Goal: Complete application form

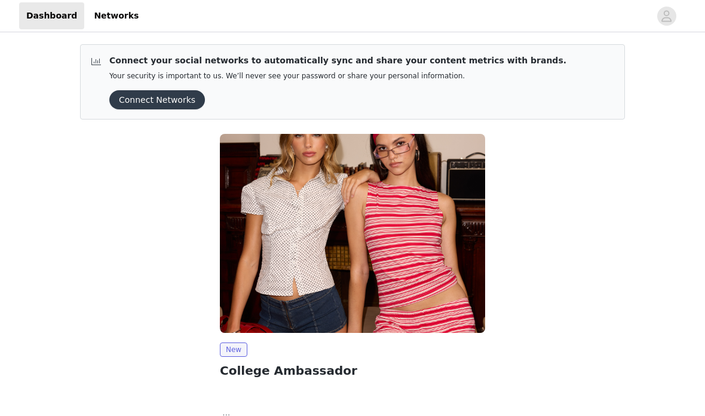
scroll to position [91, 0]
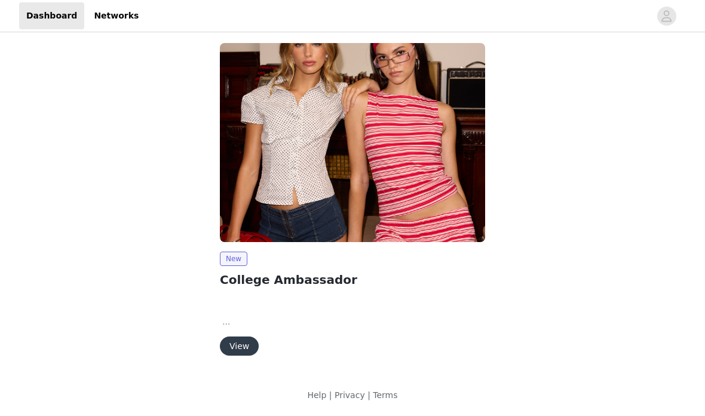
click at [247, 336] on button "View" at bounding box center [239, 345] width 39 height 19
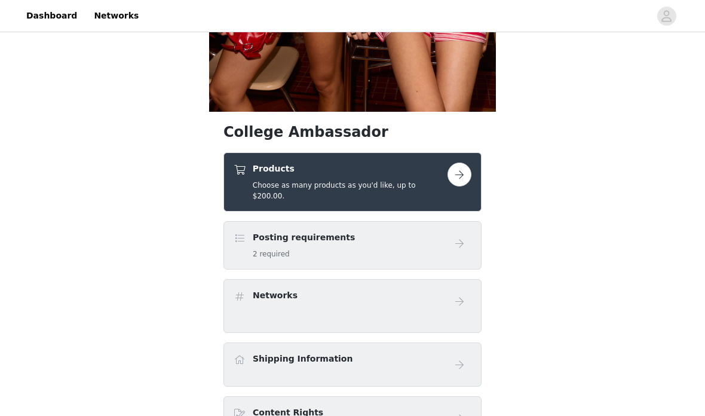
scroll to position [363, 0]
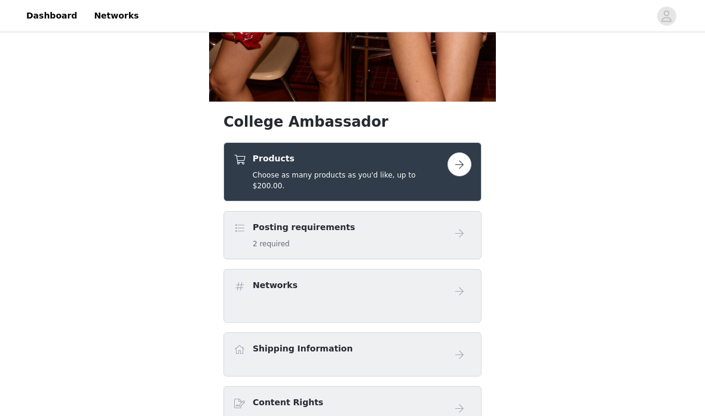
click at [452, 169] on button "button" at bounding box center [460, 164] width 24 height 24
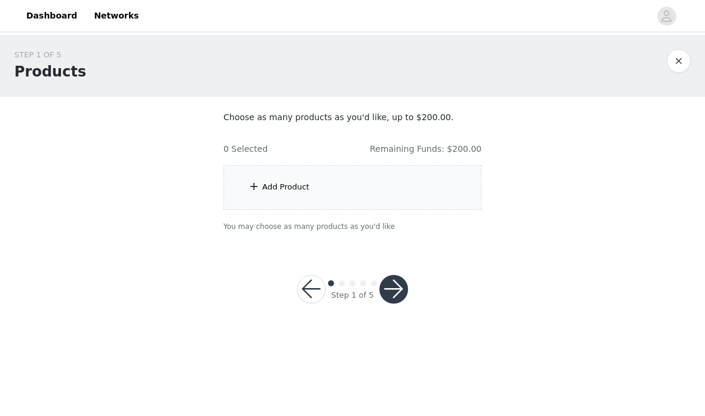
click at [418, 192] on div "Add Product" at bounding box center [352, 187] width 258 height 45
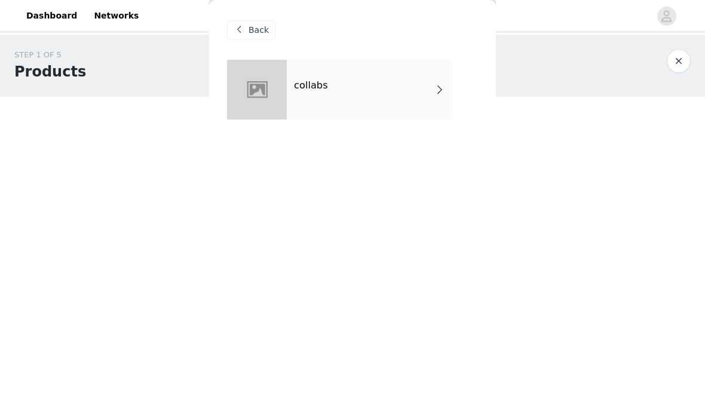
click at [386, 102] on div "collabs" at bounding box center [370, 90] width 166 height 60
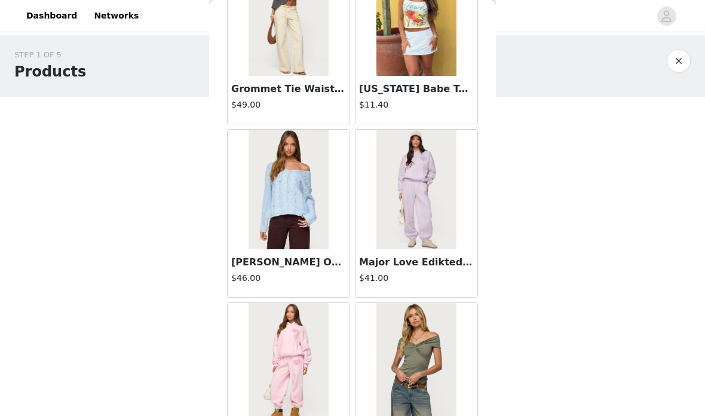
scroll to position [822, 0]
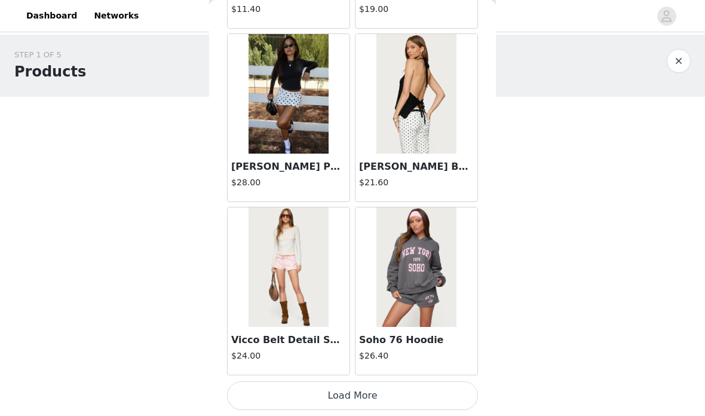
click at [387, 388] on button "Load More" at bounding box center [352, 395] width 251 height 29
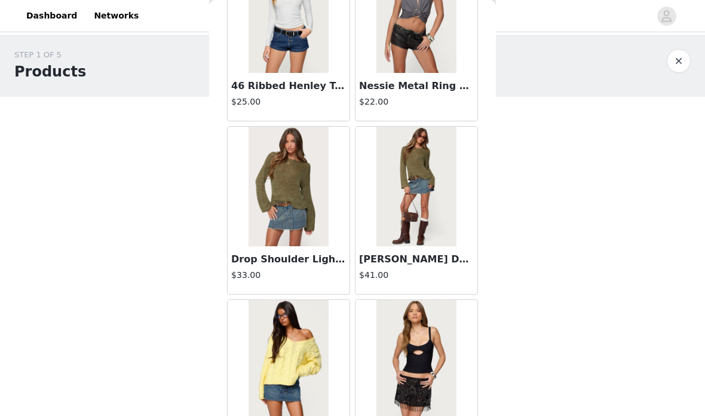
scroll to position [2882, 0]
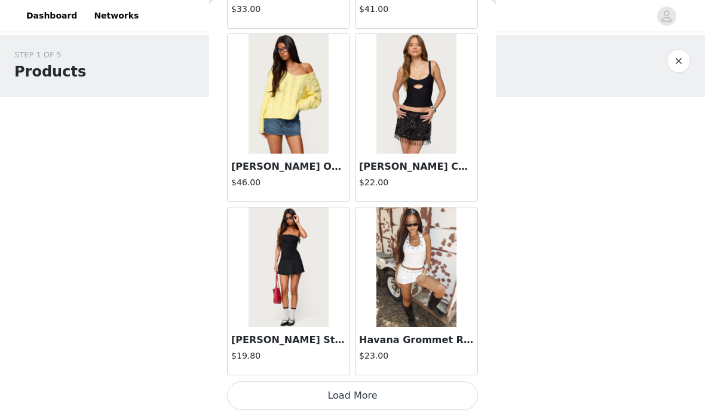
click at [436, 390] on button "Load More" at bounding box center [352, 395] width 251 height 29
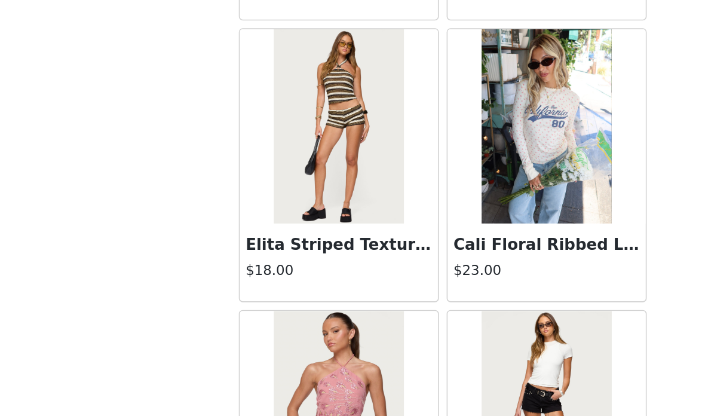
scroll to position [4232, 0]
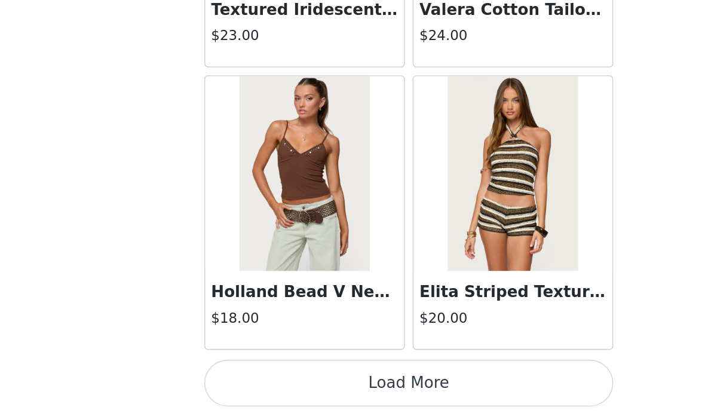
click at [297, 381] on button "Load More" at bounding box center [352, 395] width 251 height 29
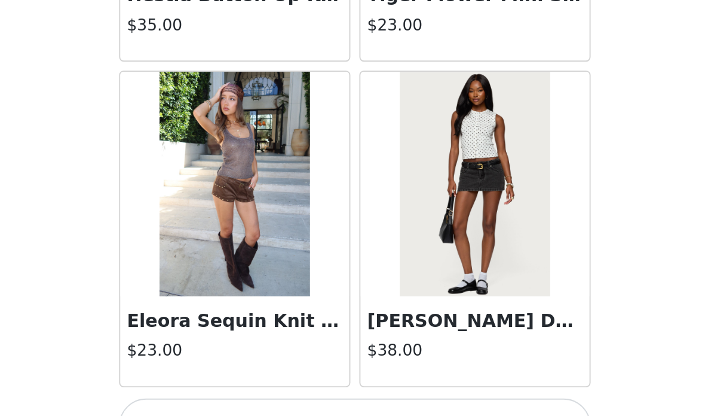
scroll to position [6609, 0]
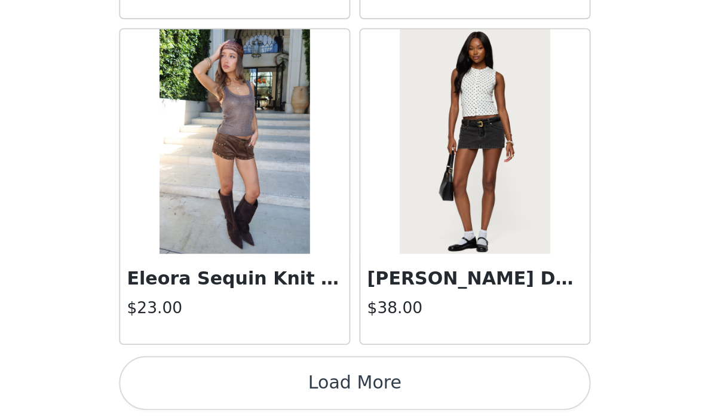
click at [238, 384] on button "Load More" at bounding box center [352, 398] width 251 height 29
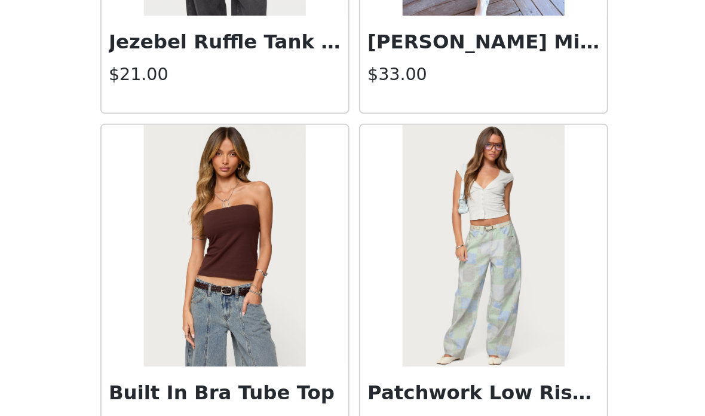
scroll to position [8155, 0]
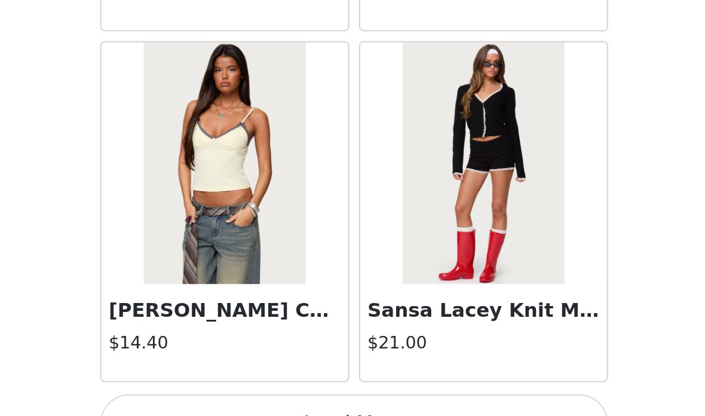
click at [232, 381] on button "Load More" at bounding box center [352, 395] width 251 height 29
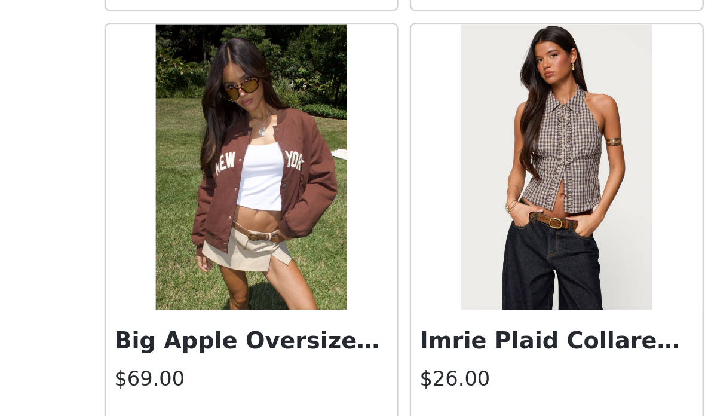
scroll to position [10077, 0]
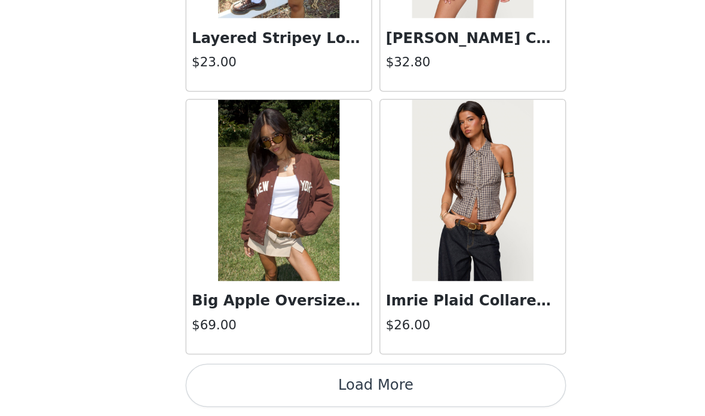
click at [286, 381] on button "Load More" at bounding box center [352, 395] width 251 height 29
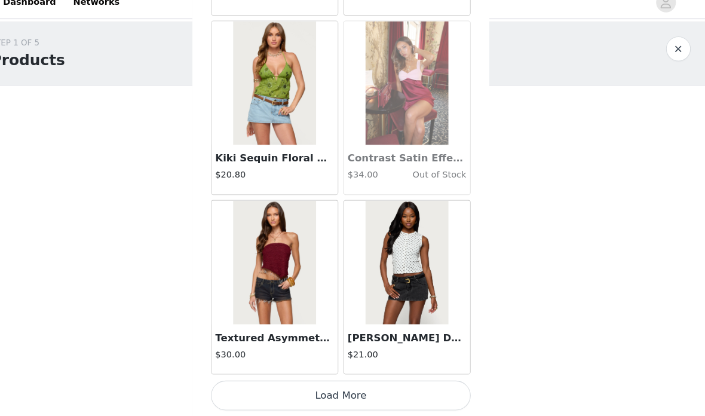
scroll to position [11810, 0]
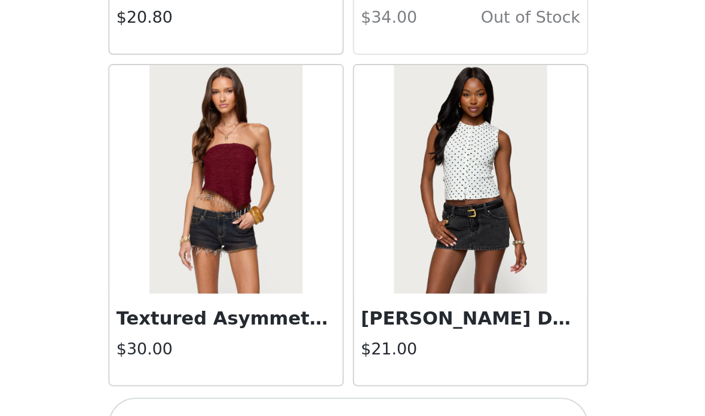
click at [227, 381] on button "Load More" at bounding box center [352, 395] width 251 height 29
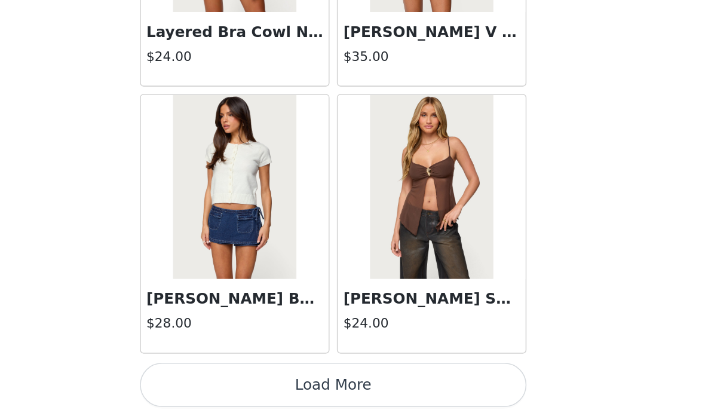
scroll to position [13543, 0]
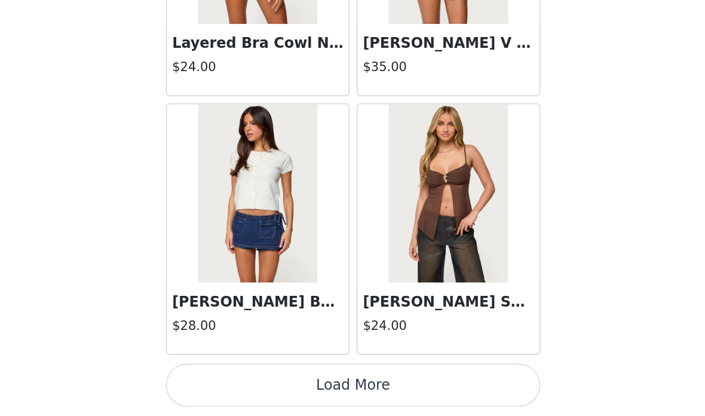
click at [274, 381] on button "Load More" at bounding box center [352, 395] width 251 height 29
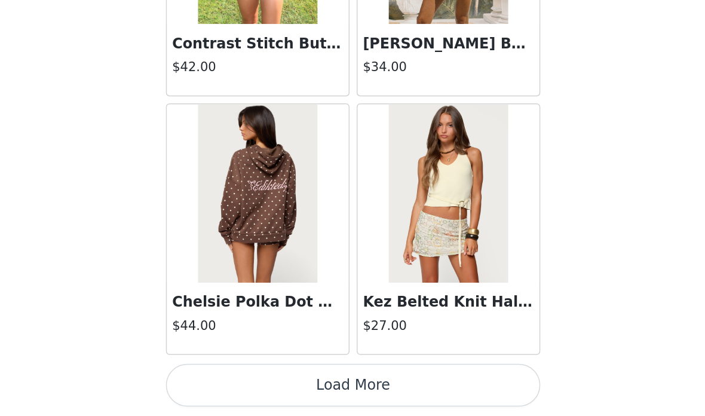
click at [296, 381] on button "Load More" at bounding box center [352, 395] width 251 height 29
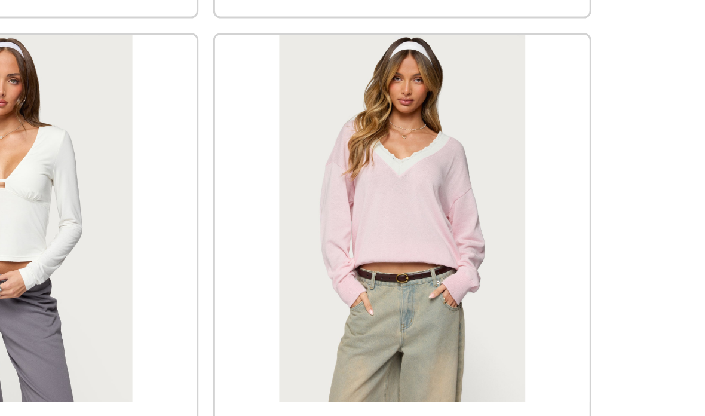
scroll to position [16291, 0]
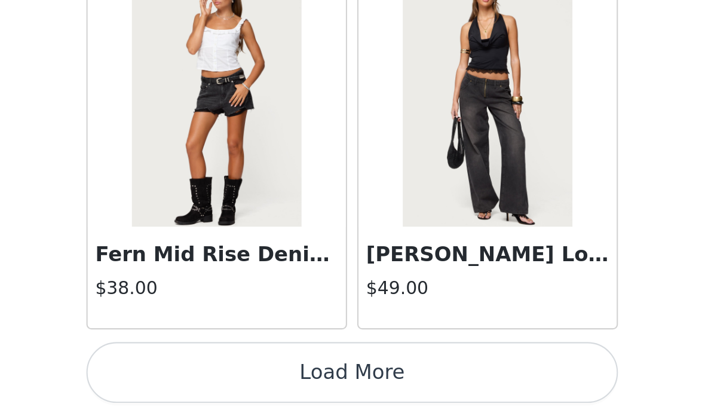
click at [227, 381] on button "Load More" at bounding box center [352, 395] width 251 height 29
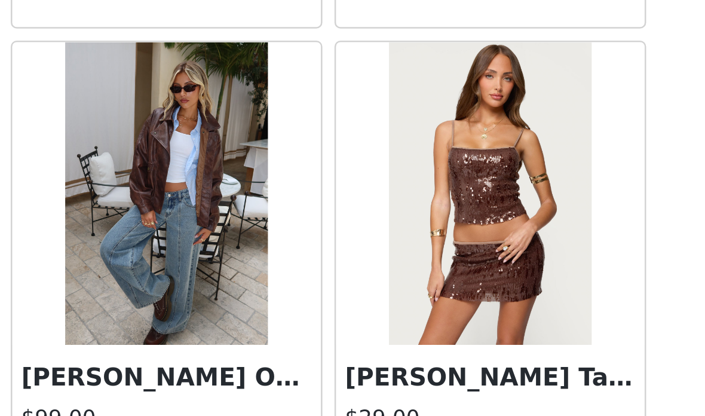
scroll to position [18369, 0]
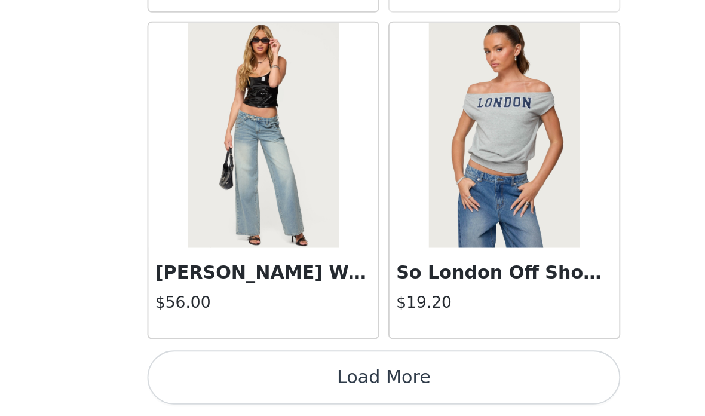
click at [264, 381] on button "Load More" at bounding box center [352, 395] width 251 height 29
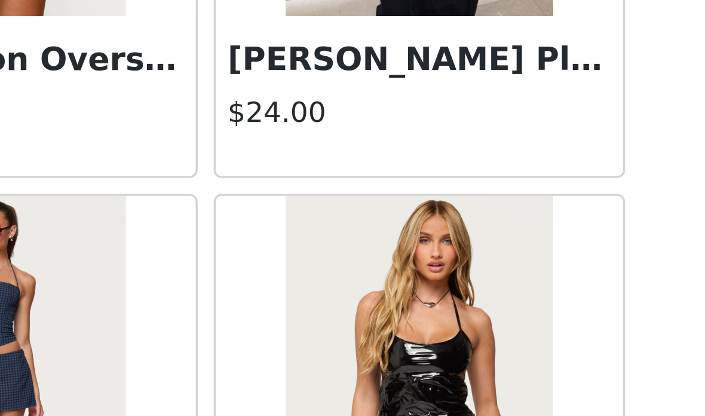
scroll to position [20404, 0]
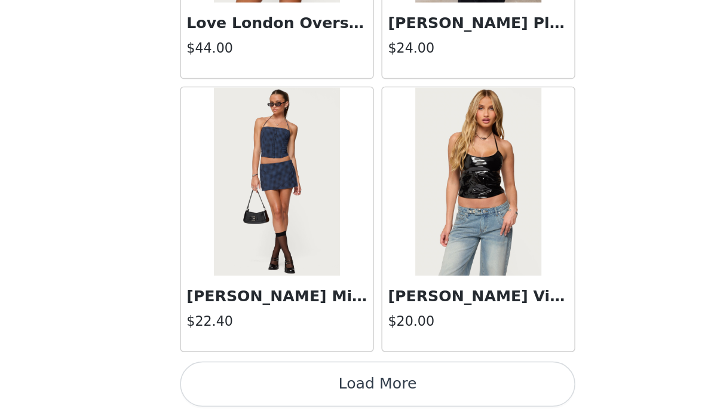
click at [307, 381] on button "Load More" at bounding box center [352, 395] width 251 height 29
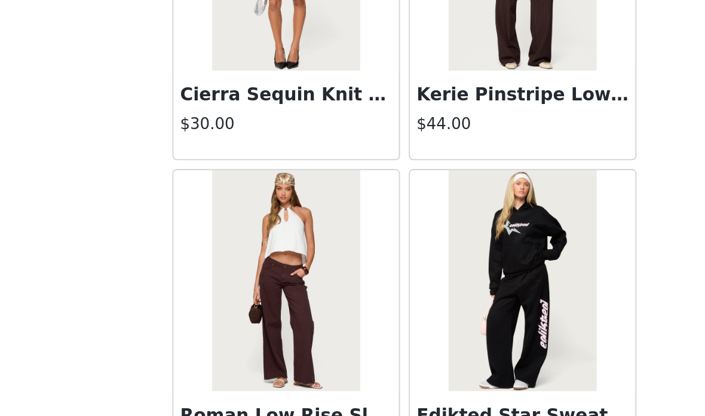
scroll to position [22207, 0]
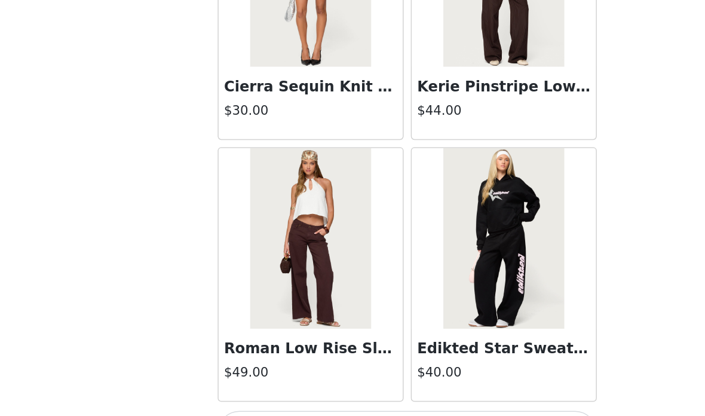
click at [336, 381] on button "Load More" at bounding box center [352, 395] width 251 height 29
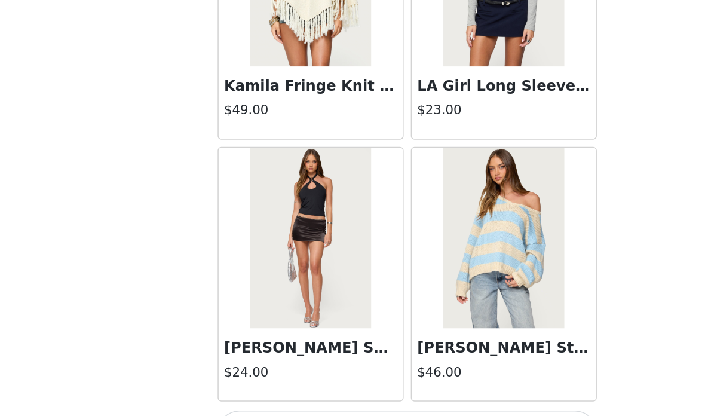
click at [363, 381] on button "Load More" at bounding box center [352, 395] width 251 height 29
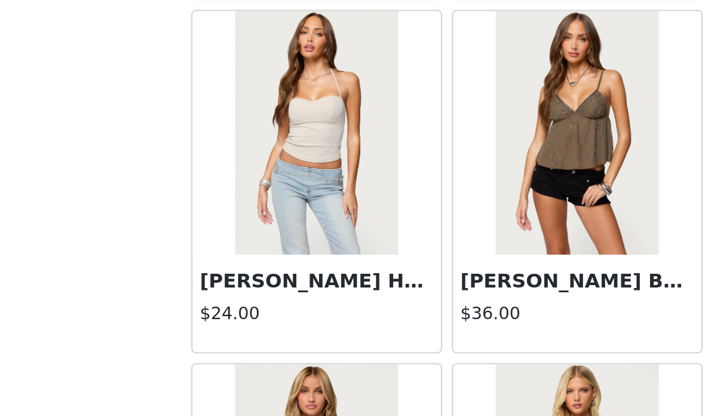
scroll to position [25019, 0]
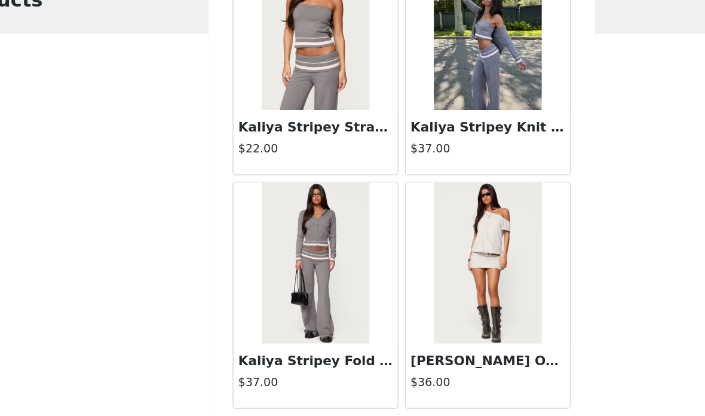
click at [390, 381] on button "Load More" at bounding box center [352, 395] width 251 height 29
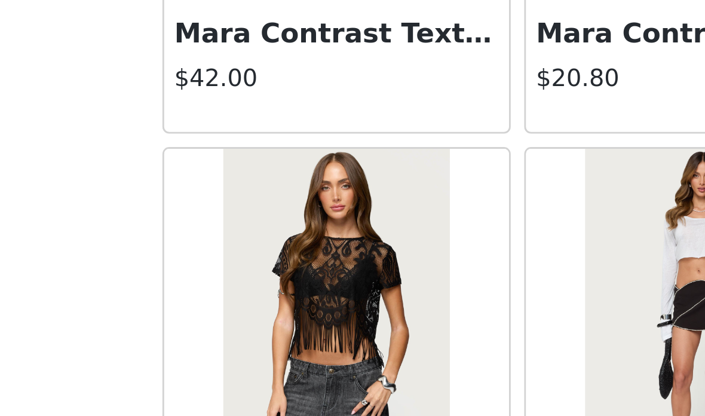
scroll to position [27405, 0]
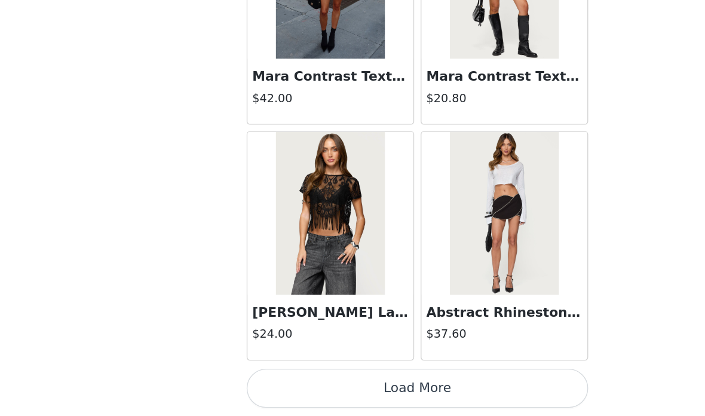
click at [371, 381] on button "Load More" at bounding box center [352, 395] width 251 height 29
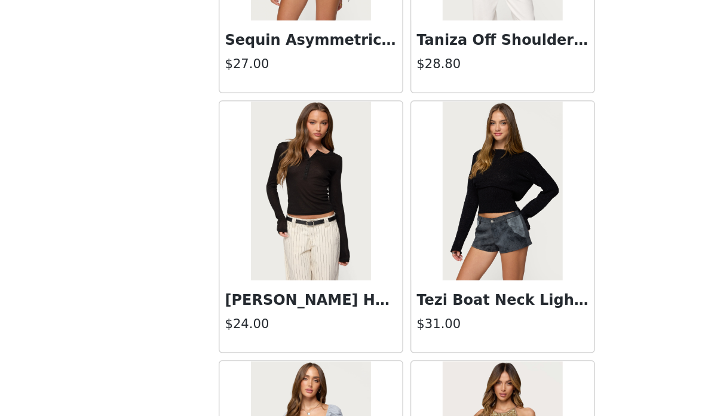
scroll to position [28984, 0]
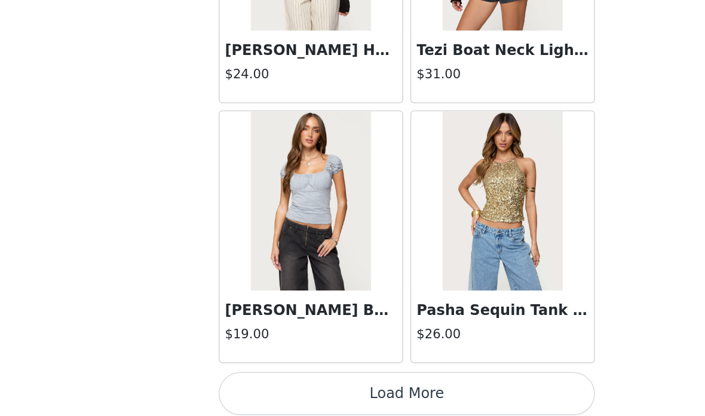
click at [347, 381] on button "Load More" at bounding box center [352, 395] width 251 height 29
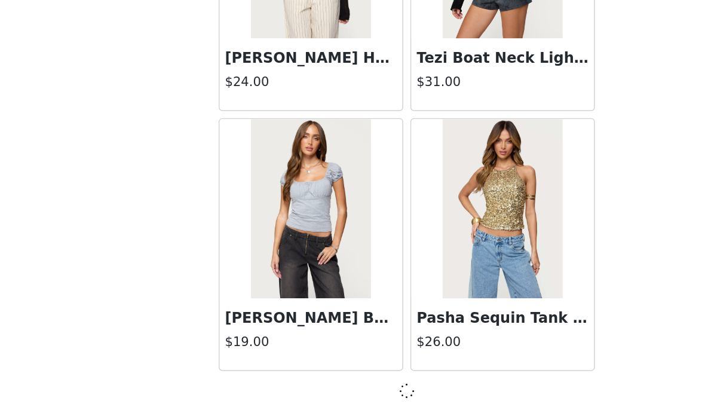
scroll to position [29133, 0]
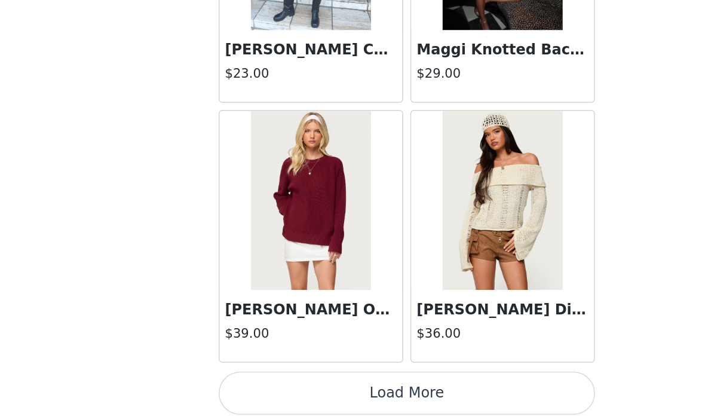
click at [359, 381] on button "Load More" at bounding box center [352, 395] width 251 height 29
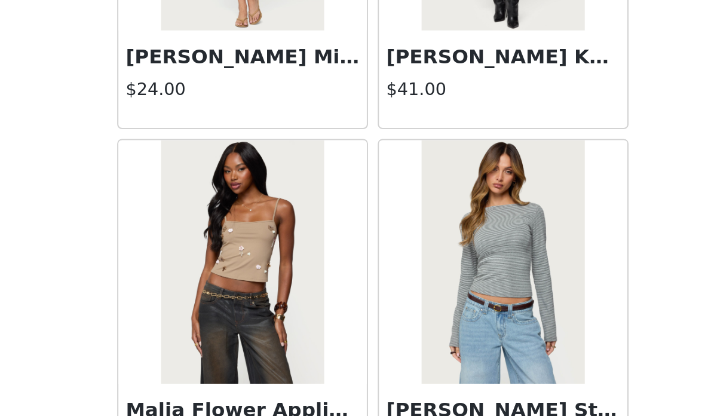
scroll to position [32604, 0]
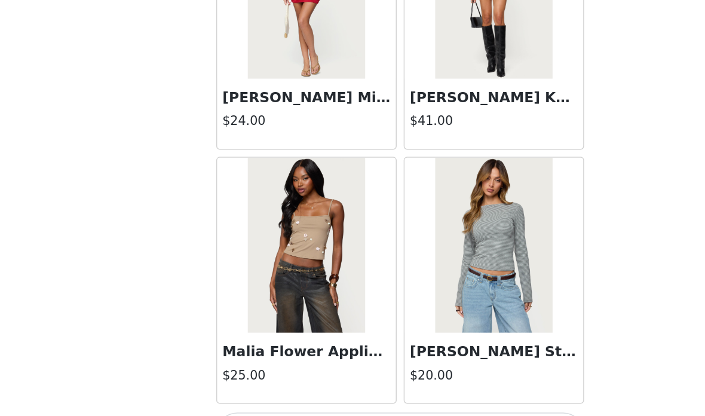
click at [376, 207] on img at bounding box center [415, 267] width 79 height 120
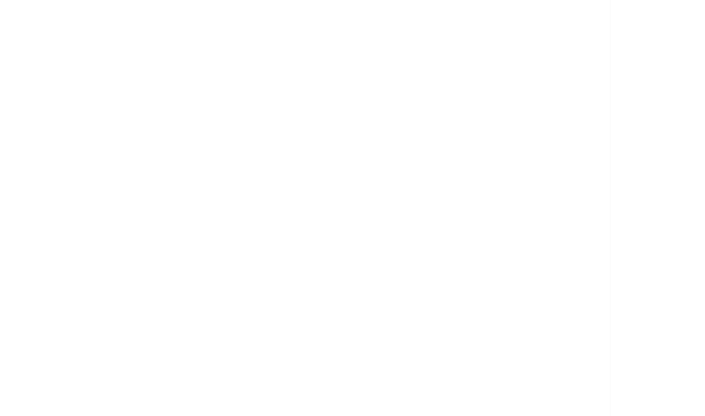
scroll to position [0, 0]
click at [337, 293] on div at bounding box center [352, 208] width 705 height 416
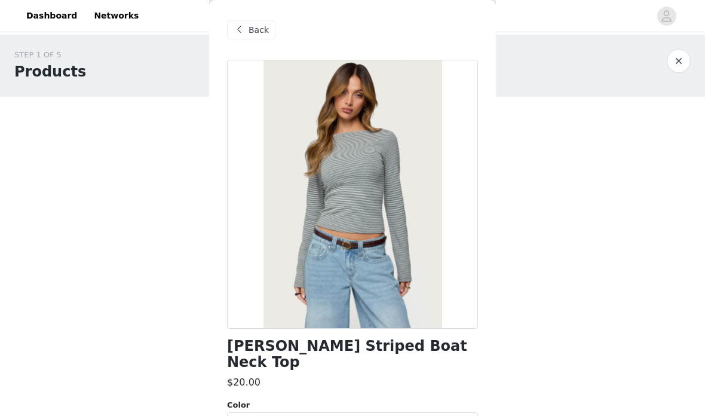
click at [268, 27] on div "Back" at bounding box center [251, 29] width 48 height 19
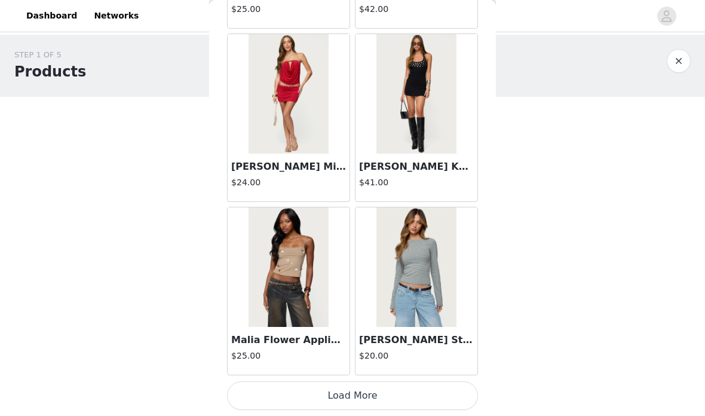
click at [433, 389] on button "Load More" at bounding box center [352, 395] width 251 height 29
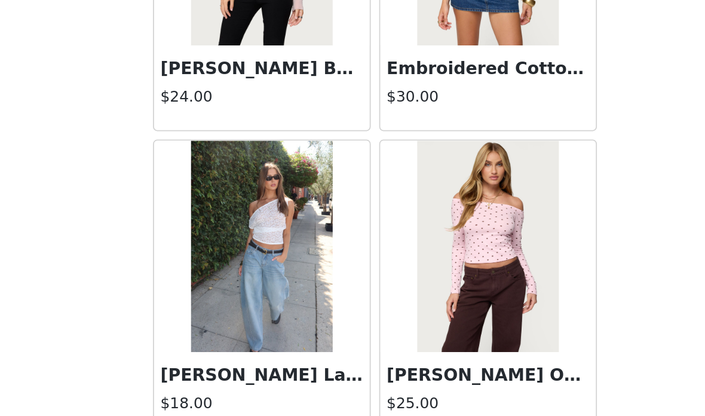
scroll to position [34337, 0]
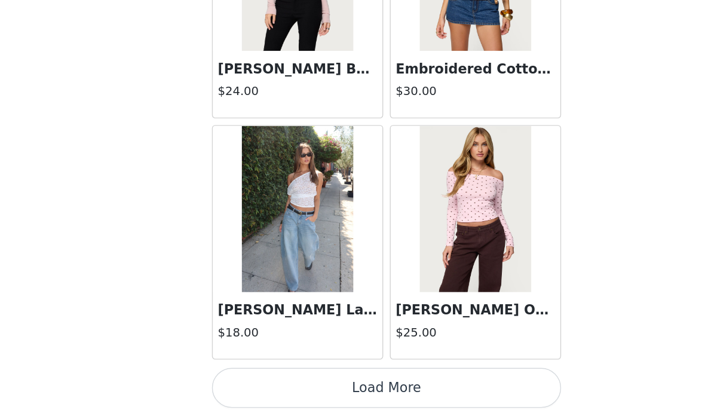
click at [337, 381] on button "Load More" at bounding box center [352, 395] width 251 height 29
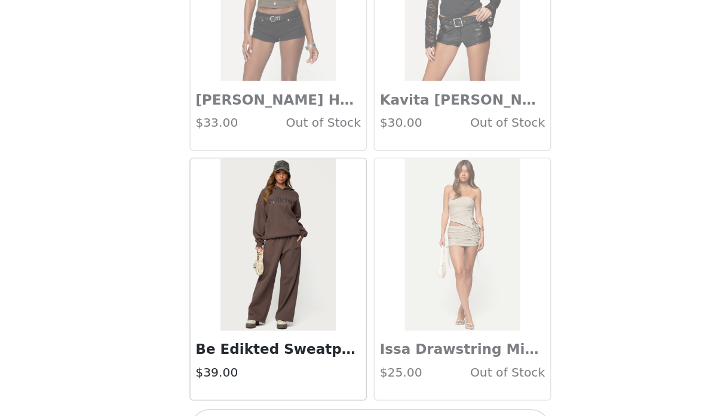
scroll to position [36070, 0]
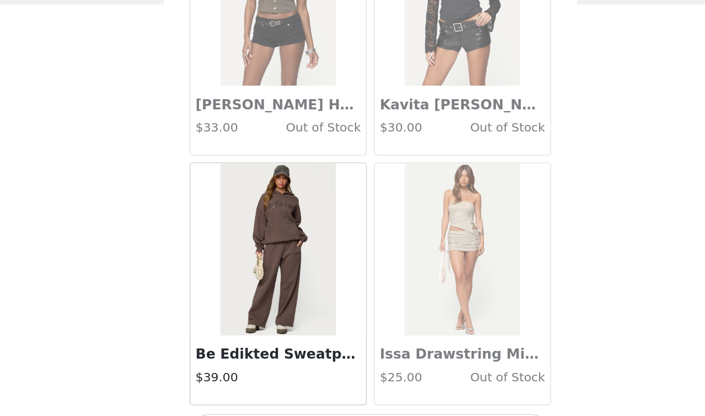
click at [319, 381] on button "Load More" at bounding box center [352, 395] width 251 height 29
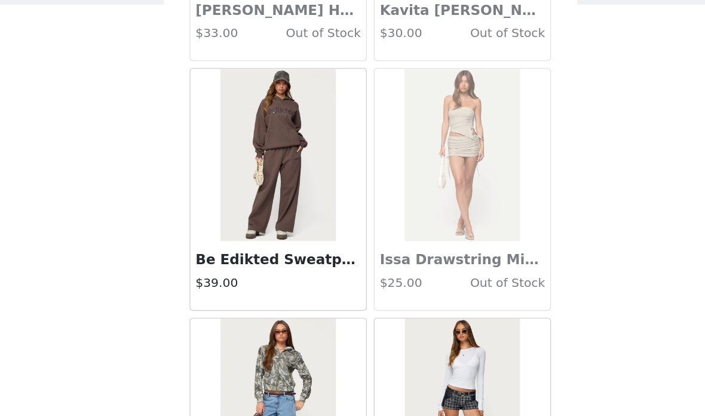
scroll to position [36292, 0]
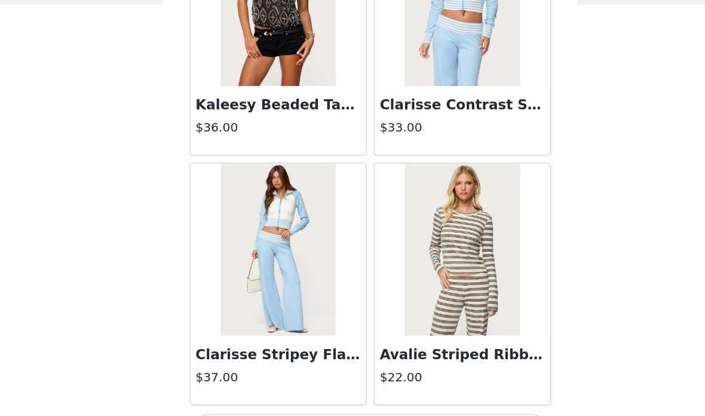
click at [343, 381] on button "Load More" at bounding box center [352, 395] width 251 height 29
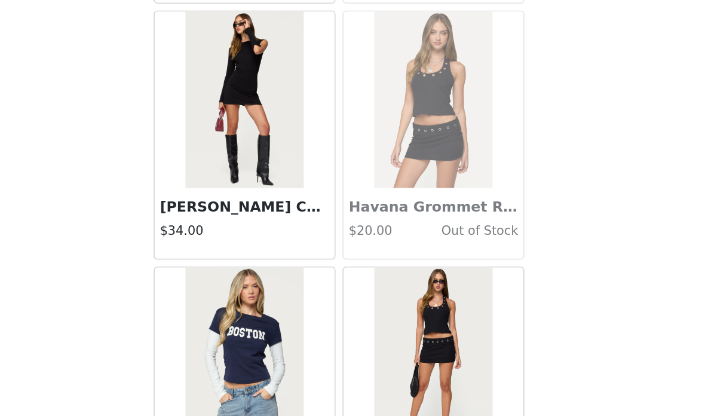
scroll to position [39451, 0]
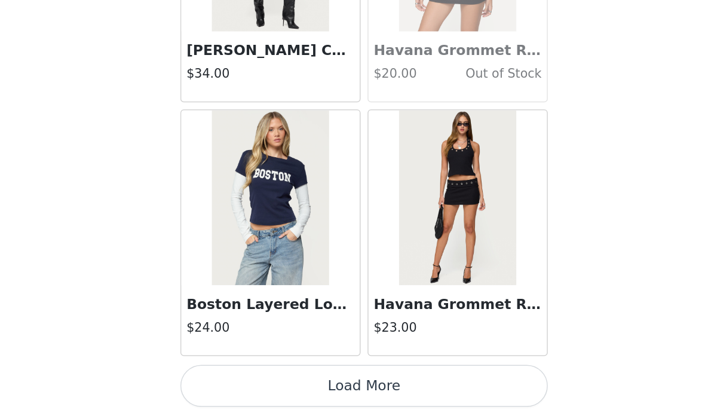
click at [293, 381] on button "Load More" at bounding box center [352, 395] width 251 height 29
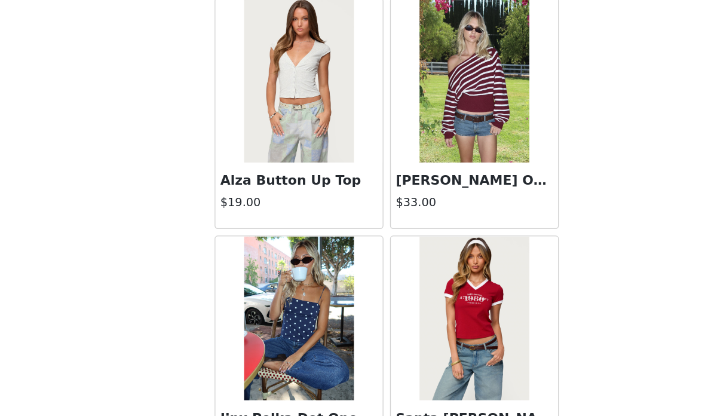
scroll to position [7548, 0]
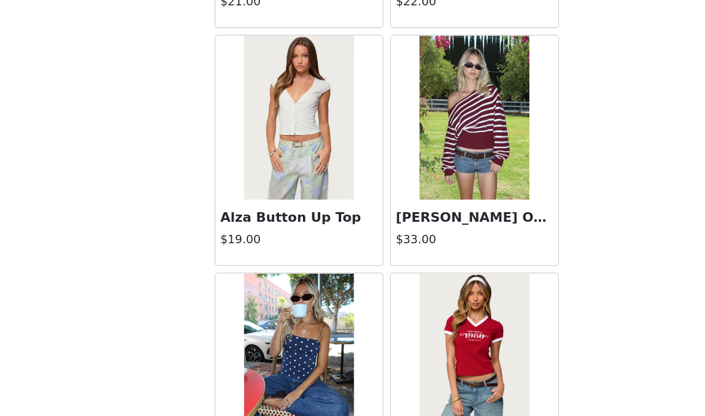
click at [249, 137] on img at bounding box center [288, 197] width 79 height 120
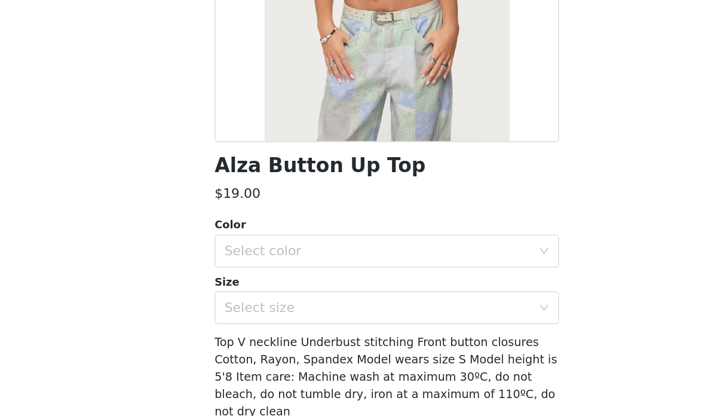
scroll to position [130, 0]
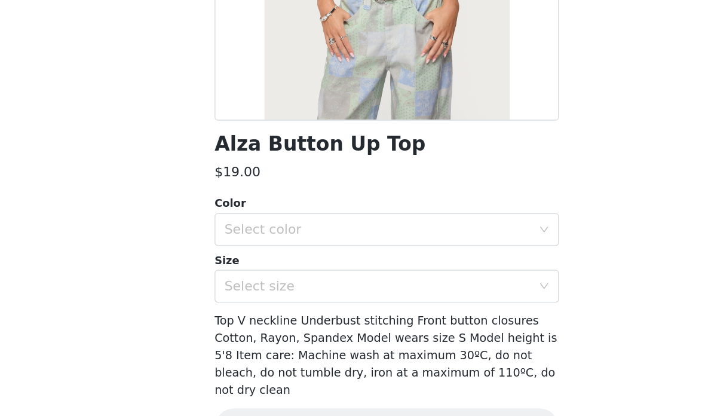
click at [293, 267] on div "Select color" at bounding box center [348, 278] width 229 height 23
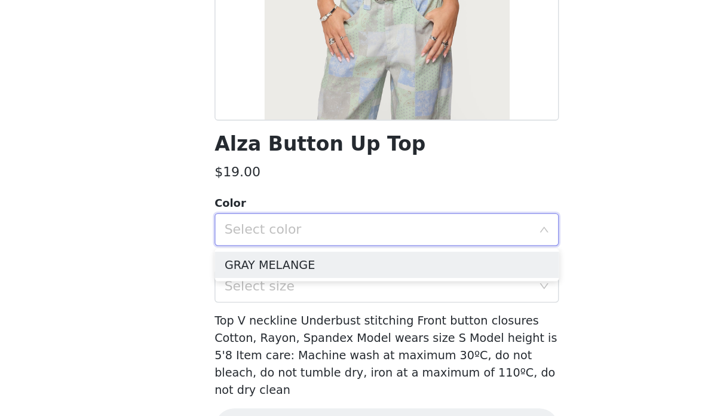
click at [279, 295] on li "GRAY MELANGE" at bounding box center [352, 304] width 251 height 19
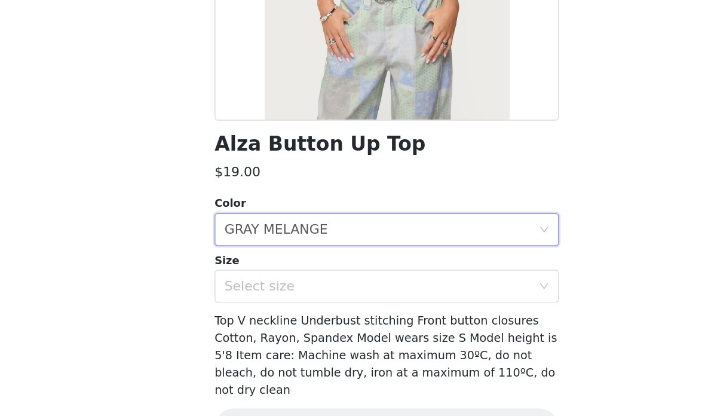
click at [275, 314] on div "Select size" at bounding box center [345, 320] width 223 height 12
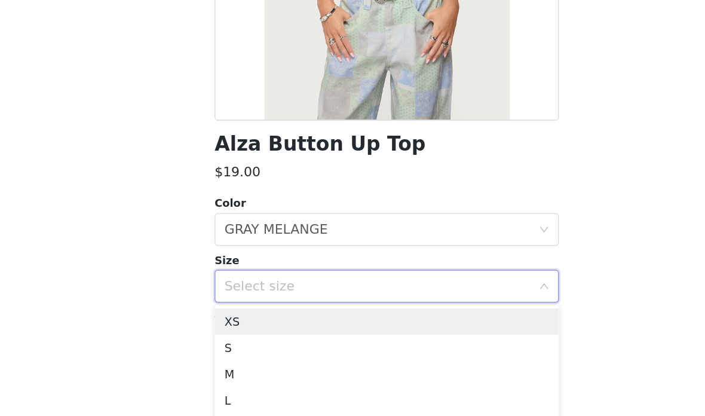
click at [252, 355] on li "S" at bounding box center [352, 364] width 251 height 19
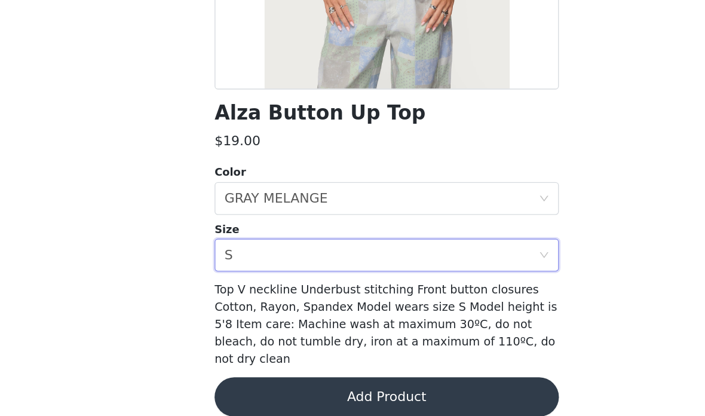
scroll to position [152, 0]
click at [360, 386] on button "Add Product" at bounding box center [352, 400] width 251 height 29
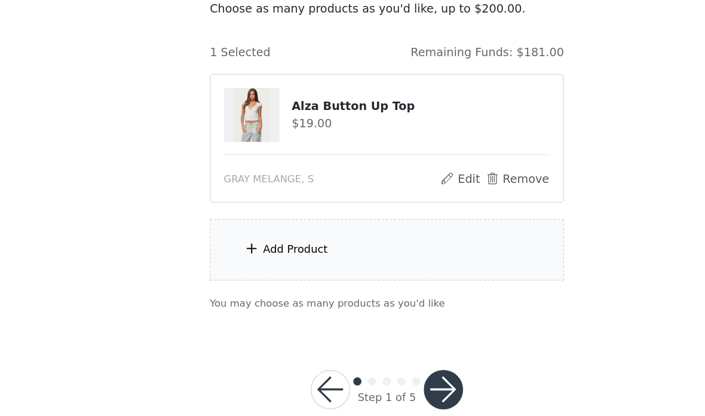
click at [229, 271] on div "Add Product" at bounding box center [352, 293] width 258 height 45
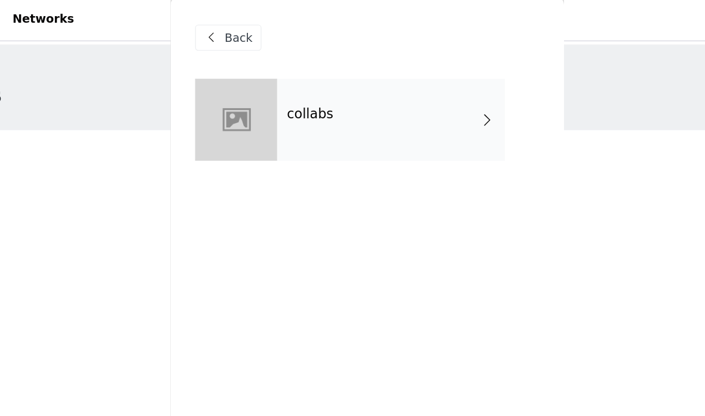
click at [313, 90] on div "collabs" at bounding box center [370, 90] width 166 height 60
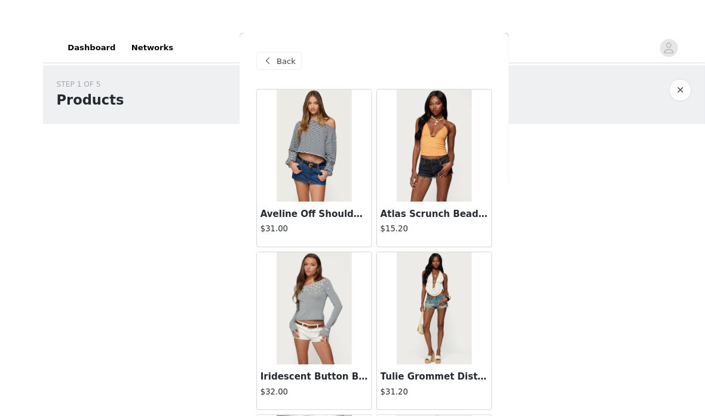
scroll to position [1, 0]
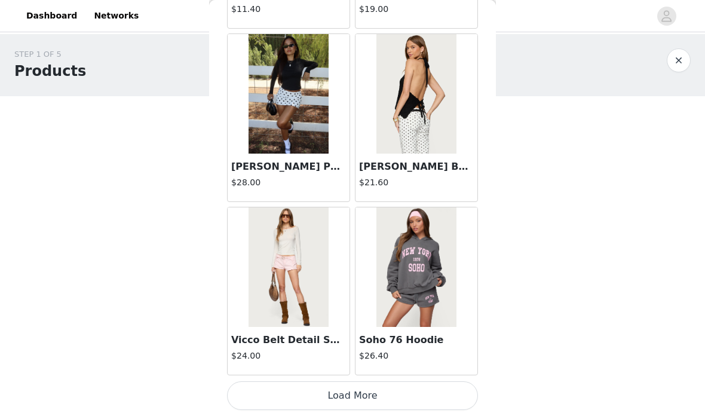
click at [401, 385] on button "Load More" at bounding box center [352, 395] width 251 height 29
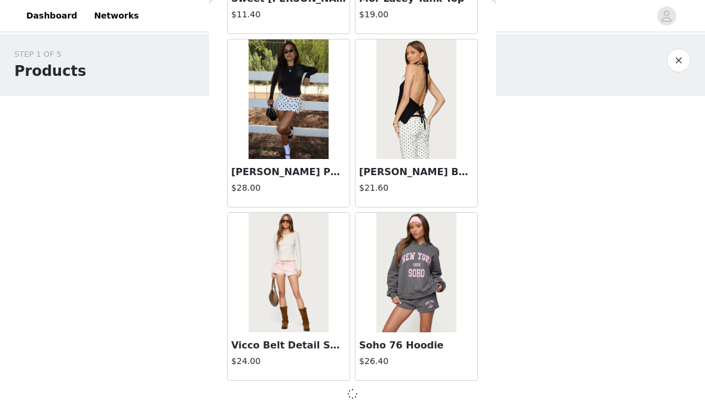
scroll to position [1407, 0]
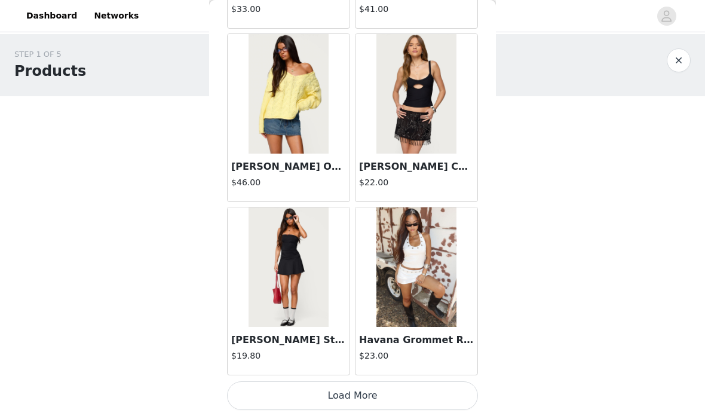
click at [421, 384] on button "Load More" at bounding box center [352, 395] width 251 height 29
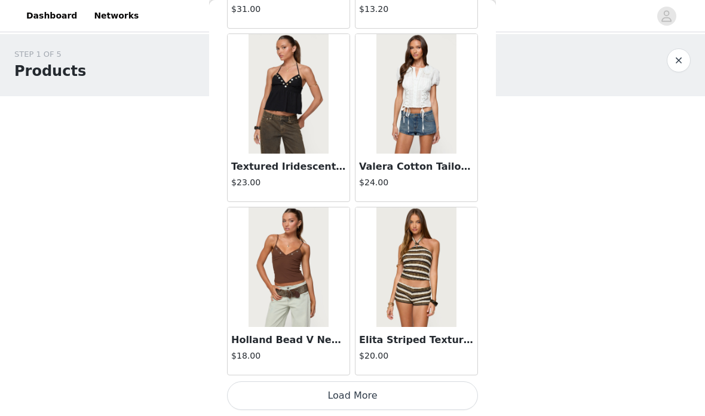
scroll to position [4878, 0]
click at [428, 393] on button "Load More" at bounding box center [352, 395] width 251 height 29
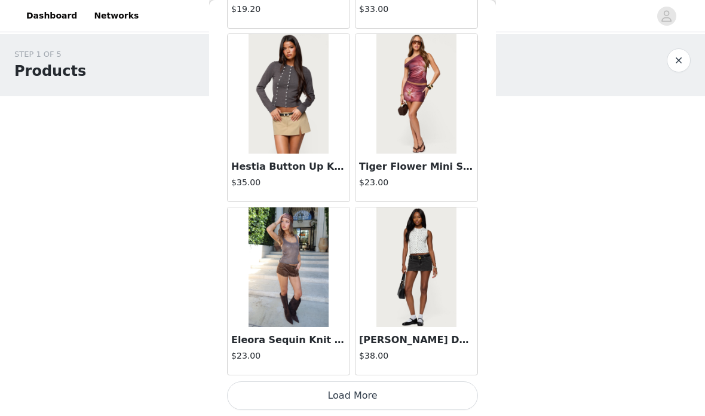
click at [431, 390] on button "Load More" at bounding box center [352, 395] width 251 height 29
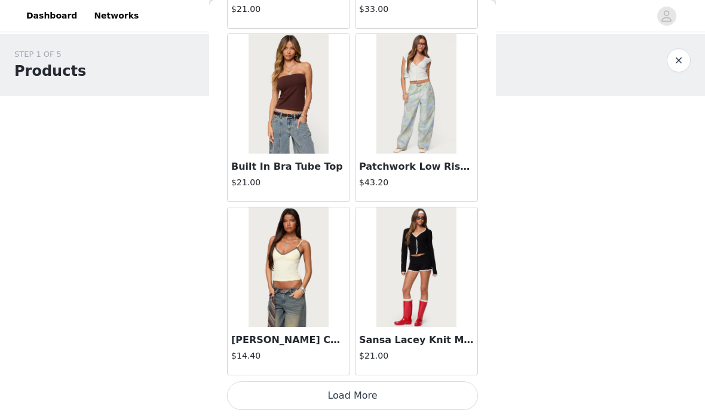
scroll to position [8344, 0]
click at [428, 396] on button "Load More" at bounding box center [352, 395] width 251 height 29
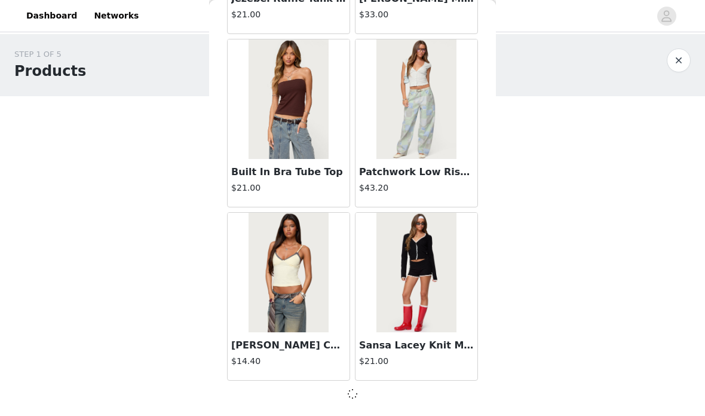
scroll to position [8339, 0]
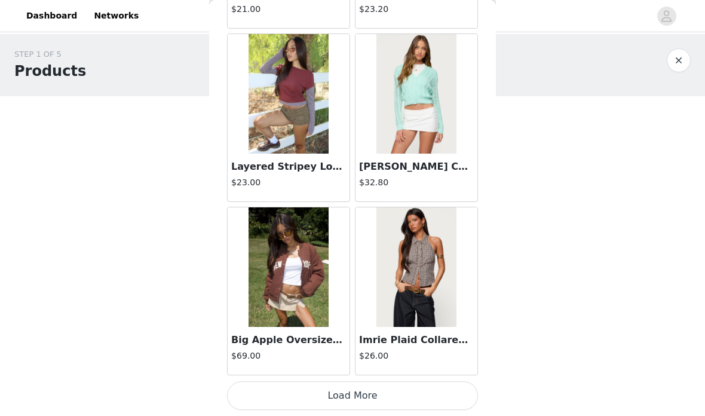
click at [403, 395] on button "Load More" at bounding box center [352, 395] width 251 height 29
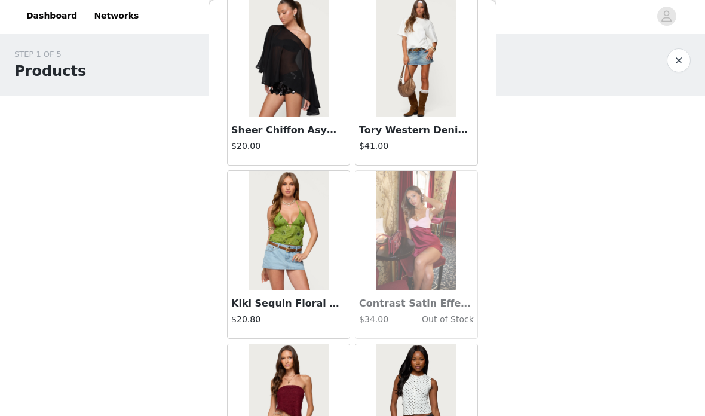
scroll to position [11660, 0]
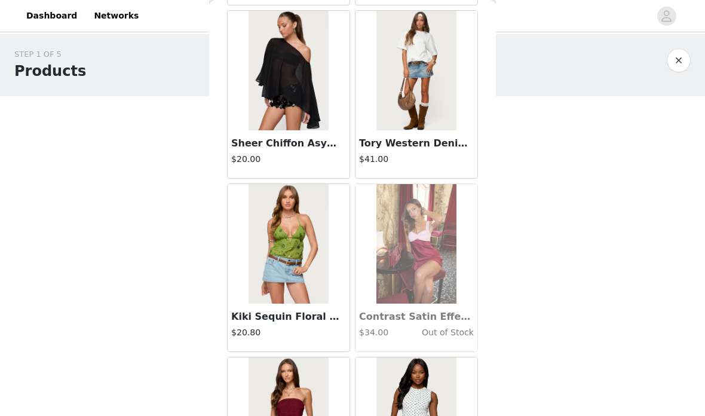
click at [441, 62] on img at bounding box center [415, 71] width 79 height 120
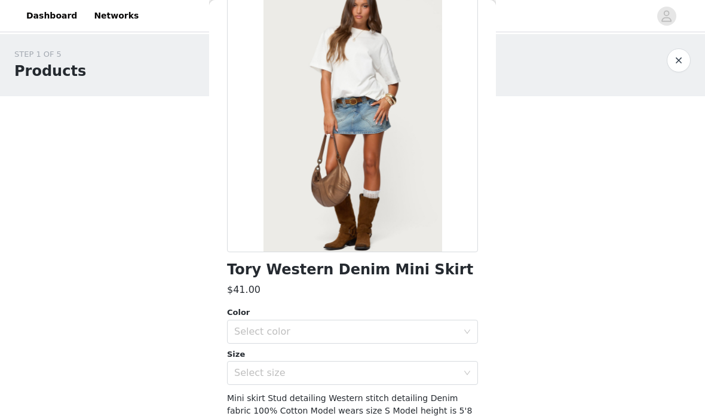
scroll to position [80, 0]
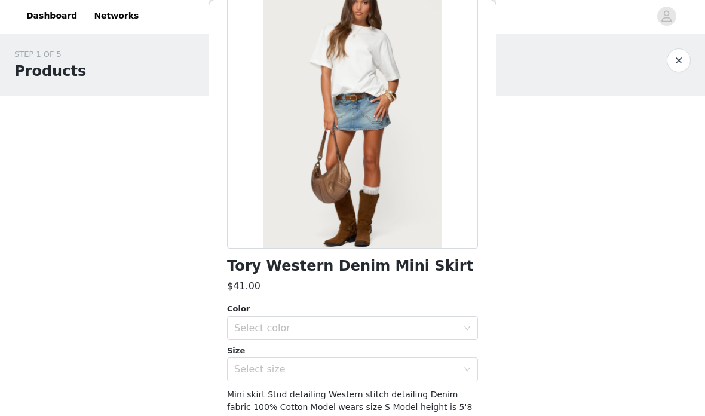
click at [428, 326] on div "Select color" at bounding box center [345, 328] width 223 height 12
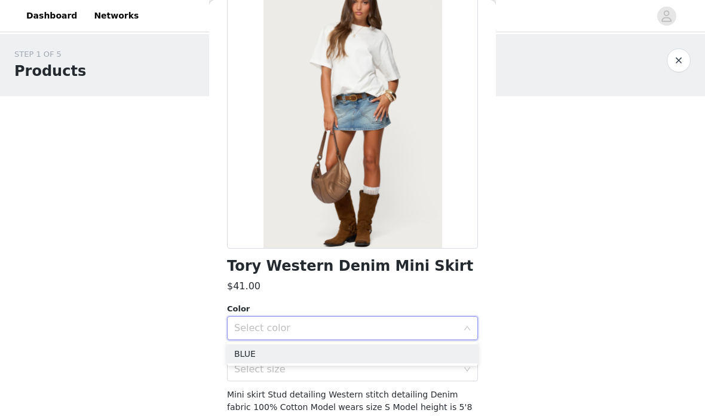
click at [376, 355] on li "BLUE" at bounding box center [352, 353] width 251 height 19
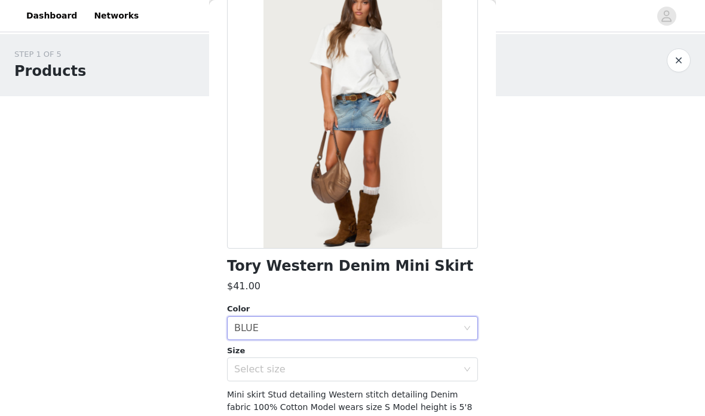
click at [391, 364] on div "Select size" at bounding box center [345, 369] width 223 height 12
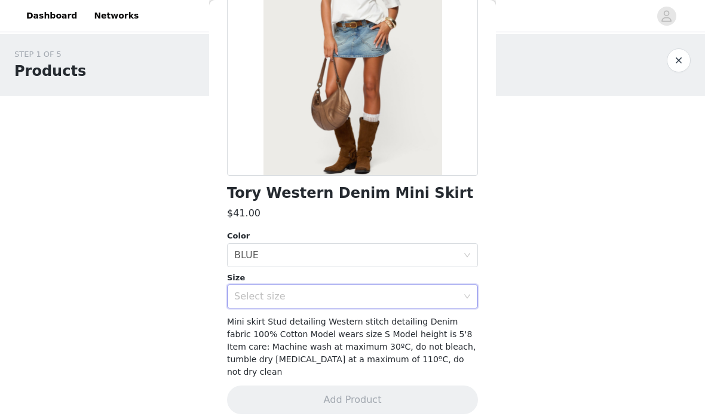
scroll to position [152, 0]
click at [452, 296] on div "Select size" at bounding box center [345, 297] width 223 height 12
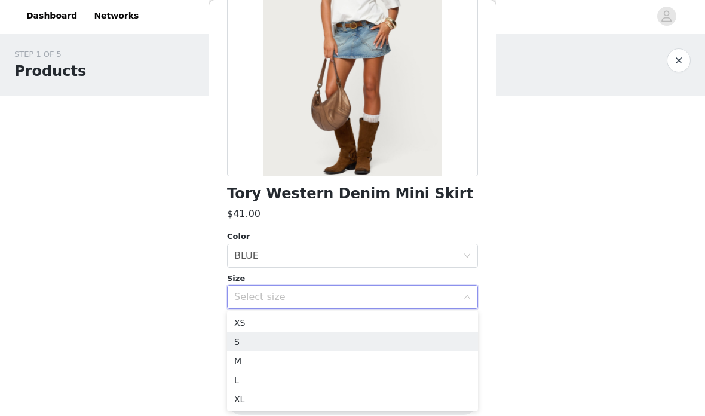
click at [341, 345] on li "S" at bounding box center [352, 341] width 251 height 19
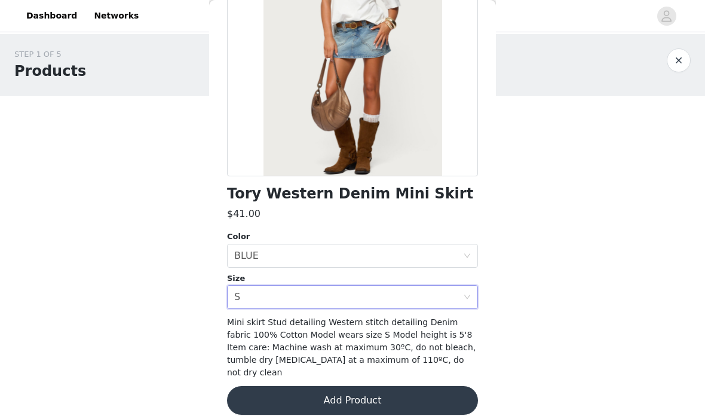
click at [423, 386] on button "Add Product" at bounding box center [352, 400] width 251 height 29
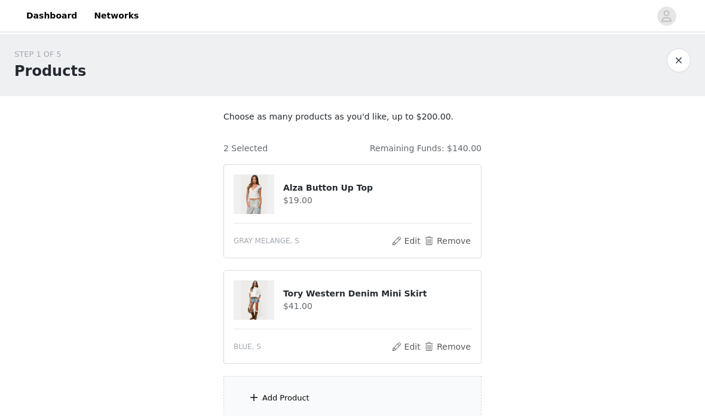
scroll to position [42, 0]
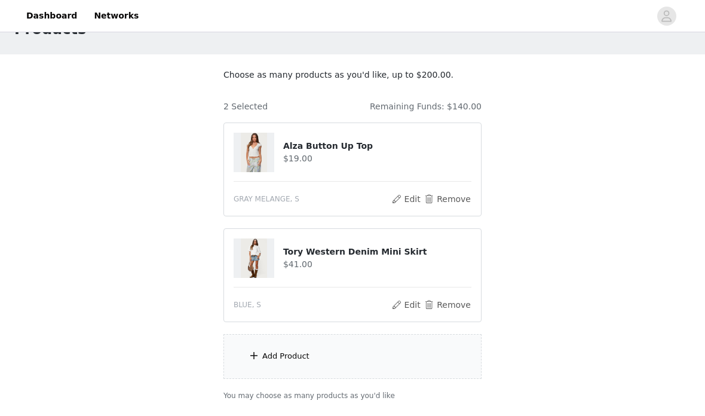
click at [433, 359] on div "Add Product" at bounding box center [352, 356] width 258 height 45
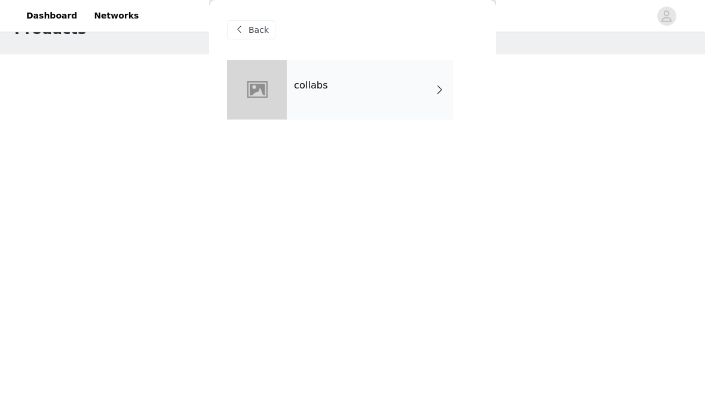
click at [420, 87] on div "collabs" at bounding box center [370, 90] width 166 height 60
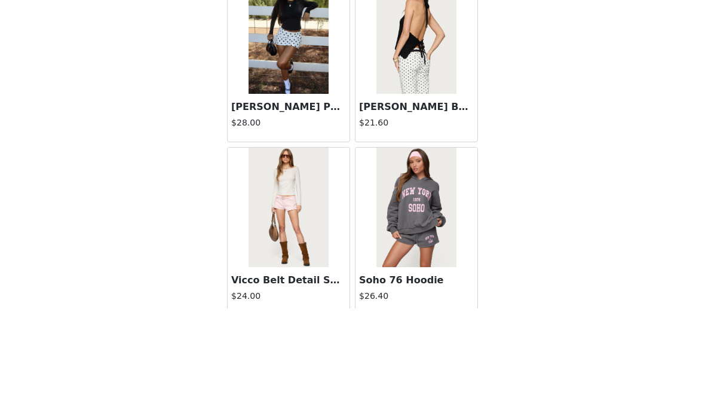
scroll to position [79, 0]
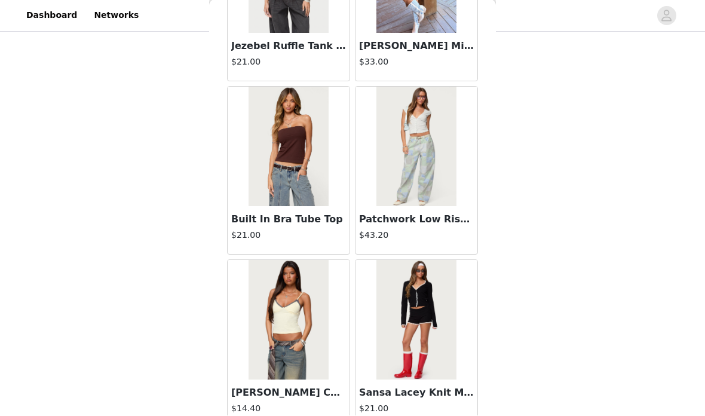
scroll to position [0, 0]
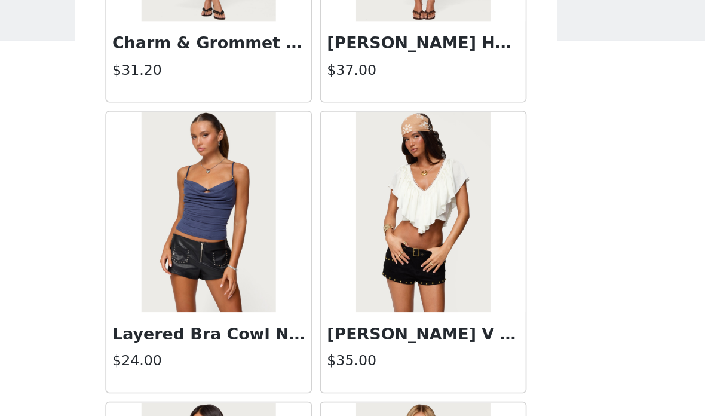
scroll to position [13498, 0]
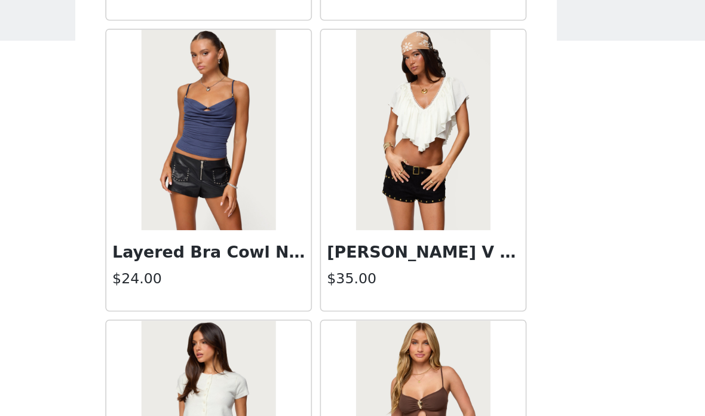
click at [376, 78] on img at bounding box center [415, 138] width 79 height 120
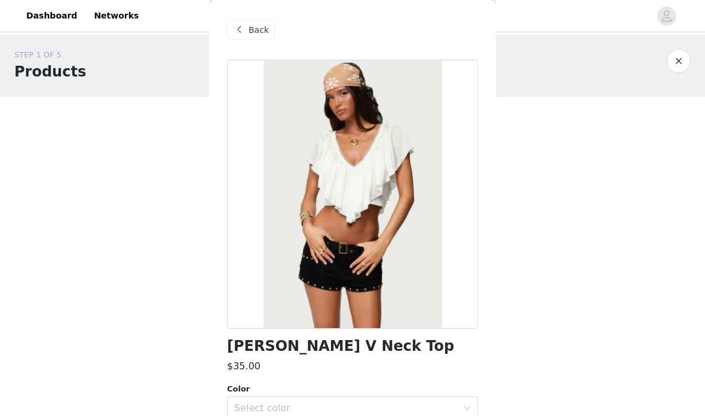
scroll to position [0, 0]
click at [265, 31] on span "Back" at bounding box center [259, 30] width 20 height 13
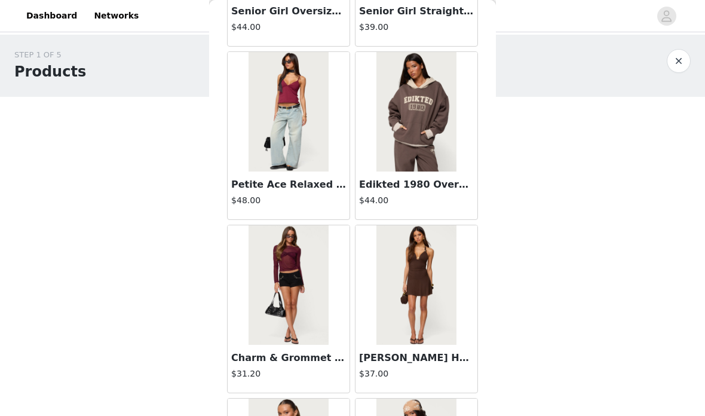
click at [688, 246] on div "STEP 1 OF 5 Products Choose as many products as you'd like, up to $200.00. 2 Se…" at bounding box center [352, 246] width 705 height 423
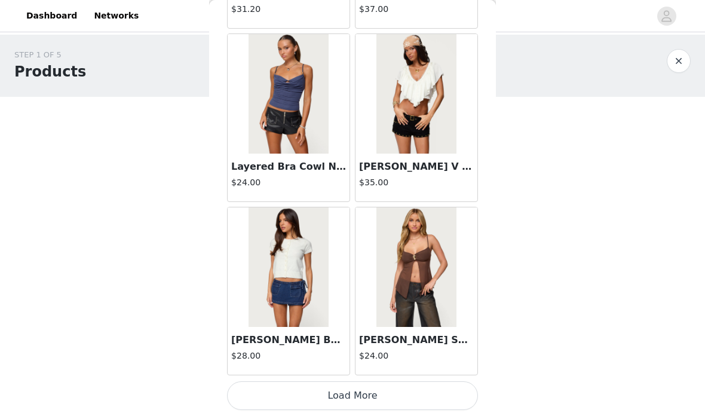
scroll to position [13543, 0]
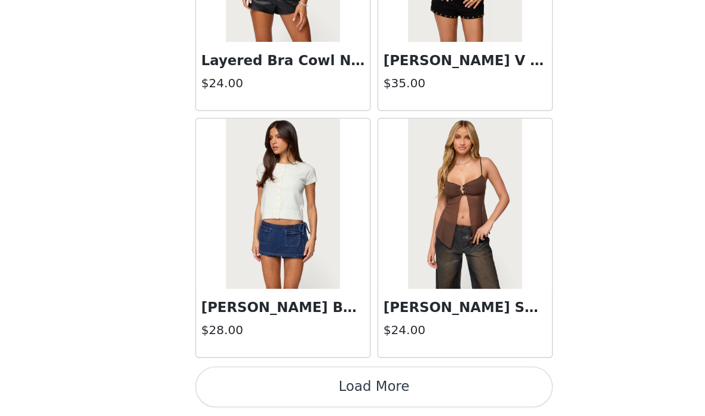
click at [288, 381] on button "Load More" at bounding box center [352, 395] width 251 height 29
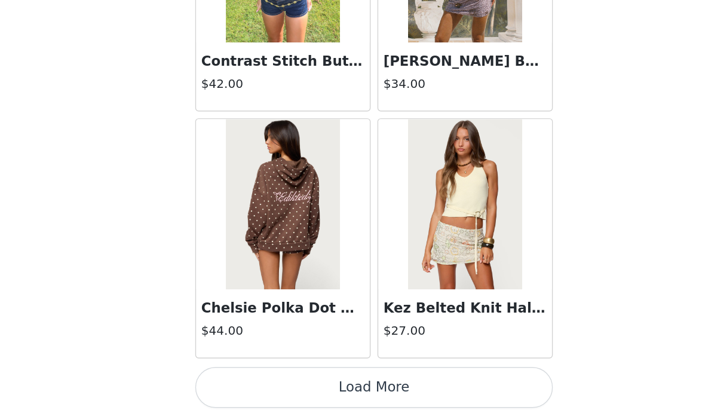
click at [342, 381] on button "Load More" at bounding box center [352, 395] width 251 height 29
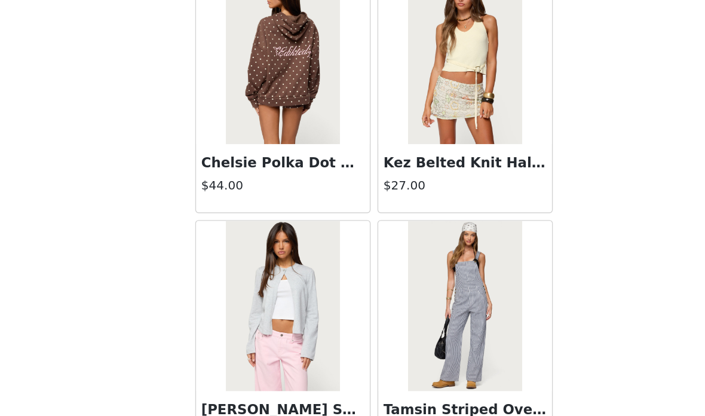
scroll to position [15379, 0]
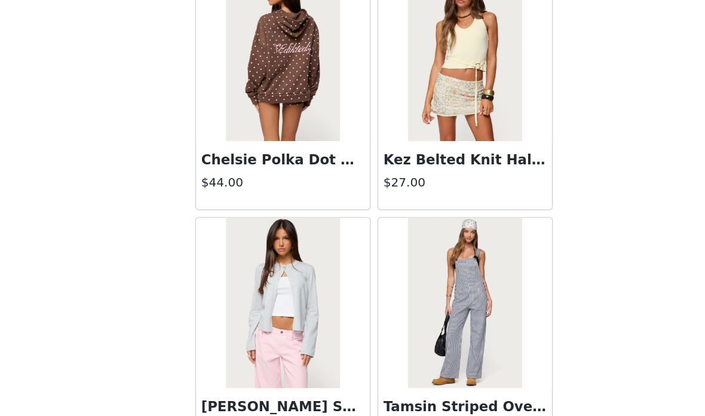
click at [249, 277] on img at bounding box center [288, 337] width 79 height 120
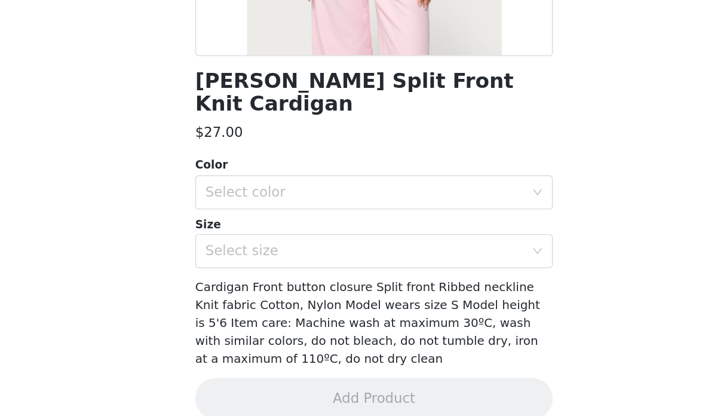
scroll to position [165, 0]
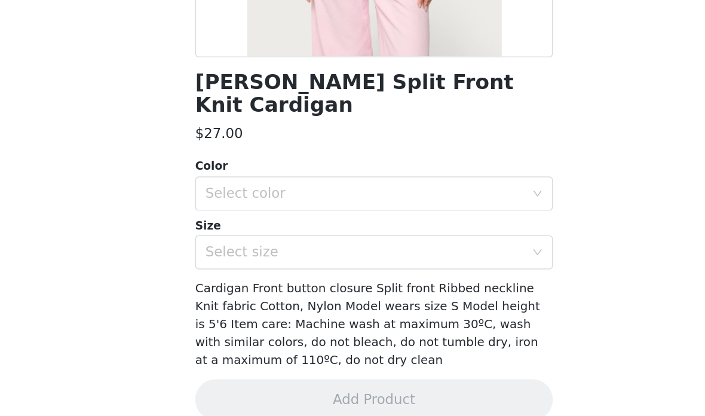
click at [349, 253] on div "Select color" at bounding box center [345, 259] width 223 height 12
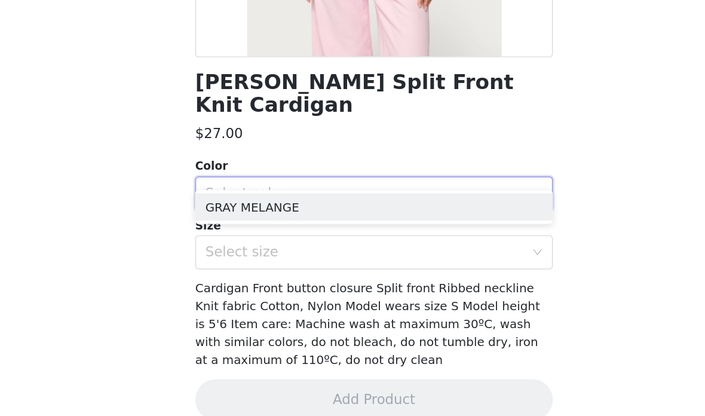
click at [335, 259] on li "GRAY MELANGE" at bounding box center [352, 268] width 251 height 19
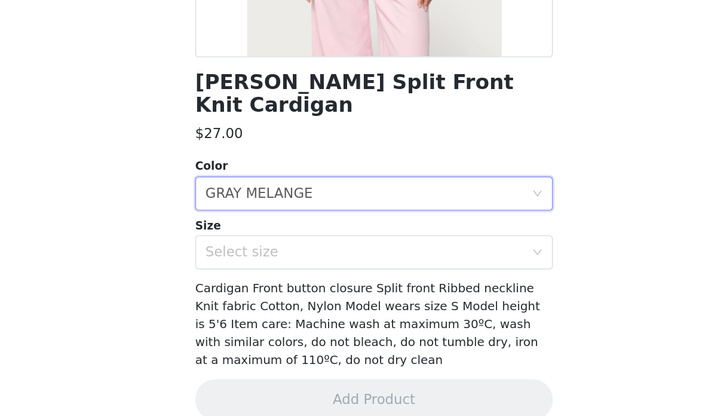
click at [333, 295] on div "Select size" at bounding box center [345, 301] width 223 height 12
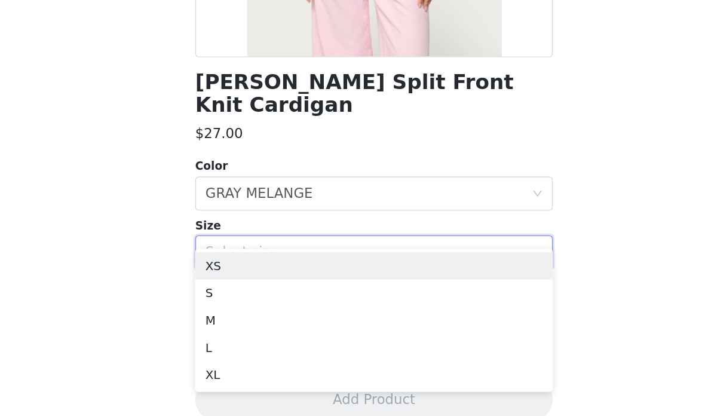
click at [320, 339] on li "M" at bounding box center [352, 348] width 251 height 19
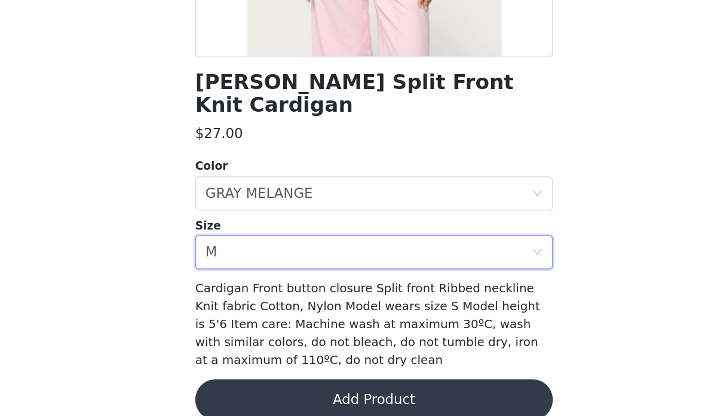
click at [327, 390] on button "Add Product" at bounding box center [352, 404] width 251 height 29
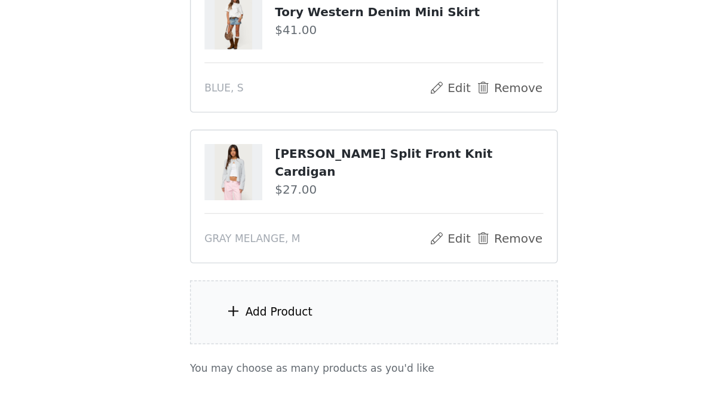
scroll to position [233, 0]
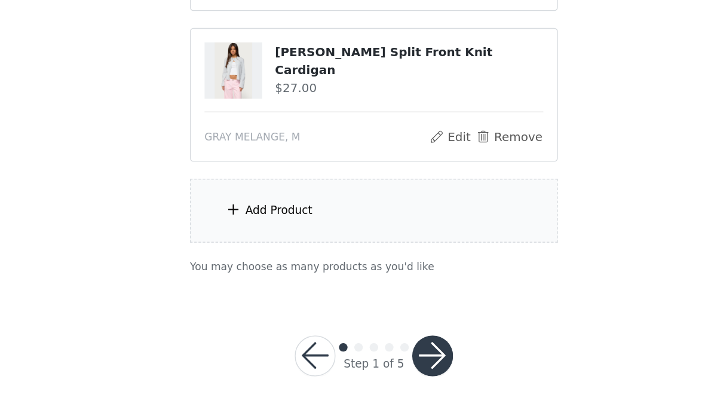
click at [323, 249] on div "Add Product" at bounding box center [352, 271] width 258 height 45
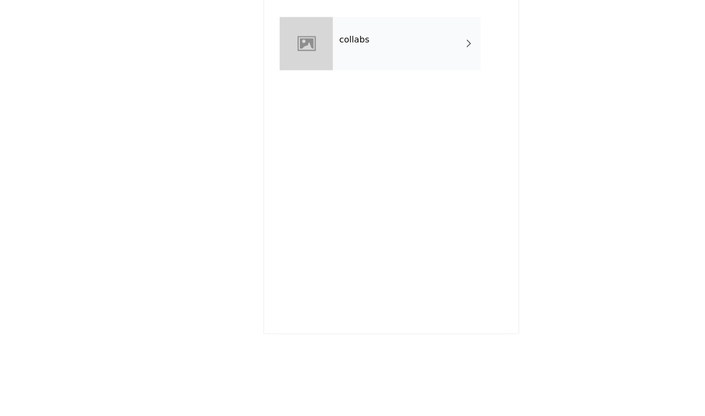
scroll to position [114, 0]
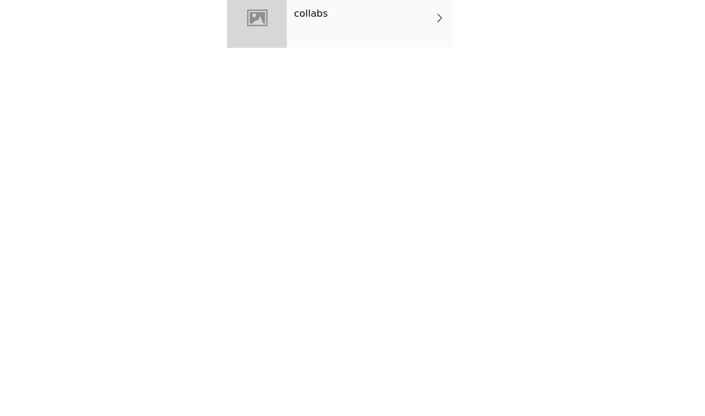
click at [394, 85] on div "Back collabs" at bounding box center [352, 208] width 287 height 416
click at [434, 99] on div "Back collabs" at bounding box center [352, 208] width 287 height 416
click at [443, 99] on div "Back collabs" at bounding box center [352, 208] width 287 height 416
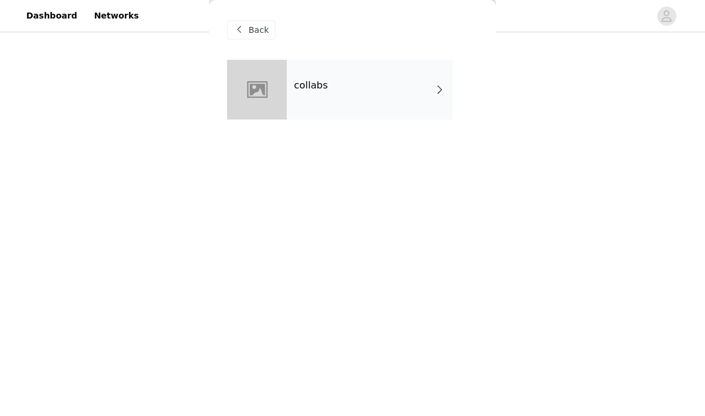
click at [415, 84] on div "collabs" at bounding box center [370, 90] width 166 height 60
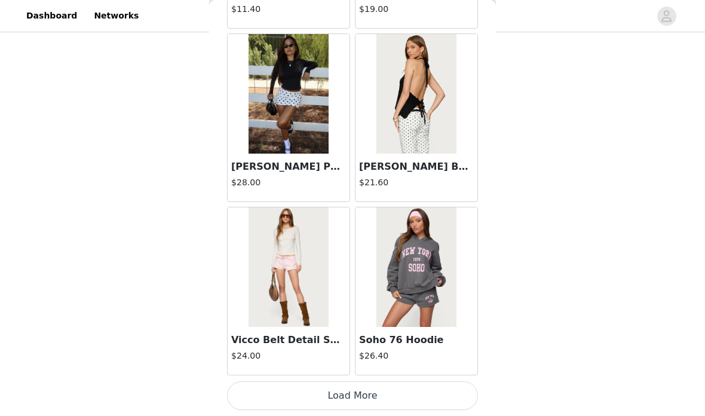
click at [414, 394] on button "Load More" at bounding box center [352, 395] width 251 height 29
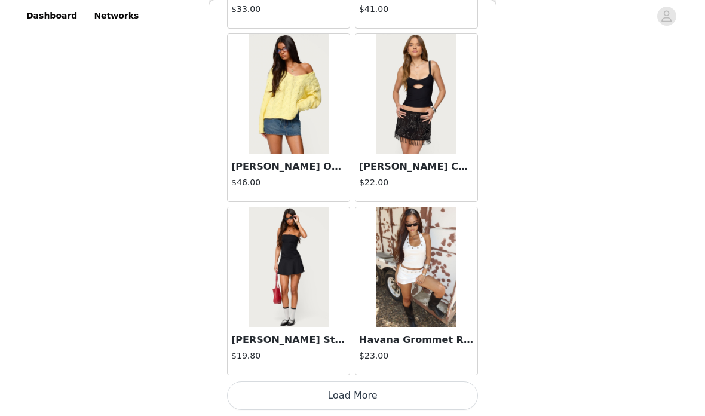
click at [443, 394] on button "Load More" at bounding box center [352, 395] width 251 height 29
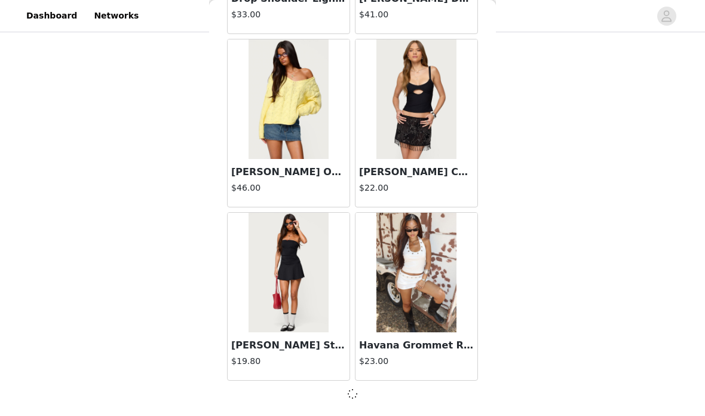
scroll to position [3140, 0]
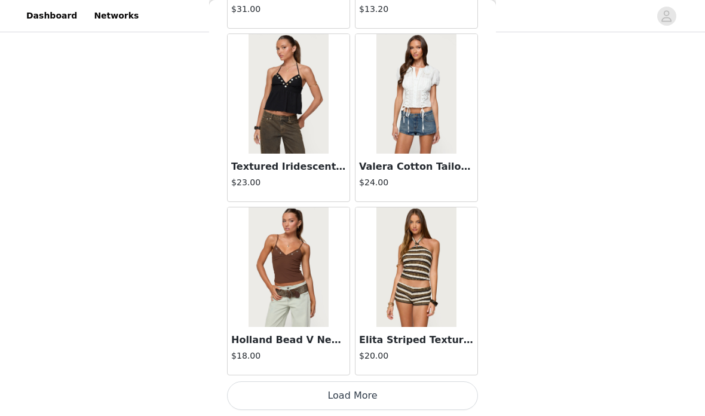
click at [438, 391] on button "Load More" at bounding box center [352, 395] width 251 height 29
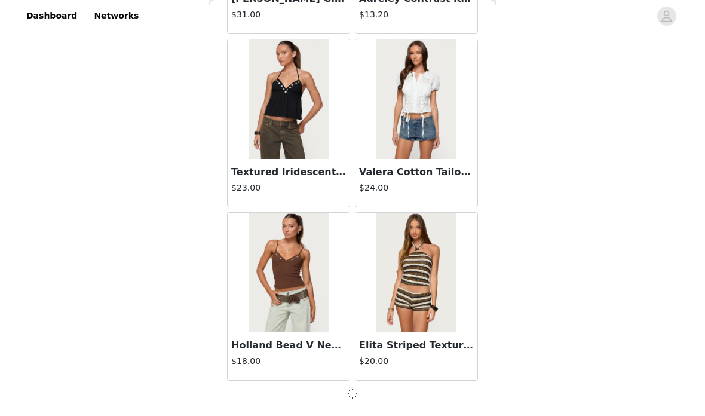
scroll to position [4873, 0]
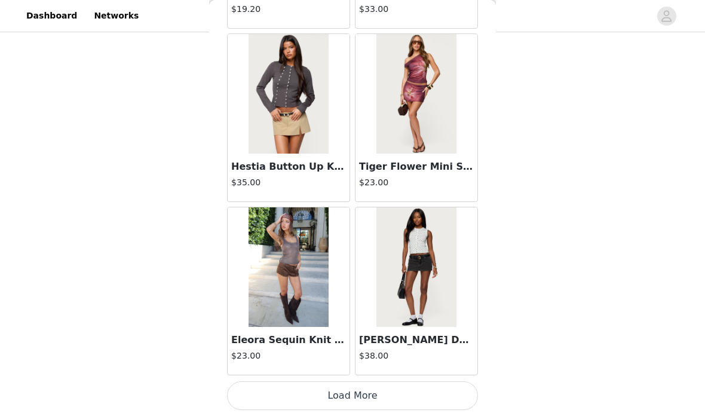
click at [445, 396] on button "Load More" at bounding box center [352, 395] width 251 height 29
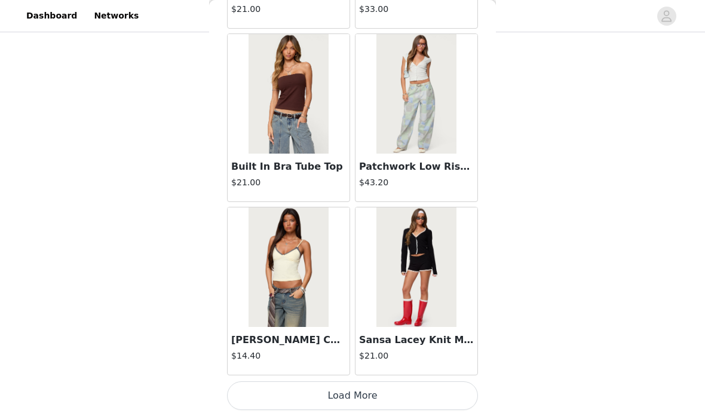
click at [445, 385] on button "Load More" at bounding box center [352, 395] width 251 height 29
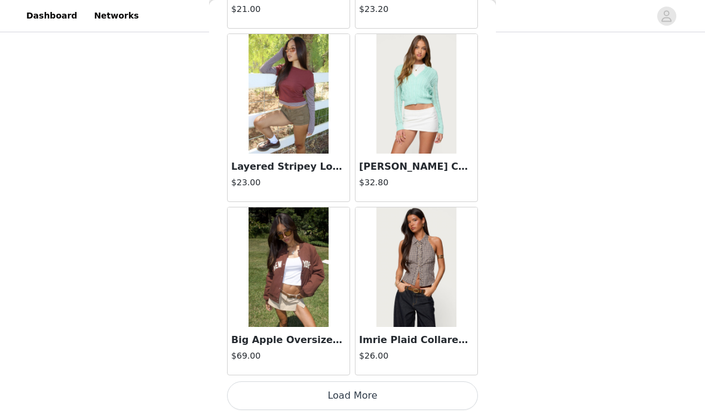
click at [453, 391] on button "Load More" at bounding box center [352, 395] width 251 height 29
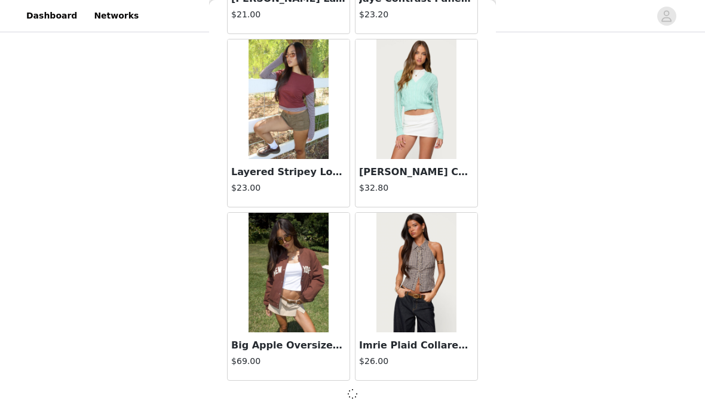
scroll to position [10072, 0]
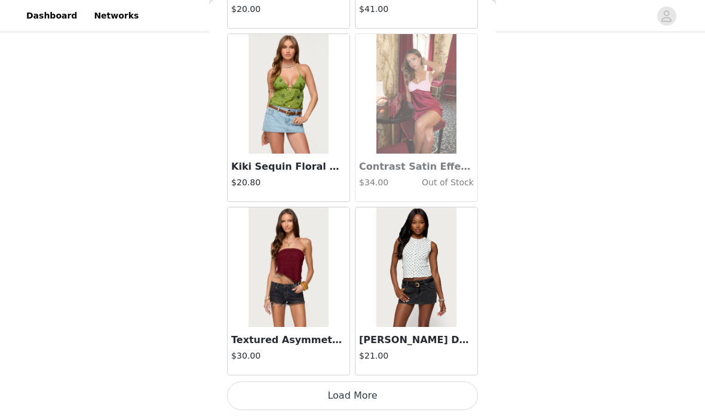
click at [439, 388] on button "Load More" at bounding box center [352, 395] width 251 height 29
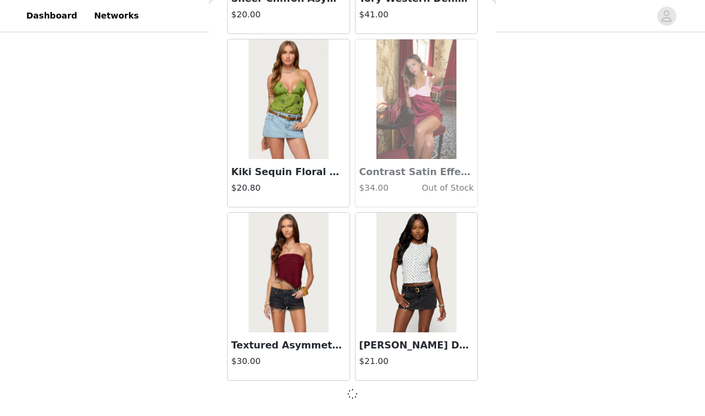
scroll to position [11804, 0]
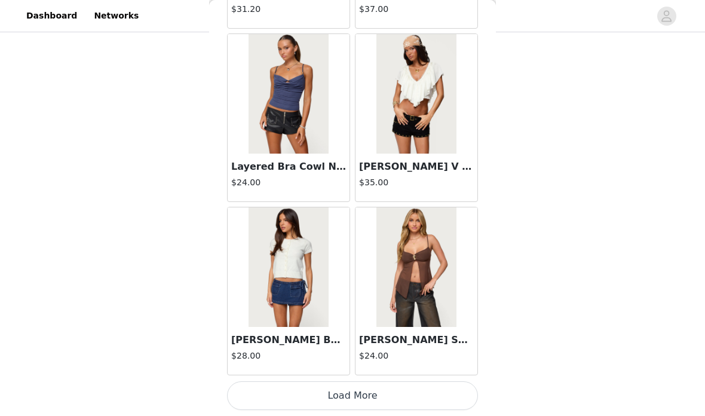
click at [443, 390] on button "Load More" at bounding box center [352, 395] width 251 height 29
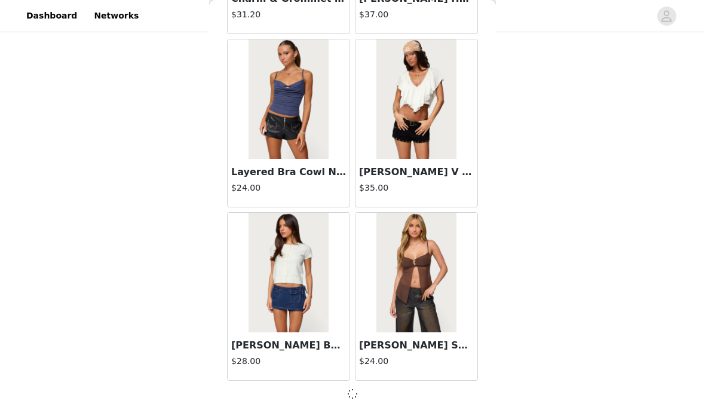
scroll to position [13537, 0]
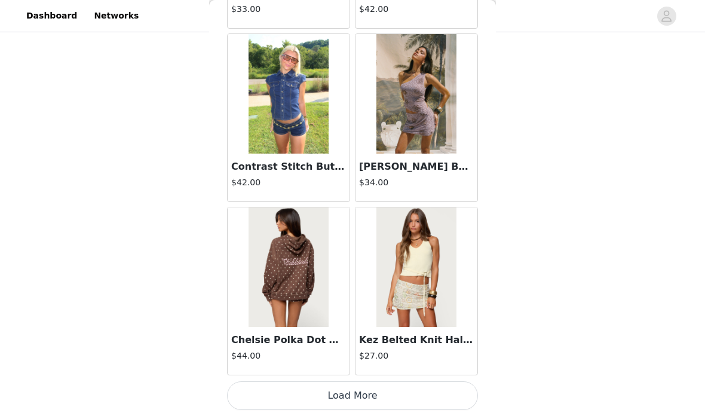
click at [425, 391] on button "Load More" at bounding box center [352, 395] width 251 height 29
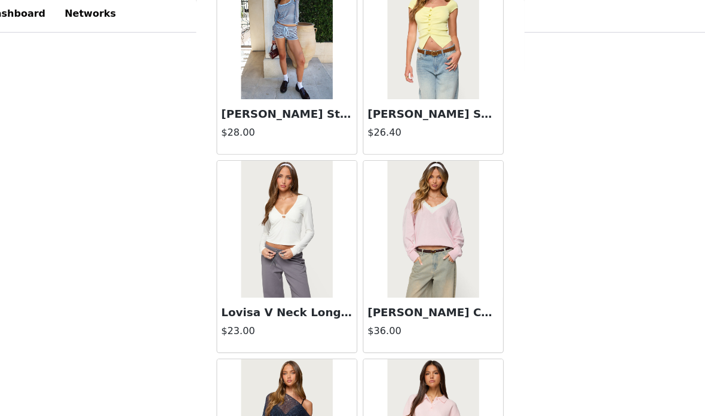
scroll to position [16412, 0]
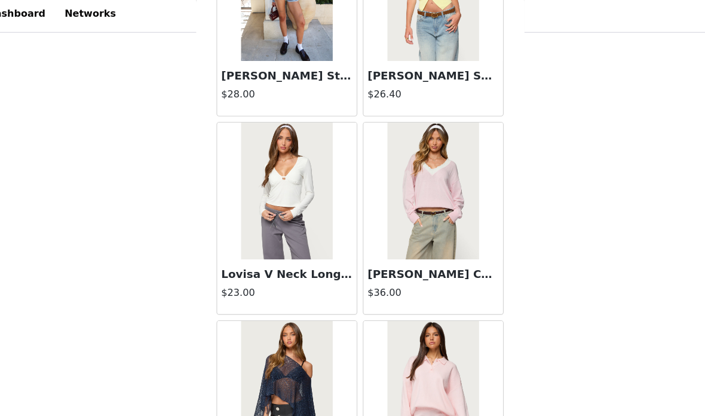
click at [390, 197] on img at bounding box center [415, 171] width 79 height 120
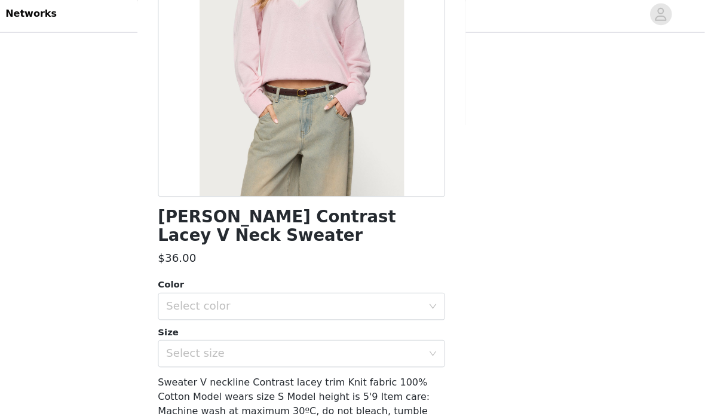
scroll to position [152, 0]
click at [316, 266] on div "Select color" at bounding box center [345, 272] width 223 height 12
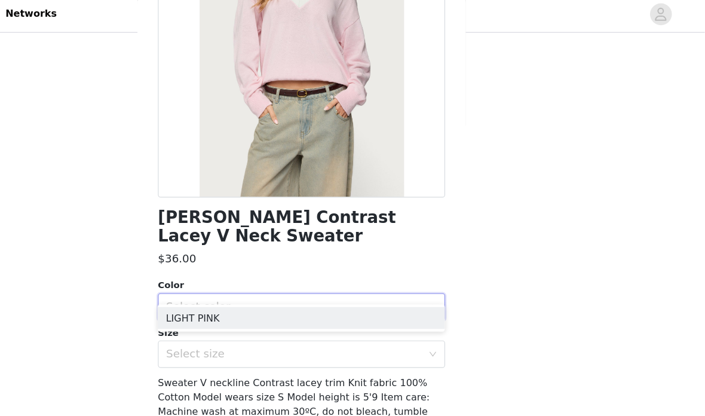
click at [300, 281] on li "LIGHT PINK" at bounding box center [352, 281] width 251 height 19
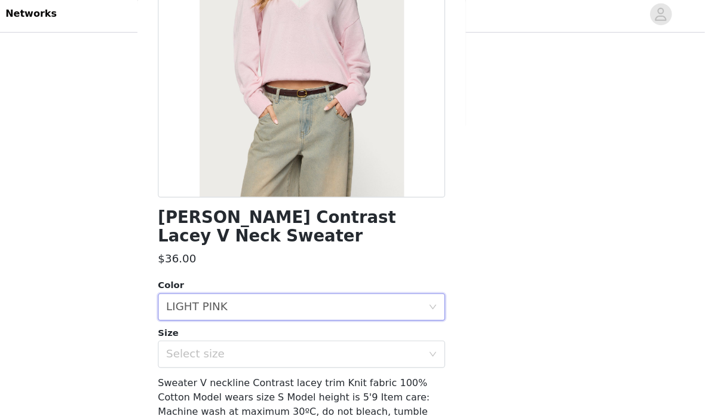
click at [298, 307] on div "Select size" at bounding box center [345, 313] width 223 height 12
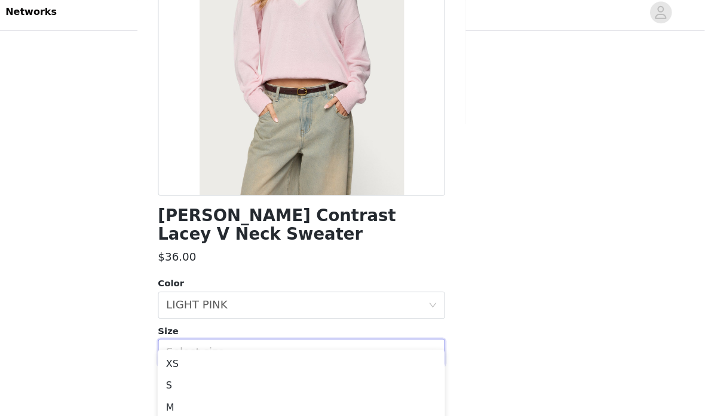
click at [293, 370] on li "L" at bounding box center [352, 379] width 251 height 19
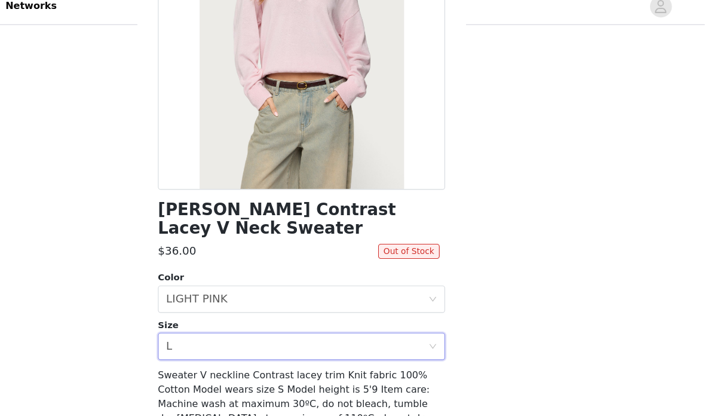
scroll to position [233, 0]
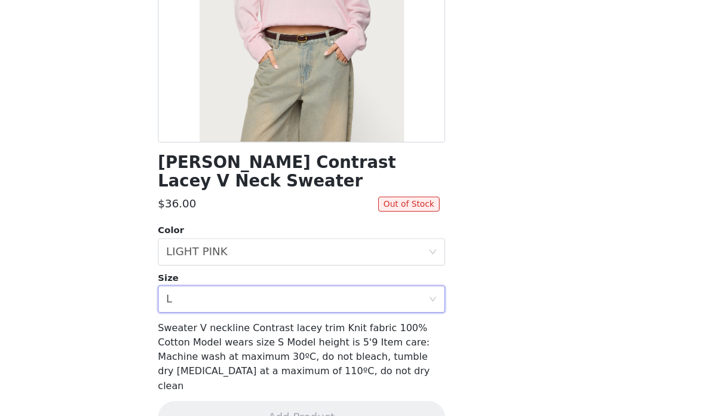
click at [305, 302] on div "Select size L" at bounding box center [348, 313] width 229 height 23
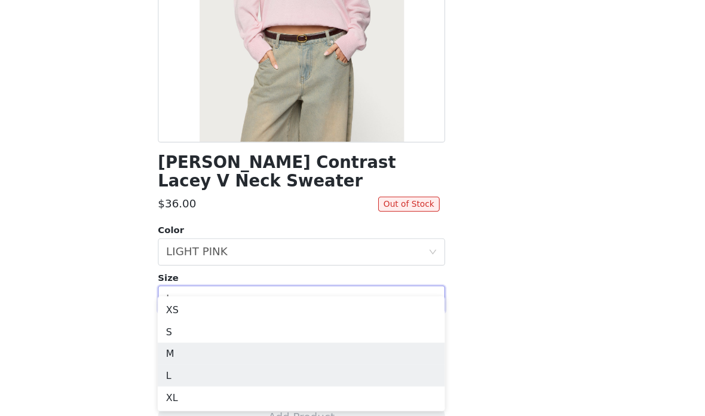
click at [333, 351] on li "M" at bounding box center [352, 360] width 251 height 19
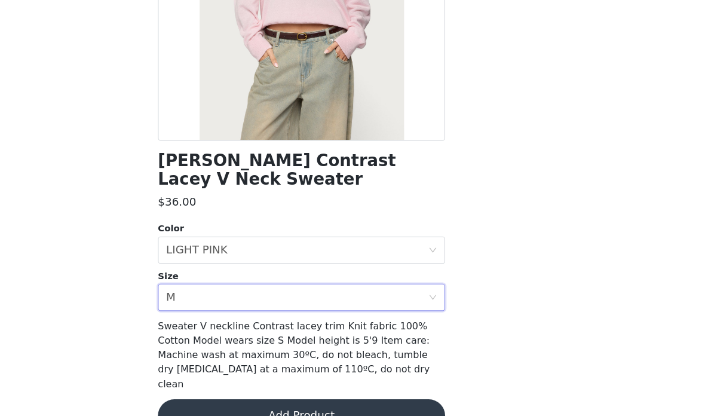
scroll to position [152, 0]
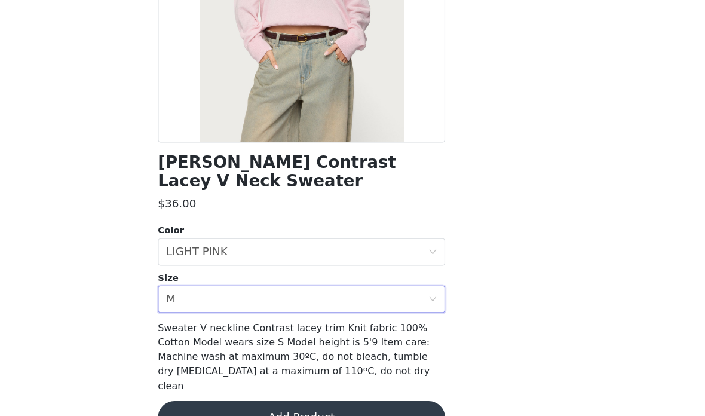
click at [344, 402] on button "Add Product" at bounding box center [352, 416] width 251 height 29
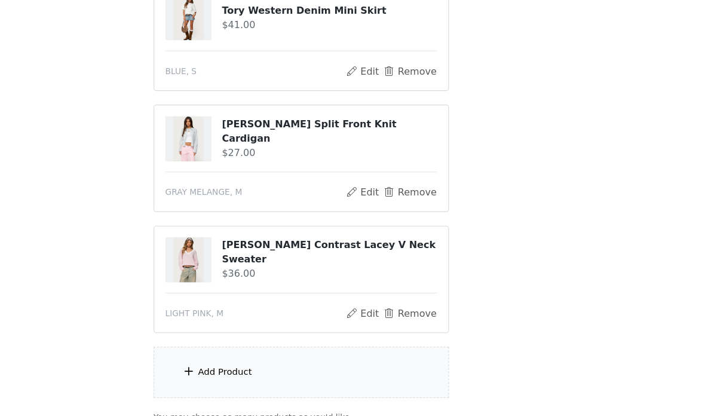
click at [326, 355] on div "Add Product" at bounding box center [352, 377] width 258 height 45
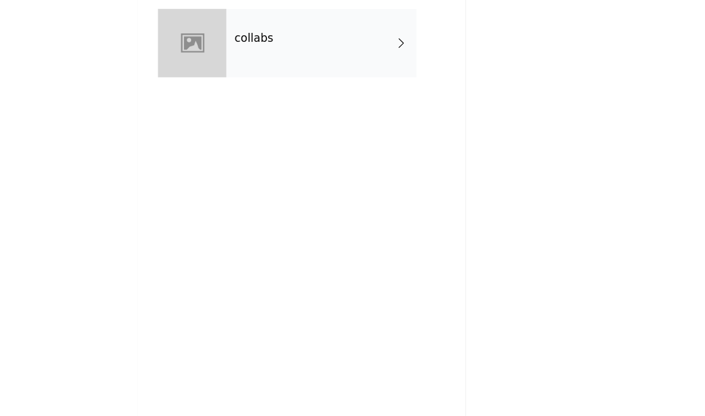
click at [333, 60] on div "collabs" at bounding box center [370, 90] width 166 height 60
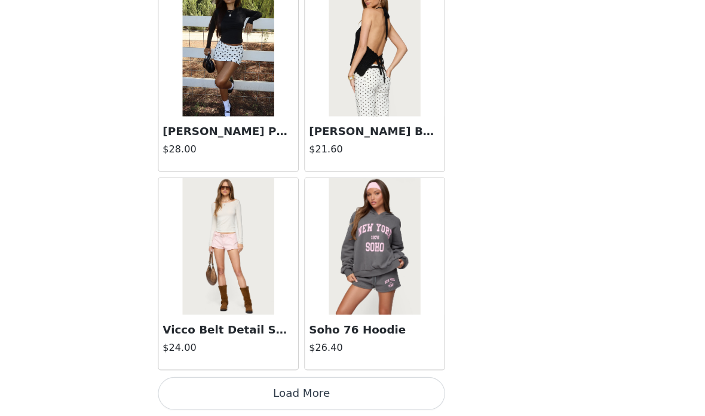
click at [330, 381] on button "Load More" at bounding box center [352, 395] width 251 height 29
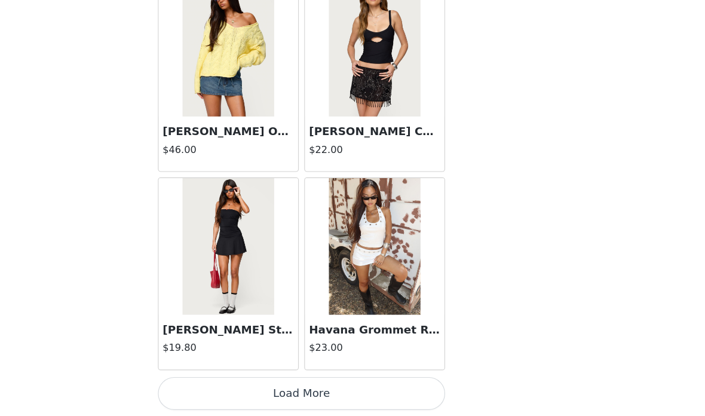
click at [333, 381] on button "Load More" at bounding box center [352, 395] width 251 height 29
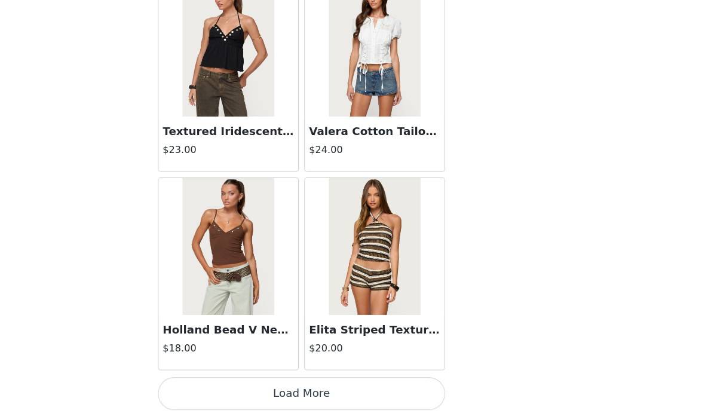
click at [387, 381] on button "Load More" at bounding box center [352, 395] width 251 height 29
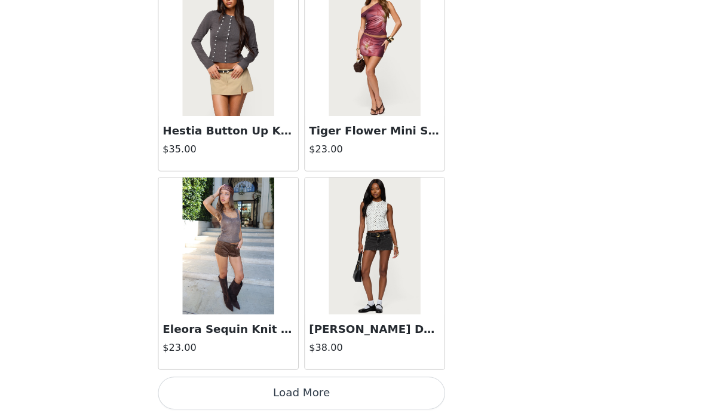
scroll to position [6606, 0]
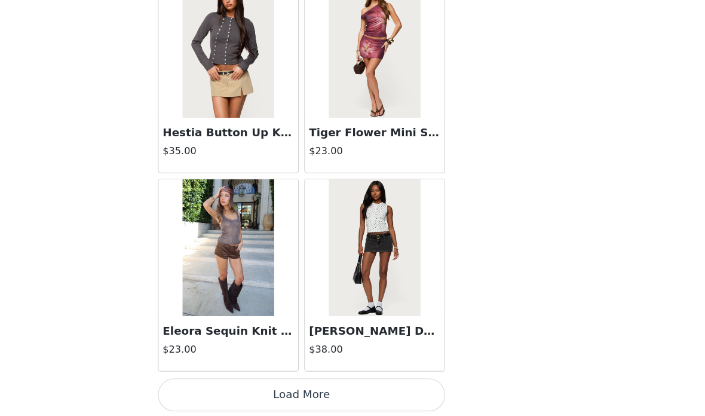
click at [355, 382] on button "Load More" at bounding box center [352, 396] width 251 height 29
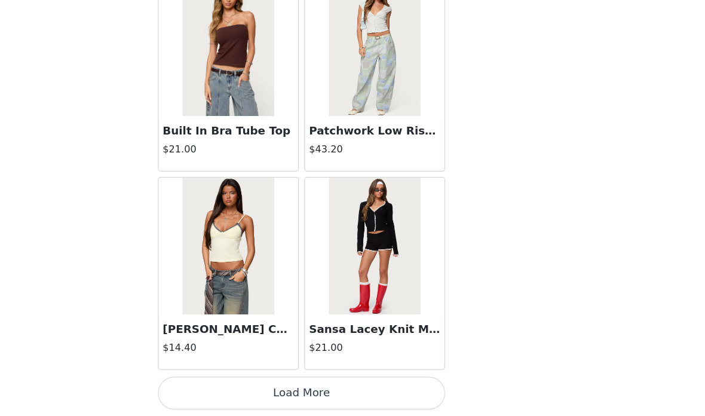
click at [356, 381] on button "Load More" at bounding box center [352, 395] width 251 height 29
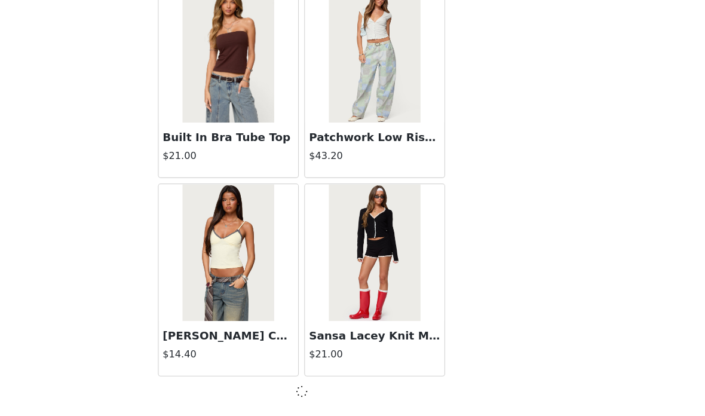
scroll to position [8339, 0]
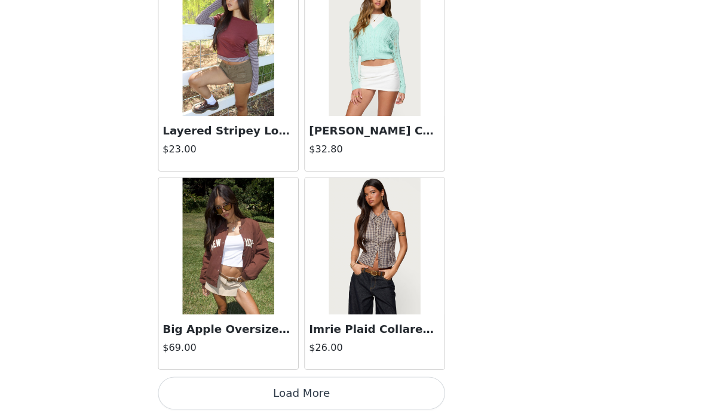
click at [359, 381] on button "Load More" at bounding box center [352, 395] width 251 height 29
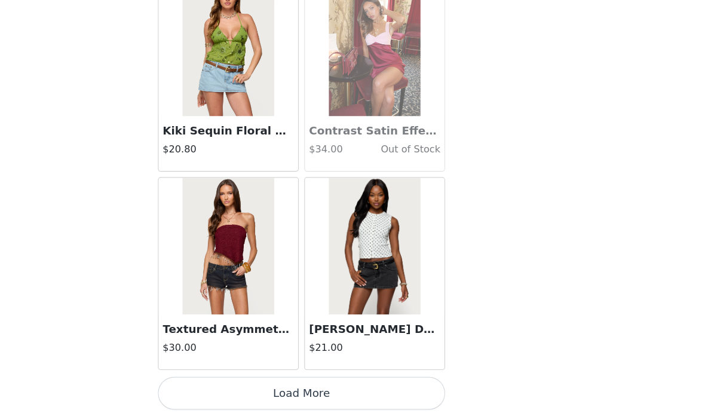
scroll to position [11804, 0]
click at [378, 382] on button "Load More" at bounding box center [352, 396] width 251 height 29
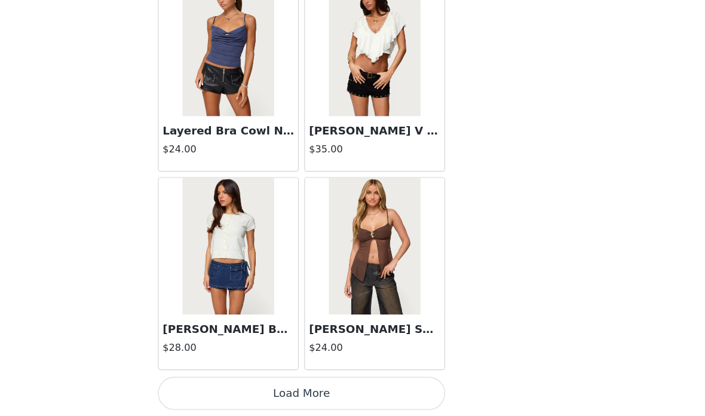
click at [362, 381] on button "Load More" at bounding box center [352, 395] width 251 height 29
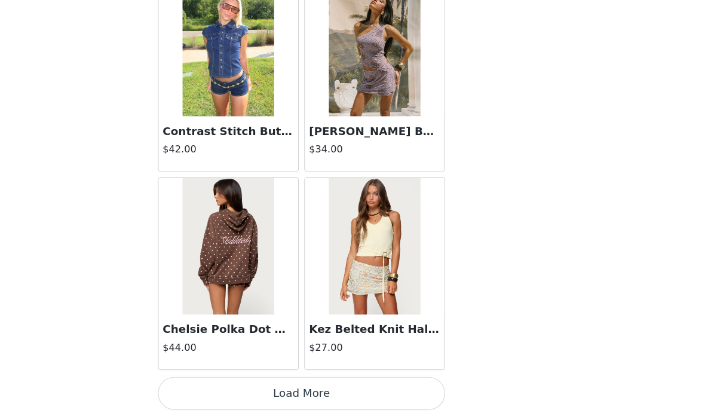
scroll to position [339, 0]
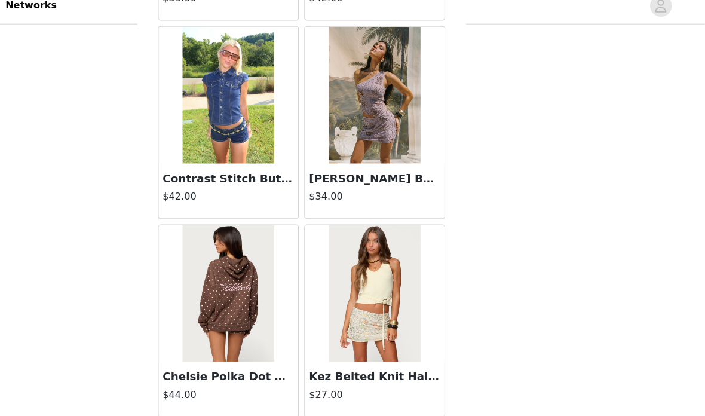
click at [352, 381] on button "Load More" at bounding box center [352, 395] width 251 height 29
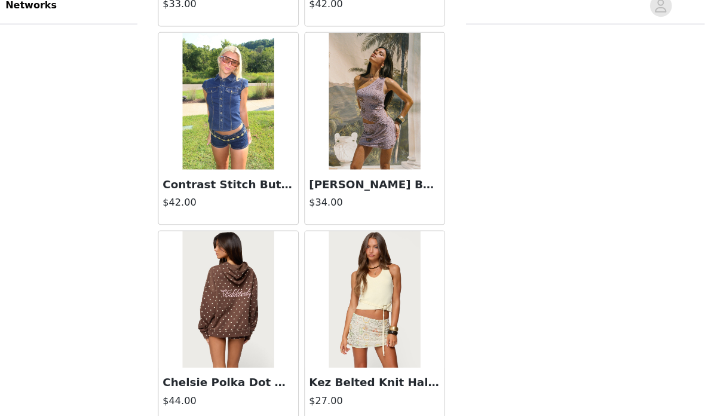
scroll to position [15270, 0]
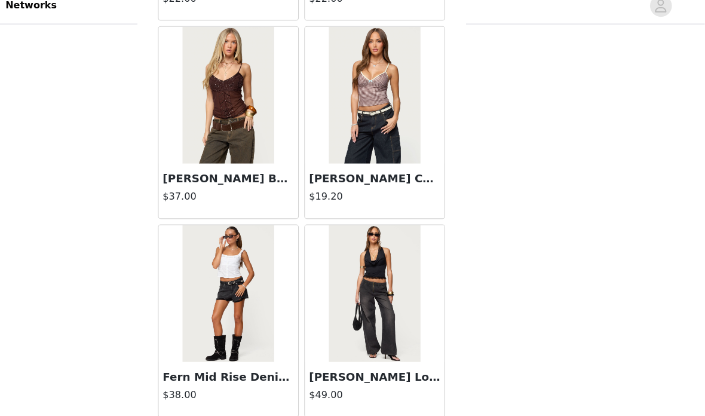
click at [352, 384] on button "Load More" at bounding box center [352, 395] width 251 height 29
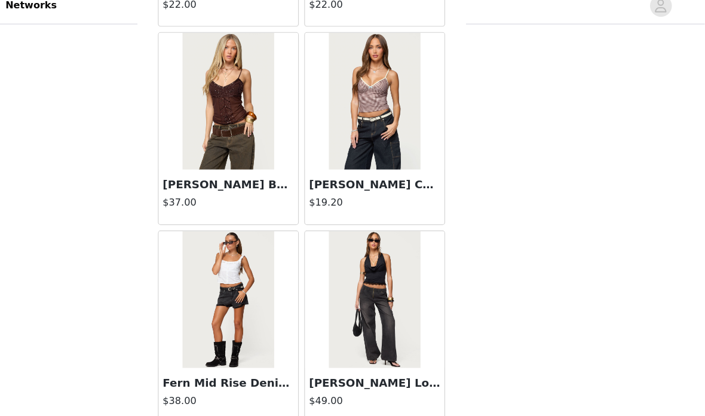
scroll to position [17003, 0]
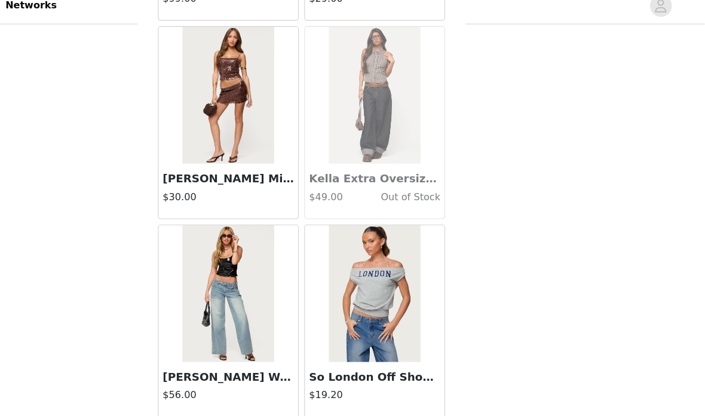
click at [346, 384] on button "Load More" at bounding box center [352, 395] width 251 height 29
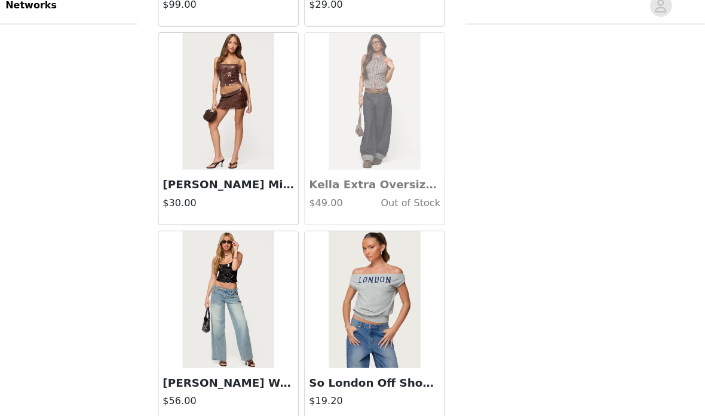
scroll to position [18736, 0]
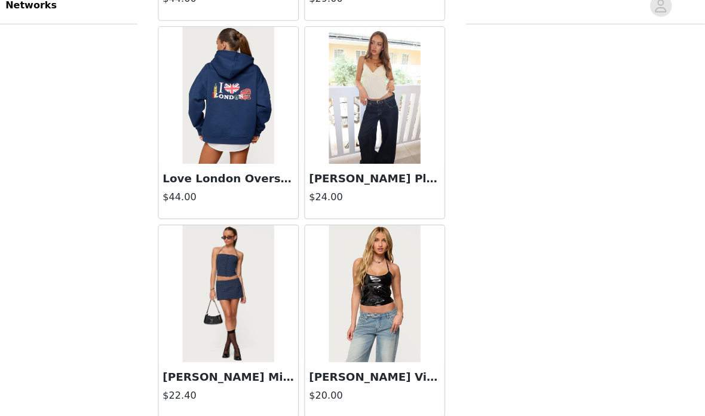
click at [336, 385] on button "Load More" at bounding box center [352, 395] width 251 height 29
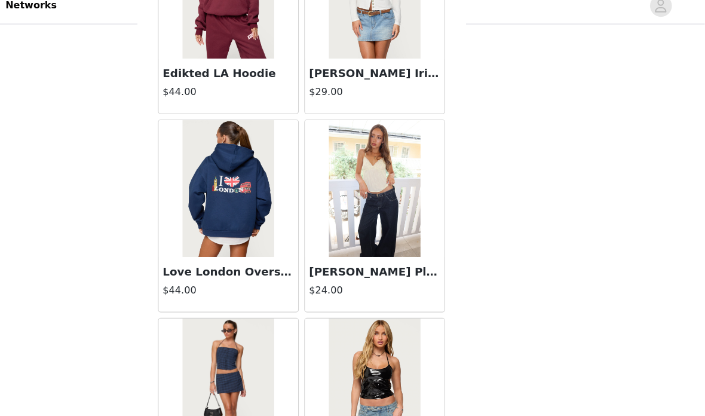
scroll to position [20387, 0]
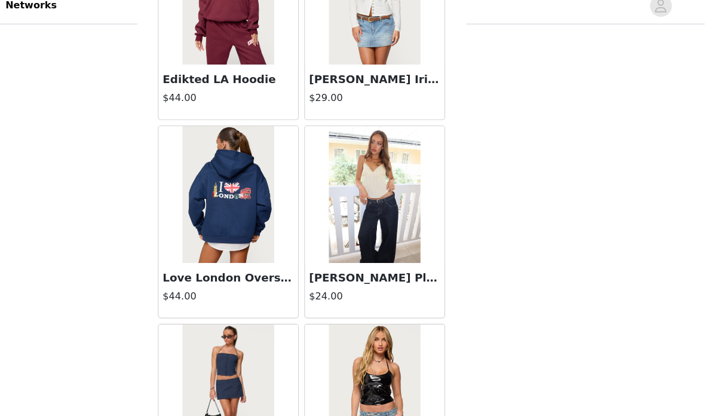
click at [376, 204] on img at bounding box center [415, 181] width 79 height 120
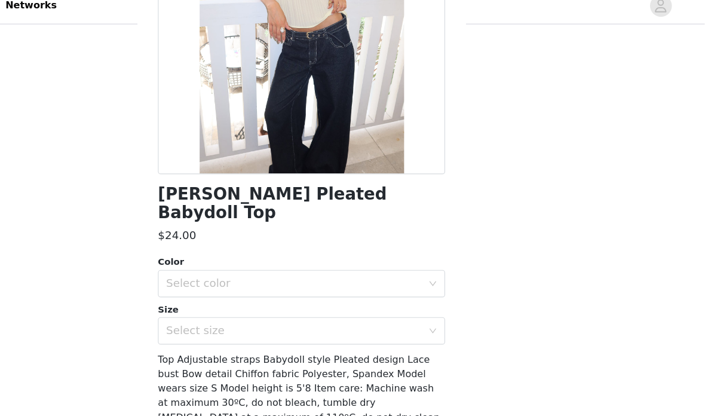
scroll to position [165, 0]
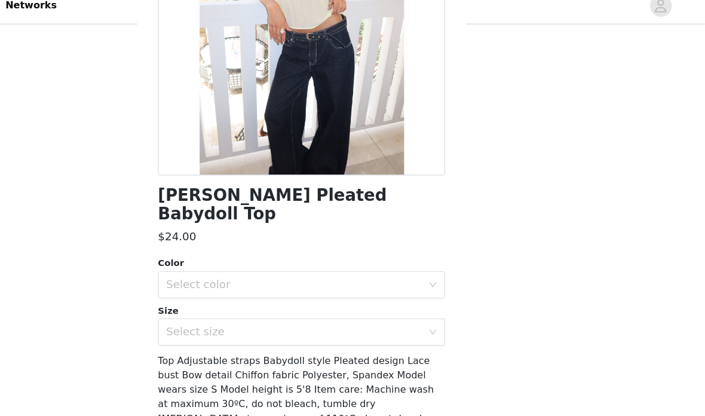
click at [271, 253] on div "Select color" at bounding box center [345, 259] width 223 height 12
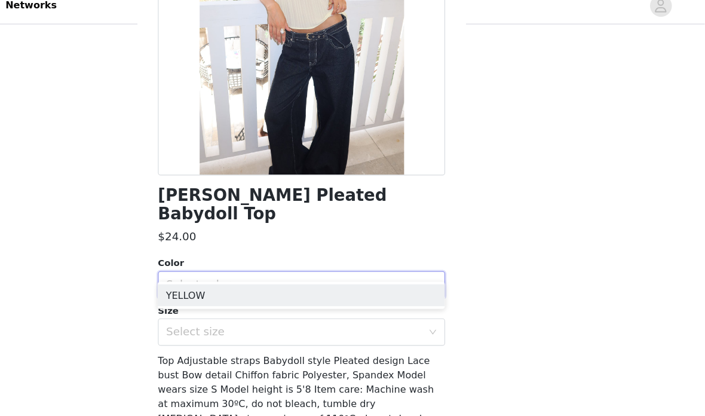
click at [267, 259] on li "YELLOW" at bounding box center [352, 268] width 251 height 19
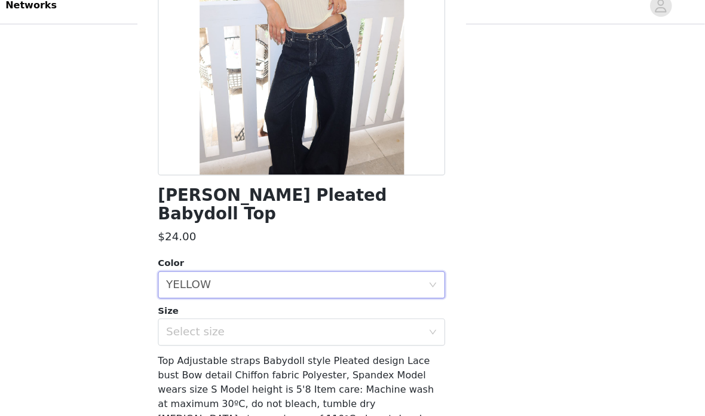
click at [263, 295] on div "Select size" at bounding box center [345, 301] width 223 height 12
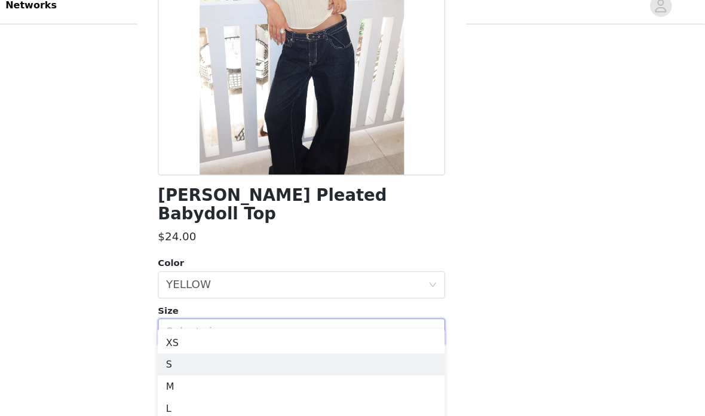
click at [245, 320] on li "S" at bounding box center [352, 329] width 251 height 19
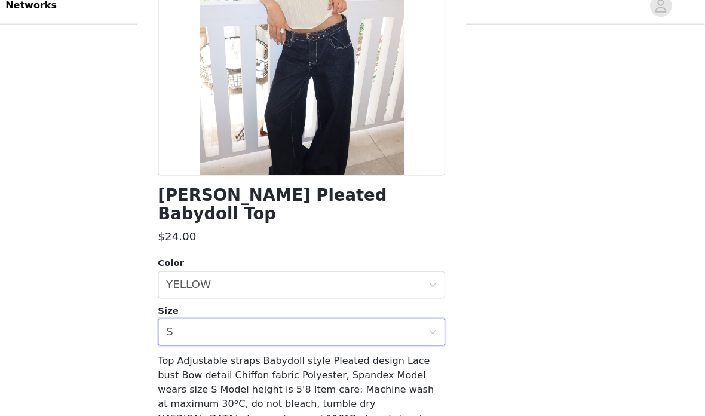
click at [352, 390] on button "Add Product" at bounding box center [352, 404] width 251 height 29
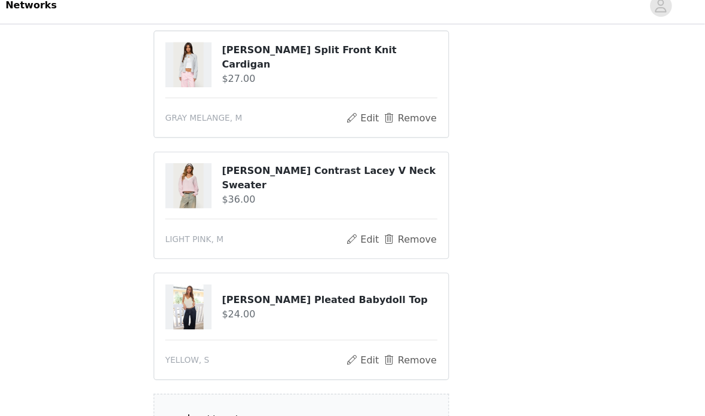
click at [223, 372] on div "Add Product" at bounding box center [352, 377] width 258 height 45
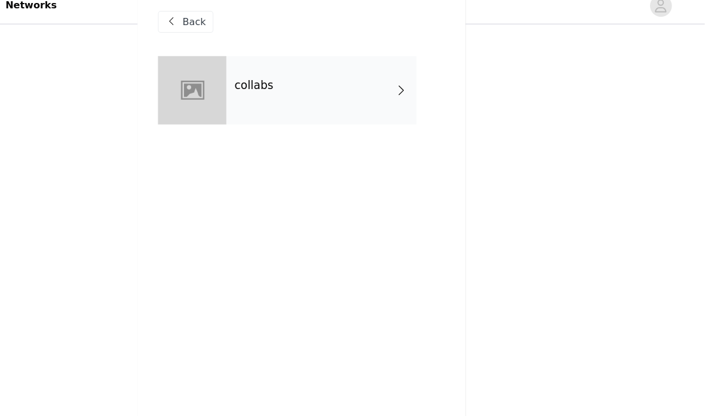
click at [345, 88] on div "collabs" at bounding box center [370, 90] width 166 height 60
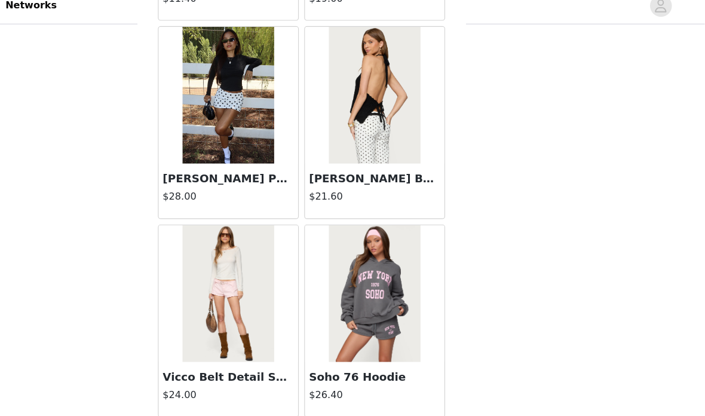
click at [316, 381] on button "Load More" at bounding box center [352, 395] width 251 height 29
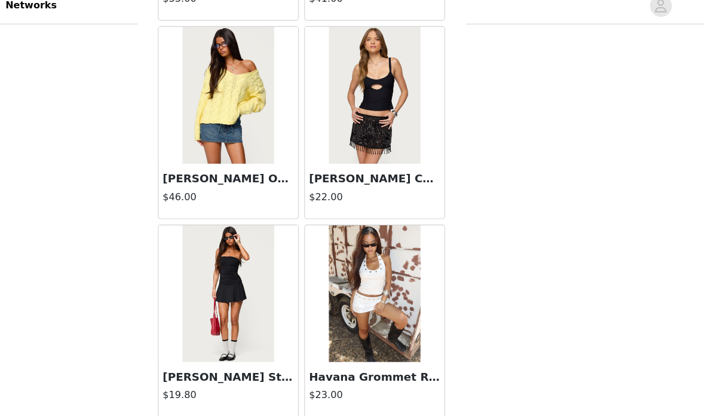
scroll to position [3140, 0]
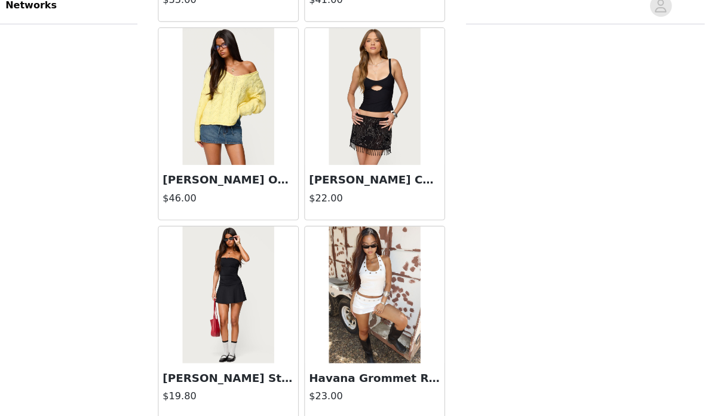
click at [364, 385] on button "Load More" at bounding box center [352, 396] width 251 height 29
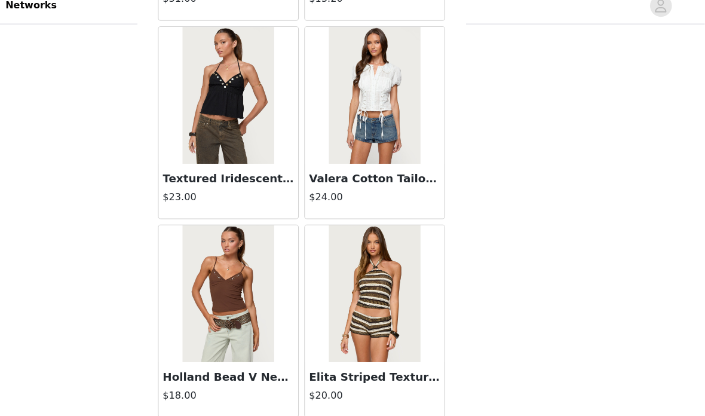
click at [362, 381] on button "Load More" at bounding box center [352, 395] width 251 height 29
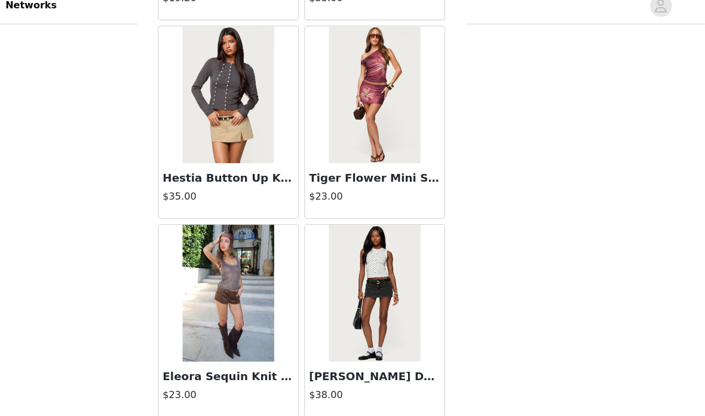
click at [366, 381] on button "Load More" at bounding box center [352, 395] width 251 height 29
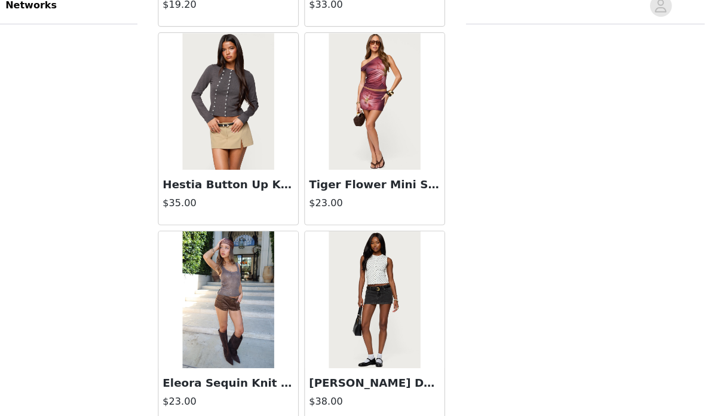
scroll to position [6606, 0]
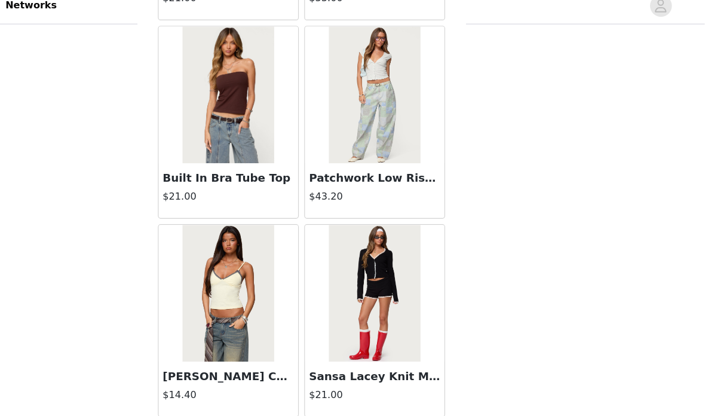
click at [363, 382] on button "Load More" at bounding box center [352, 395] width 251 height 29
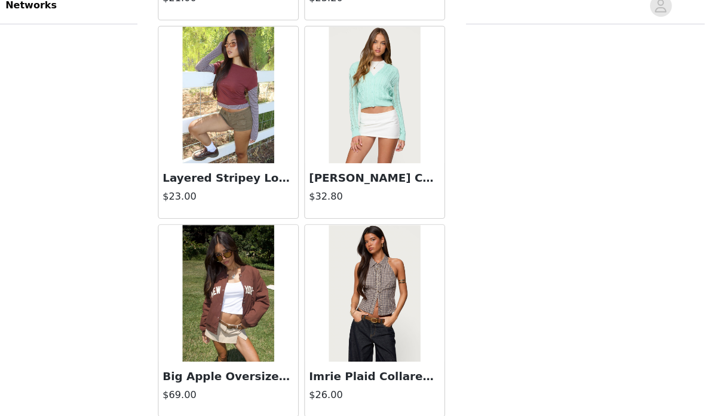
click at [367, 383] on button "Load More" at bounding box center [352, 395] width 251 height 29
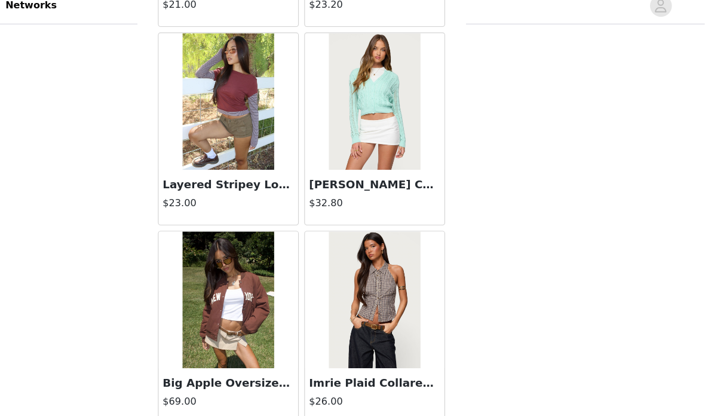
scroll to position [10072, 0]
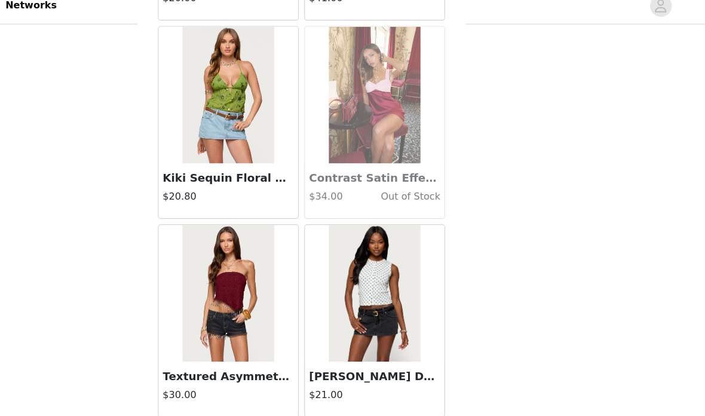
click at [373, 388] on button "Load More" at bounding box center [352, 395] width 251 height 29
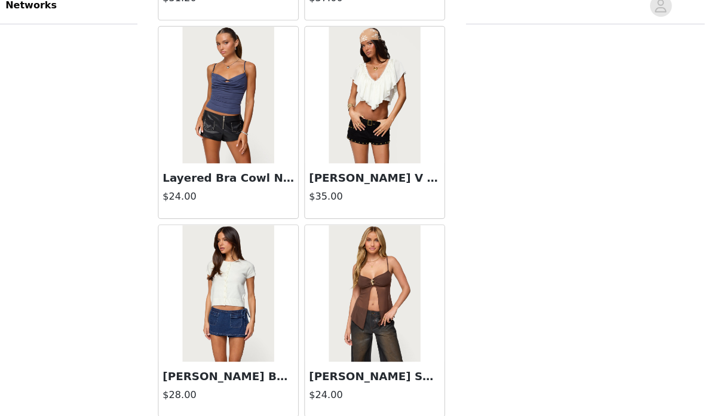
click at [372, 387] on button "Load More" at bounding box center [352, 395] width 251 height 29
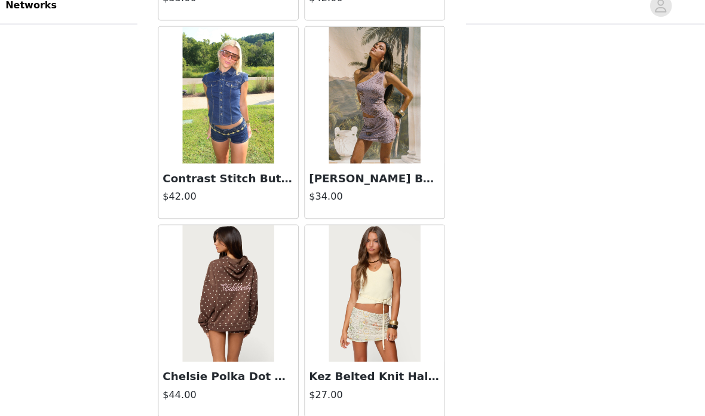
scroll to position [15270, 0]
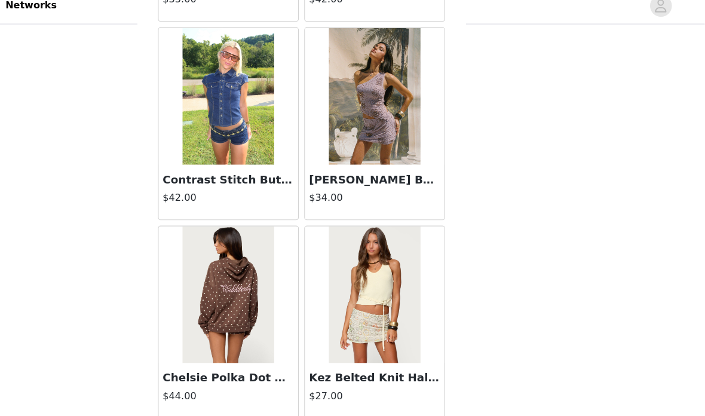
click at [382, 386] on button "Load More" at bounding box center [352, 396] width 251 height 29
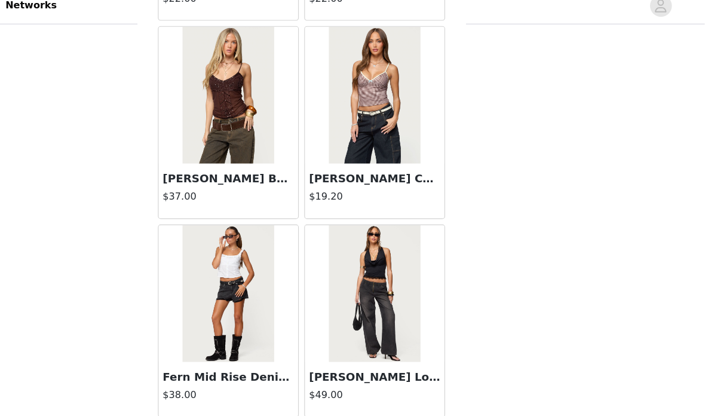
scroll to position [17003, 0]
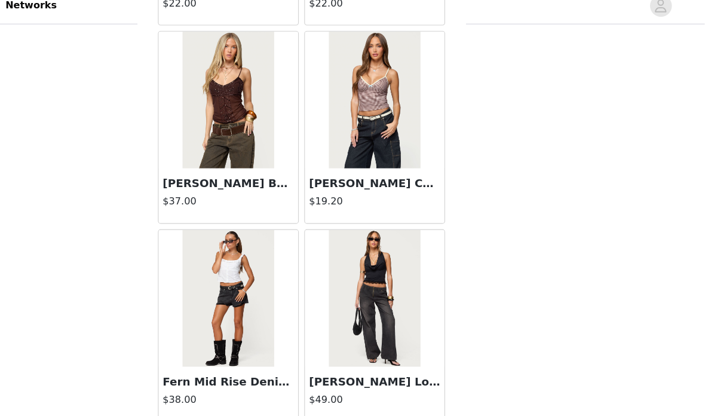
click at [362, 385] on button "Load More" at bounding box center [352, 399] width 251 height 29
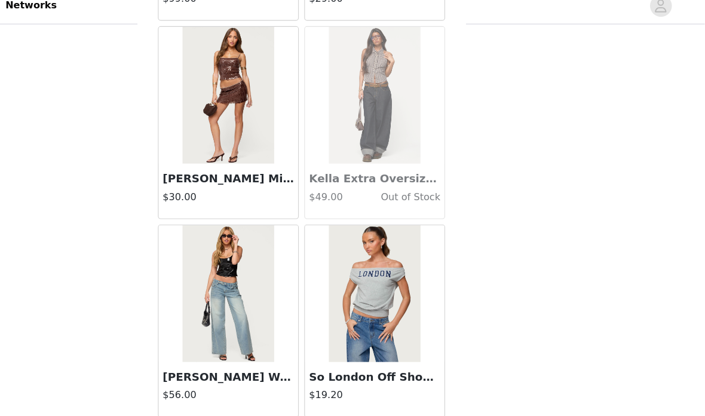
click at [370, 381] on button "Load More" at bounding box center [352, 395] width 251 height 29
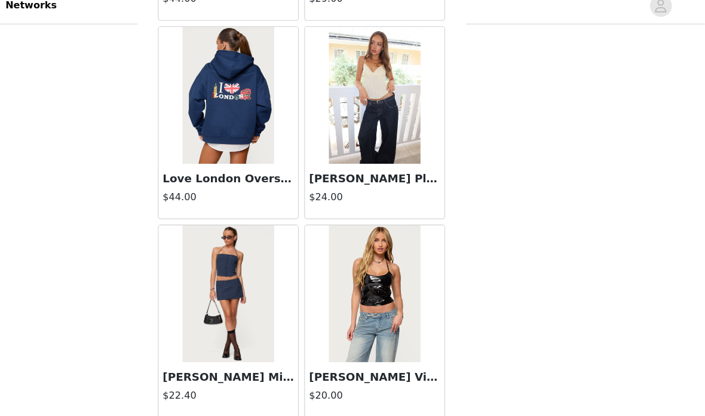
click at [369, 381] on button "Load More" at bounding box center [352, 395] width 251 height 29
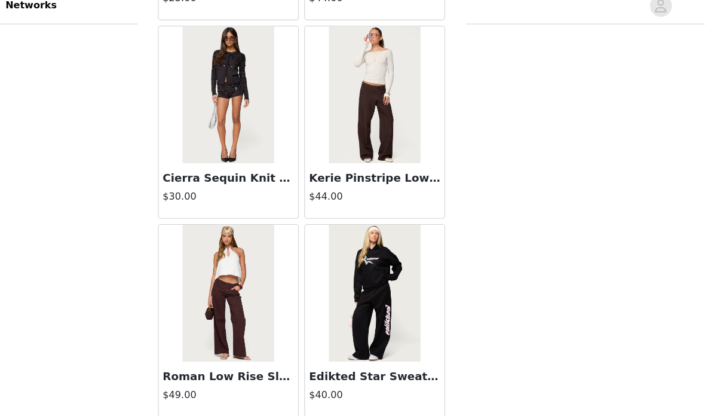
scroll to position [22207, 0]
click at [332, 381] on button "Load More" at bounding box center [352, 395] width 251 height 29
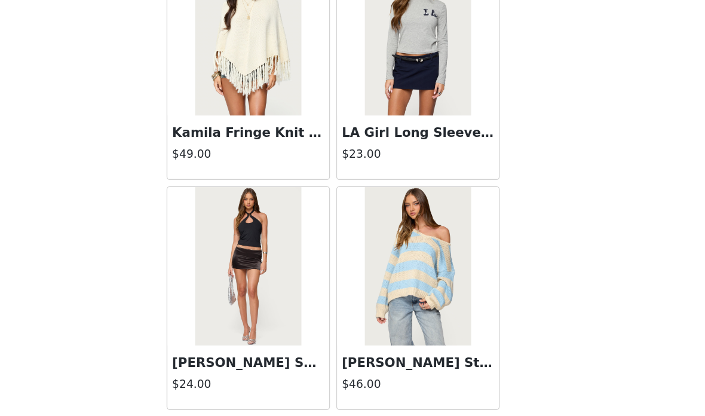
scroll to position [424, 0]
click at [347, 381] on button "Load More" at bounding box center [352, 395] width 251 height 29
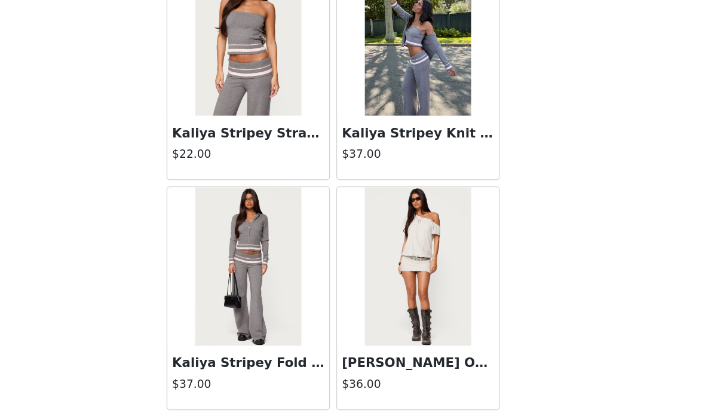
click at [352, 381] on button "Load More" at bounding box center [352, 395] width 251 height 29
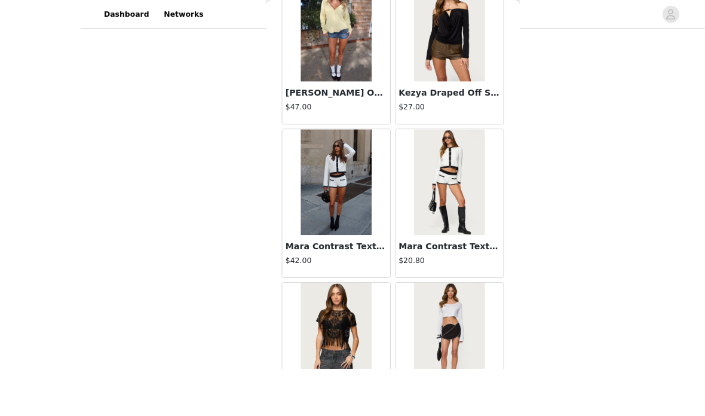
scroll to position [399, 0]
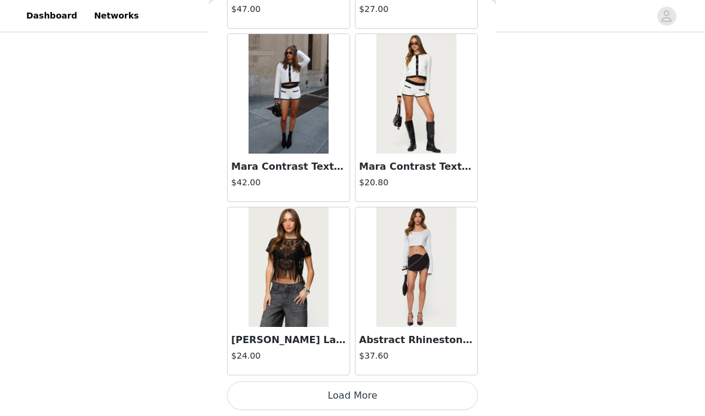
click at [449, 390] on button "Load More" at bounding box center [352, 395] width 251 height 29
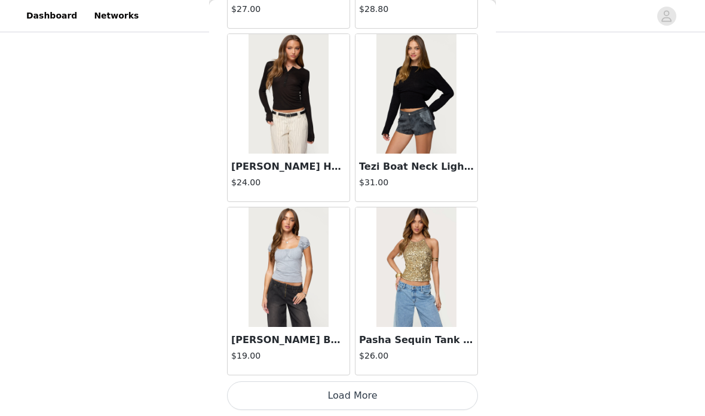
click at [442, 389] on button "Load More" at bounding box center [352, 395] width 251 height 29
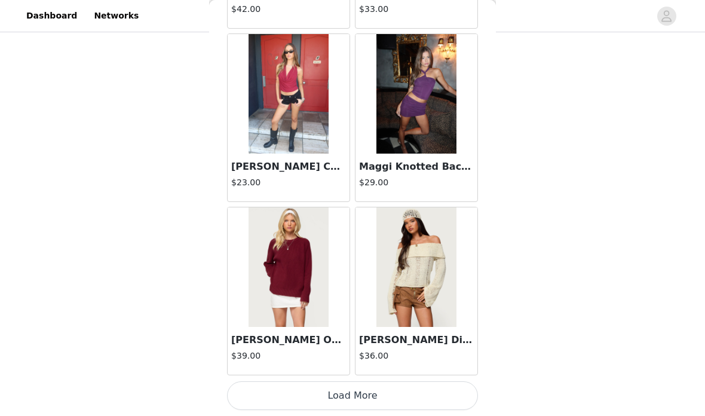
click at [432, 384] on button "Load More" at bounding box center [352, 395] width 251 height 29
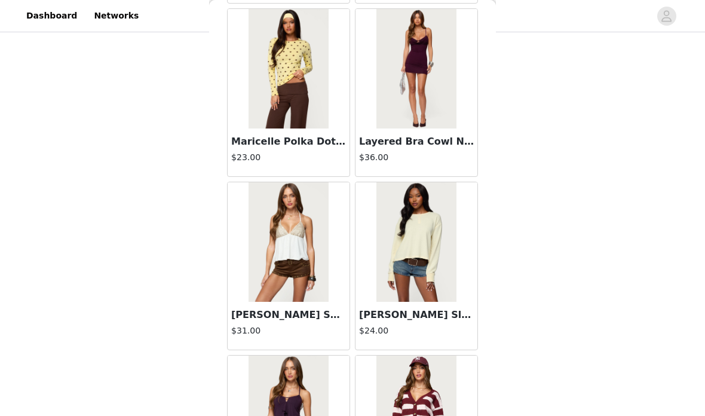
scroll to position [31411, 0]
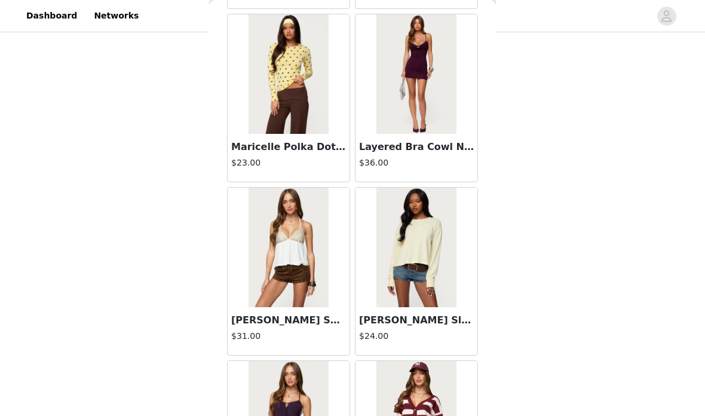
click at [437, 114] on img at bounding box center [415, 74] width 79 height 120
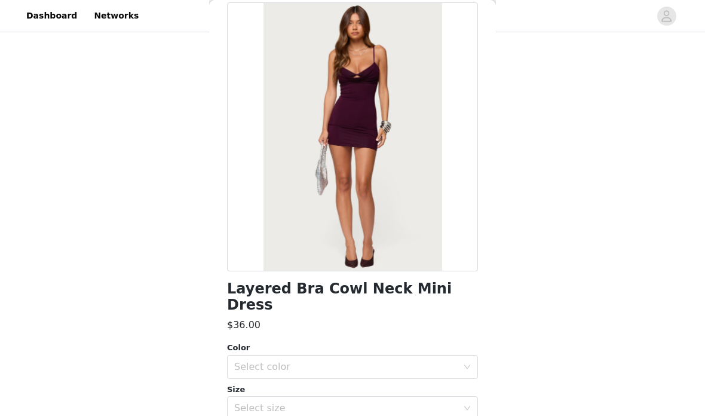
scroll to position [74, 0]
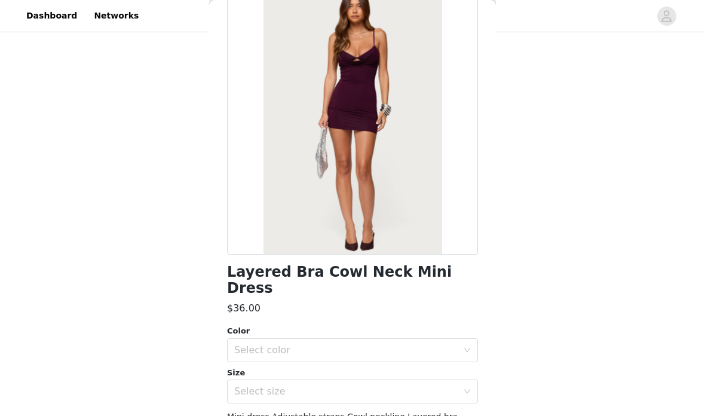
click at [350, 344] on div "Select color" at bounding box center [345, 350] width 223 height 12
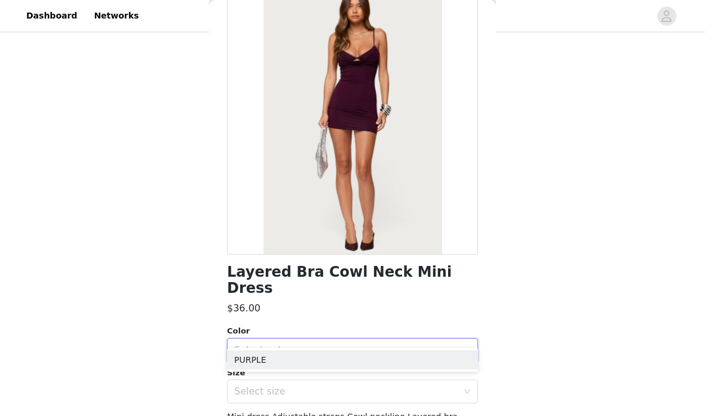
click at [348, 363] on li "PURPLE" at bounding box center [352, 359] width 251 height 19
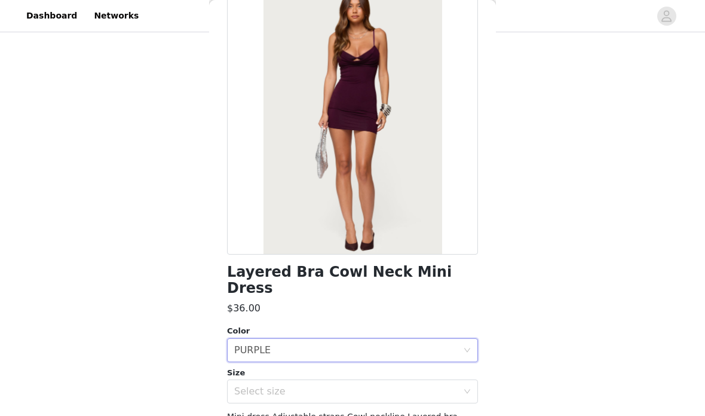
click at [351, 385] on div "Select size" at bounding box center [345, 391] width 223 height 12
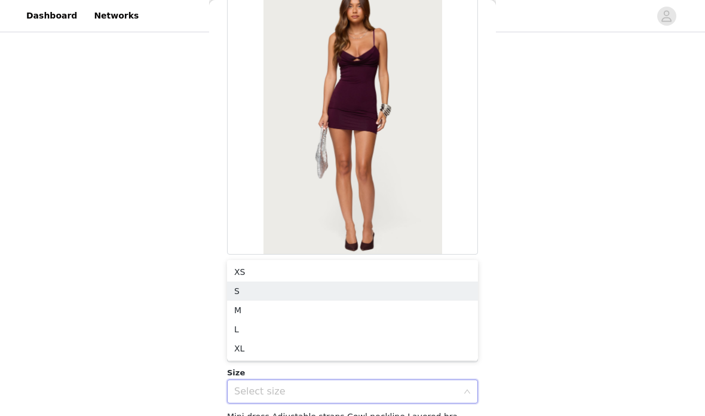
click at [335, 297] on li "S" at bounding box center [352, 290] width 251 height 19
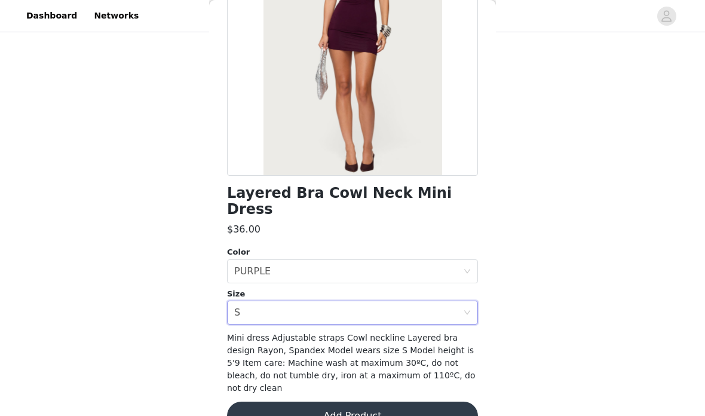
scroll to position [152, 0]
click at [451, 402] on button "Add Product" at bounding box center [352, 416] width 251 height 29
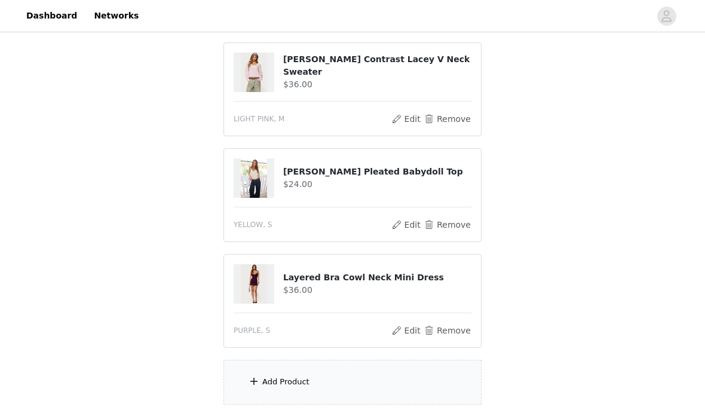
scroll to position [503, 0]
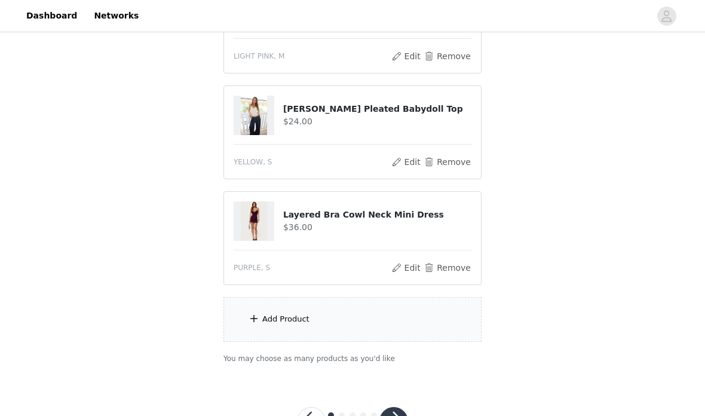
click at [421, 319] on div "Add Product" at bounding box center [352, 319] width 258 height 45
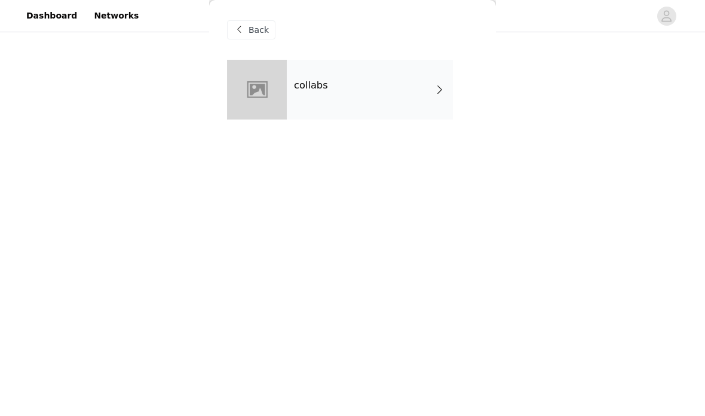
click at [388, 108] on div "collabs" at bounding box center [370, 90] width 166 height 60
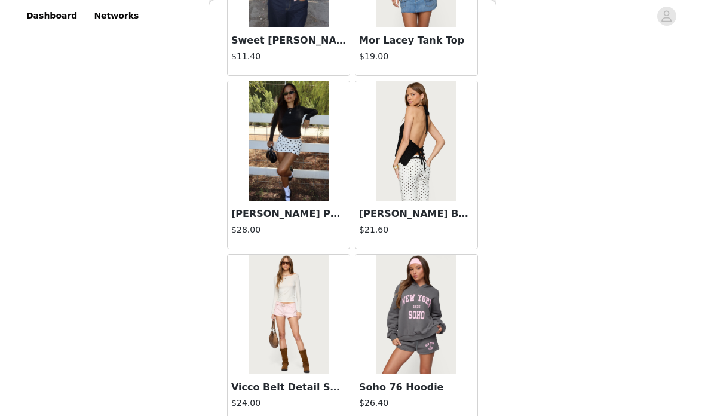
scroll to position [1365, 0]
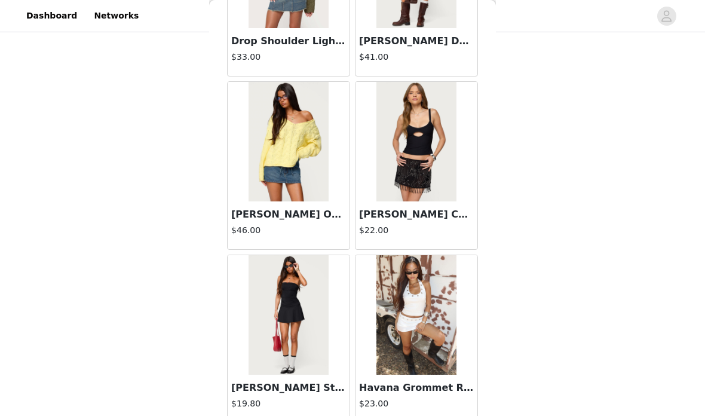
scroll to position [3092, 0]
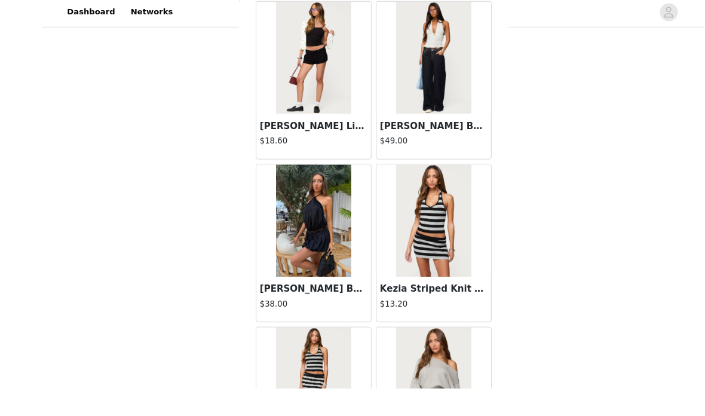
scroll to position [449, 0]
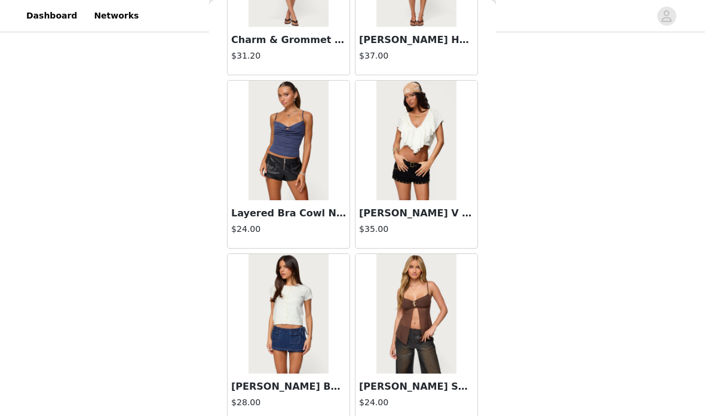
scroll to position [13489, 0]
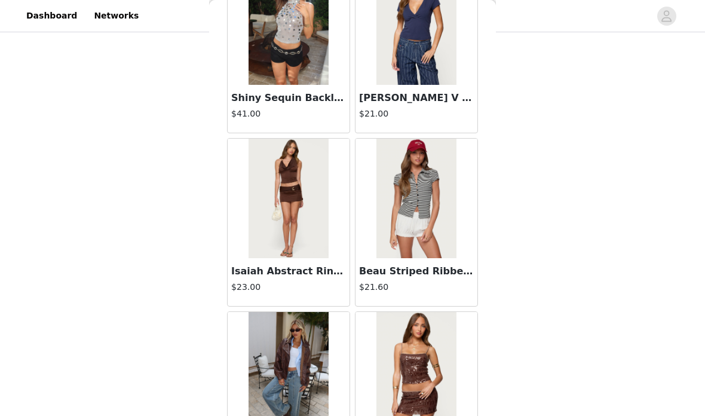
scroll to position [18284, 0]
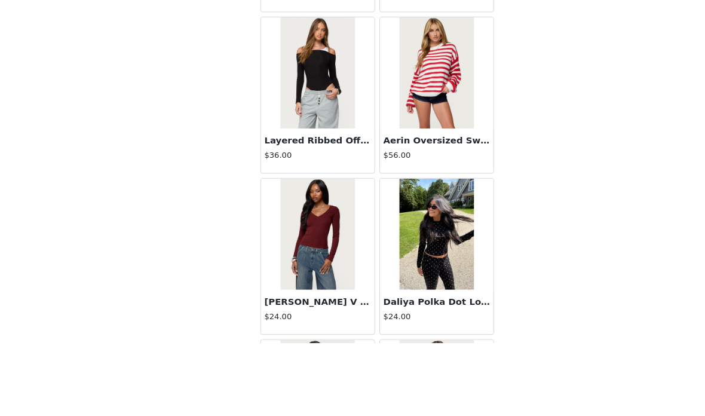
scroll to position [503, 0]
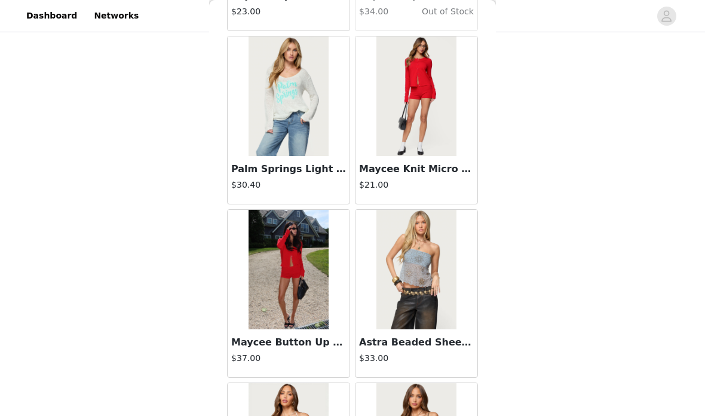
scroll to position [24804, 0]
click at [295, 278] on img at bounding box center [288, 269] width 79 height 120
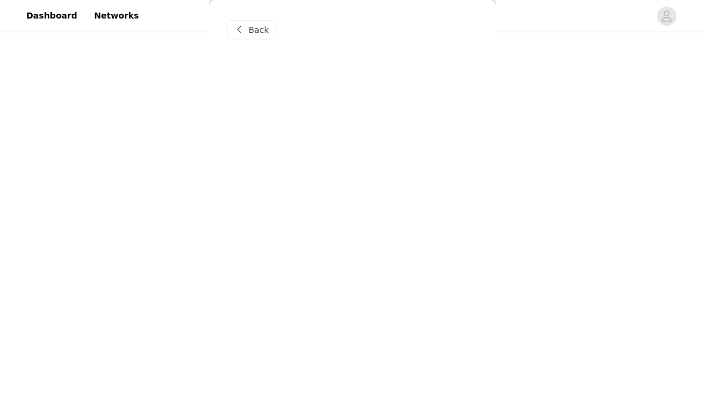
scroll to position [0, 0]
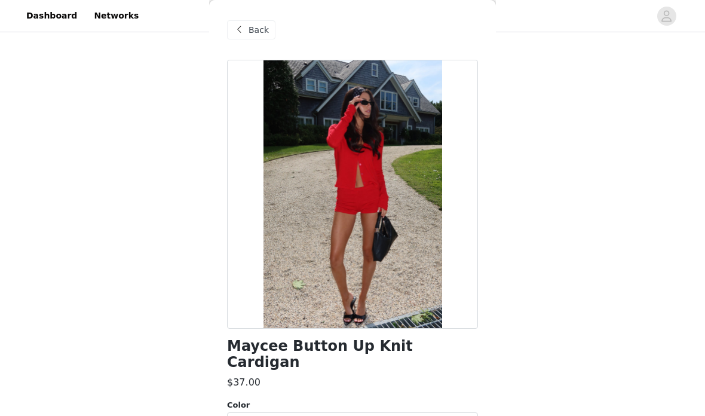
click at [326, 415] on div "Select color" at bounding box center [345, 424] width 223 height 12
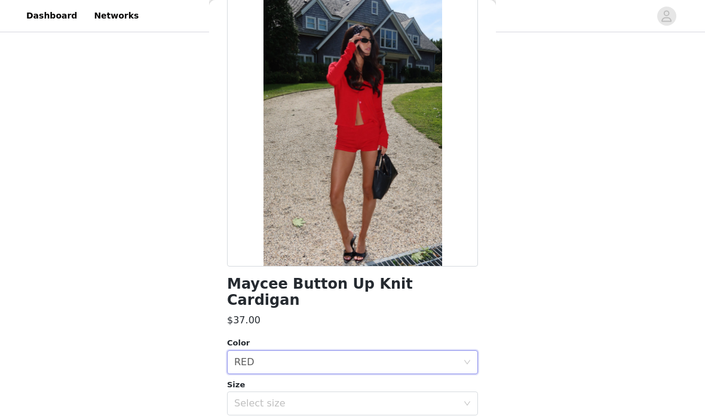
scroll to position [63, 0]
click at [312, 397] on div "Select size" at bounding box center [345, 403] width 223 height 12
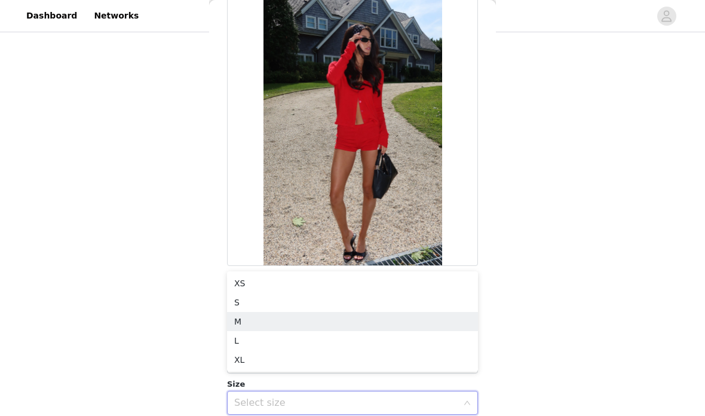
click at [301, 323] on li "M" at bounding box center [352, 321] width 251 height 19
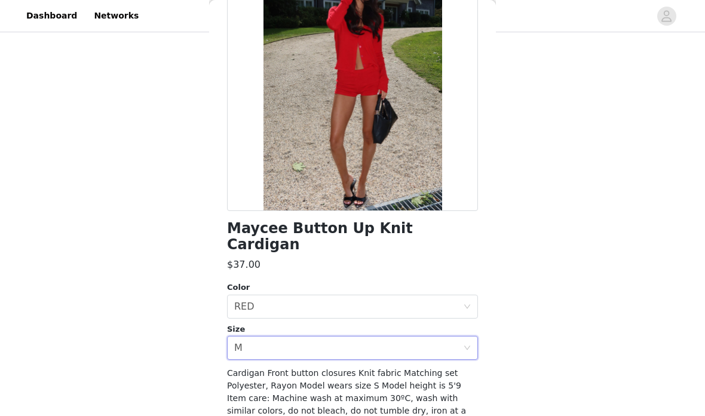
scroll to position [117, 0]
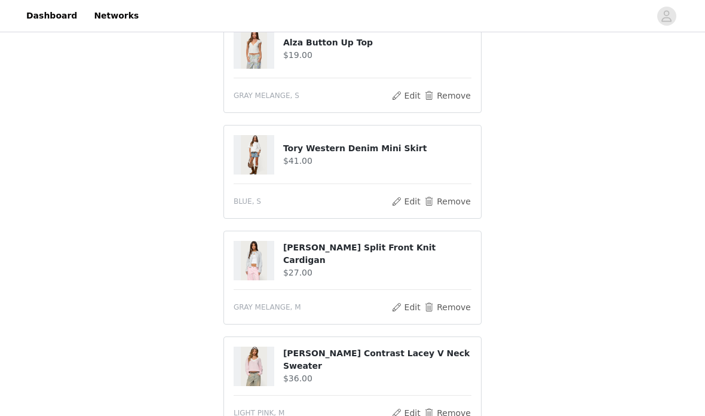
scroll to position [99, 0]
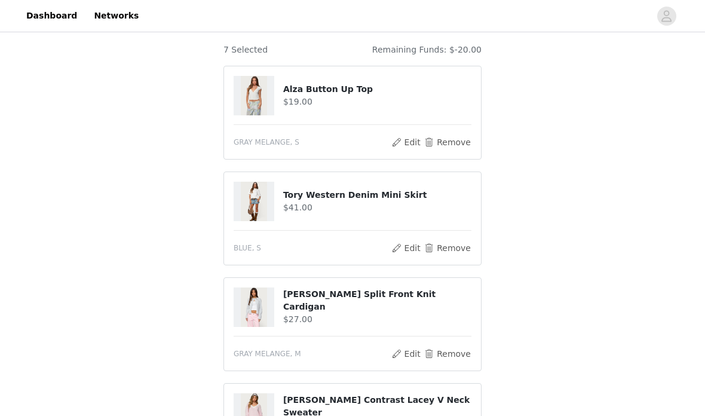
click at [412, 148] on button "Edit" at bounding box center [406, 142] width 30 height 14
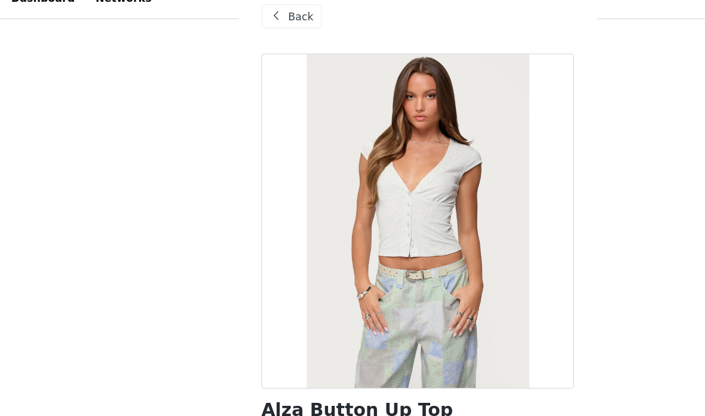
scroll to position [95, 0]
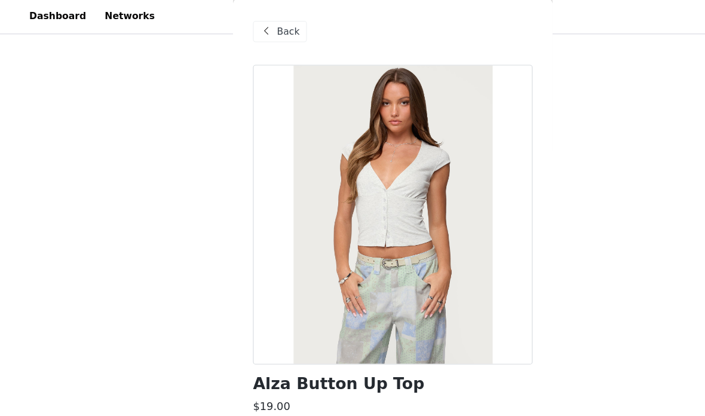
click at [260, 26] on span "Back" at bounding box center [259, 30] width 20 height 13
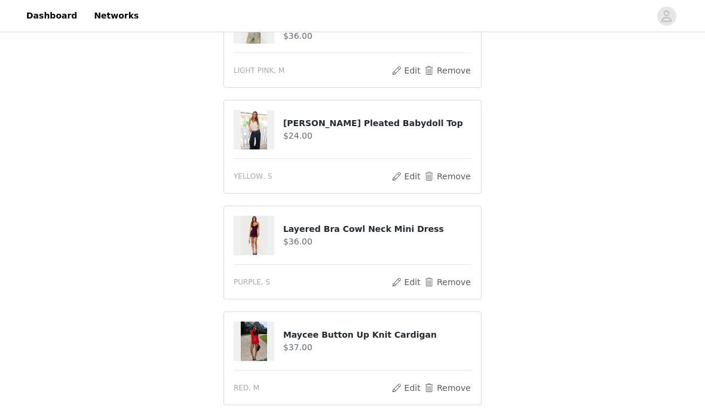
scroll to position [487, 0]
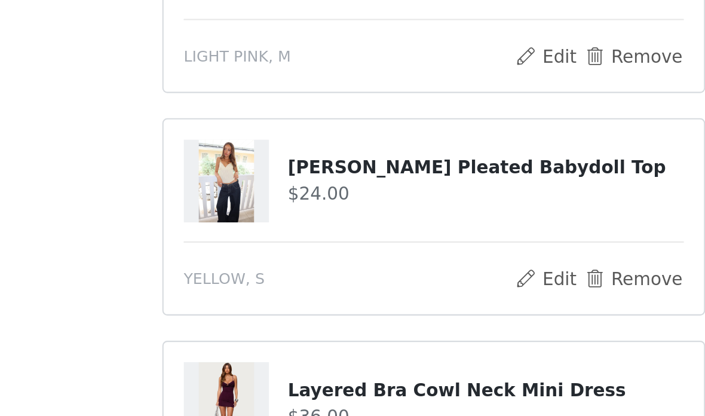
click at [391, 170] on button "Edit" at bounding box center [406, 177] width 30 height 14
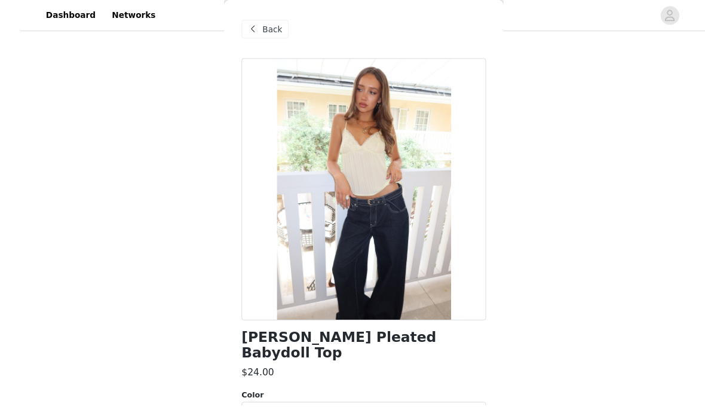
scroll to position [458, 0]
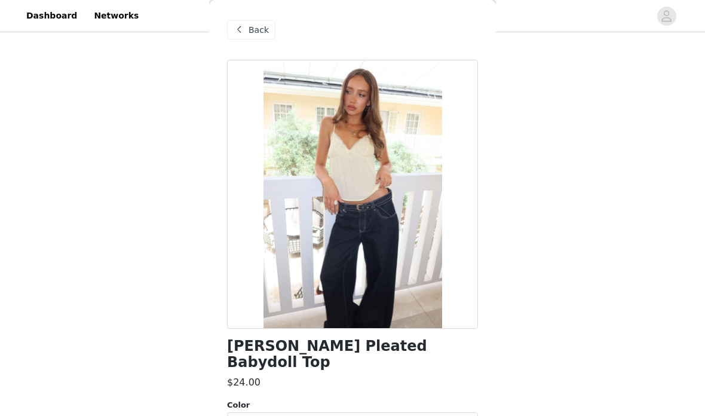
click at [260, 26] on span "Back" at bounding box center [259, 30] width 20 height 13
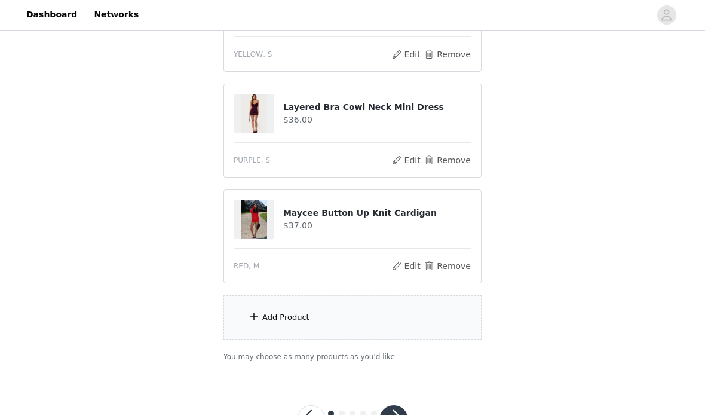
scroll to position [608, 0]
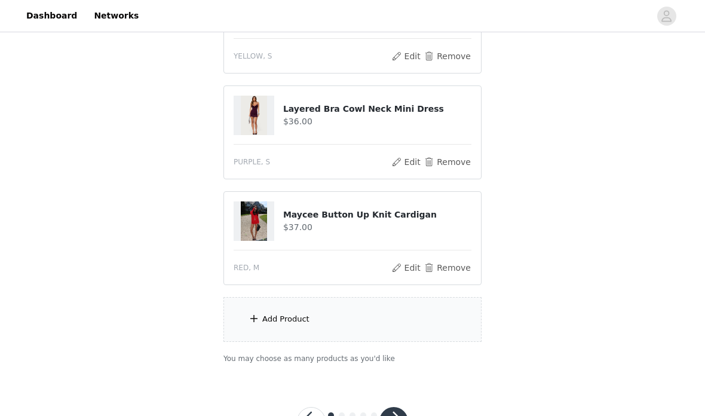
click at [385, 331] on div "Add Product" at bounding box center [352, 319] width 258 height 45
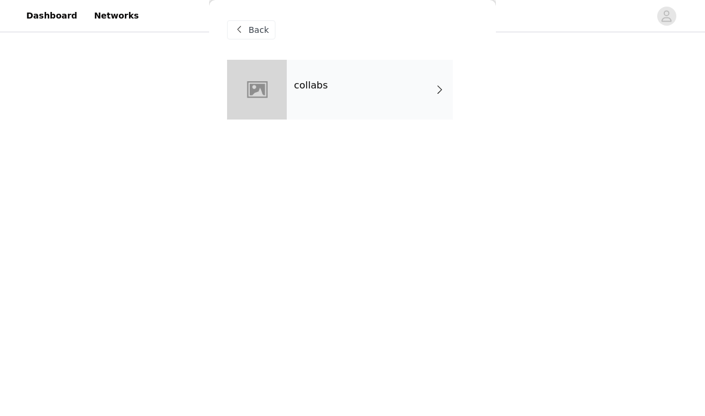
click at [441, 97] on div "collabs" at bounding box center [370, 90] width 166 height 60
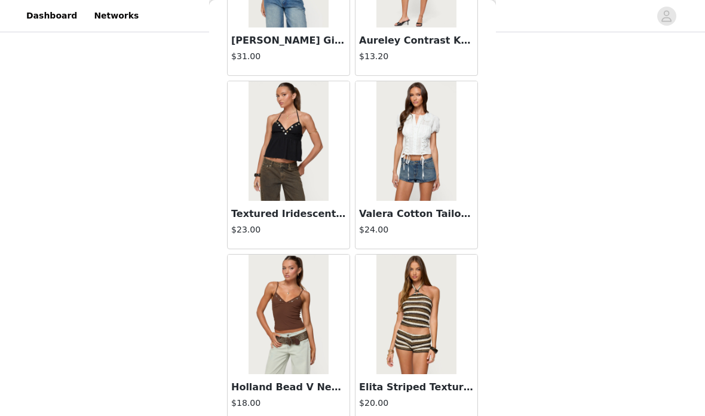
scroll to position [4830, 0]
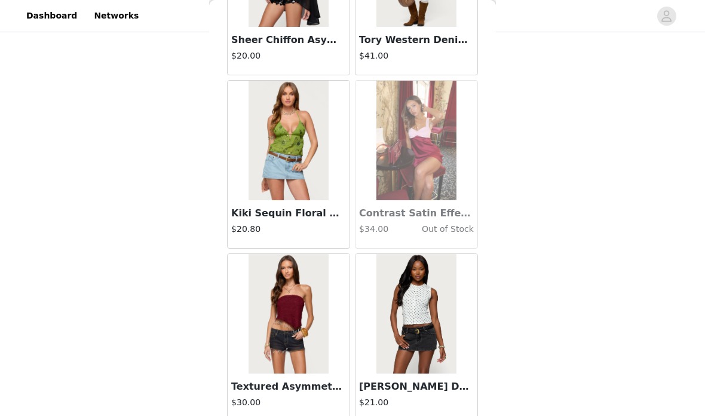
scroll to position [11757, 0]
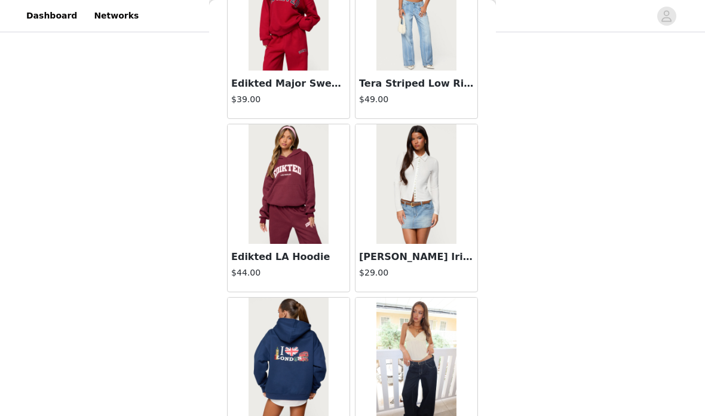
scroll to position [20212, 0]
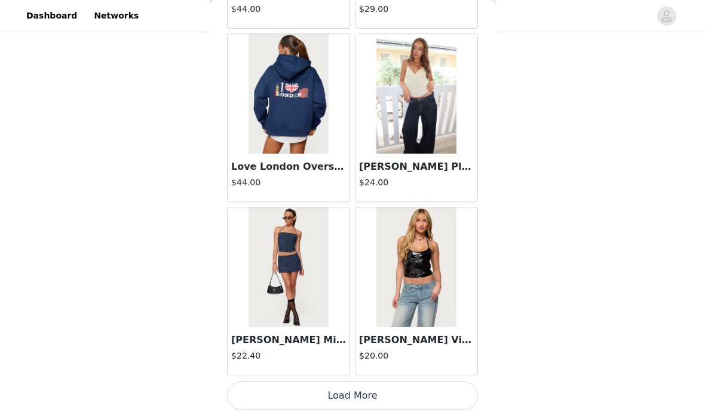
click at [446, 397] on button "Load More" at bounding box center [352, 395] width 251 height 29
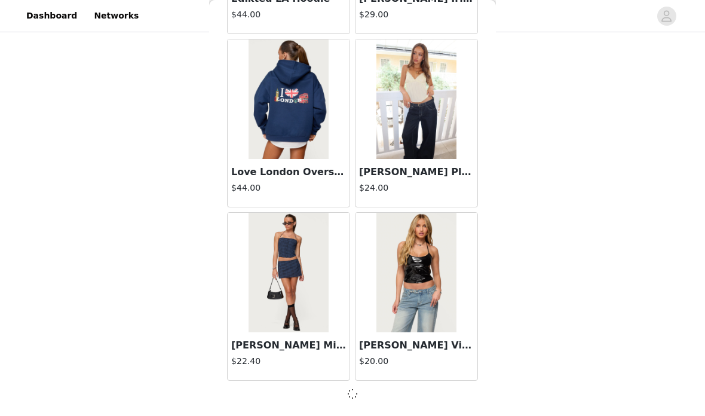
scroll to position [20469, 0]
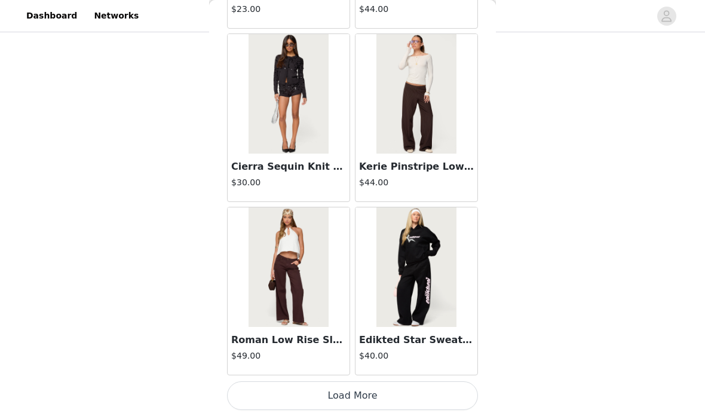
click at [375, 385] on button "Load More" at bounding box center [352, 395] width 251 height 29
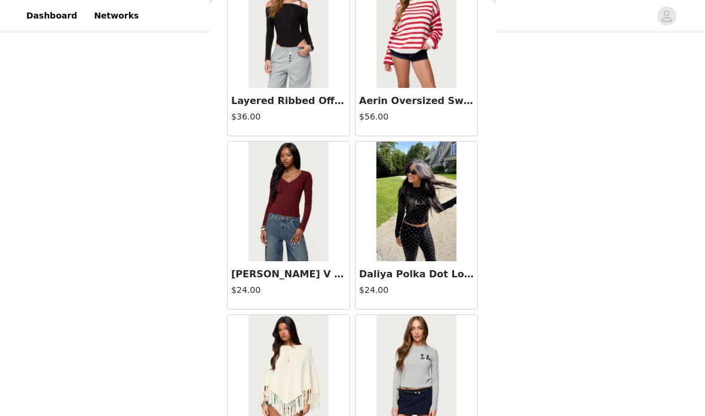
scroll to position [23495, 0]
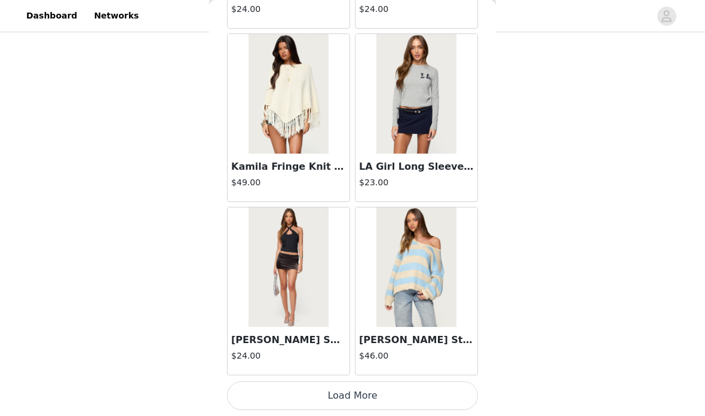
click at [437, 400] on button "Load More" at bounding box center [352, 395] width 251 height 29
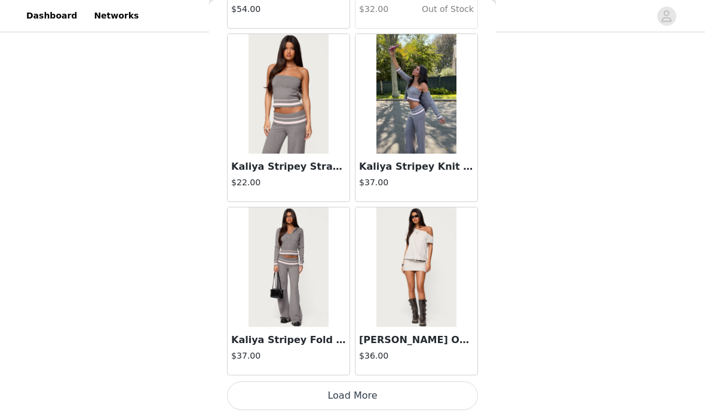
click at [465, 393] on button "Load More" at bounding box center [352, 395] width 251 height 29
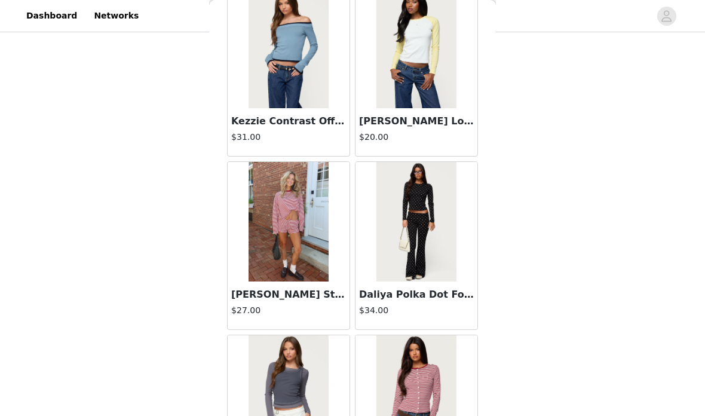
scroll to position [26585, 0]
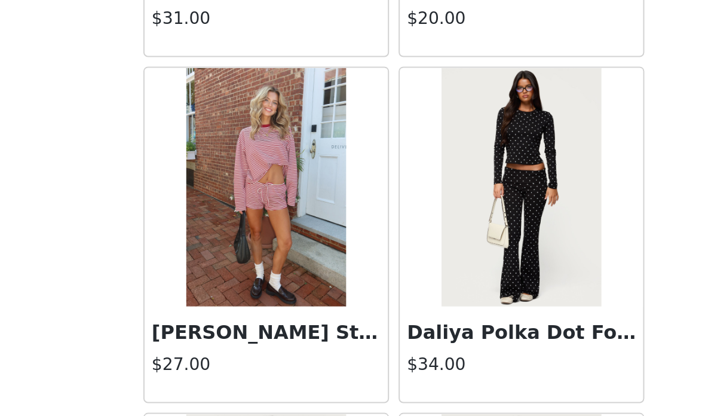
click at [249, 161] on img at bounding box center [288, 221] width 79 height 120
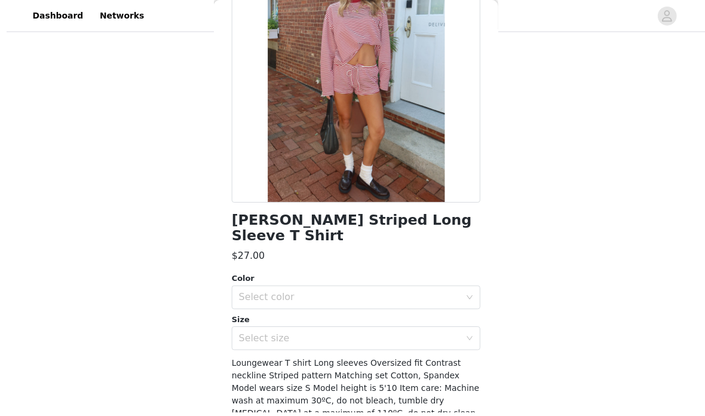
scroll to position [581, 0]
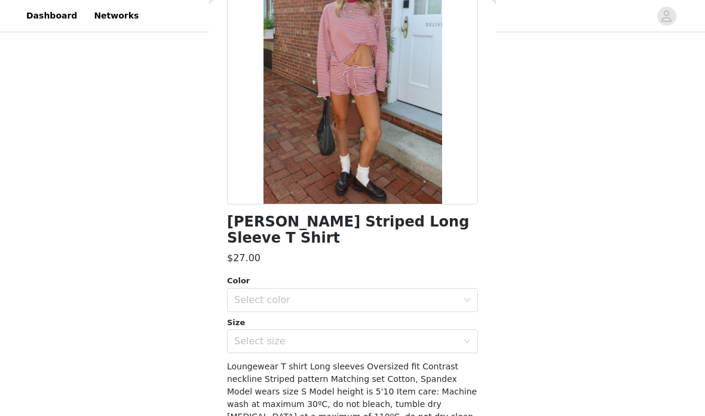
click at [376, 294] on div "Select color" at bounding box center [345, 300] width 223 height 12
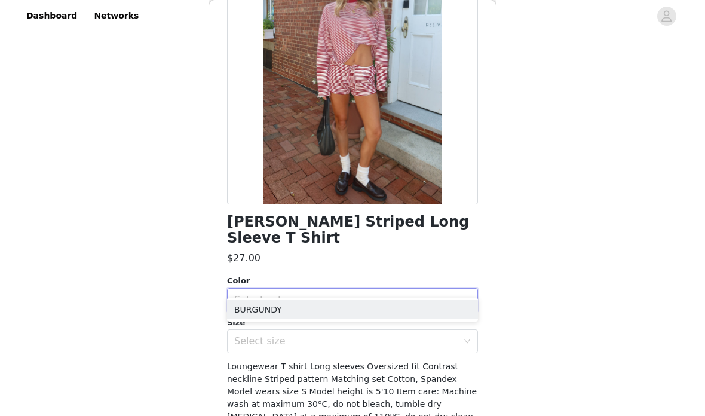
click at [359, 309] on li "BURGUNDY" at bounding box center [352, 309] width 251 height 19
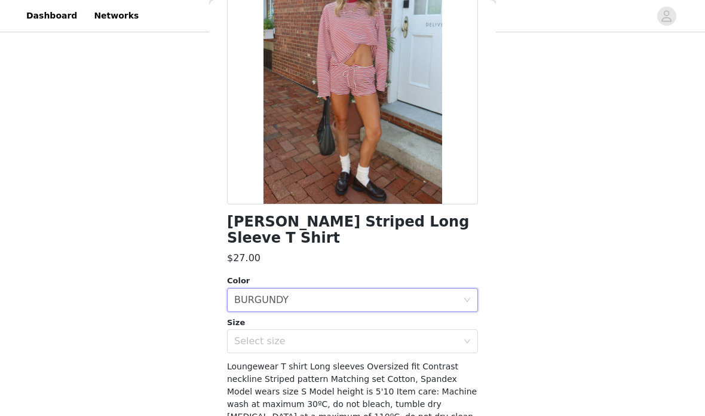
click at [357, 335] on div "Select size" at bounding box center [345, 341] width 223 height 12
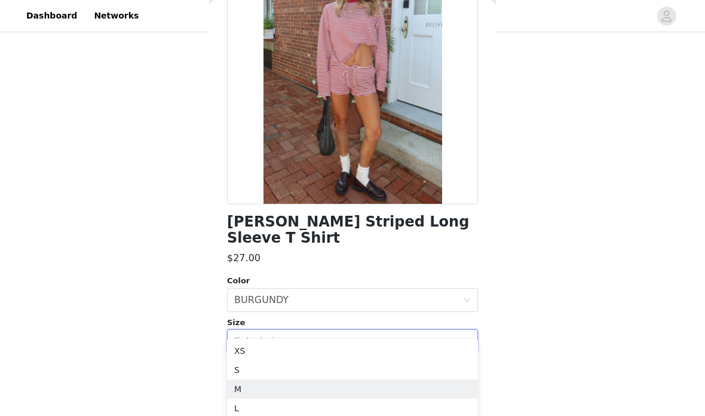
click at [329, 385] on li "M" at bounding box center [352, 388] width 251 height 19
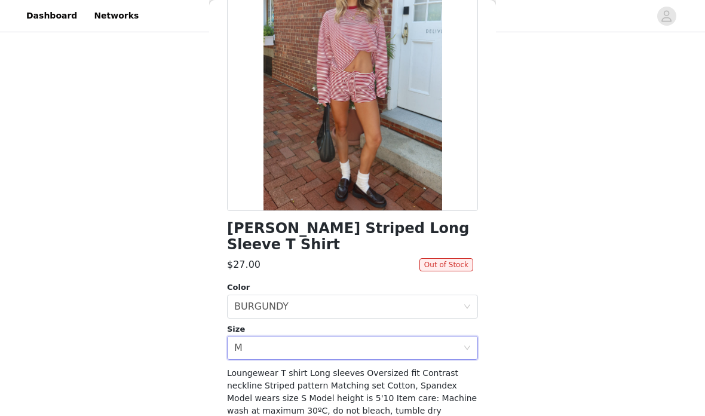
scroll to position [117, 0]
click at [364, 337] on div "Select size M" at bounding box center [348, 348] width 229 height 23
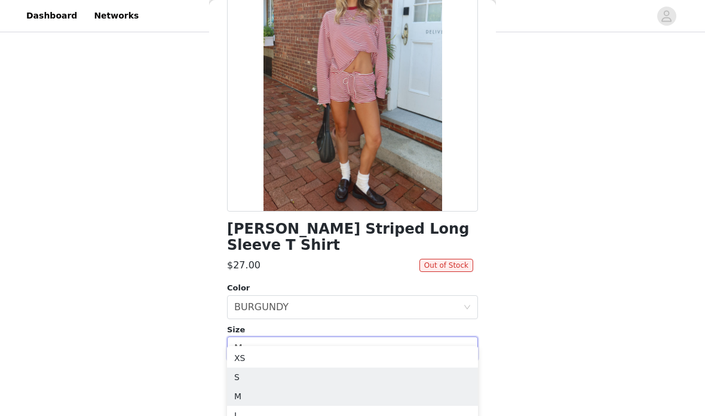
click at [338, 379] on li "S" at bounding box center [352, 376] width 251 height 19
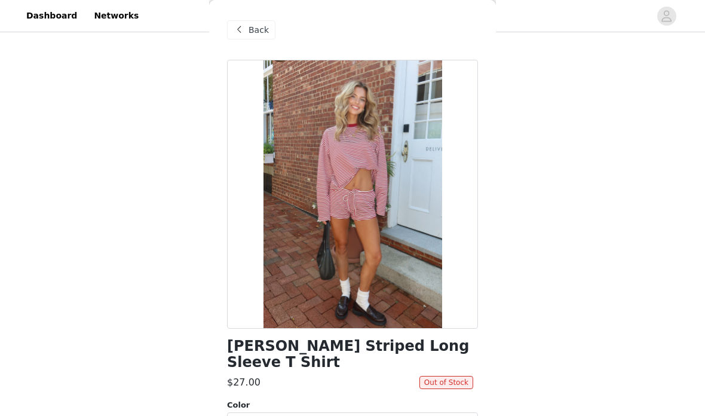
scroll to position [0, 0]
click at [261, 32] on span "Back" at bounding box center [259, 30] width 20 height 13
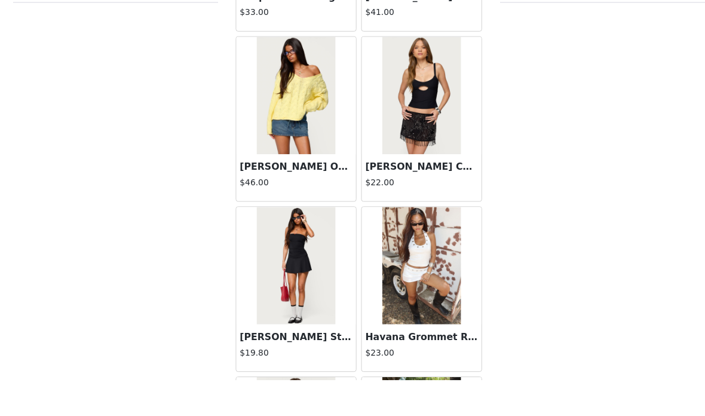
scroll to position [608, 0]
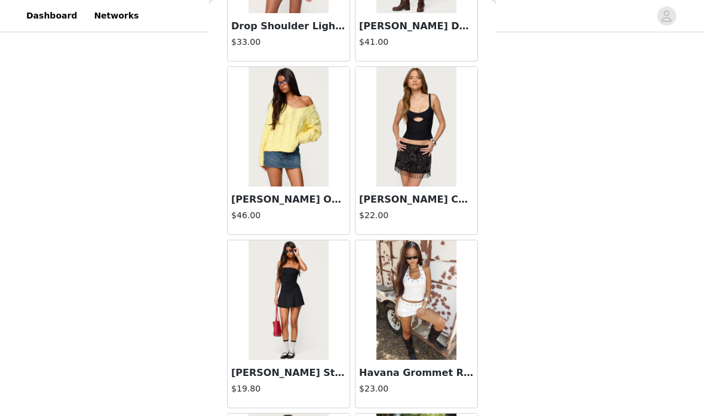
click at [449, 326] on img at bounding box center [415, 300] width 79 height 120
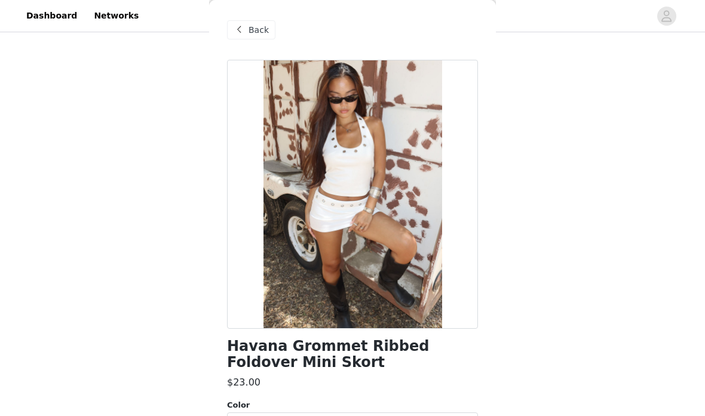
scroll to position [0, 0]
click at [259, 35] on span "Back" at bounding box center [259, 30] width 20 height 13
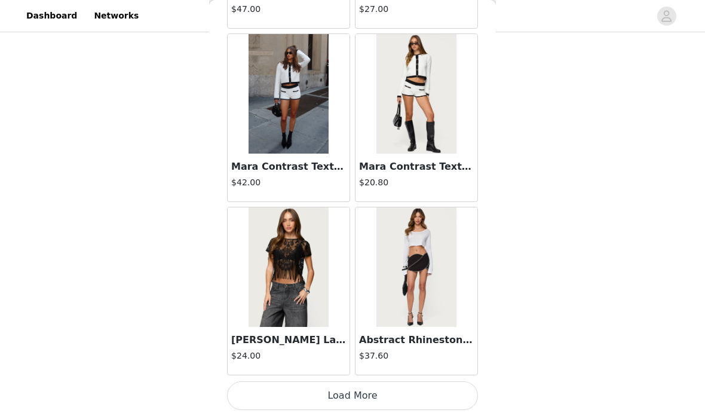
click at [336, 391] on button "Load More" at bounding box center [352, 395] width 251 height 29
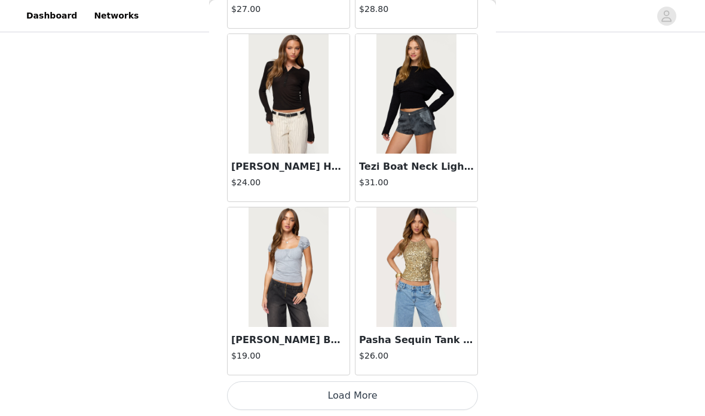
click at [449, 392] on button "Load More" at bounding box center [352, 395] width 251 height 29
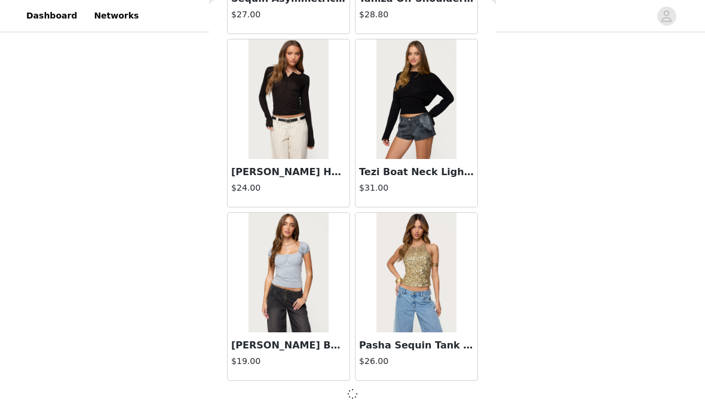
scroll to position [29133, 0]
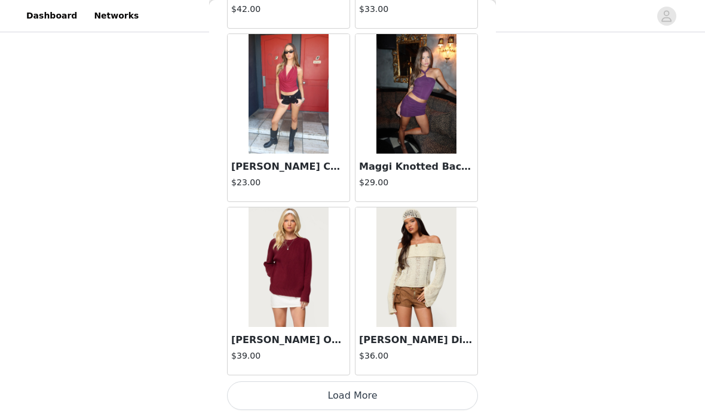
click at [460, 393] on button "Load More" at bounding box center [352, 395] width 251 height 29
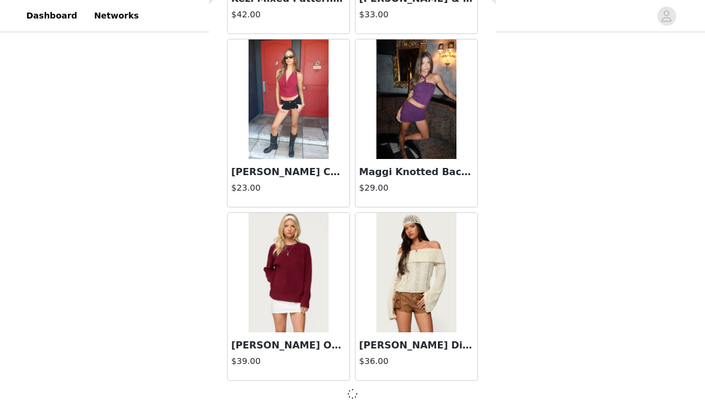
scroll to position [30866, 0]
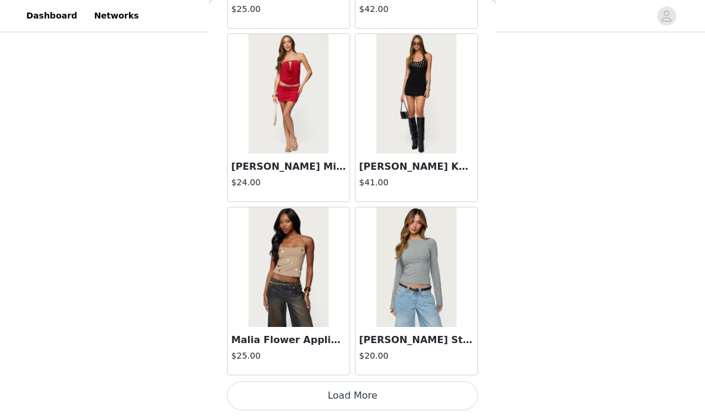
click at [454, 391] on button "Load More" at bounding box center [352, 395] width 251 height 29
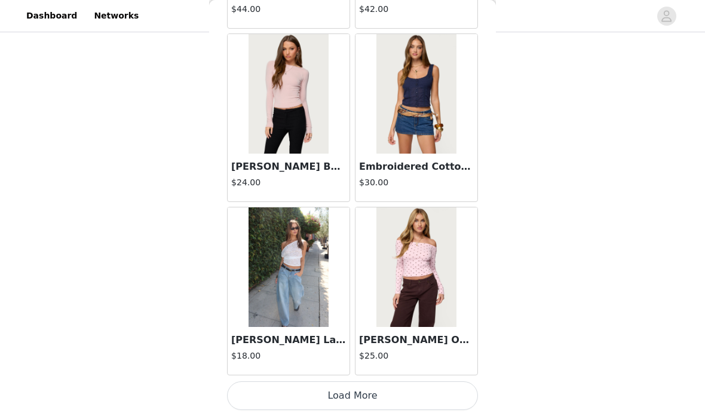
click at [440, 394] on button "Load More" at bounding box center [352, 395] width 251 height 29
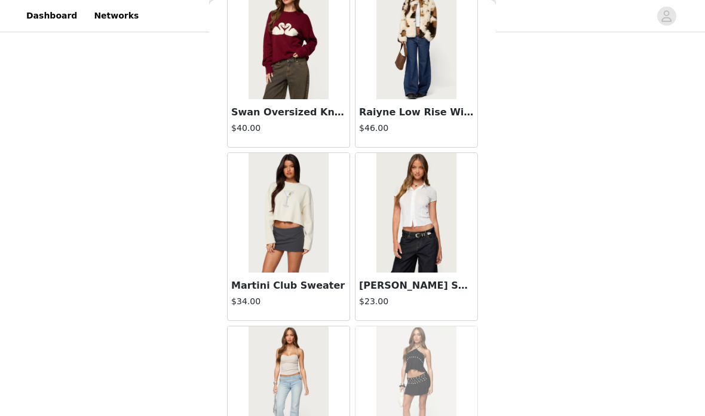
scroll to position [35570, 0]
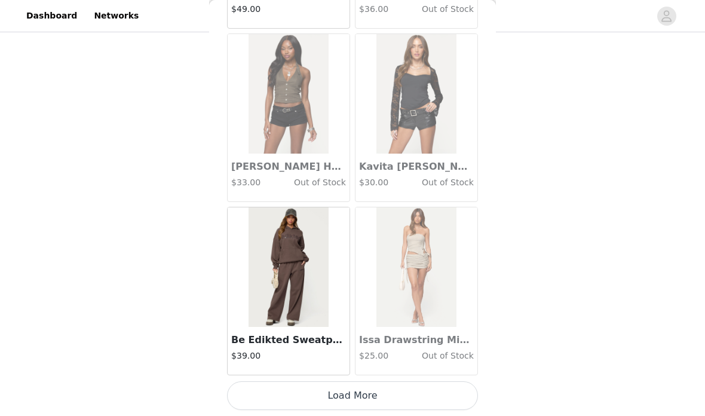
click at [467, 385] on button "Load More" at bounding box center [352, 395] width 251 height 29
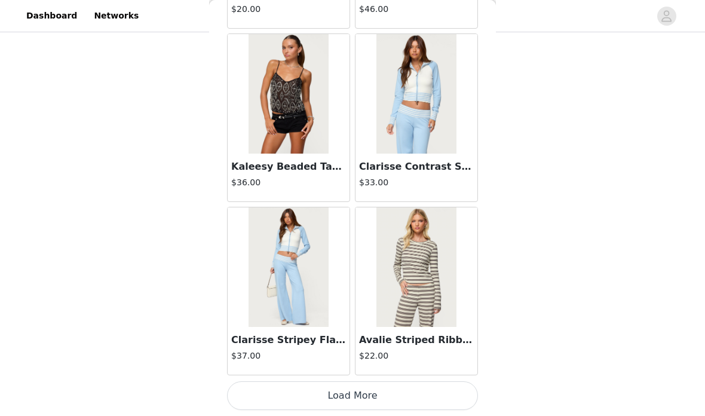
click at [468, 387] on button "Load More" at bounding box center [352, 395] width 251 height 29
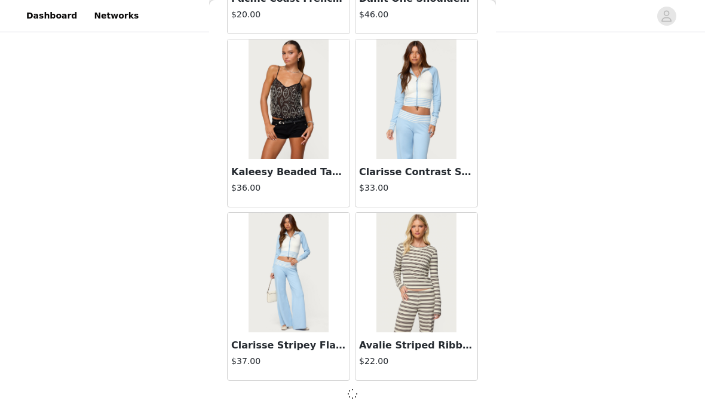
scroll to position [37797, 0]
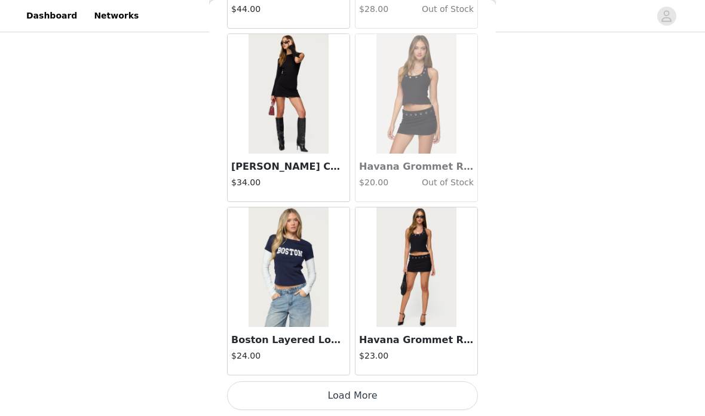
click at [354, 389] on button "Load More" at bounding box center [352, 395] width 251 height 29
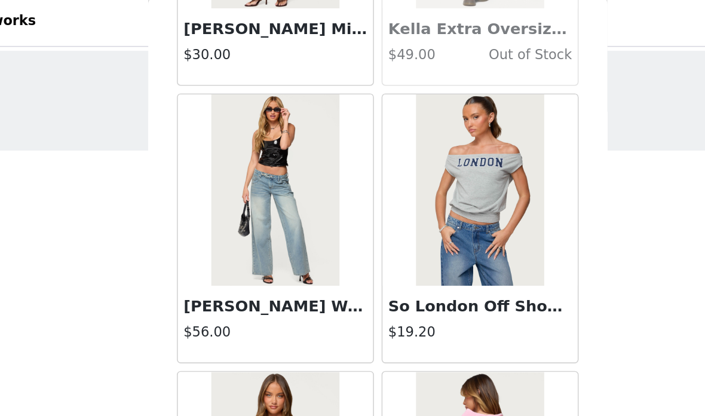
scroll to position [18879, 0]
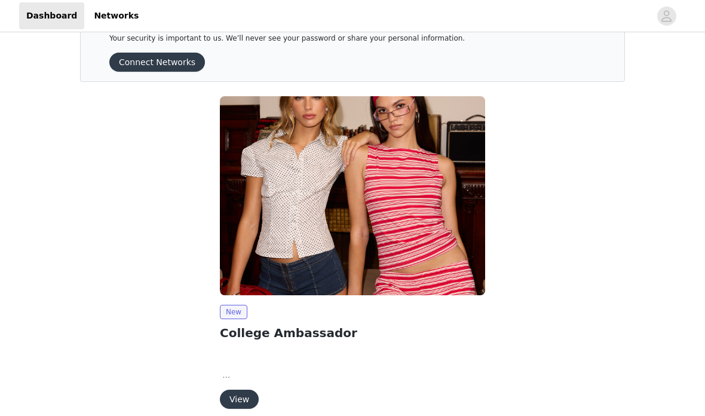
scroll to position [91, 0]
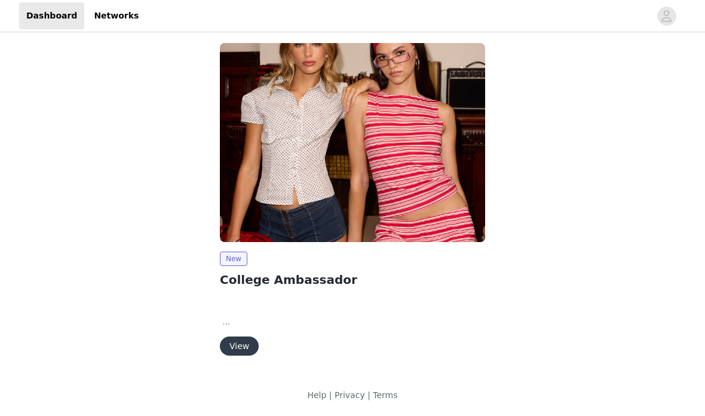
click at [249, 348] on button "View" at bounding box center [239, 345] width 39 height 19
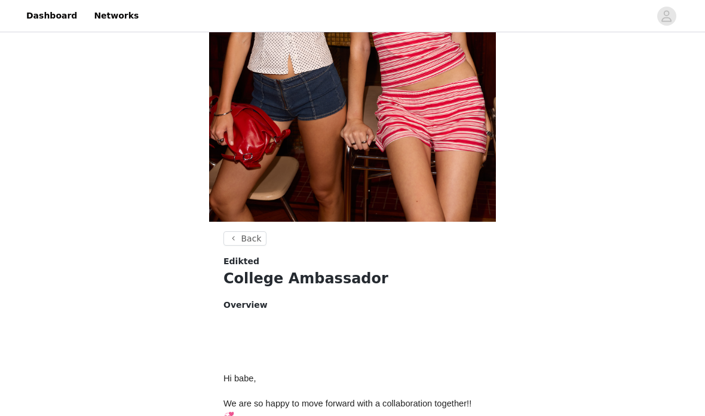
scroll to position [377, 0]
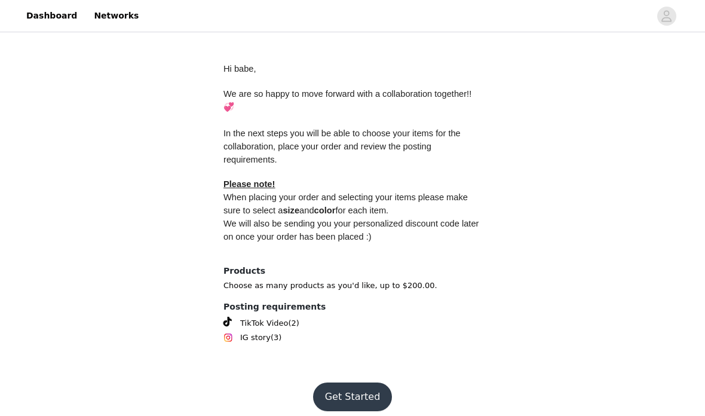
click at [363, 395] on button "Get Started" at bounding box center [352, 396] width 79 height 29
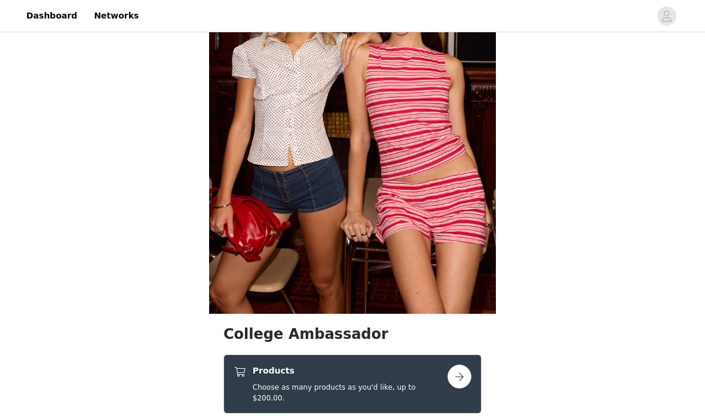
scroll to position [298, 0]
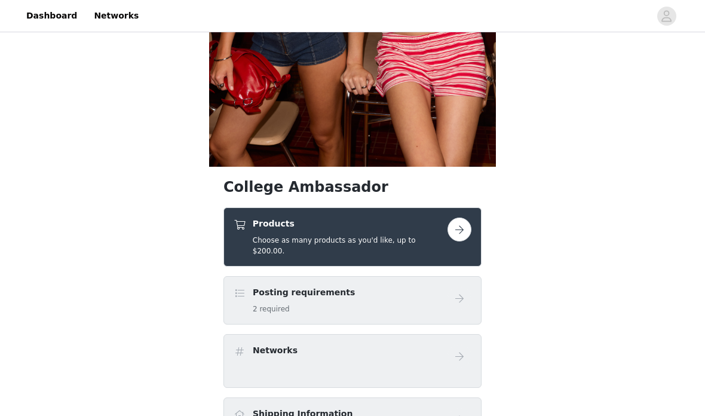
click at [471, 231] on button "button" at bounding box center [460, 230] width 24 height 24
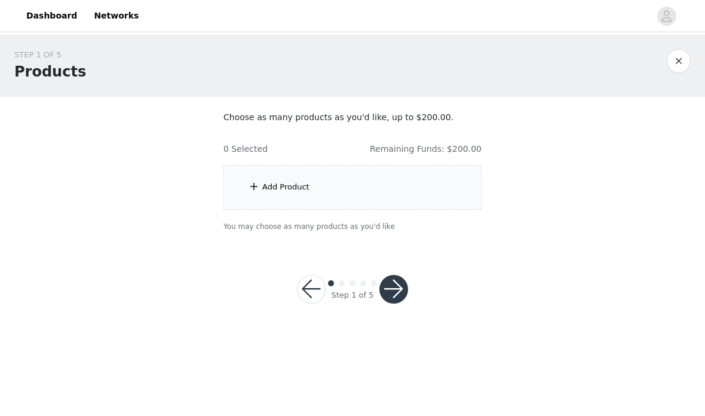
click at [396, 187] on div "Add Product" at bounding box center [352, 187] width 258 height 45
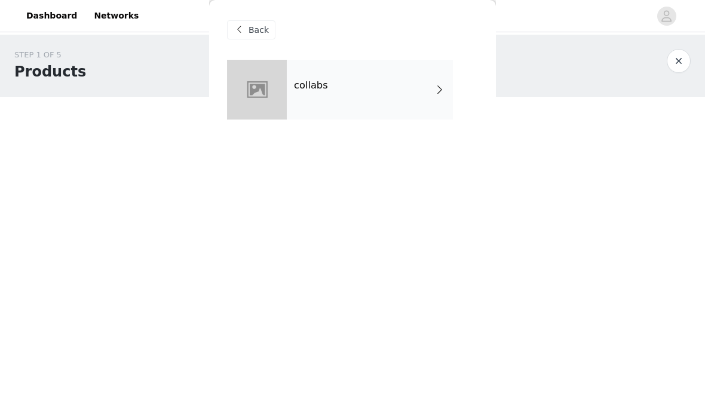
click at [416, 88] on div "collabs" at bounding box center [370, 90] width 166 height 60
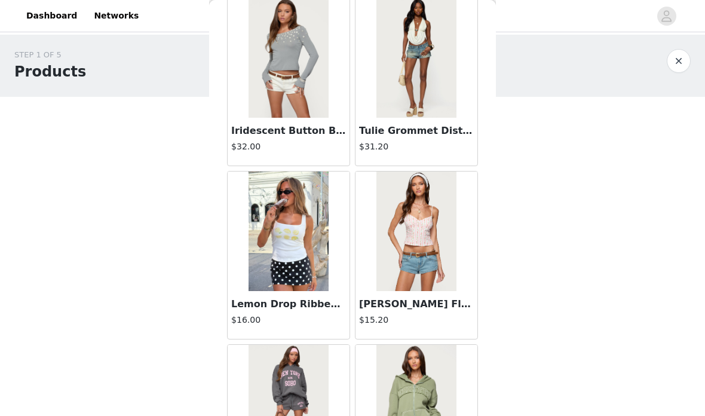
scroll to position [603, 0]
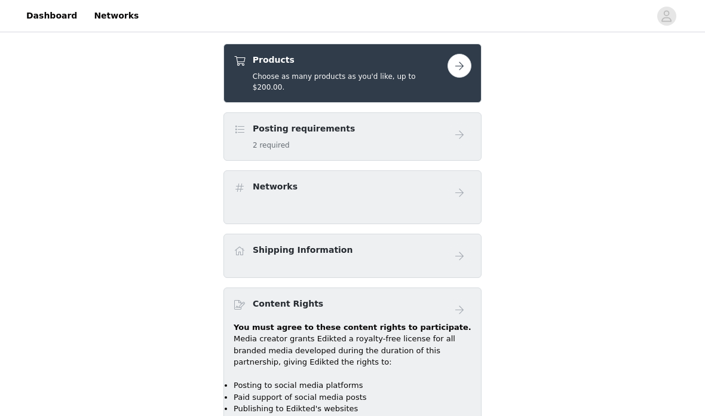
scroll to position [419, 0]
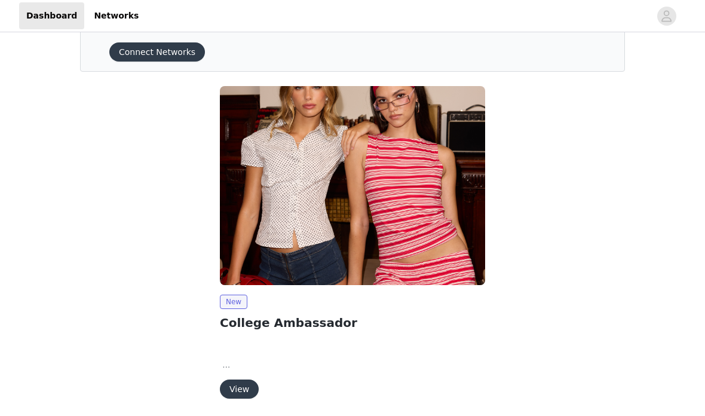
scroll to position [91, 0]
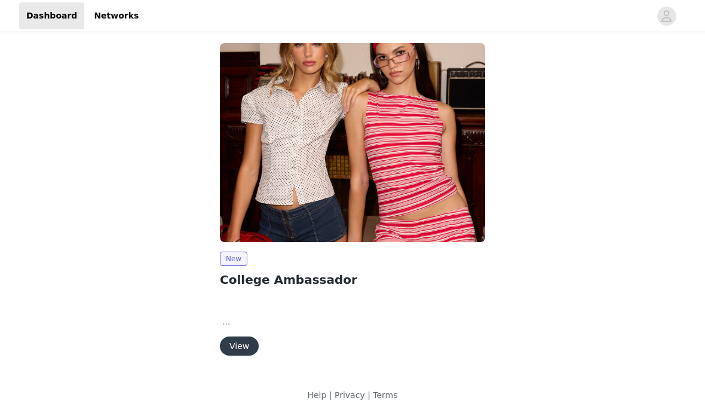
click at [234, 347] on button "View" at bounding box center [239, 345] width 39 height 19
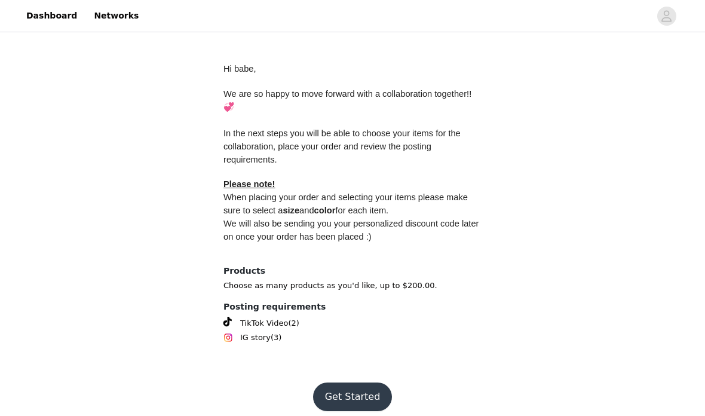
click at [371, 387] on button "Get Started" at bounding box center [352, 396] width 79 height 29
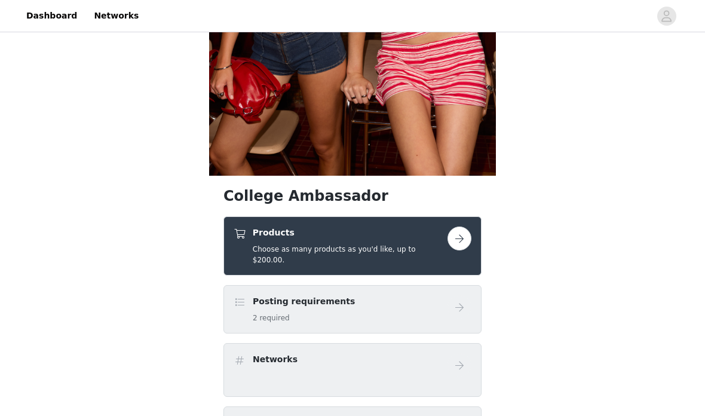
click at [467, 226] on button "button" at bounding box center [460, 238] width 24 height 24
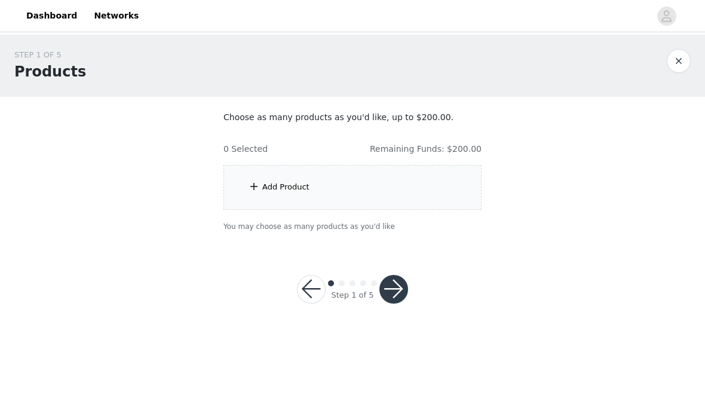
click at [378, 204] on div "Add Product" at bounding box center [352, 187] width 258 height 45
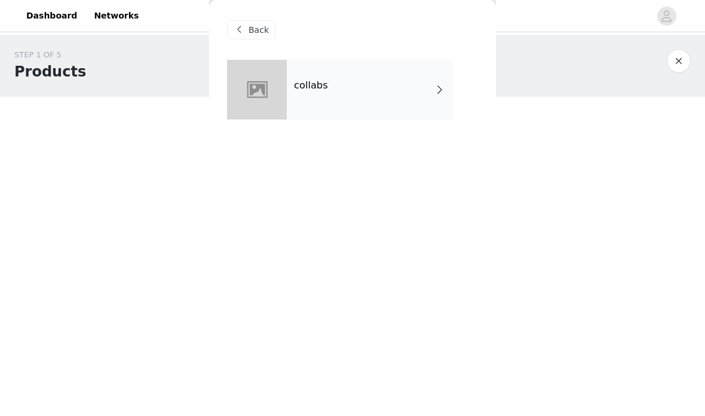
click at [422, 77] on div "collabs" at bounding box center [370, 90] width 166 height 60
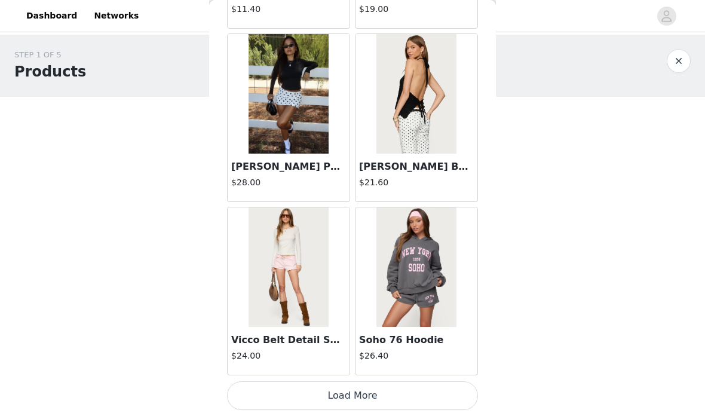
click at [447, 387] on button "Load More" at bounding box center [352, 395] width 251 height 29
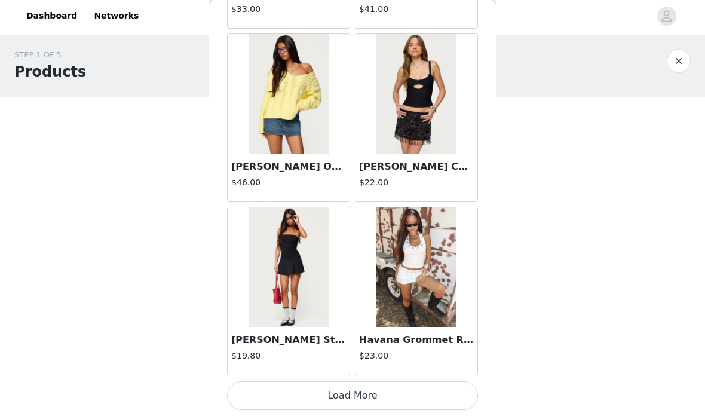
scroll to position [3145, 0]
click at [388, 392] on button "Load More" at bounding box center [352, 395] width 251 height 29
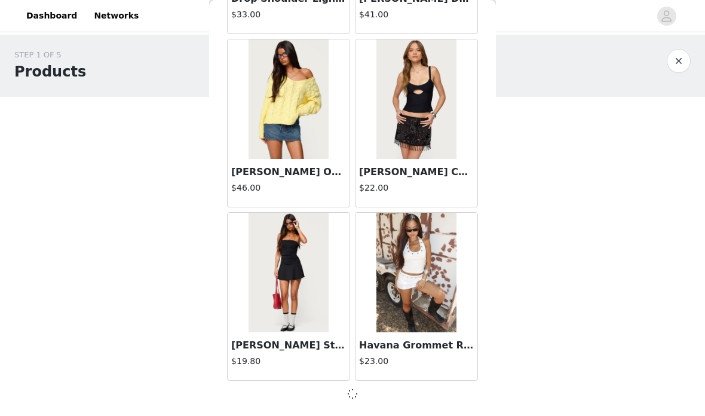
scroll to position [3140, 0]
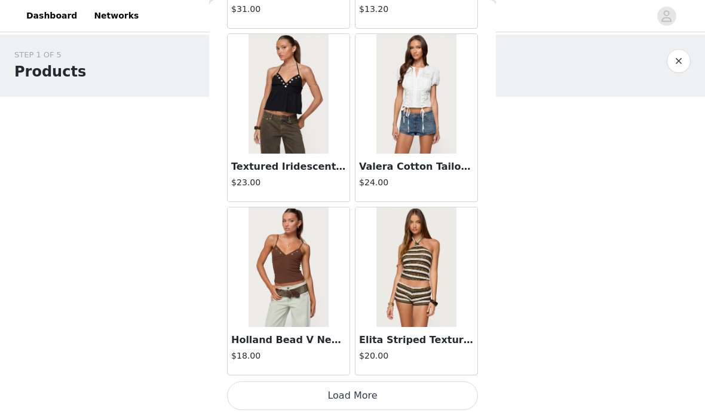
click at [364, 390] on button "Load More" at bounding box center [352, 395] width 251 height 29
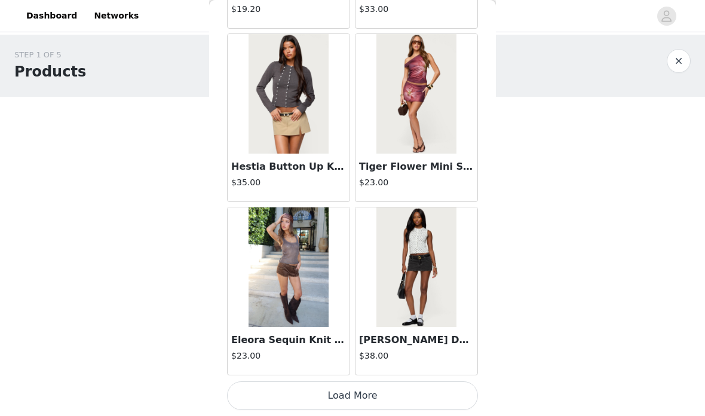
scroll to position [6611, 0]
click at [416, 391] on button "Load More" at bounding box center [352, 395] width 251 height 29
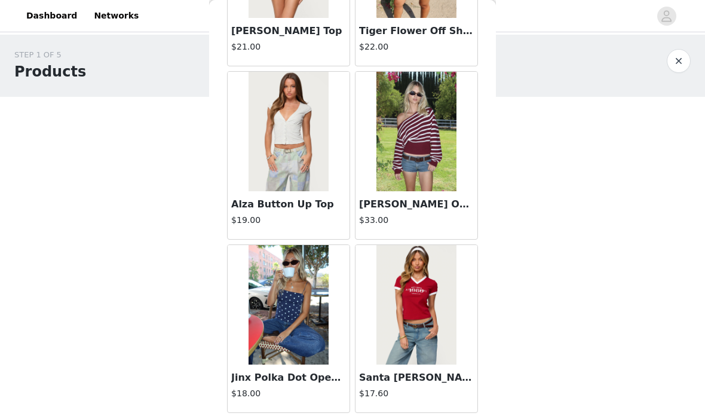
scroll to position [7570, 0]
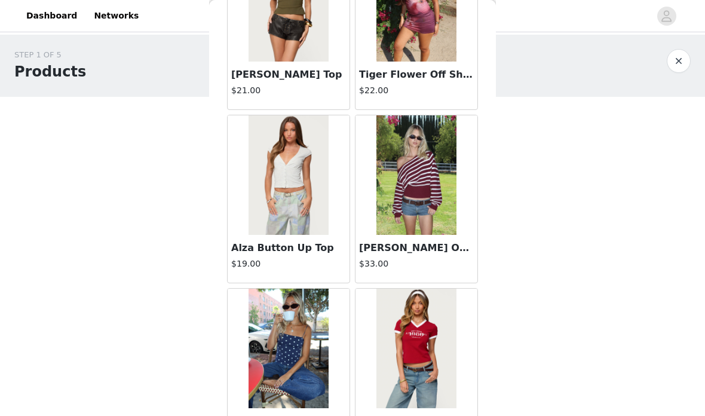
click at [309, 208] on img at bounding box center [288, 175] width 79 height 120
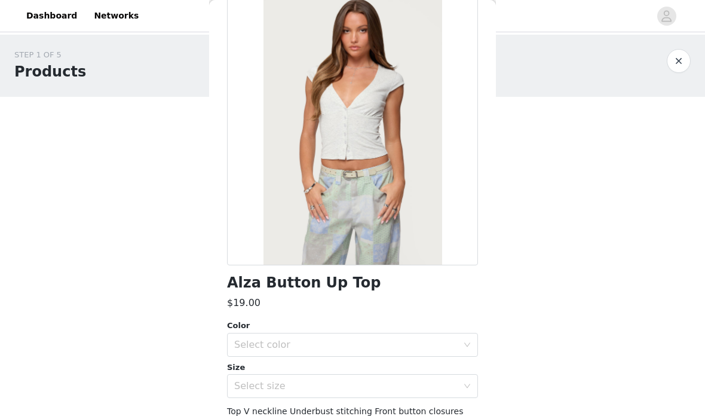
scroll to position [88, 0]
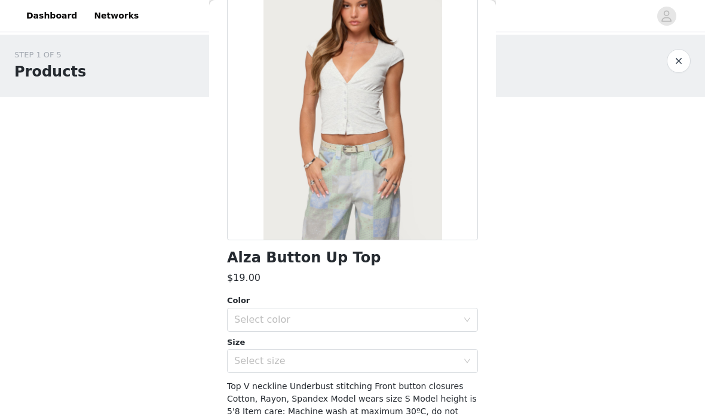
click at [341, 324] on div "Select color" at bounding box center [345, 320] width 223 height 12
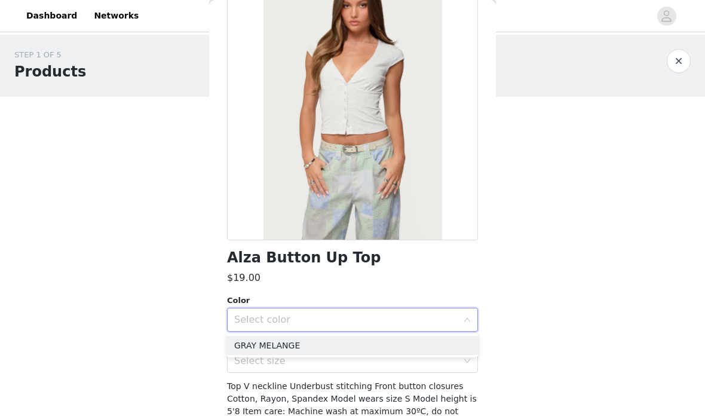
click at [333, 345] on li "GRAY MELANGE" at bounding box center [352, 345] width 251 height 19
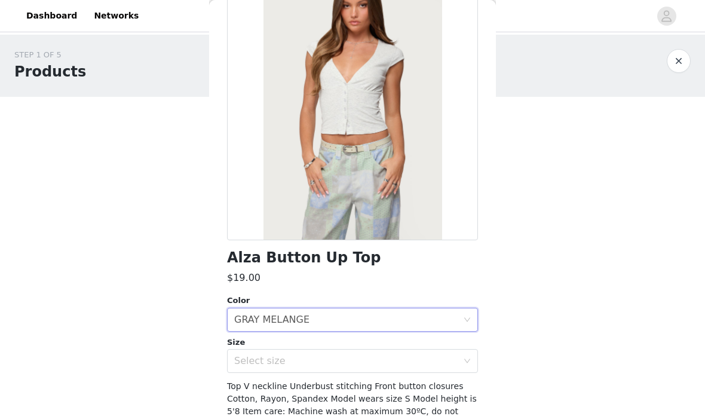
click at [330, 357] on div "Select size" at bounding box center [345, 361] width 223 height 12
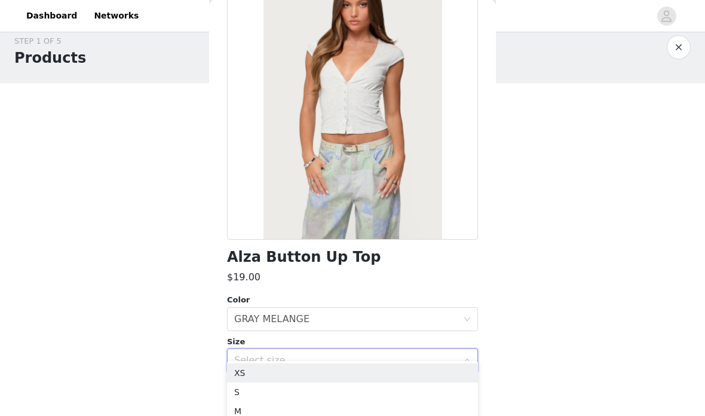
scroll to position [18, 0]
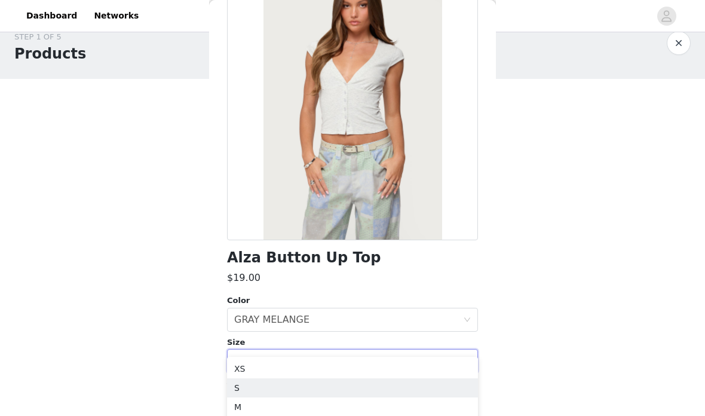
click at [316, 390] on li "S" at bounding box center [352, 387] width 251 height 19
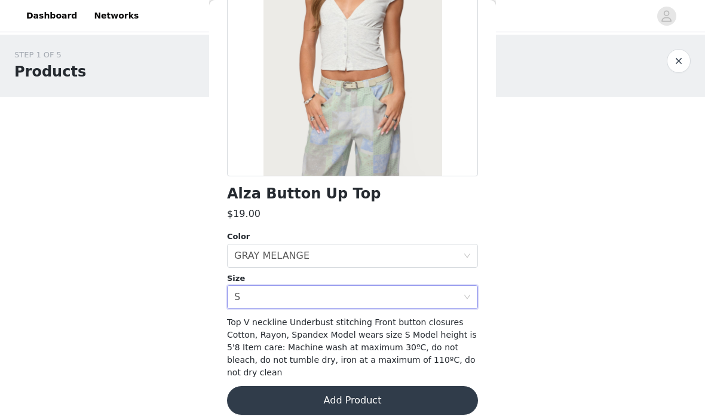
scroll to position [152, 0]
click at [338, 386] on button "Add Product" at bounding box center [352, 400] width 251 height 29
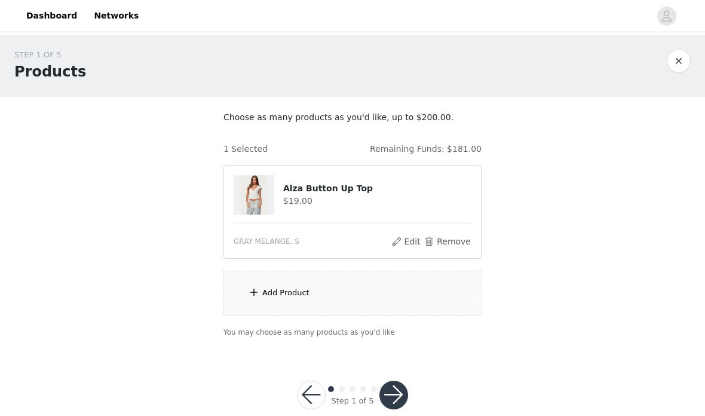
click at [373, 297] on div "Add Product" at bounding box center [352, 293] width 258 height 45
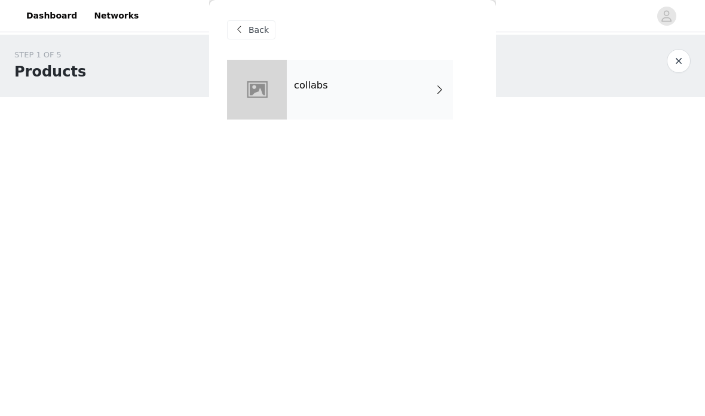
click at [434, 110] on div "collabs" at bounding box center [370, 90] width 166 height 60
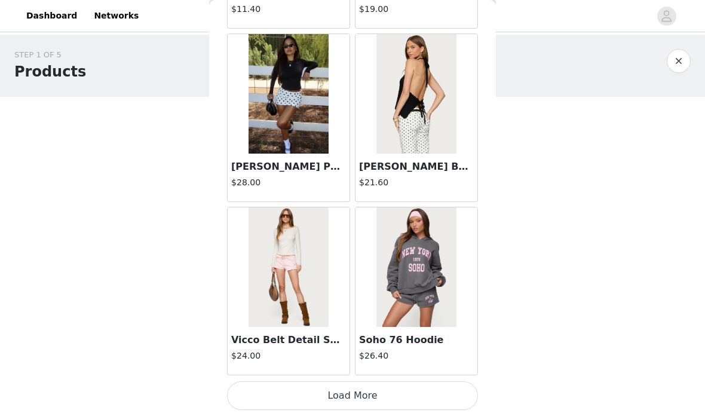
click at [337, 391] on button "Load More" at bounding box center [352, 395] width 251 height 29
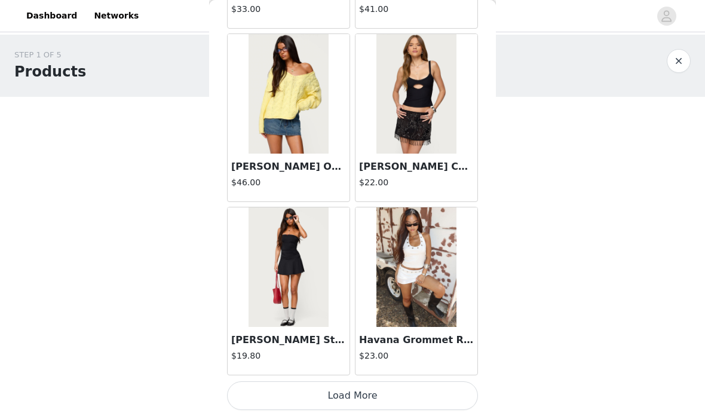
scroll to position [3145, 0]
click at [319, 383] on button "Load More" at bounding box center [352, 395] width 251 height 29
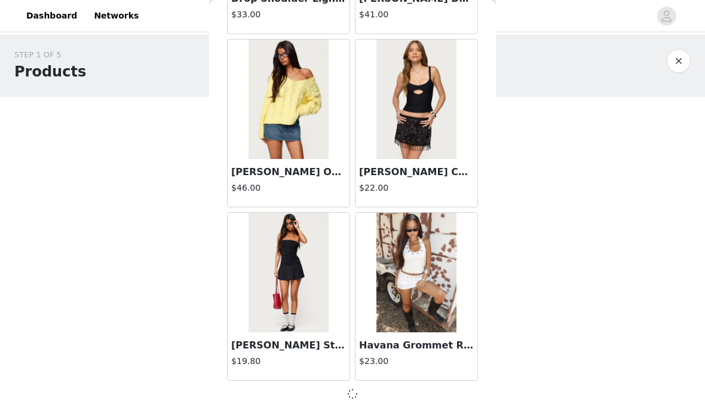
scroll to position [3140, 0]
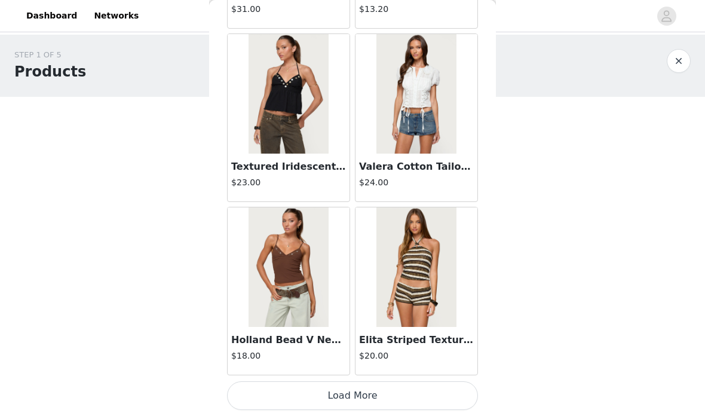
click at [332, 408] on button "Load More" at bounding box center [352, 395] width 251 height 29
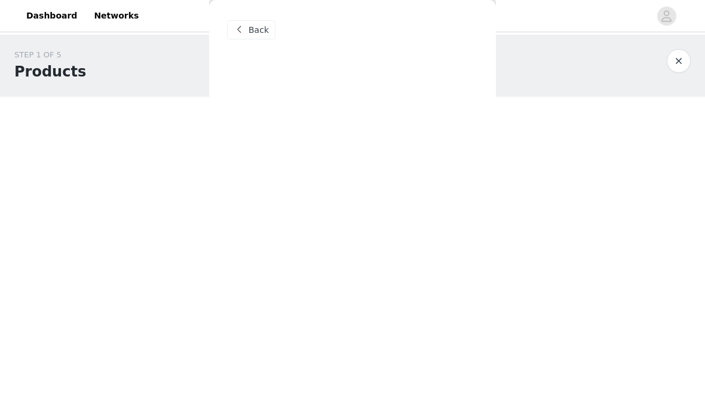
scroll to position [0, 0]
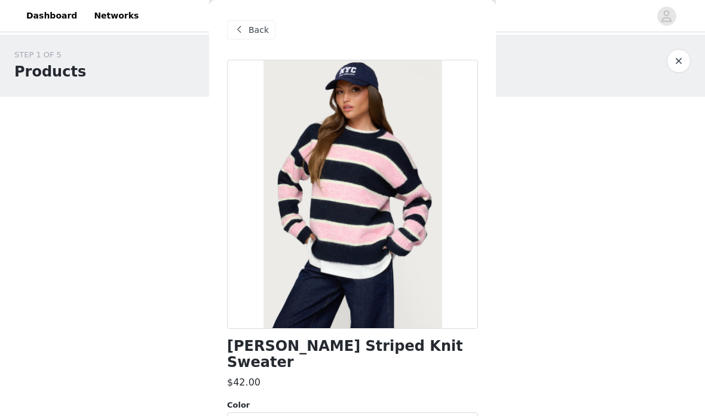
click at [260, 24] on span "Back" at bounding box center [259, 30] width 20 height 13
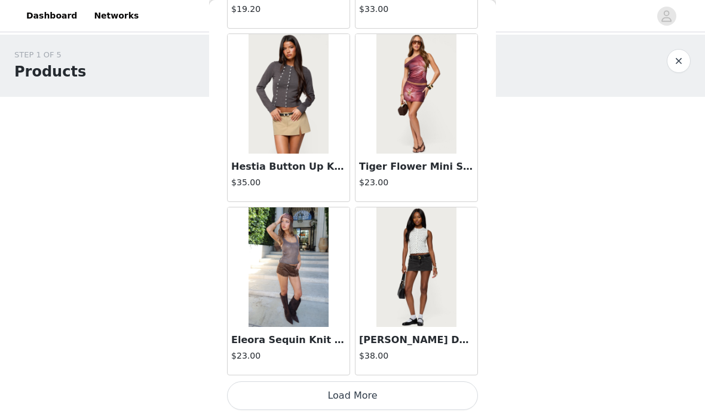
click at [409, 396] on button "Load More" at bounding box center [352, 395] width 251 height 29
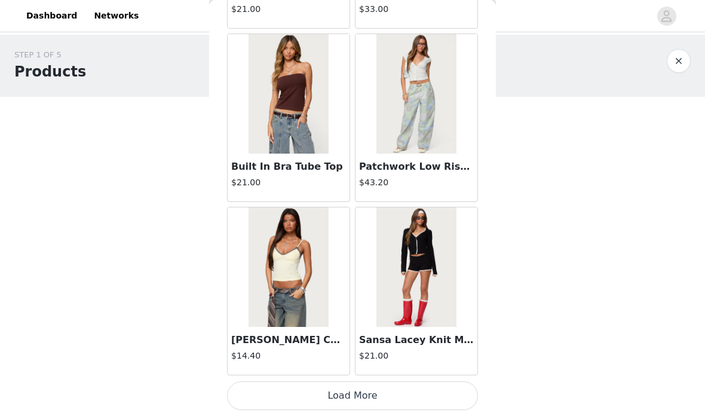
click at [428, 394] on button "Load More" at bounding box center [352, 395] width 251 height 29
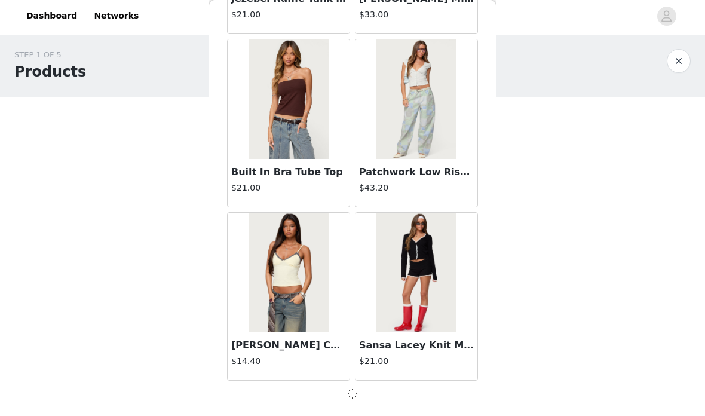
scroll to position [8339, 0]
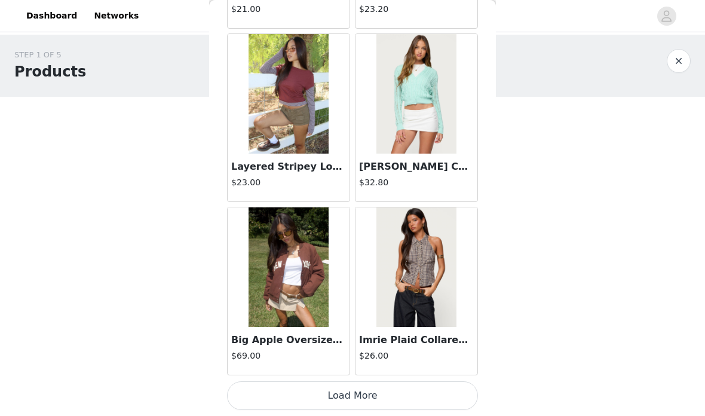
click at [460, 384] on button "Load More" at bounding box center [352, 395] width 251 height 29
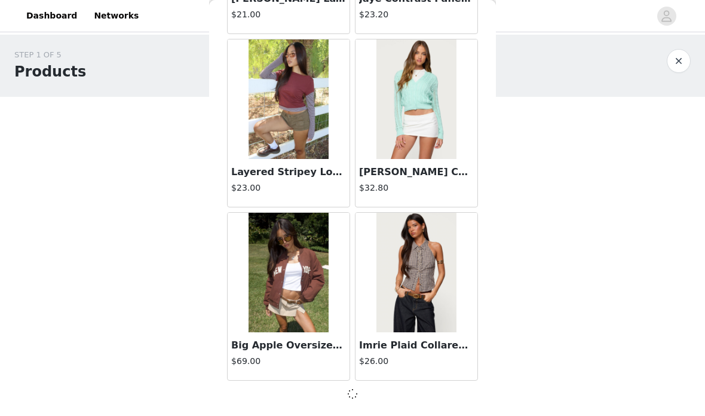
scroll to position [10072, 0]
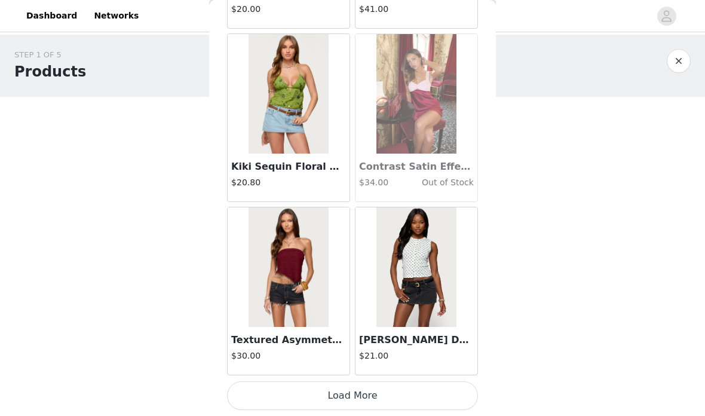
click at [457, 396] on button "Load More" at bounding box center [352, 395] width 251 height 29
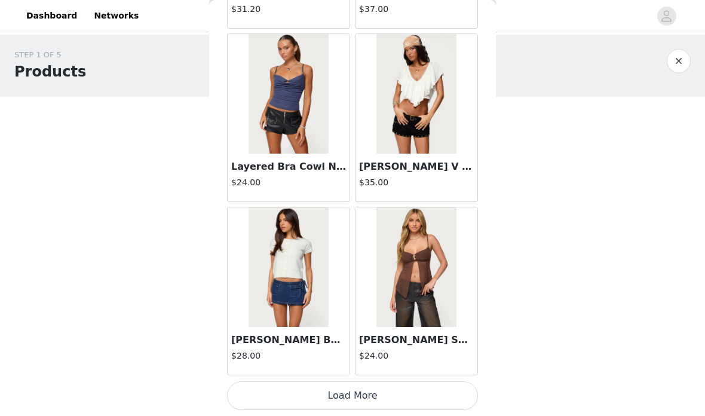
scroll to position [13543, 0]
click at [385, 396] on button "Load More" at bounding box center [352, 395] width 251 height 29
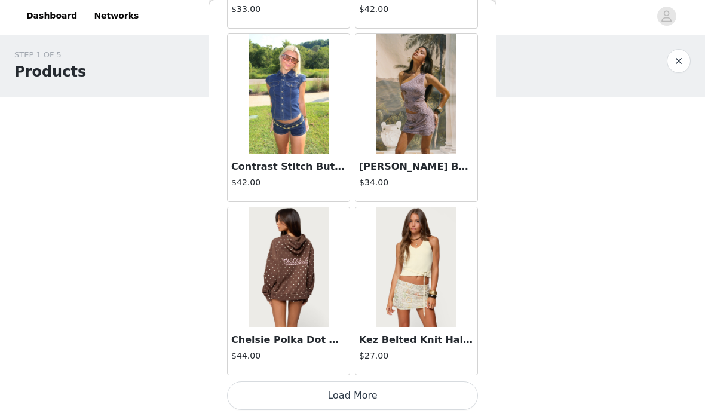
click at [457, 396] on button "Load More" at bounding box center [352, 395] width 251 height 29
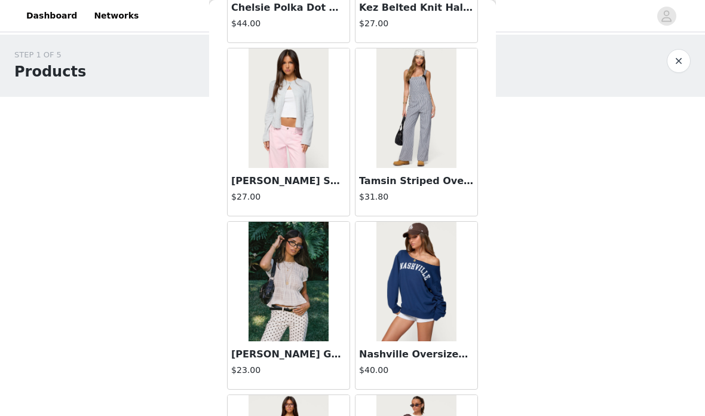
scroll to position [15596, 0]
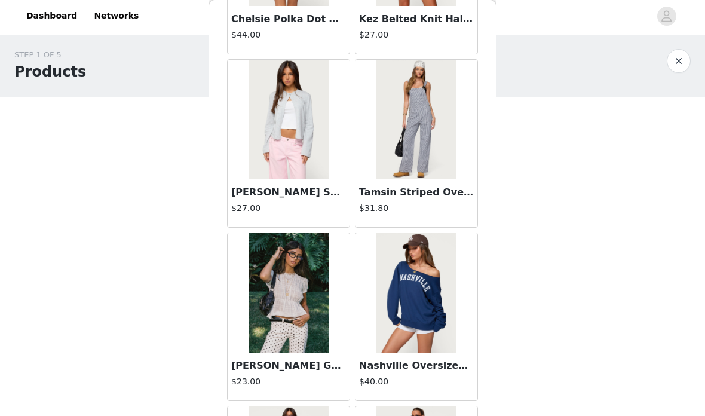
click at [318, 171] on img at bounding box center [288, 120] width 79 height 120
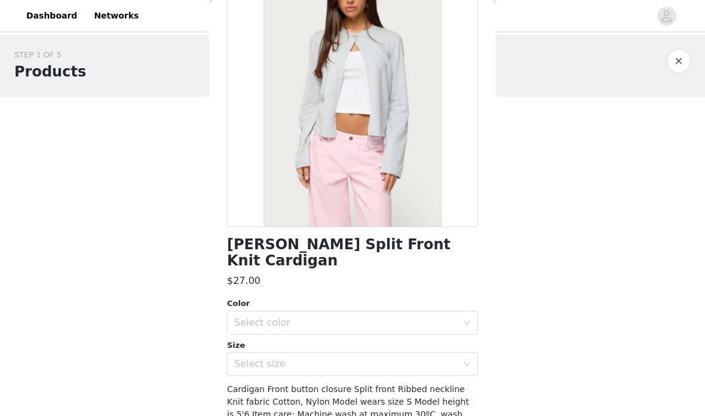
scroll to position [102, 0]
click at [339, 316] on div "Select color" at bounding box center [345, 322] width 223 height 12
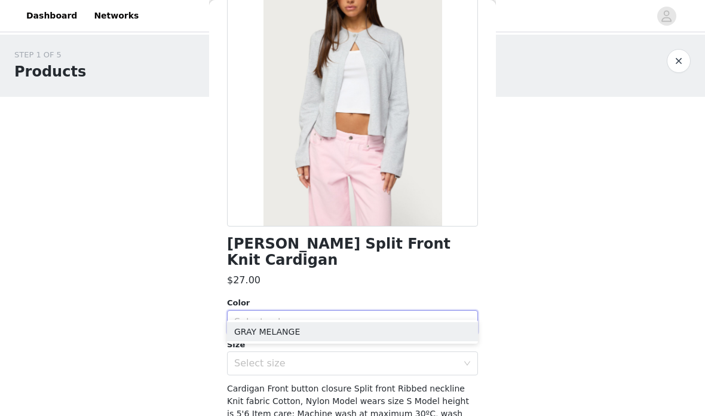
click at [337, 332] on li "GRAY MELANGE" at bounding box center [352, 331] width 251 height 19
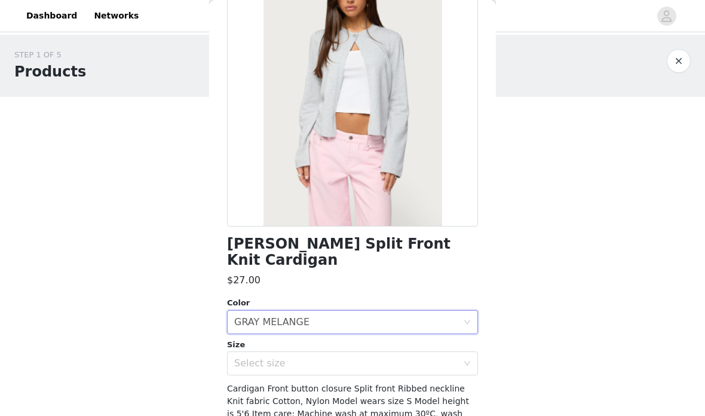
click at [332, 357] on div "Select size" at bounding box center [345, 363] width 223 height 12
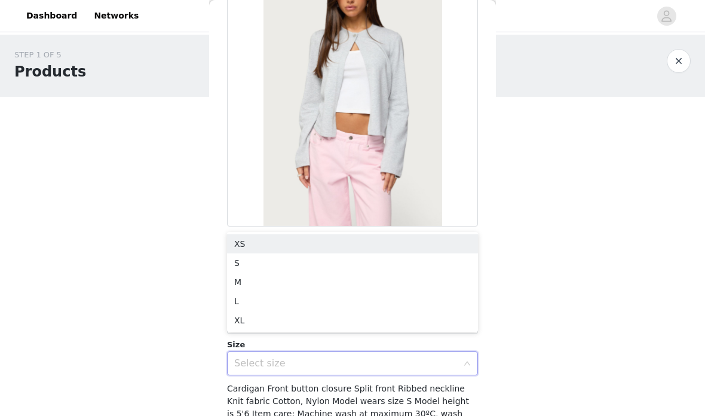
click at [339, 280] on li "M" at bounding box center [352, 281] width 251 height 19
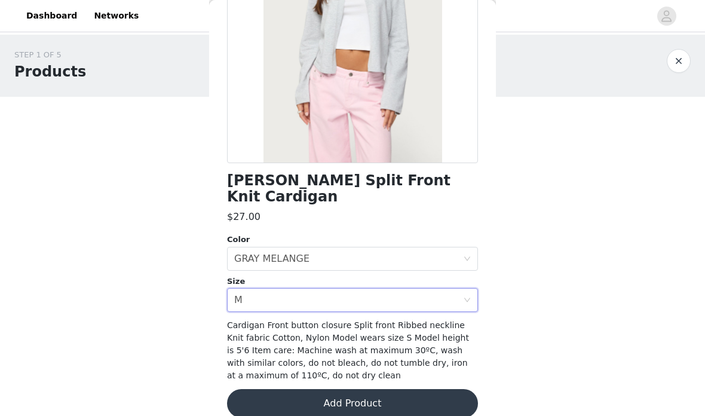
scroll to position [165, 0]
click at [321, 390] on button "Add Product" at bounding box center [352, 404] width 251 height 29
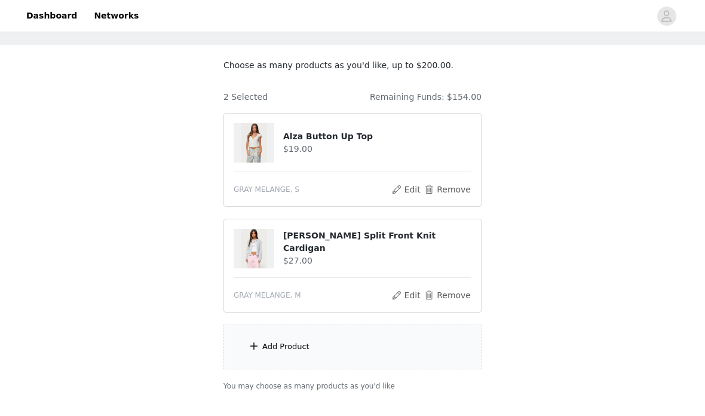
scroll to position [56, 0]
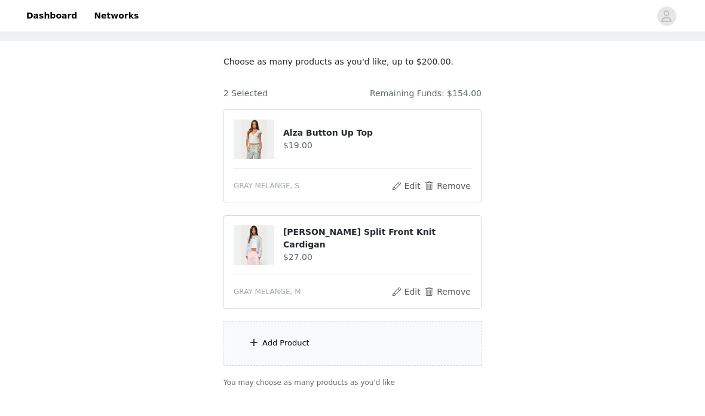
click at [411, 337] on div "Add Product" at bounding box center [352, 343] width 258 height 45
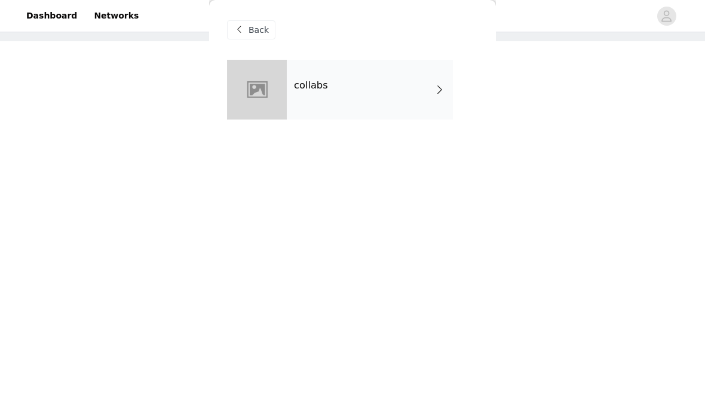
click at [443, 75] on div "collabs" at bounding box center [370, 90] width 166 height 60
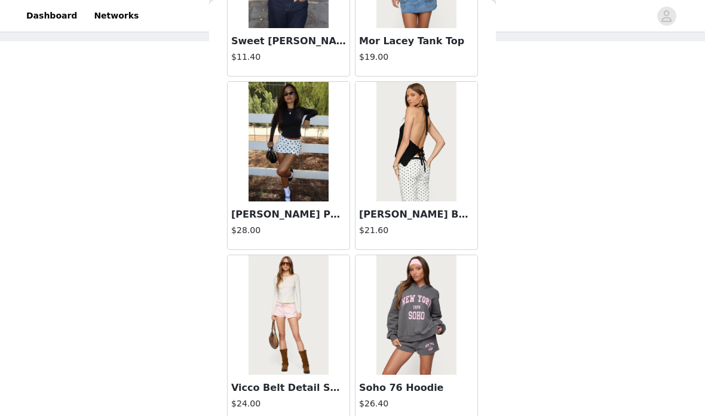
scroll to position [1365, 0]
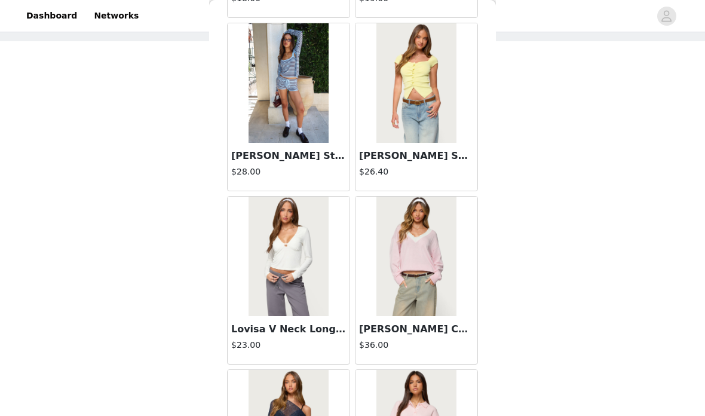
scroll to position [16336, 0]
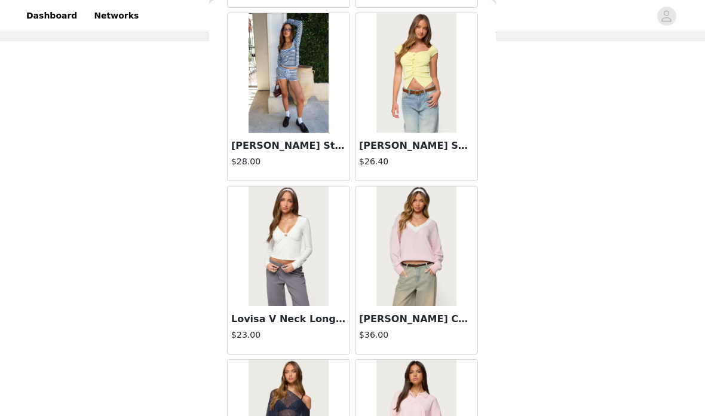
click at [402, 272] on img at bounding box center [415, 246] width 79 height 120
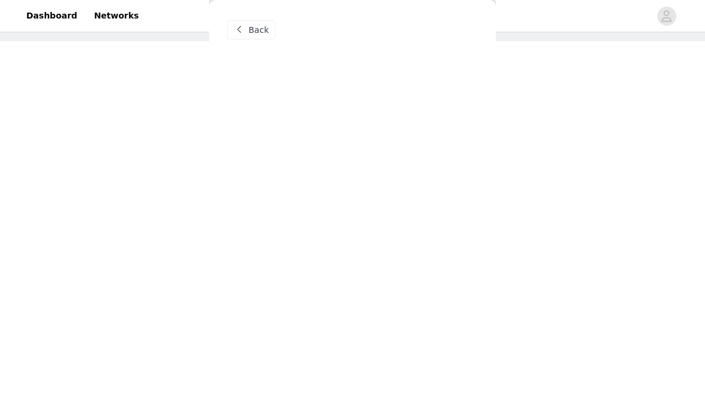
scroll to position [0, 0]
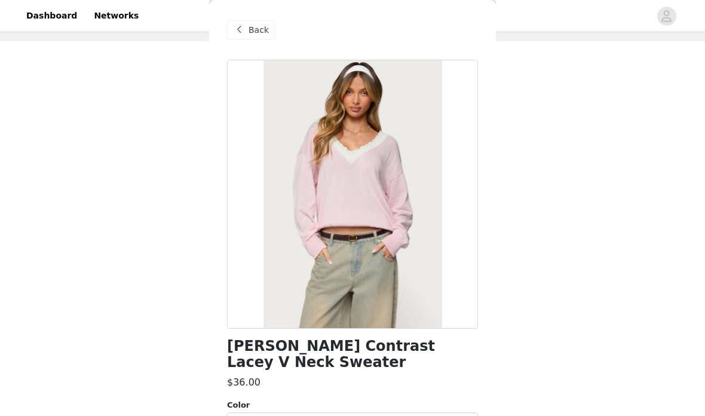
click at [356, 415] on div "Select color" at bounding box center [345, 424] width 223 height 12
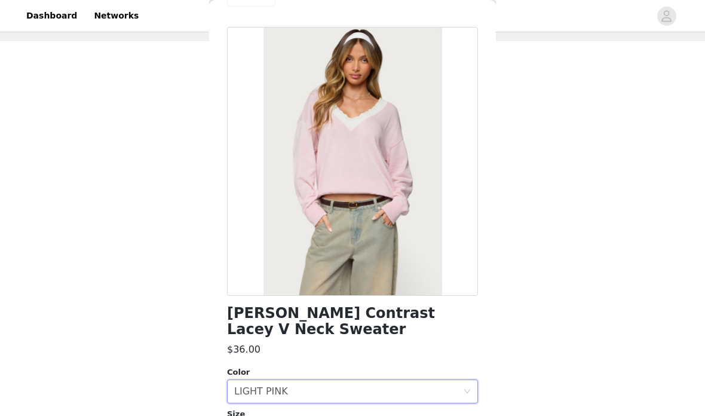
scroll to position [35, 0]
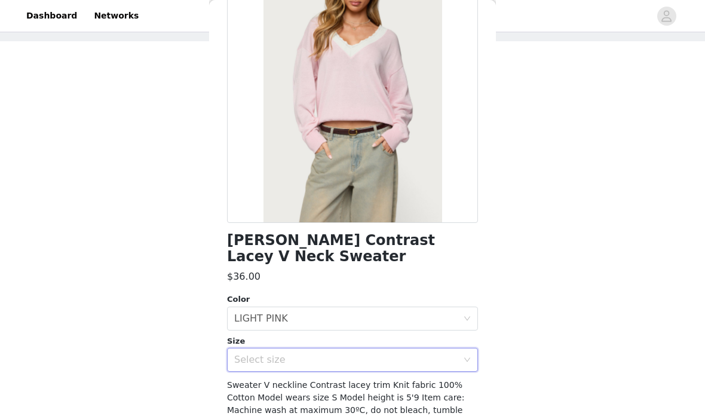
scroll to position [105, 0]
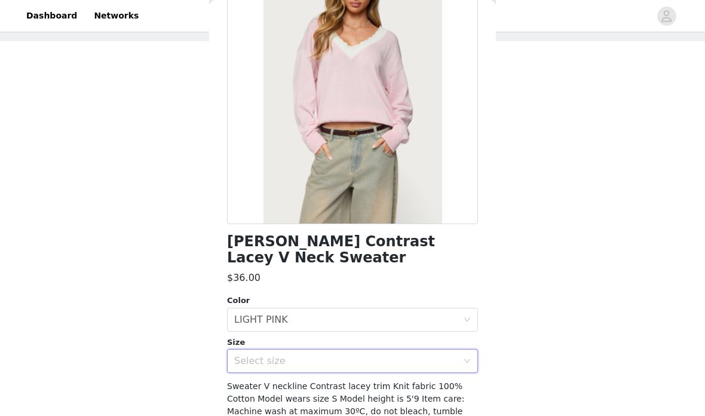
click at [353, 355] on div "Select size" at bounding box center [345, 361] width 223 height 12
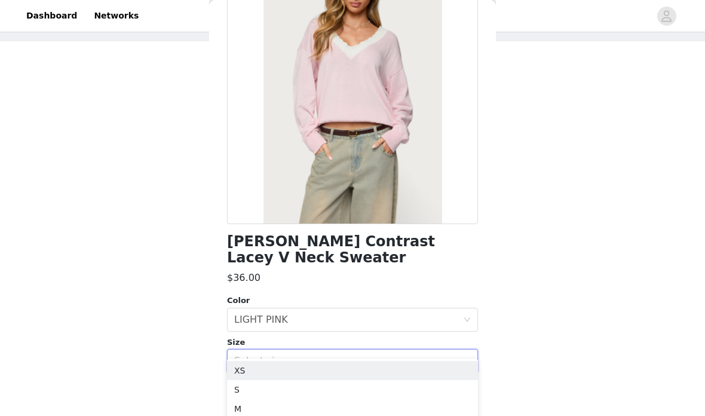
click at [334, 402] on li "M" at bounding box center [352, 408] width 251 height 19
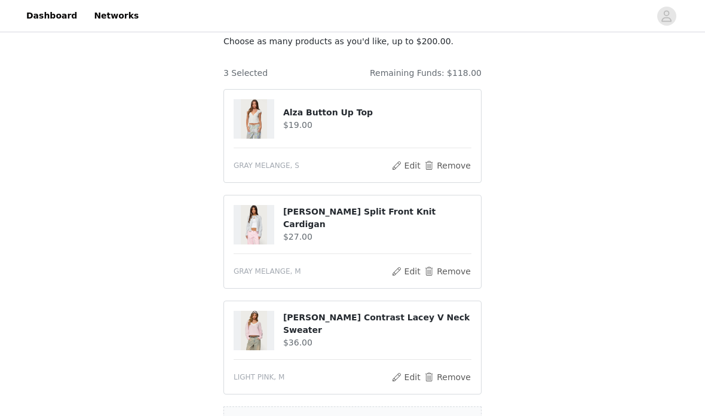
scroll to position [117, 0]
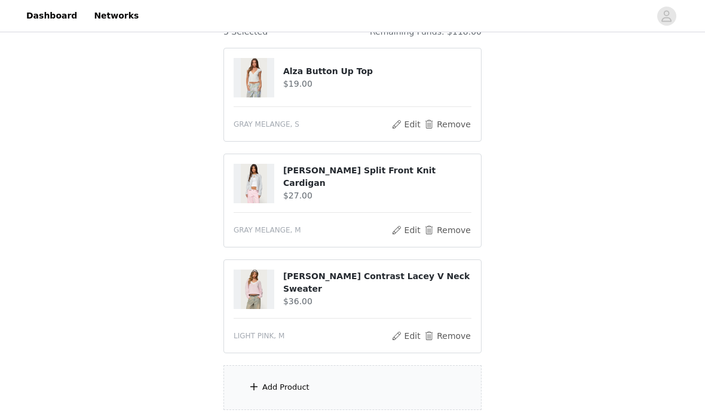
click at [408, 384] on div "Add Product" at bounding box center [352, 387] width 258 height 45
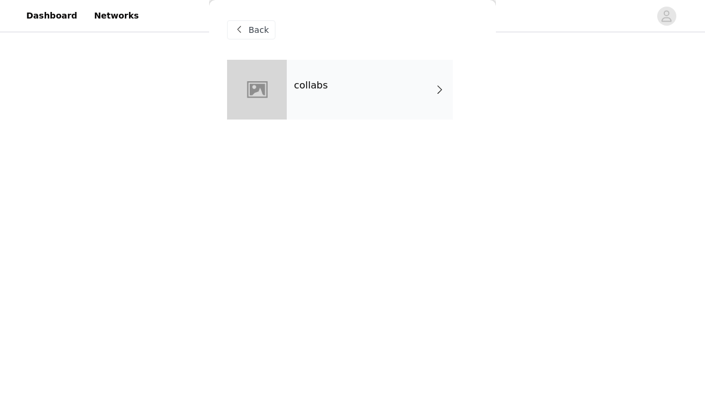
click at [431, 93] on div "collabs" at bounding box center [370, 90] width 166 height 60
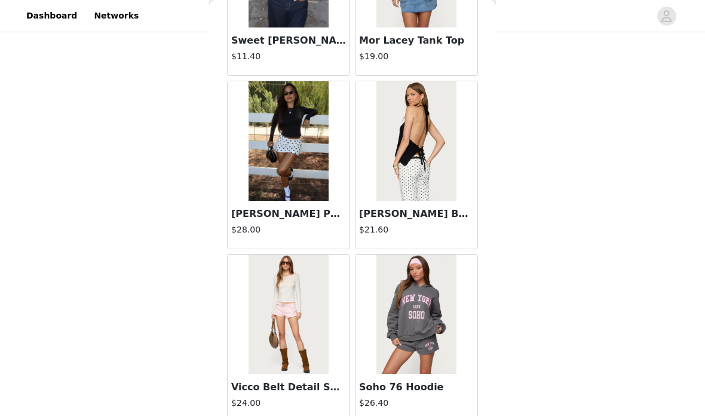
scroll to position [1359, 0]
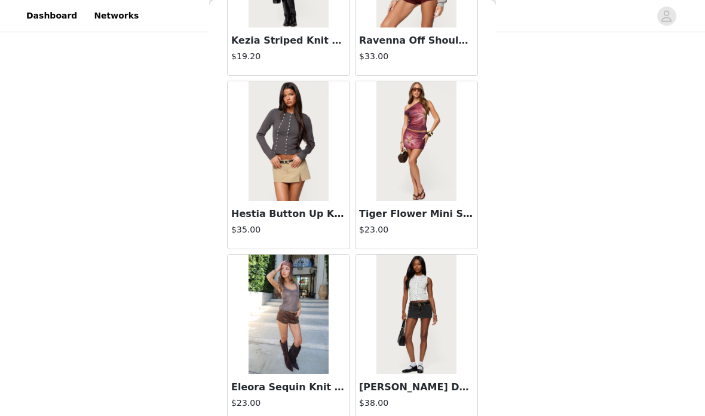
scroll to position [6563, 0]
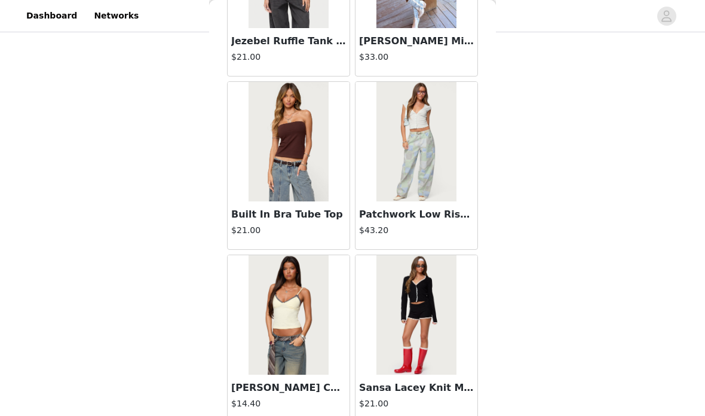
scroll to position [185, 0]
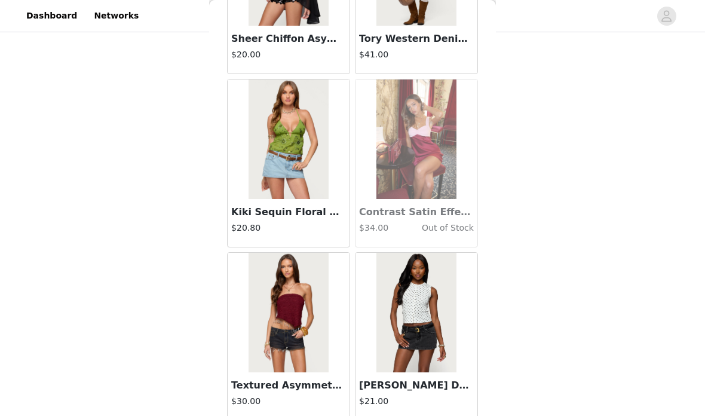
scroll to position [11762, 0]
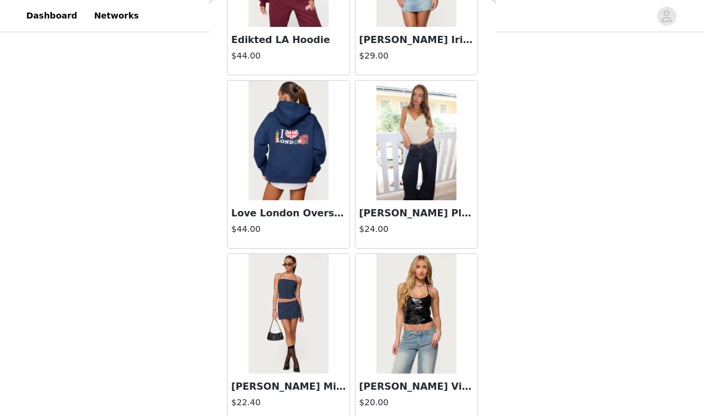
scroll to position [20426, 0]
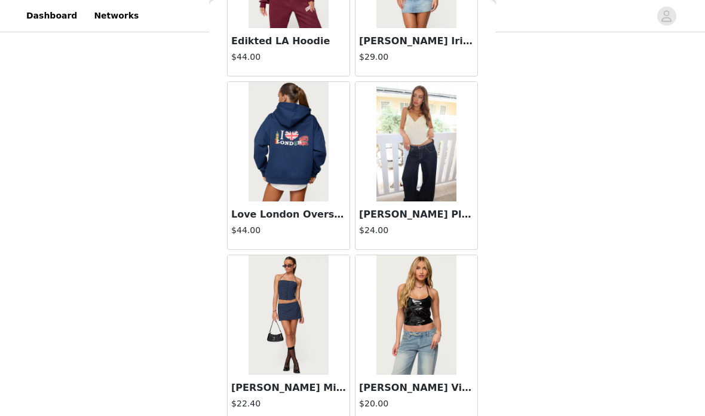
click at [422, 176] on img at bounding box center [415, 142] width 79 height 120
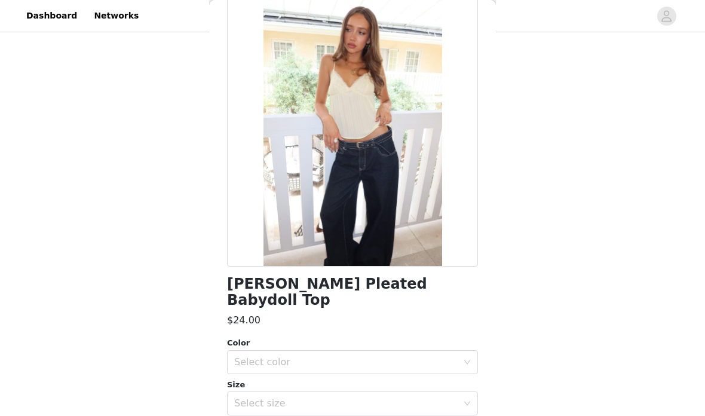
scroll to position [67, 0]
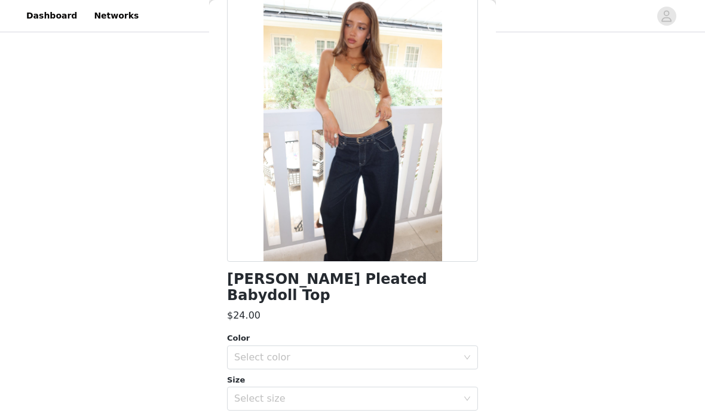
click at [348, 351] on div "Select color" at bounding box center [345, 357] width 223 height 12
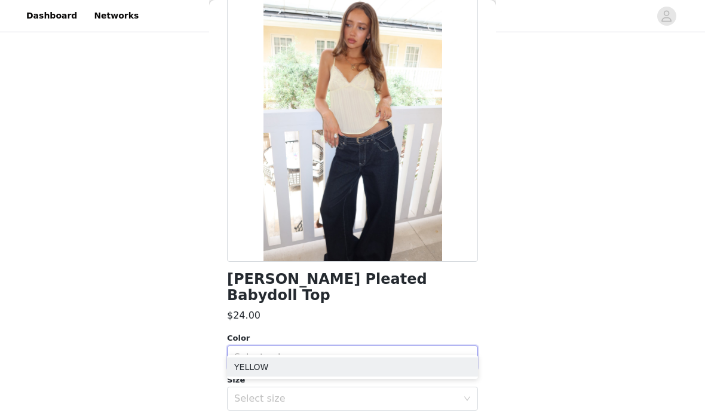
click at [338, 362] on li "YELLOW" at bounding box center [352, 366] width 251 height 19
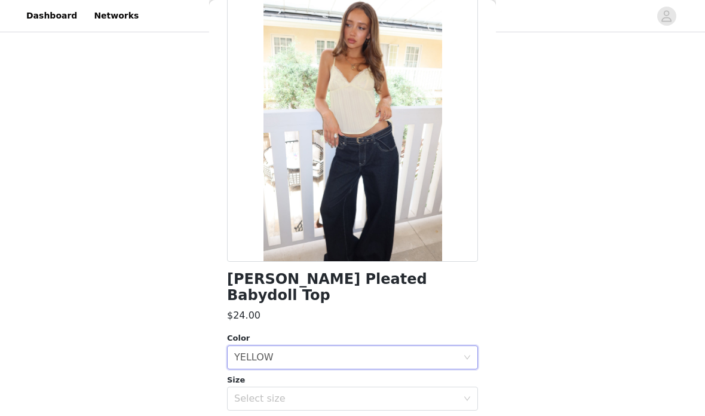
click at [336, 393] on div "Select size" at bounding box center [345, 399] width 223 height 12
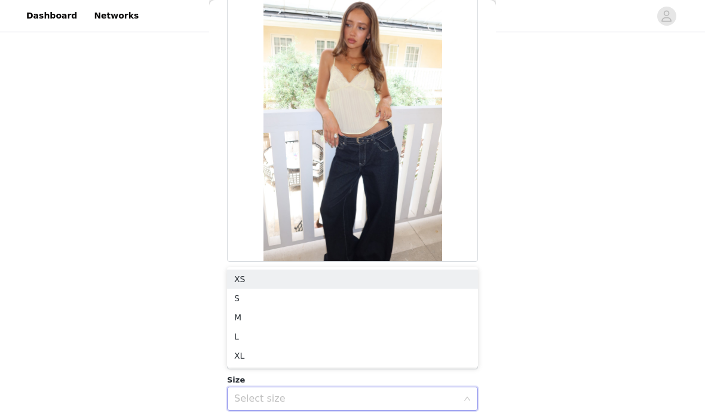
click at [310, 292] on li "S" at bounding box center [352, 298] width 251 height 19
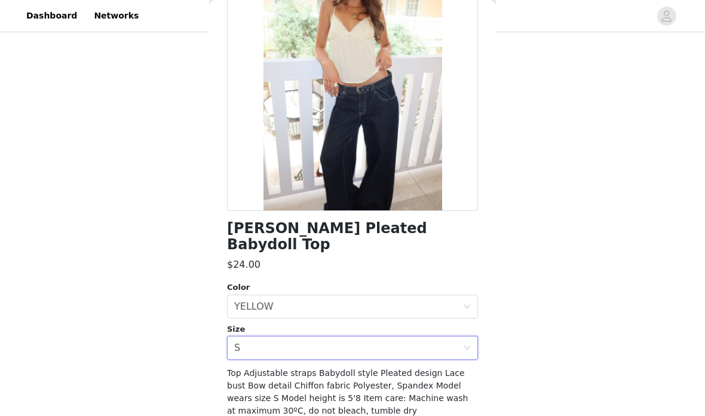
scroll to position [117, 0]
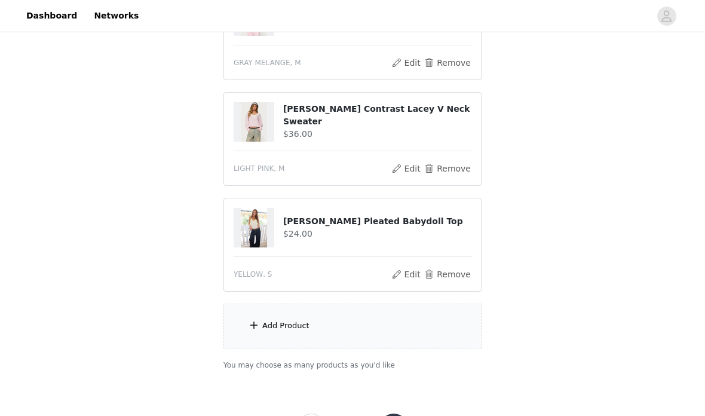
scroll to position [283, 0]
click at [442, 327] on div "Add Product" at bounding box center [352, 327] width 258 height 45
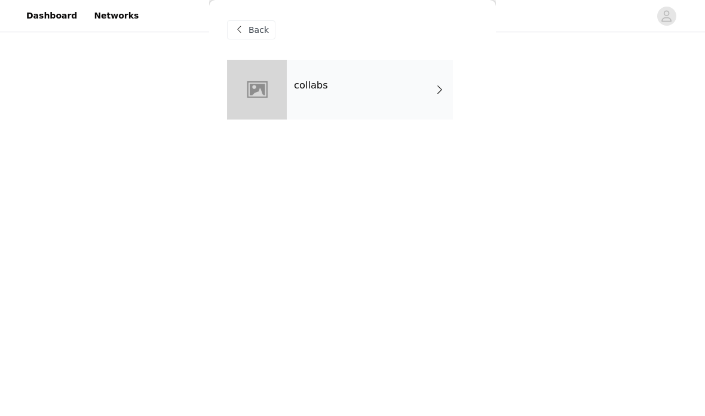
click at [409, 85] on div "collabs" at bounding box center [370, 90] width 166 height 60
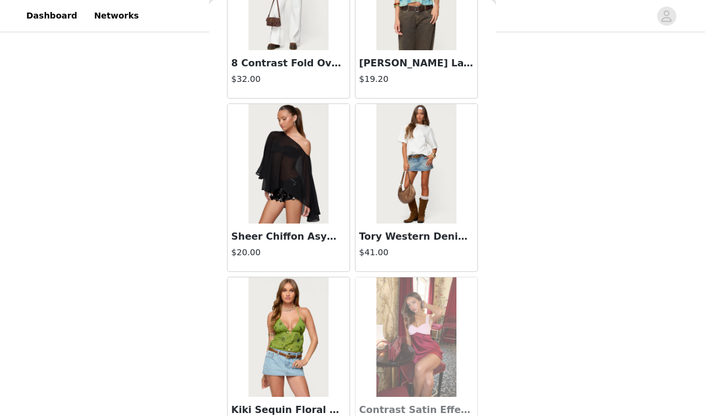
scroll to position [11567, 0]
click at [427, 140] on img at bounding box center [415, 163] width 79 height 120
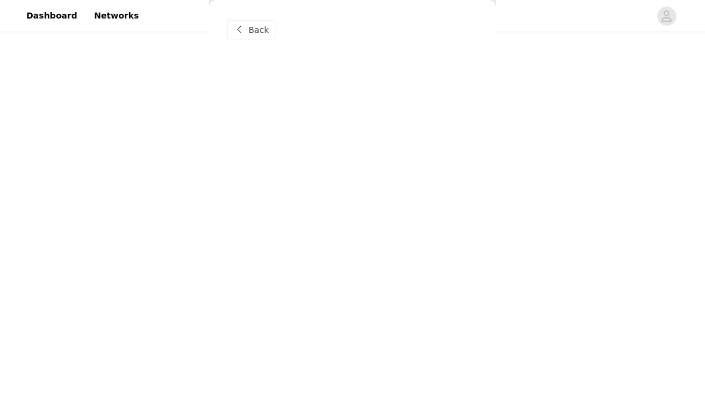
click at [425, 136] on div "Back" at bounding box center [352, 208] width 287 height 416
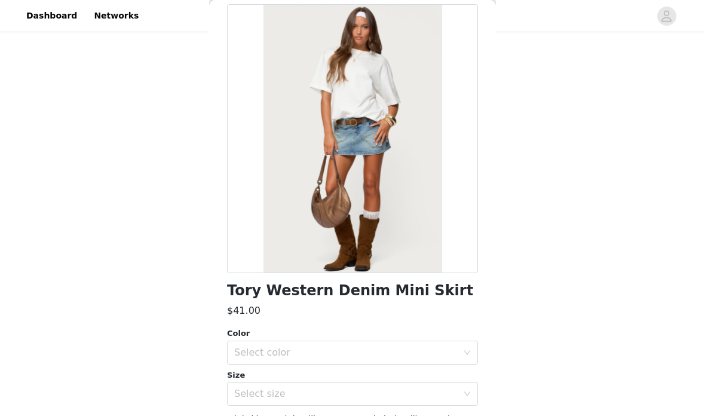
scroll to position [65, 0]
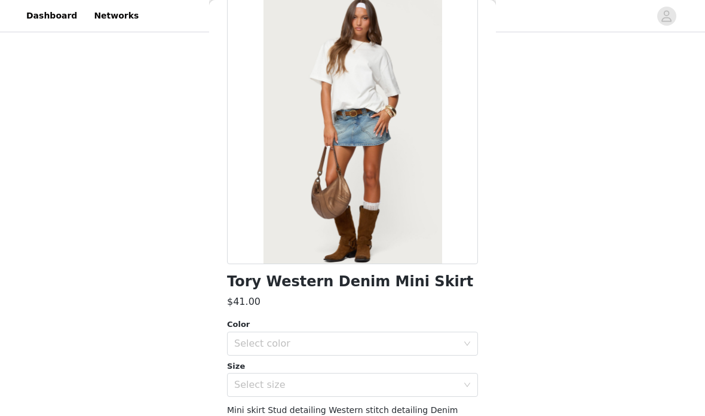
click at [419, 325] on div "Color" at bounding box center [352, 324] width 251 height 12
click at [425, 338] on div "Select color" at bounding box center [345, 344] width 223 height 12
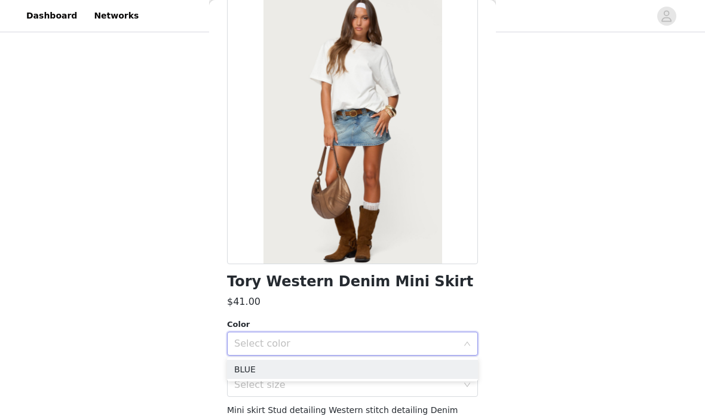
click at [421, 369] on li "BLUE" at bounding box center [352, 369] width 251 height 19
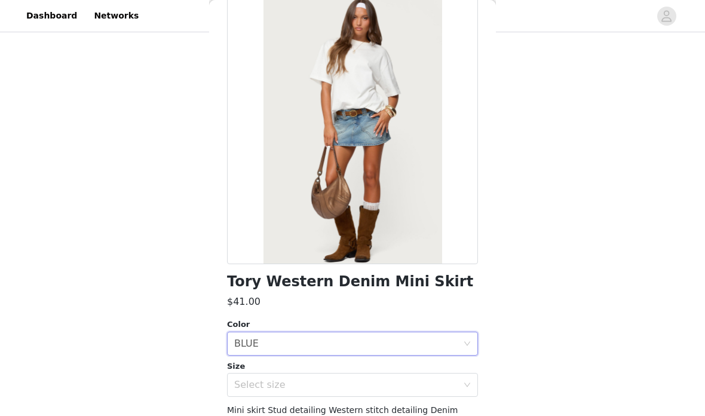
click at [423, 379] on div "Select size" at bounding box center [345, 385] width 223 height 12
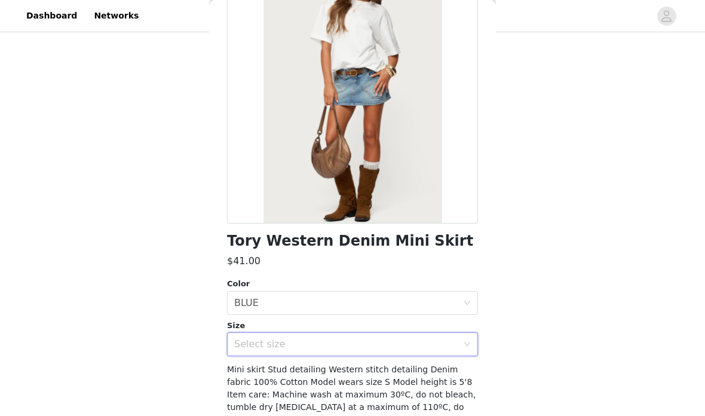
scroll to position [105, 0]
click at [415, 342] on div "Select size" at bounding box center [345, 345] width 223 height 12
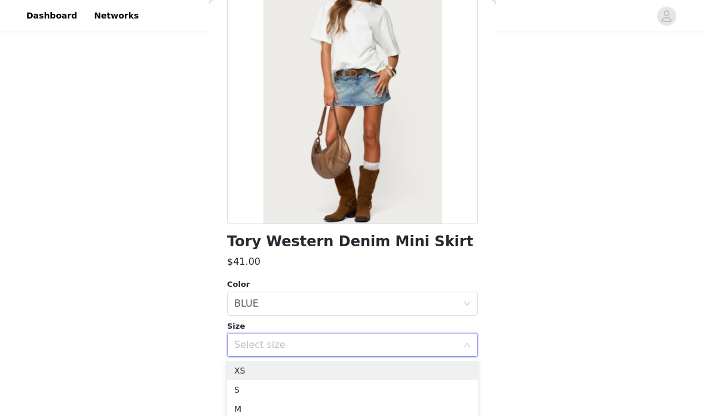
click at [412, 381] on li "S" at bounding box center [352, 389] width 251 height 19
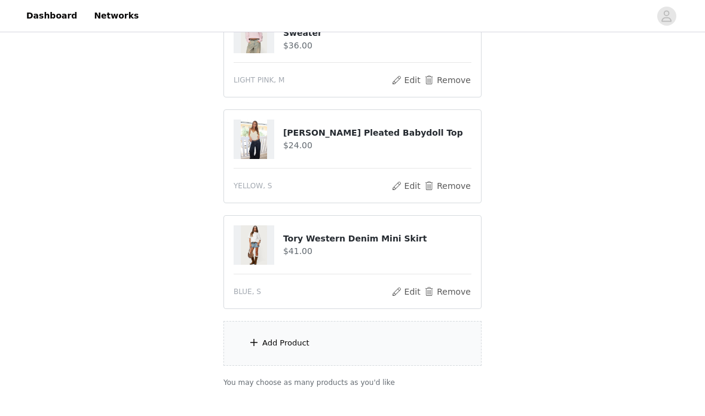
scroll to position [397, 0]
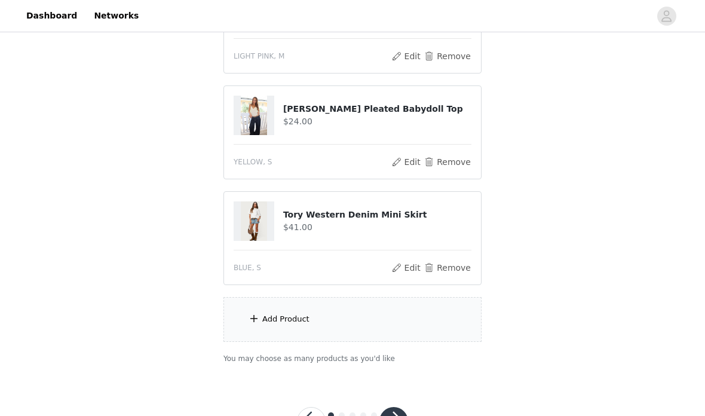
click at [417, 320] on div "Add Product" at bounding box center [352, 319] width 258 height 45
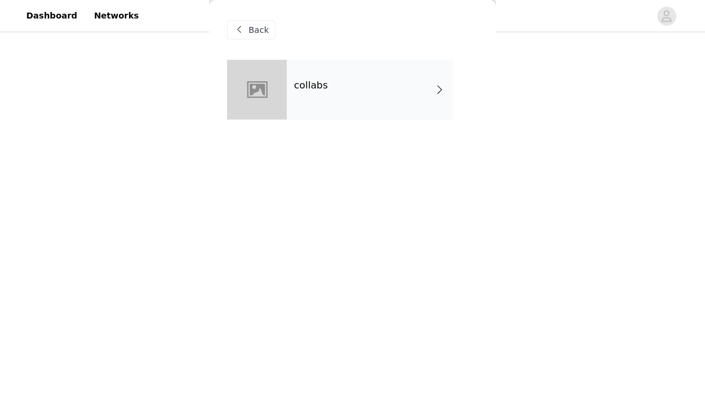
click at [407, 324] on div "Back collabs" at bounding box center [352, 208] width 287 height 416
click at [418, 97] on div "collabs" at bounding box center [370, 90] width 166 height 60
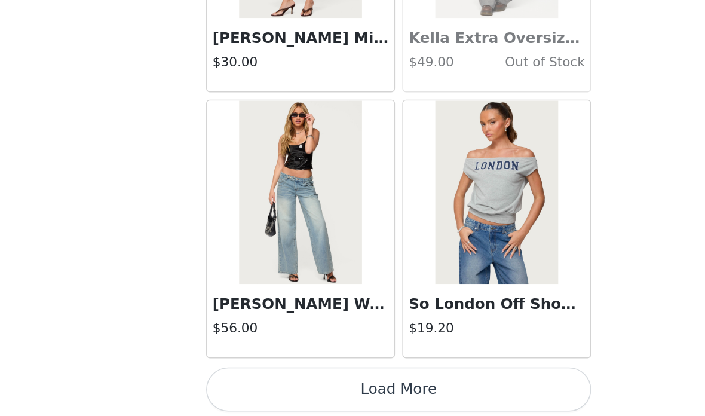
scroll to position [445, 0]
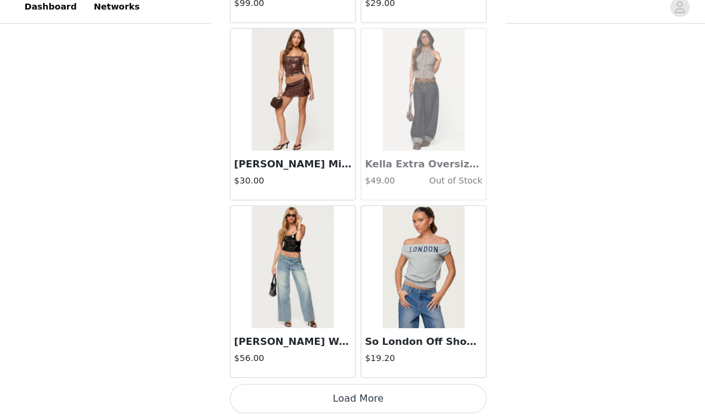
click at [433, 384] on button "Load More" at bounding box center [352, 398] width 251 height 29
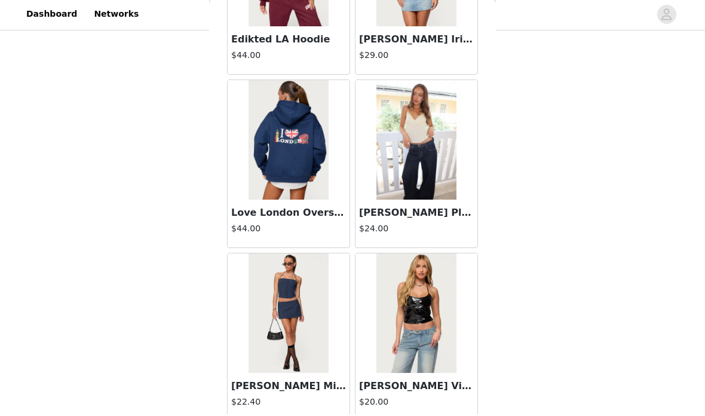
scroll to position [397, 0]
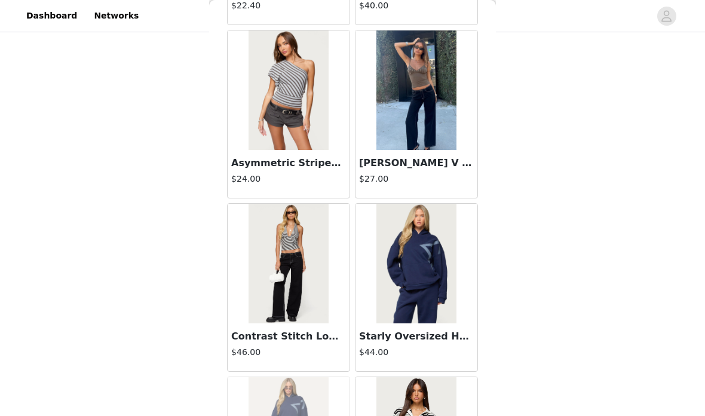
scroll to position [21504, 0]
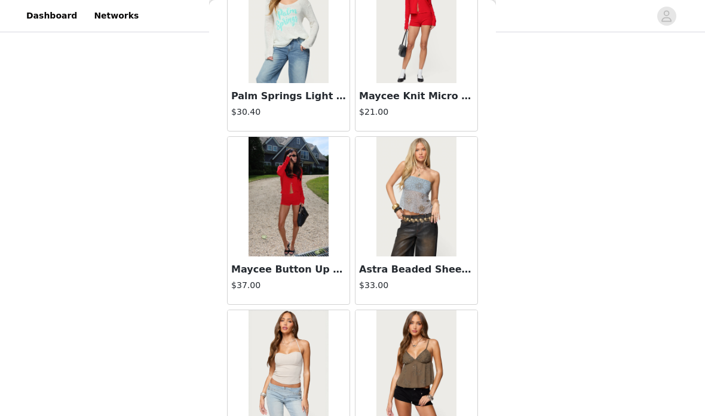
scroll to position [24870, 0]
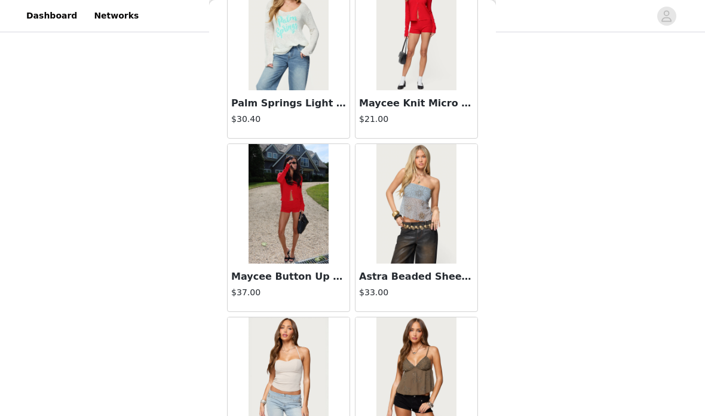
click at [307, 216] on img at bounding box center [288, 204] width 79 height 120
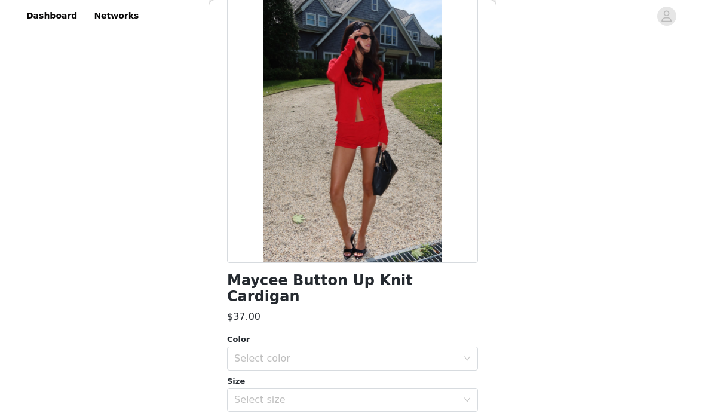
scroll to position [93, 0]
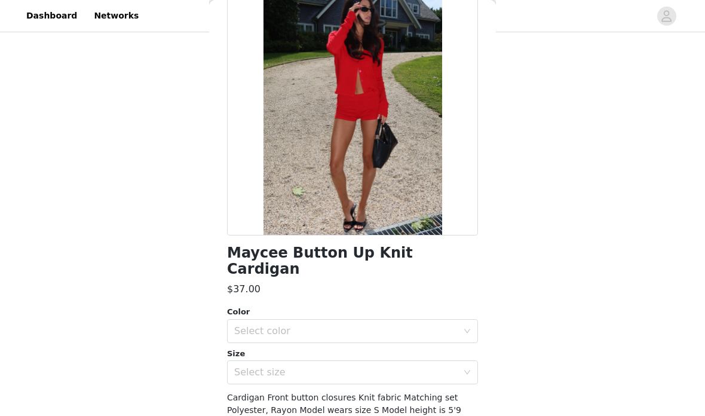
click at [361, 325] on div "Select color" at bounding box center [345, 331] width 223 height 12
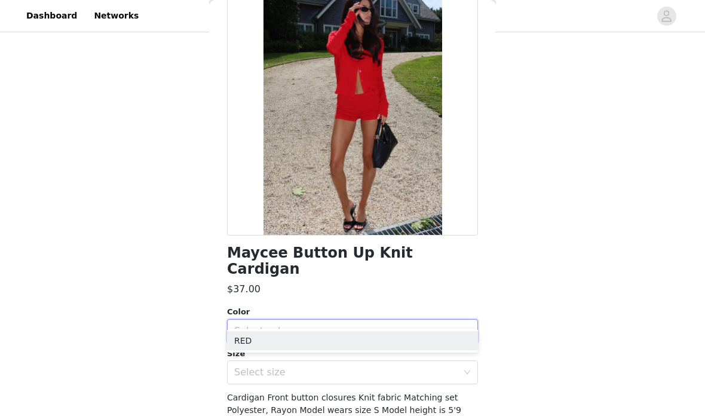
click at [445, 348] on li "RED" at bounding box center [352, 340] width 251 height 19
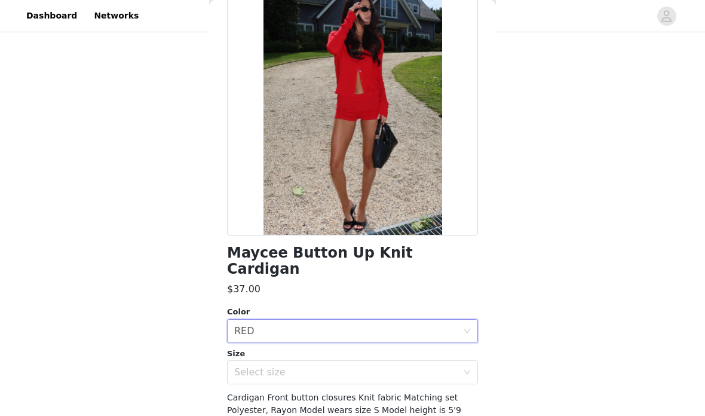
click at [366, 366] on div "Select size" at bounding box center [345, 372] width 223 height 12
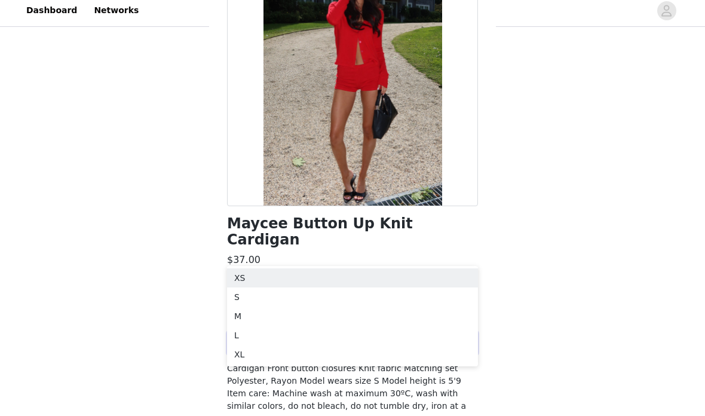
scroll to position [397, 0]
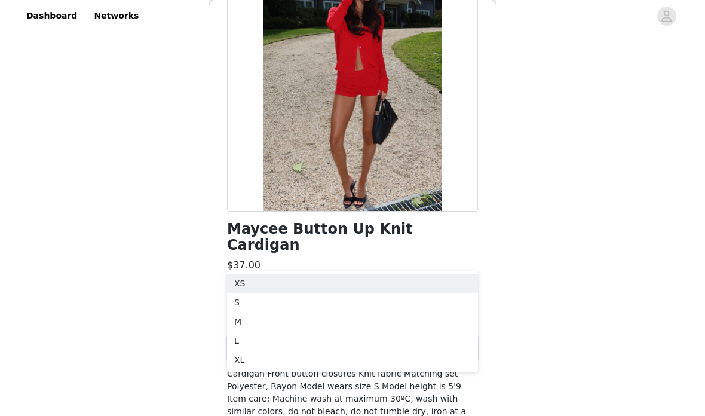
click at [333, 329] on li "M" at bounding box center [352, 321] width 251 height 19
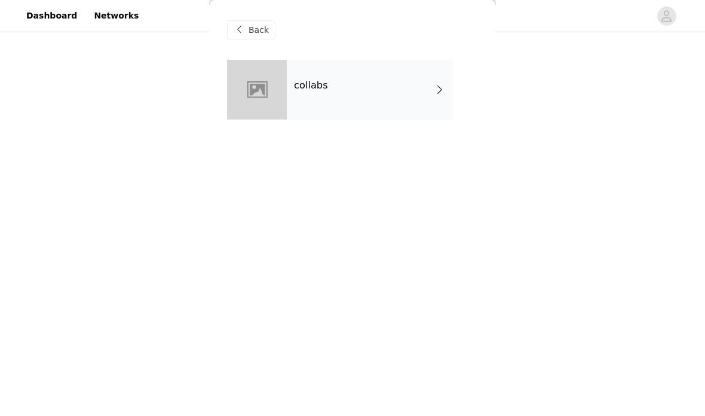
click at [406, 100] on div "collabs" at bounding box center [370, 90] width 166 height 60
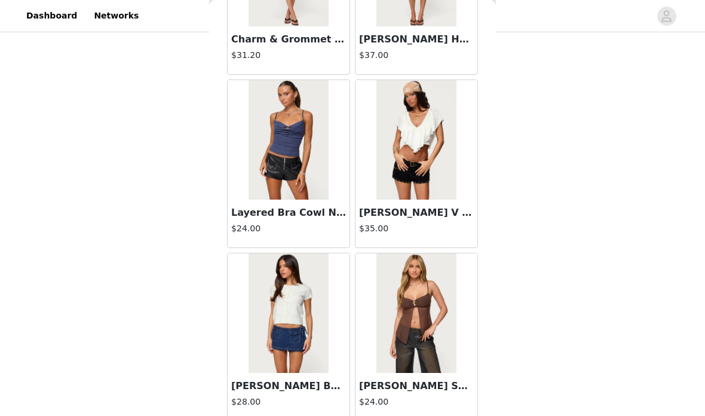
scroll to position [13495, 0]
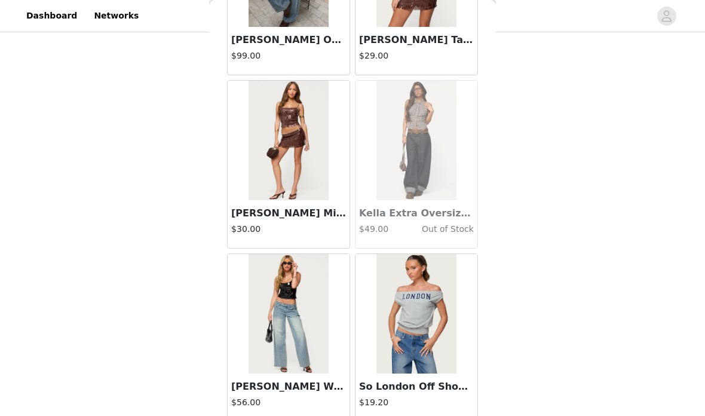
scroll to position [18693, 0]
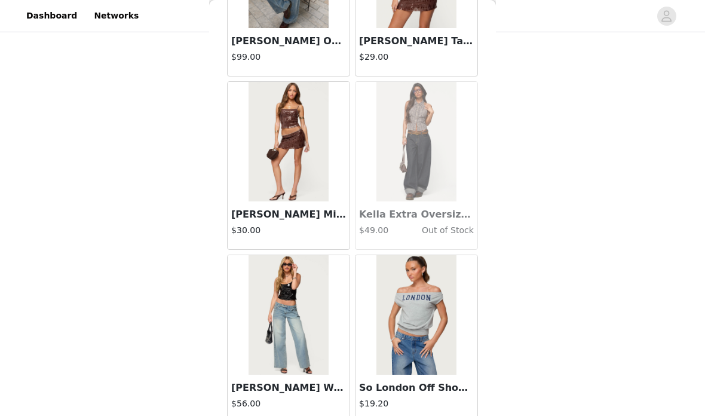
click at [328, 326] on img at bounding box center [288, 315] width 79 height 120
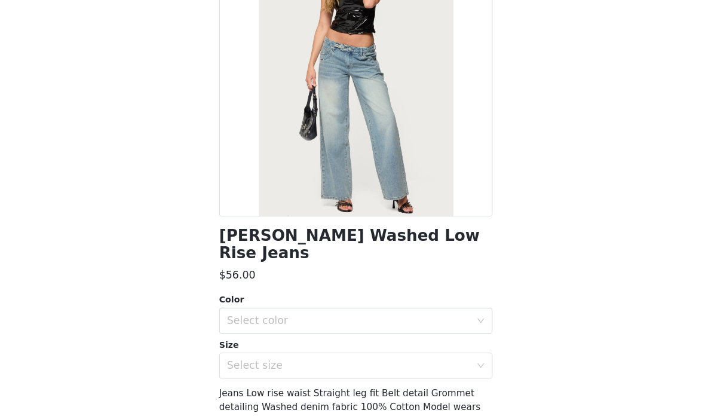
scroll to position [440, 0]
click at [342, 323] on div "Select color" at bounding box center [345, 329] width 223 height 12
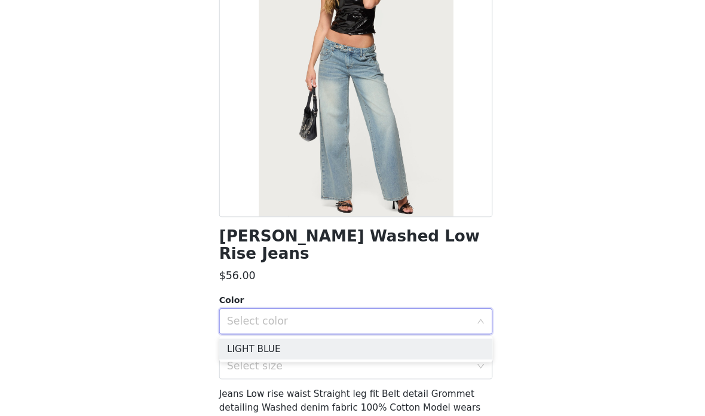
click at [320, 345] on li "LIGHT BLUE" at bounding box center [352, 354] width 251 height 19
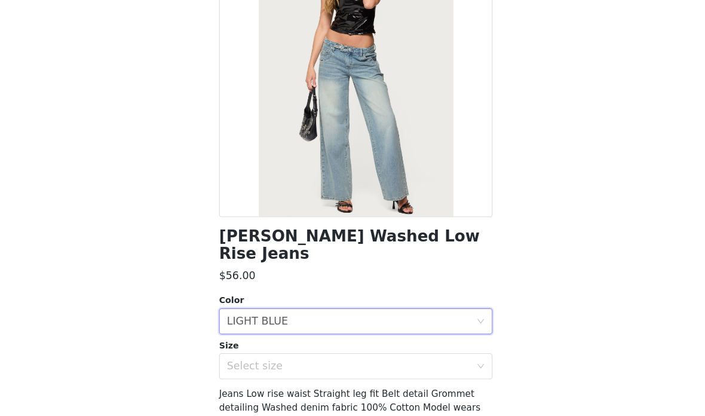
click at [315, 364] on div "Select size" at bounding box center [345, 370] width 223 height 12
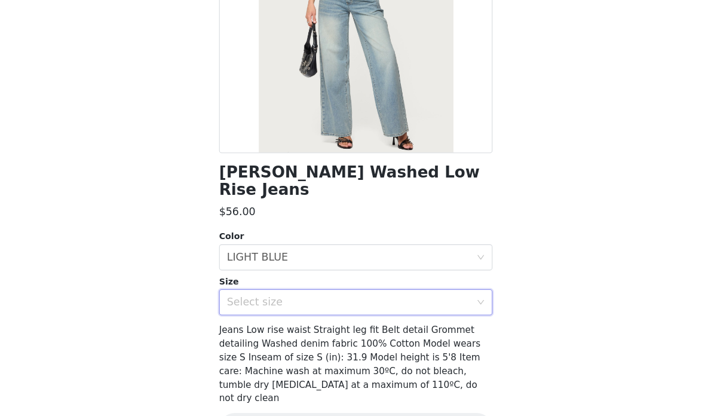
scroll to position [158, 0]
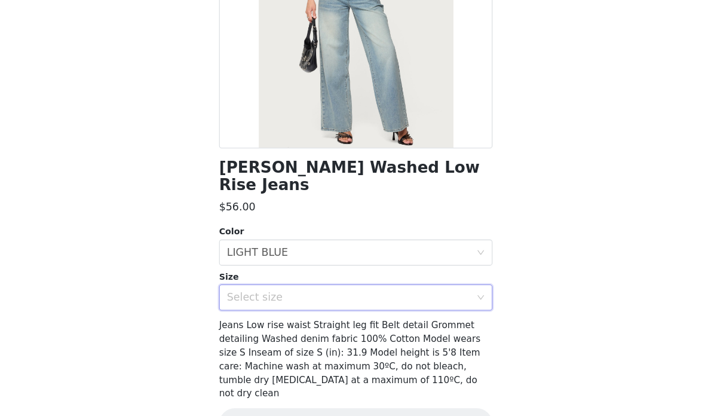
click at [328, 296] on div "Select size" at bounding box center [348, 307] width 229 height 23
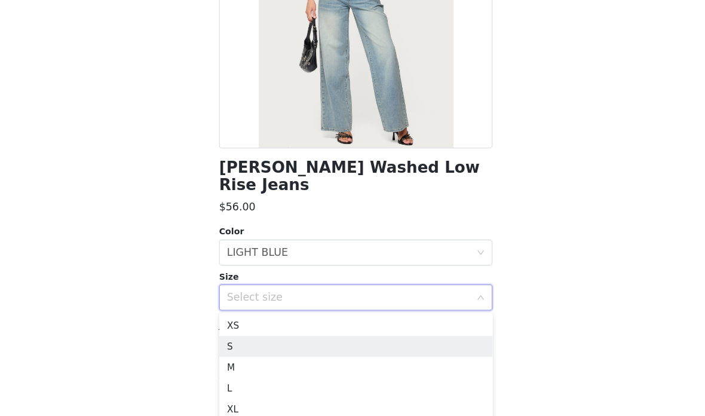
click at [320, 342] on li "S" at bounding box center [352, 351] width 251 height 19
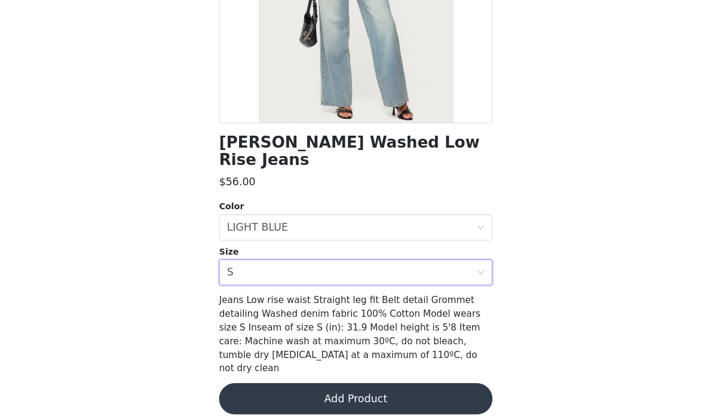
scroll to position [181, 0]
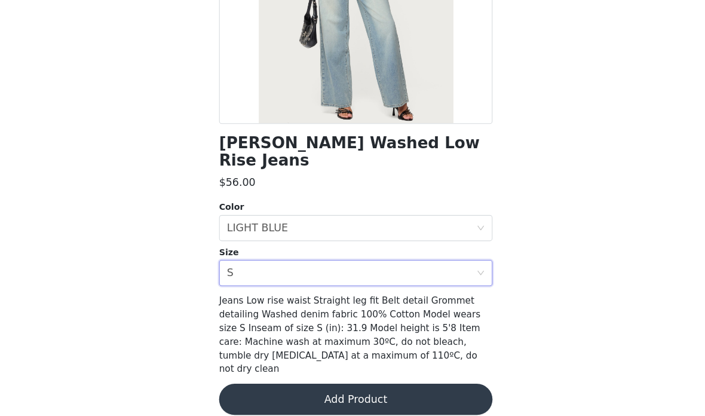
click at [431, 386] on button "Add Product" at bounding box center [352, 400] width 251 height 29
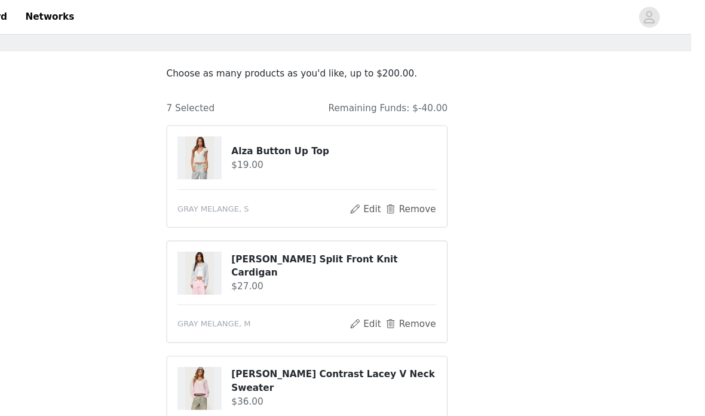
scroll to position [0, 0]
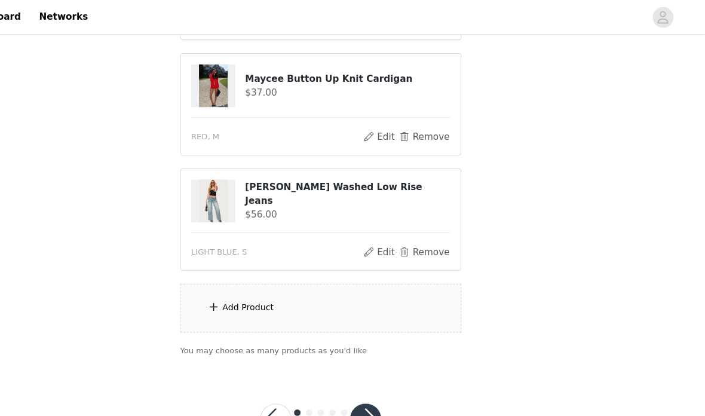
click at [345, 298] on div "Add Product" at bounding box center [352, 283] width 258 height 45
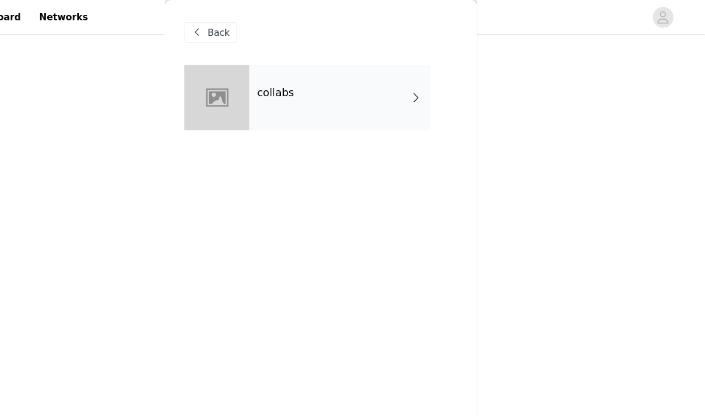
click at [375, 85] on div "collabs" at bounding box center [370, 90] width 166 height 60
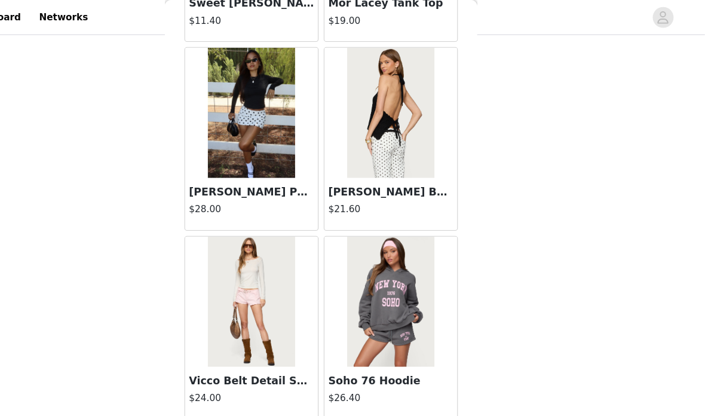
click at [397, 400] on button "Load More" at bounding box center [352, 405] width 251 height 29
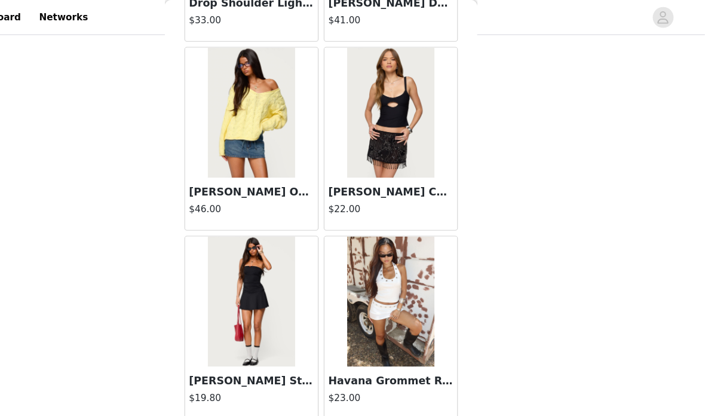
click at [379, 406] on button "Load More" at bounding box center [352, 405] width 251 height 29
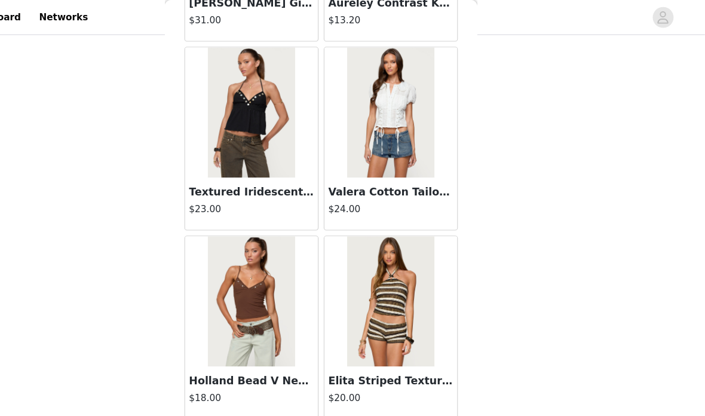
click at [259, 405] on button "Load More" at bounding box center [352, 405] width 251 height 29
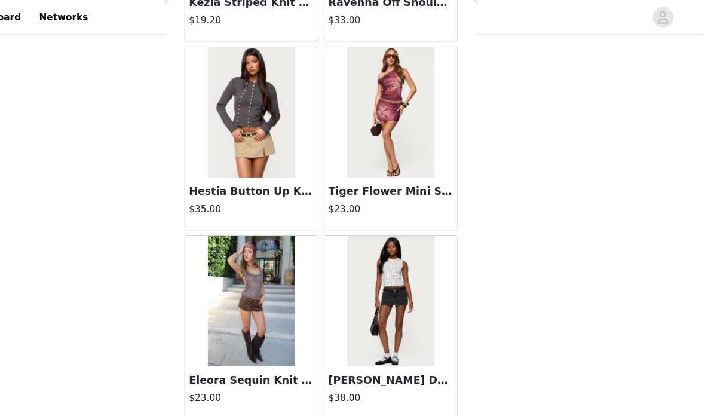
click at [257, 395] on button "Load More" at bounding box center [352, 405] width 251 height 29
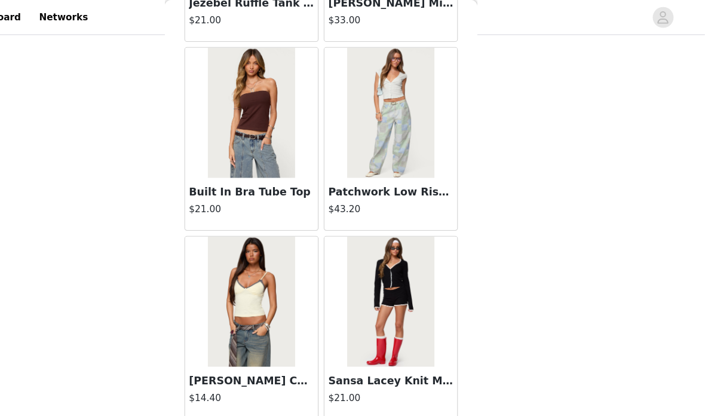
click at [234, 400] on button "Load More" at bounding box center [352, 405] width 251 height 29
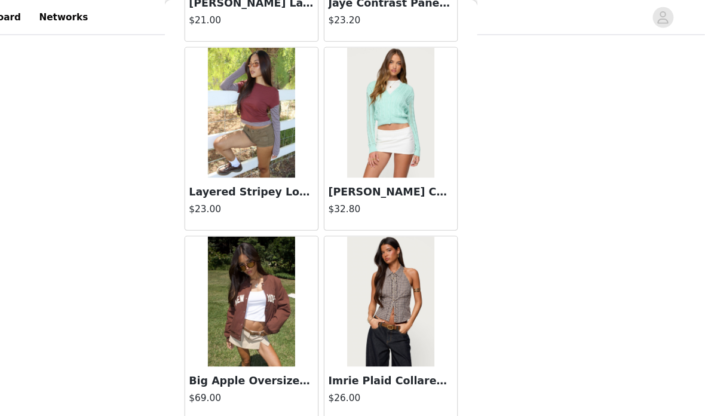
click at [234, 401] on button "Load More" at bounding box center [352, 405] width 251 height 29
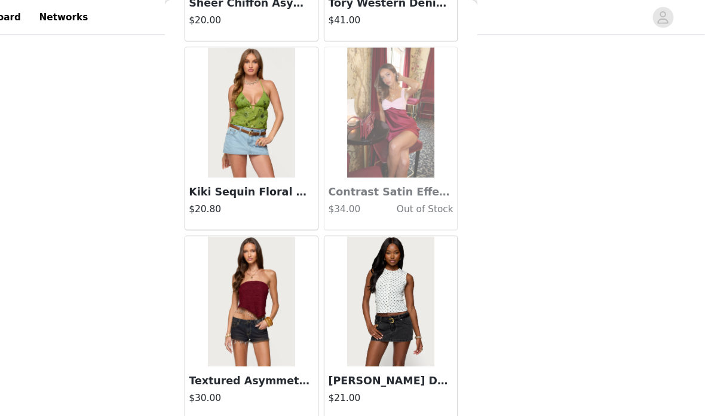
click at [227, 402] on button "Load More" at bounding box center [352, 405] width 251 height 29
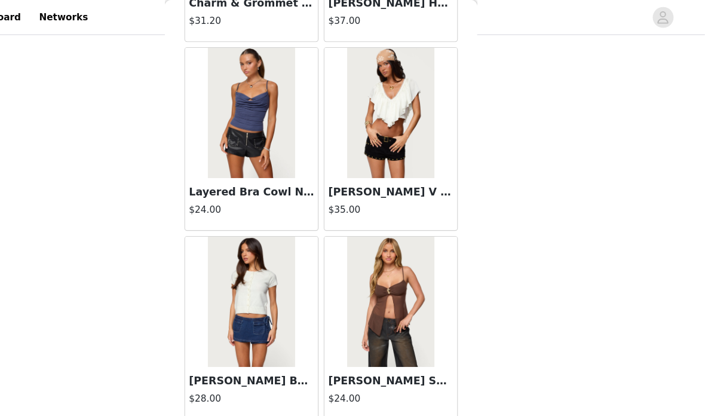
click at [227, 403] on button "Load More" at bounding box center [352, 405] width 251 height 29
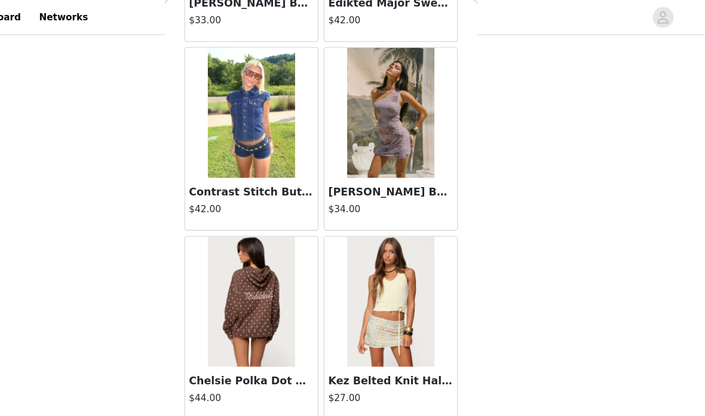
click at [227, 397] on button "Load More" at bounding box center [352, 405] width 251 height 29
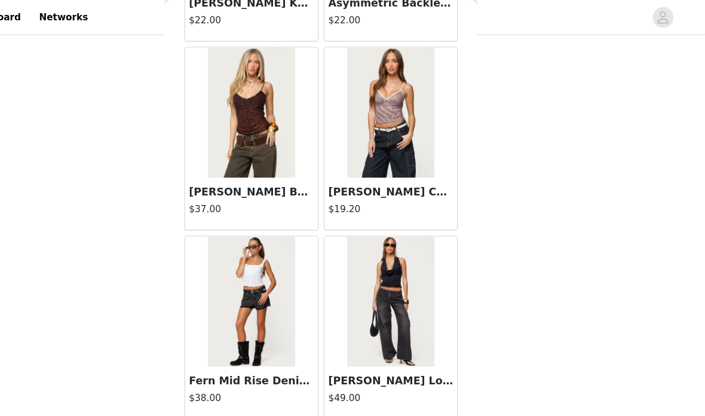
click at [238, 400] on button "Load More" at bounding box center [352, 405] width 251 height 29
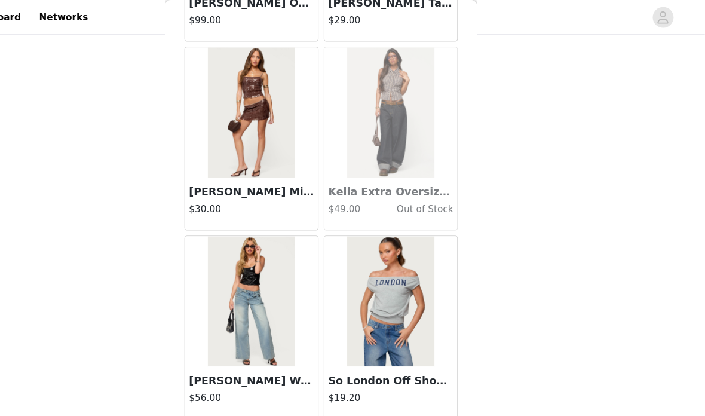
click at [236, 397] on button "Load More" at bounding box center [352, 405] width 251 height 29
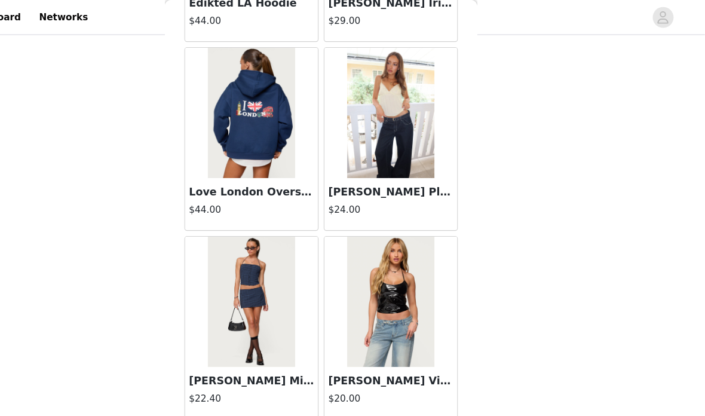
click at [390, 402] on button "Load More" at bounding box center [352, 405] width 251 height 29
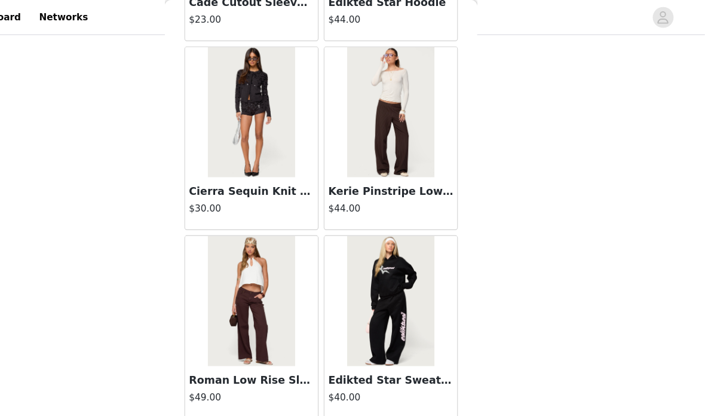
scroll to position [22197, 0]
click at [402, 408] on button "Load More" at bounding box center [352, 405] width 251 height 29
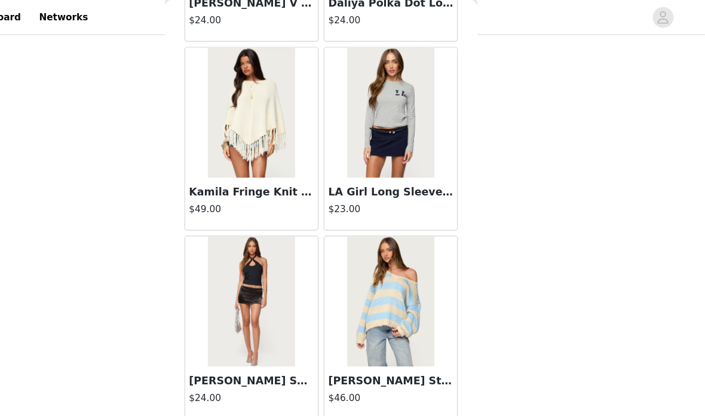
click at [400, 406] on button "Load More" at bounding box center [352, 405] width 251 height 29
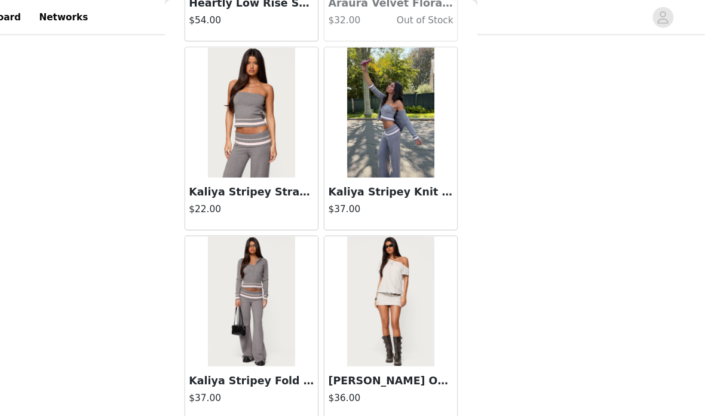
click at [403, 403] on button "Load More" at bounding box center [352, 405] width 251 height 29
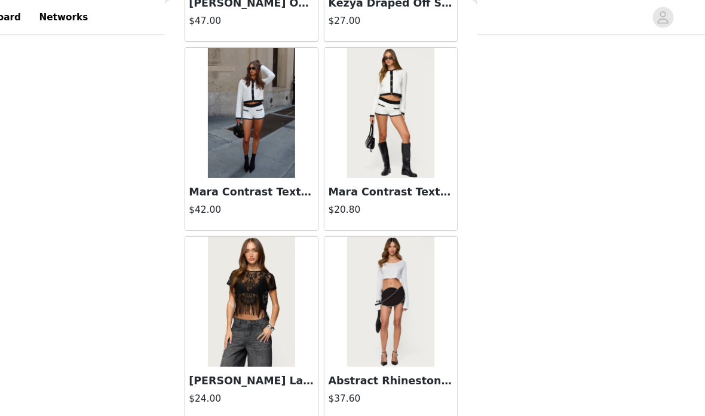
click at [397, 406] on button "Load More" at bounding box center [352, 405] width 251 height 29
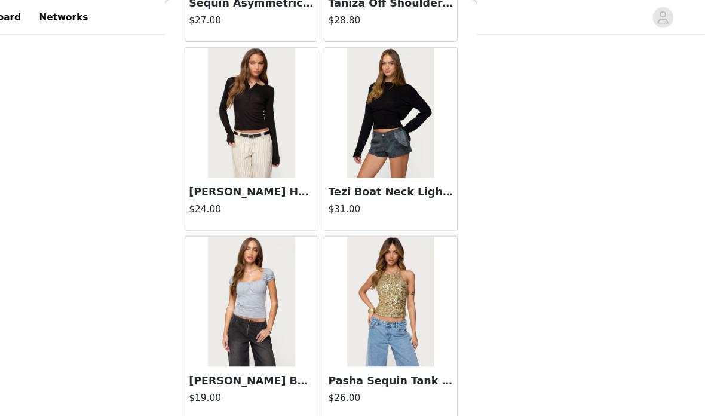
click at [409, 407] on button "Load More" at bounding box center [352, 405] width 251 height 29
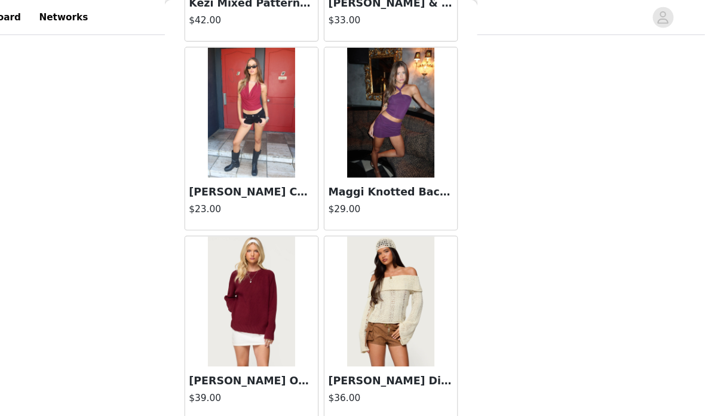
click at [408, 409] on button "Load More" at bounding box center [352, 405] width 251 height 29
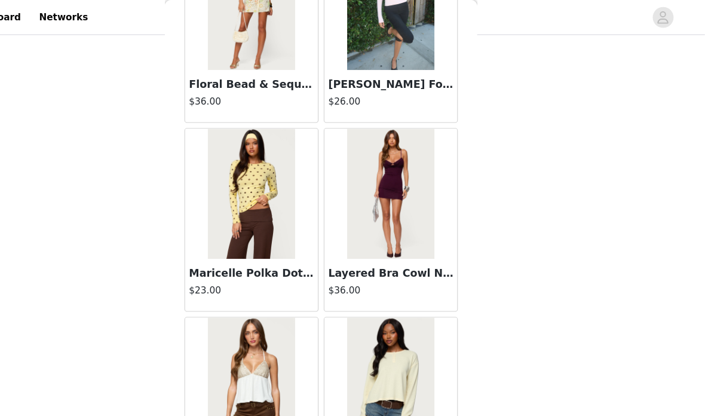
scroll to position [31316, 0]
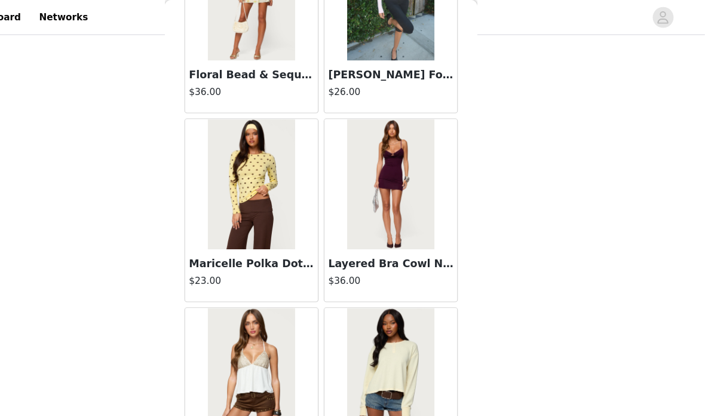
click at [376, 194] on img at bounding box center [415, 169] width 79 height 120
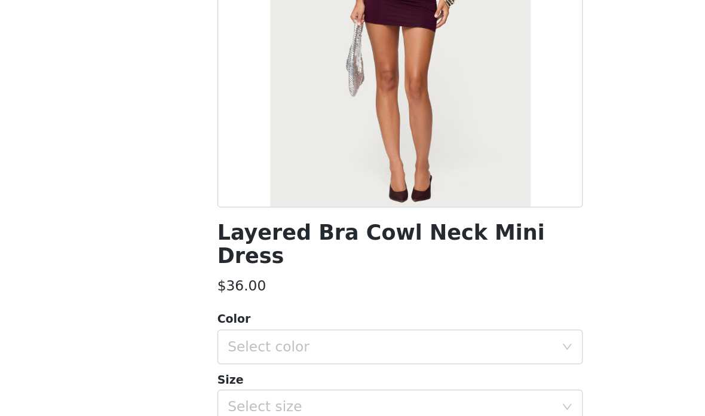
scroll to position [152, 0]
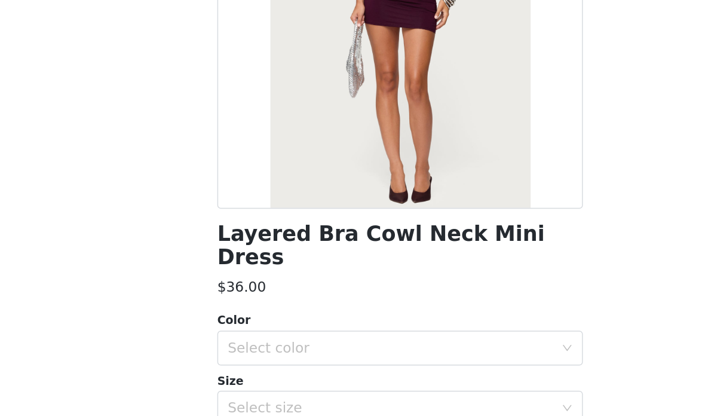
click at [364, 266] on div "Select color" at bounding box center [345, 272] width 223 height 12
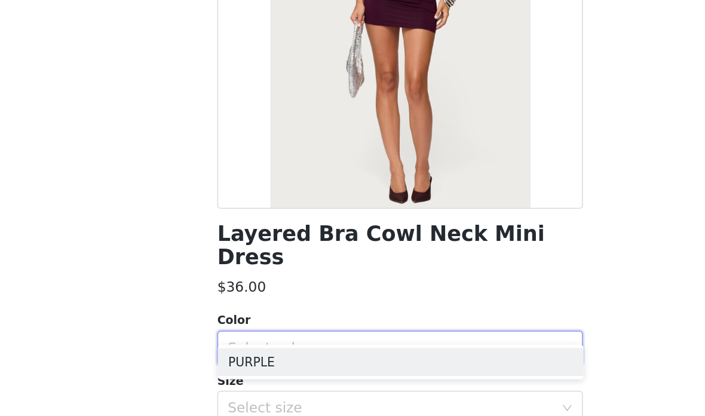
click at [359, 272] on li "PURPLE" at bounding box center [352, 281] width 251 height 19
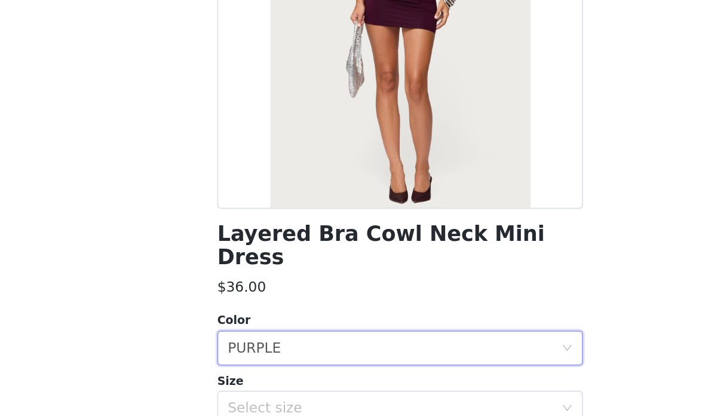
click at [375, 307] on div "Select size" at bounding box center [345, 313] width 223 height 12
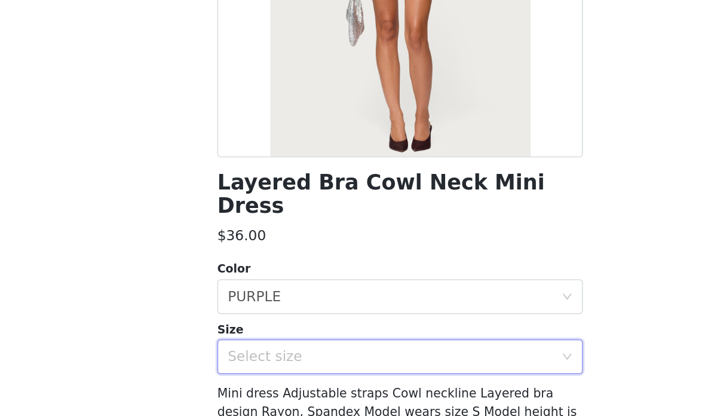
click at [362, 307] on div "Select size" at bounding box center [345, 313] width 223 height 12
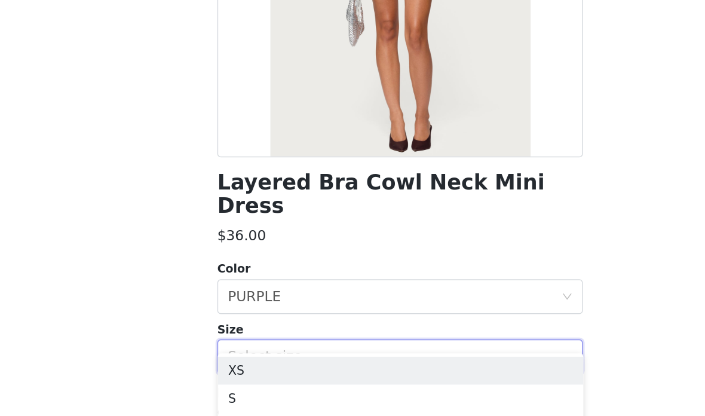
click at [350, 332] on li "S" at bounding box center [352, 341] width 251 height 19
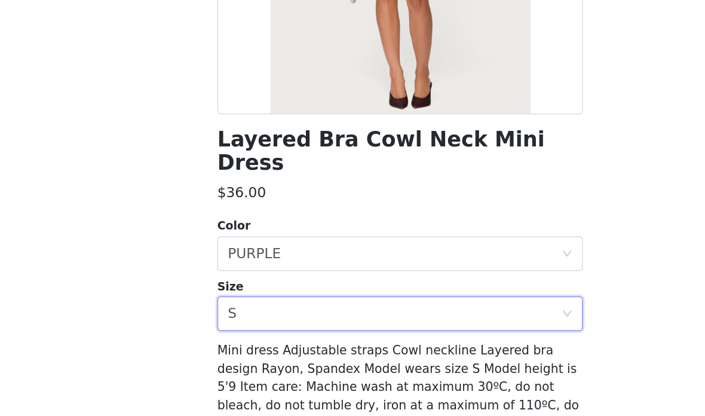
scroll to position [562, 0]
click at [367, 402] on button "Add Product" at bounding box center [352, 416] width 251 height 29
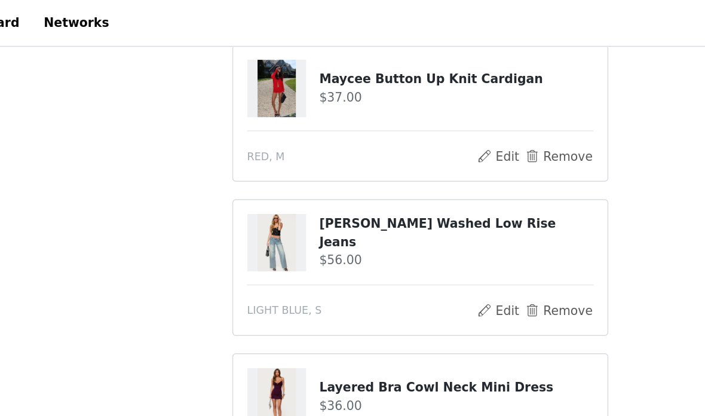
scroll to position [647, 0]
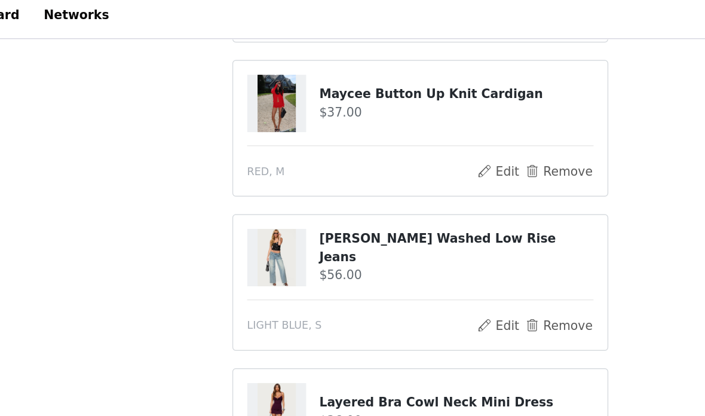
click at [424, 225] on button "Remove" at bounding box center [448, 229] width 48 height 14
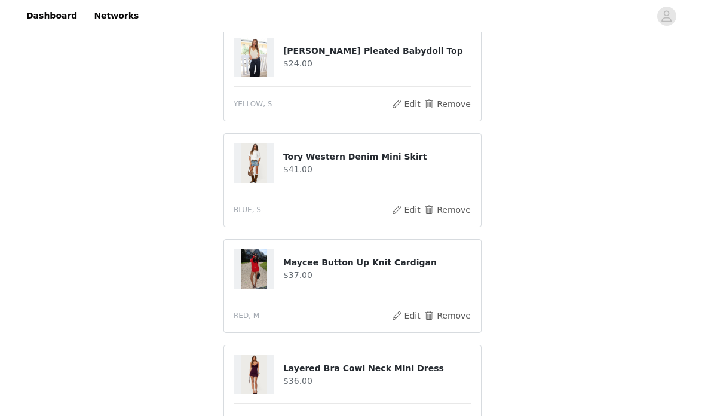
scroll to position [608, 0]
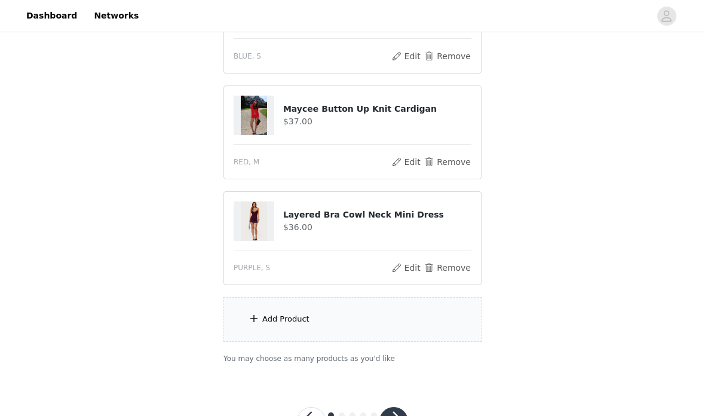
click at [413, 317] on div "Add Product" at bounding box center [352, 319] width 258 height 45
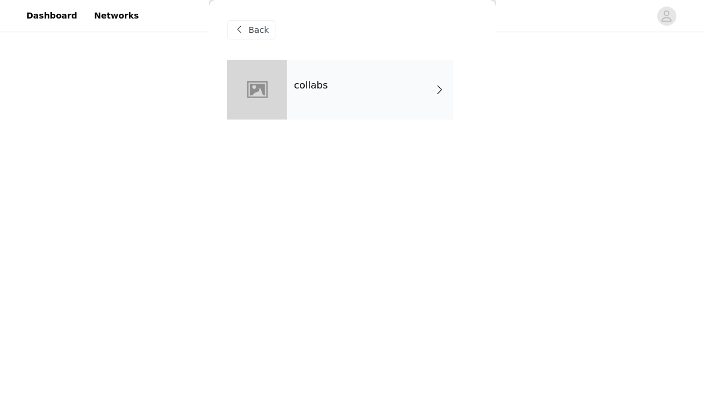
click at [406, 94] on div "collabs" at bounding box center [370, 90] width 166 height 60
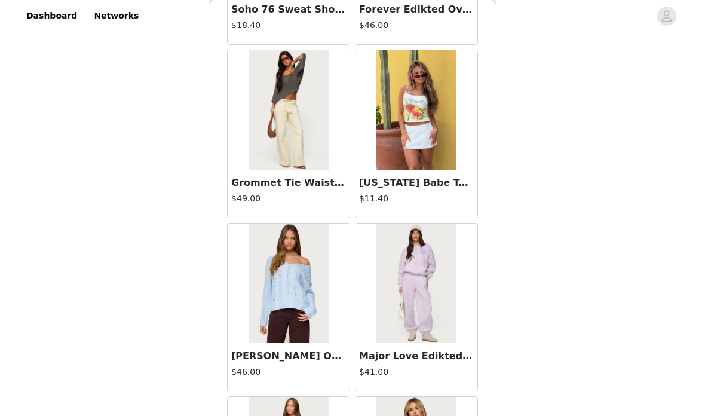
scroll to position [704, 0]
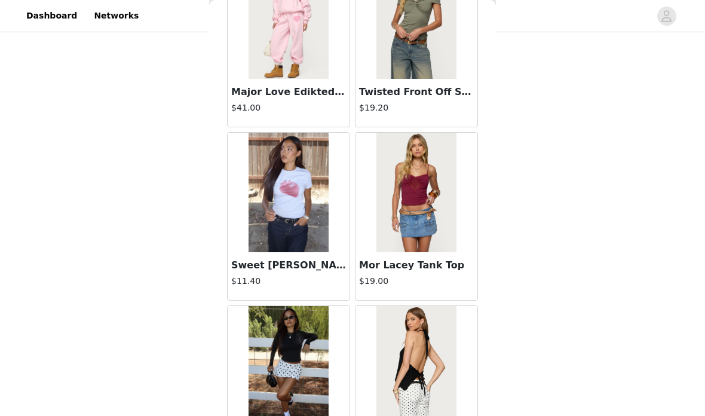
scroll to position [1159, 0]
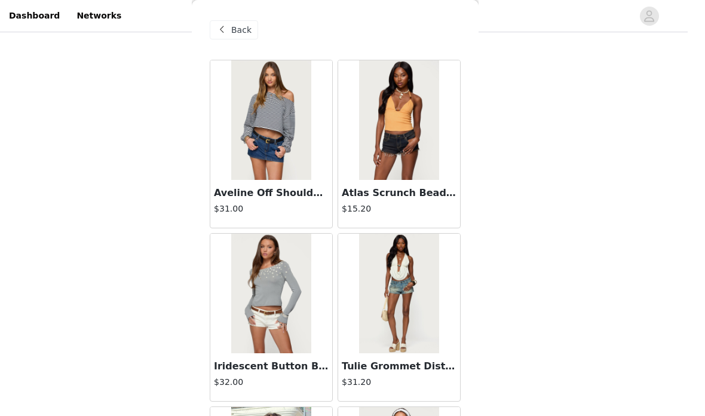
scroll to position [647, 0]
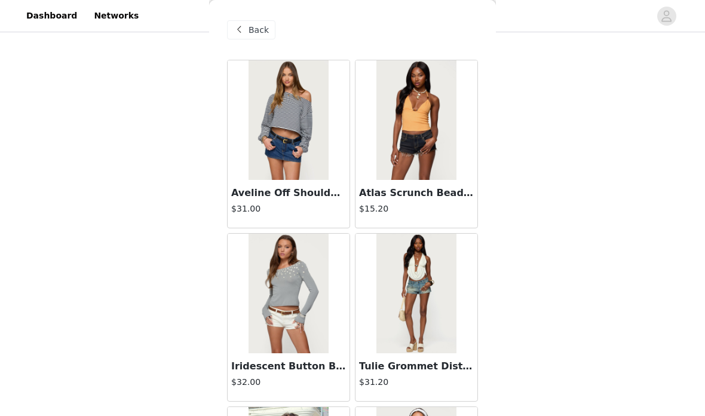
click at [265, 31] on span "Back" at bounding box center [259, 30] width 20 height 13
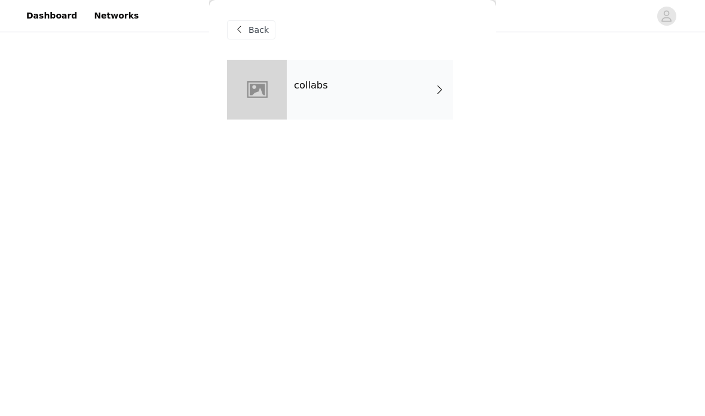
click at [260, 27] on span "Back" at bounding box center [259, 30] width 20 height 13
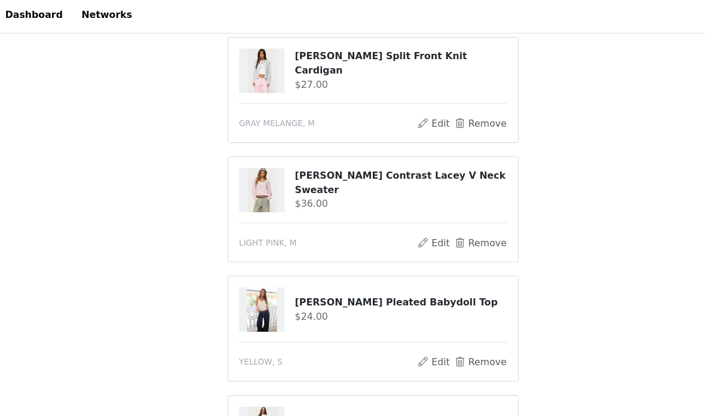
scroll to position [226, 0]
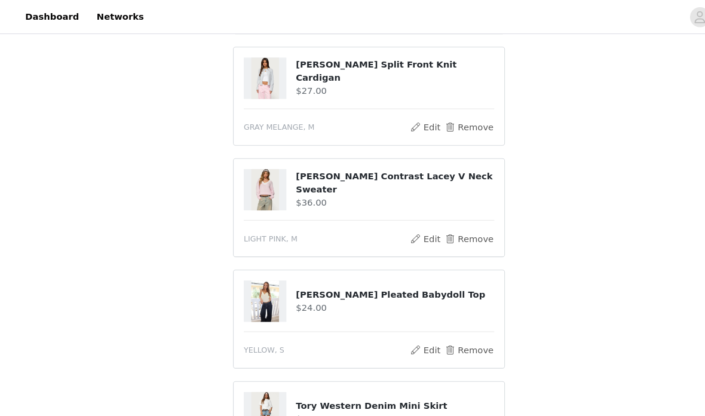
click at [464, 229] on button "Remove" at bounding box center [448, 226] width 48 height 14
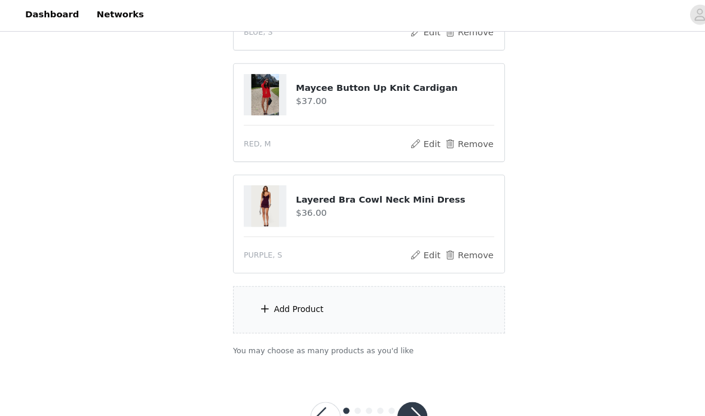
scroll to position [526, 0]
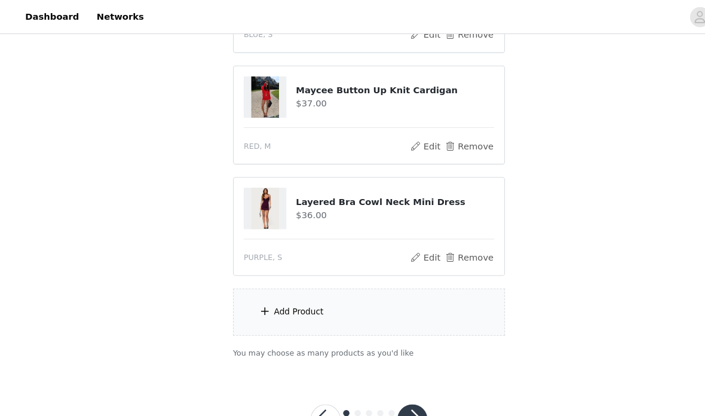
click at [372, 298] on div "Add Product" at bounding box center [352, 296] width 258 height 45
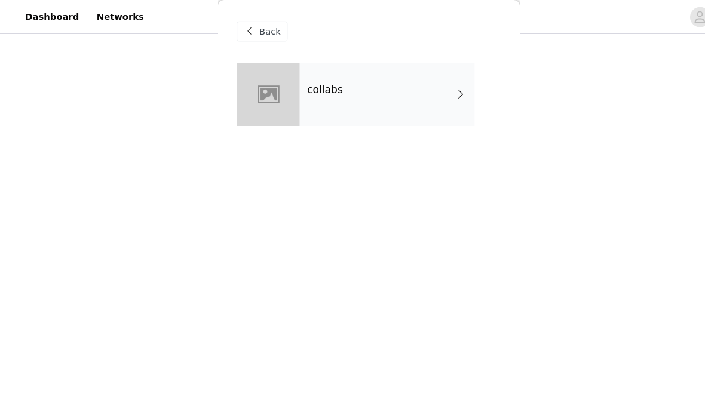
click at [419, 92] on div "collabs" at bounding box center [370, 90] width 166 height 60
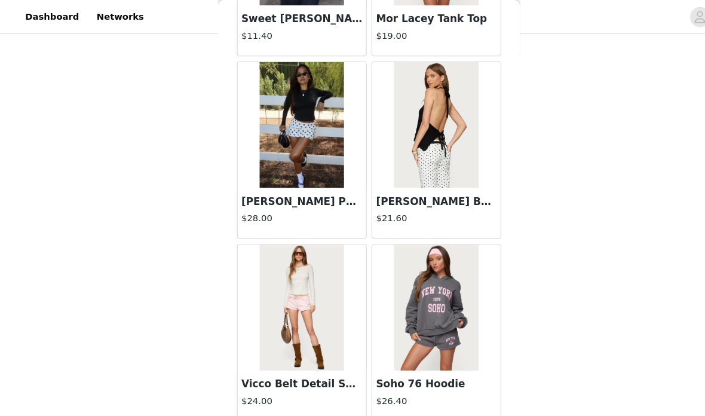
click at [332, 415] on button "Load More" at bounding box center [352, 420] width 251 height 29
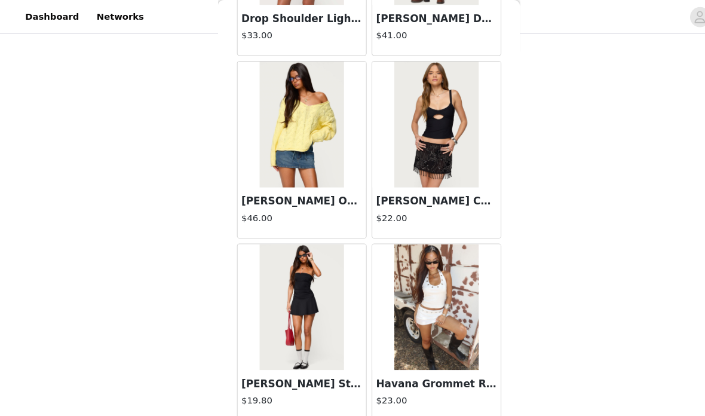
click at [289, 415] on button "Load More" at bounding box center [352, 420] width 251 height 29
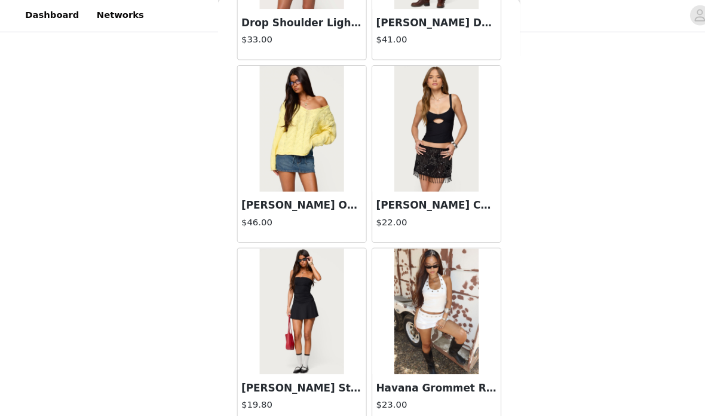
scroll to position [526, 0]
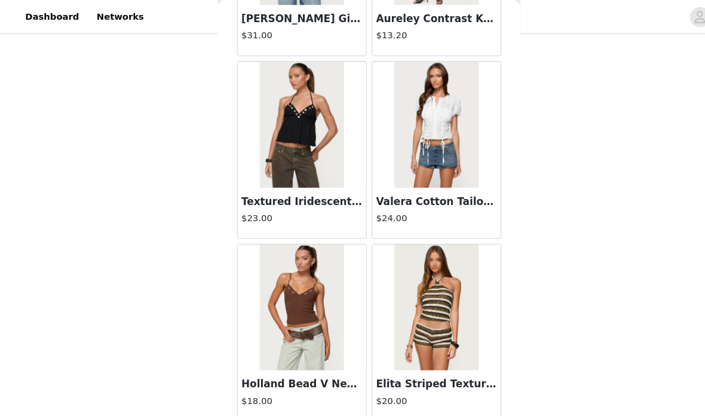
click at [307, 415] on button "Load More" at bounding box center [352, 420] width 251 height 29
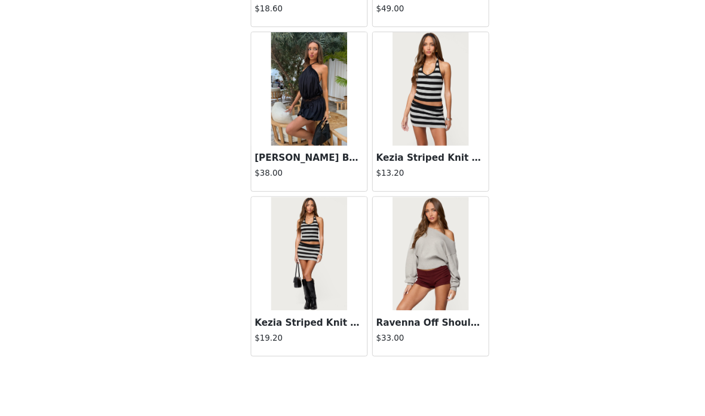
scroll to position [503, 0]
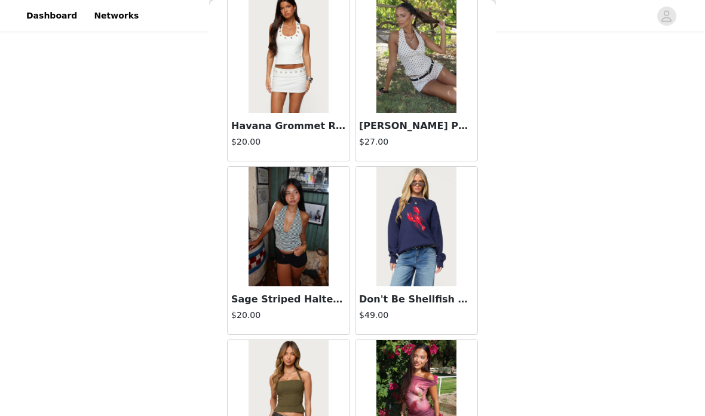
scroll to position [7178, 0]
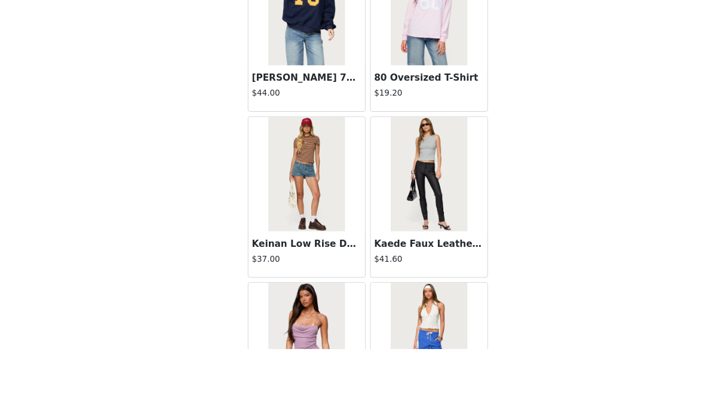
scroll to position [503, 0]
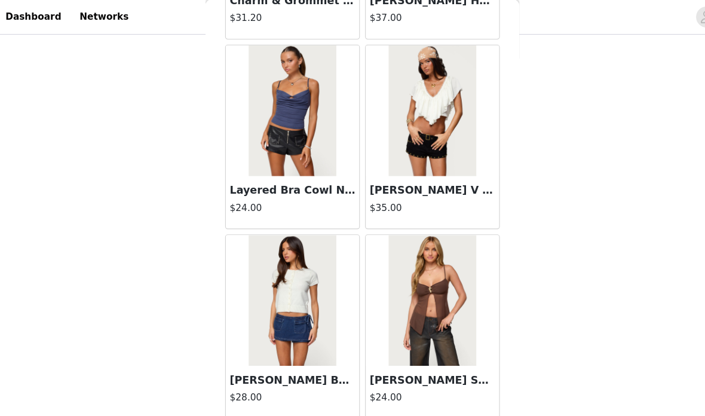
scroll to position [550, 0]
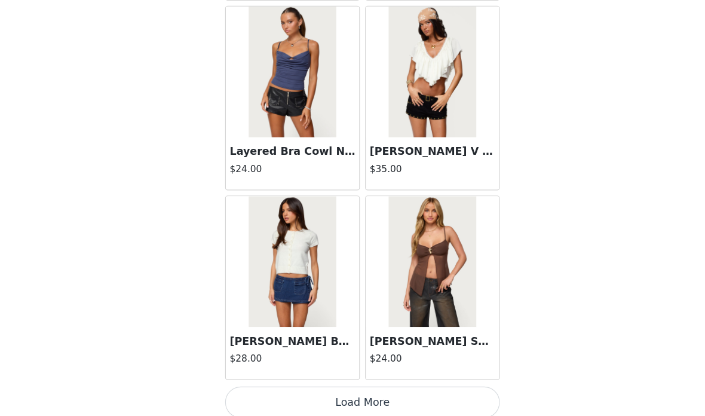
click at [342, 389] on button "Load More" at bounding box center [352, 403] width 251 height 29
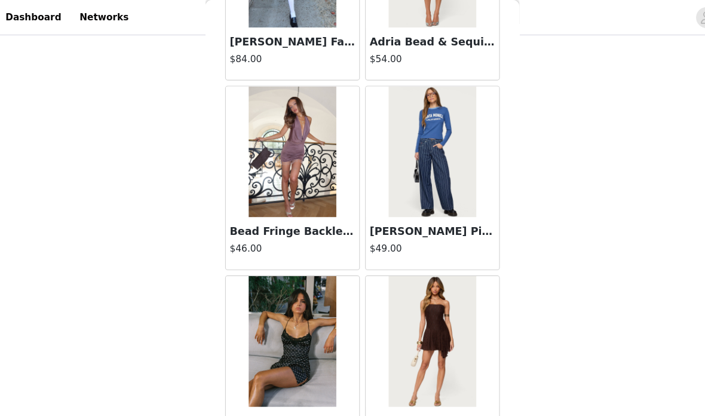
scroll to position [14549, 0]
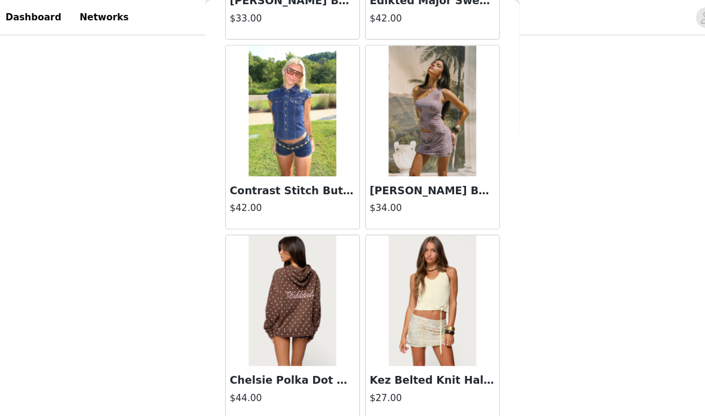
click at [227, 397] on button "Load More" at bounding box center [352, 403] width 251 height 29
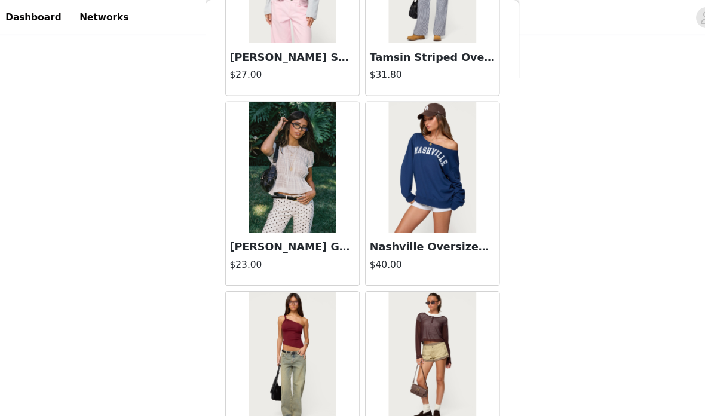
scroll to position [15734, 0]
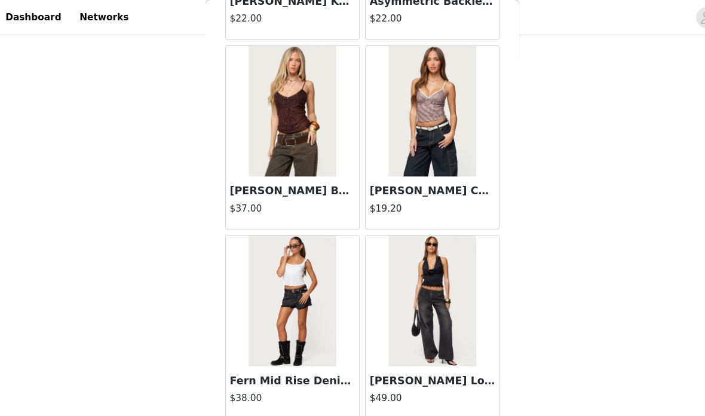
click at [227, 397] on button "Load More" at bounding box center [352, 403] width 251 height 29
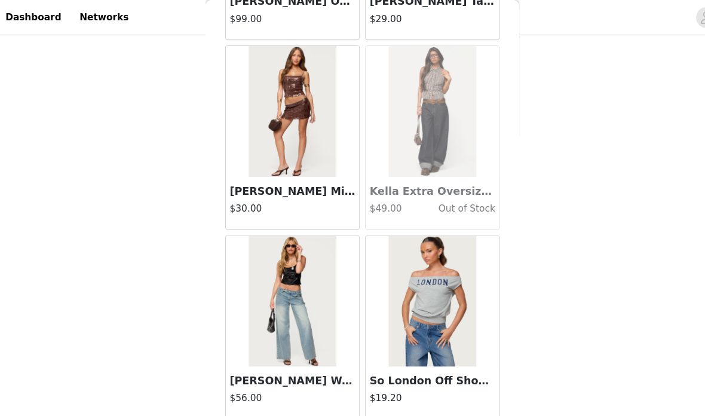
click at [307, 400] on button "Load More" at bounding box center [352, 403] width 251 height 29
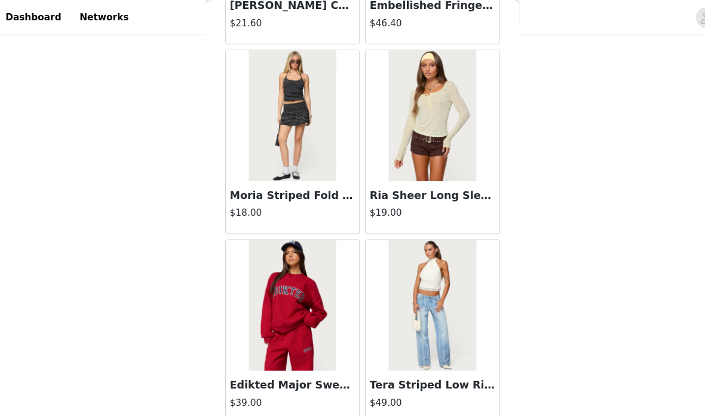
scroll to position [19953, 0]
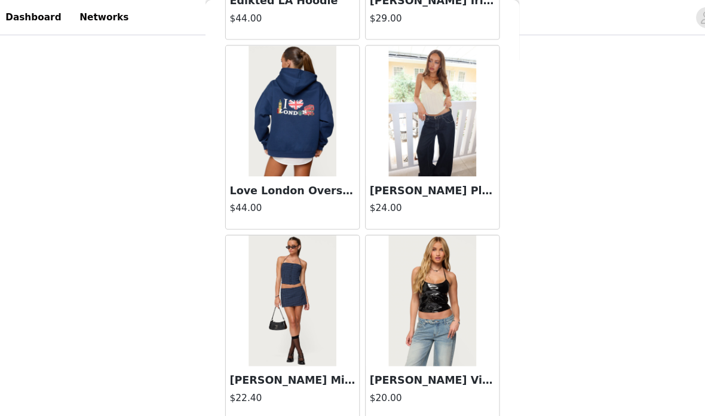
click at [305, 399] on button "Load More" at bounding box center [352, 403] width 251 height 29
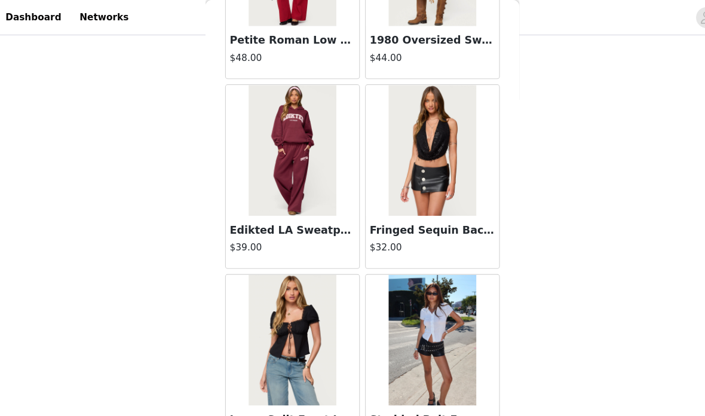
scroll to position [21126, 0]
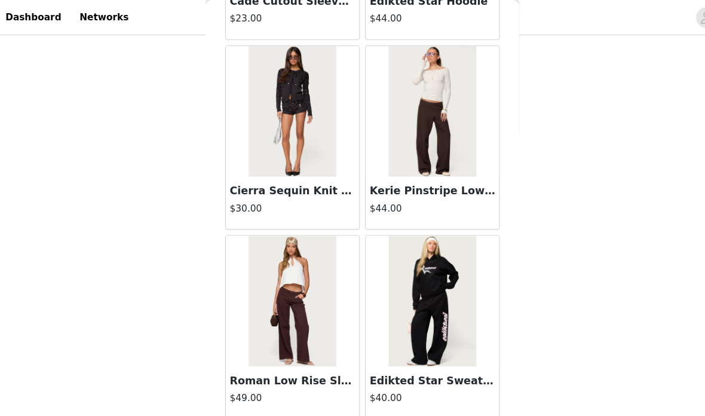
click at [359, 391] on button "Load More" at bounding box center [352, 403] width 251 height 29
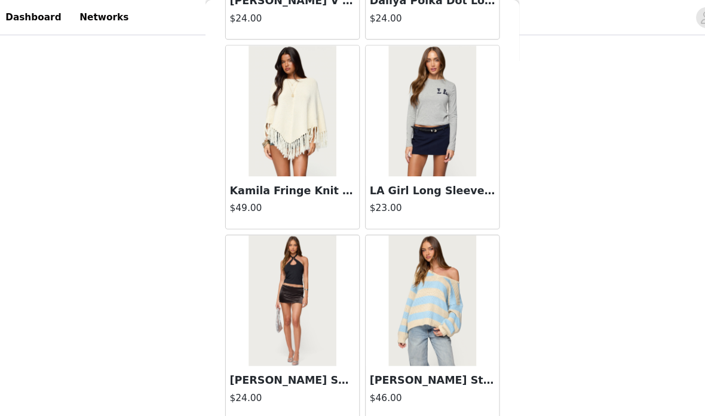
click at [356, 398] on button "Load More" at bounding box center [352, 403] width 251 height 29
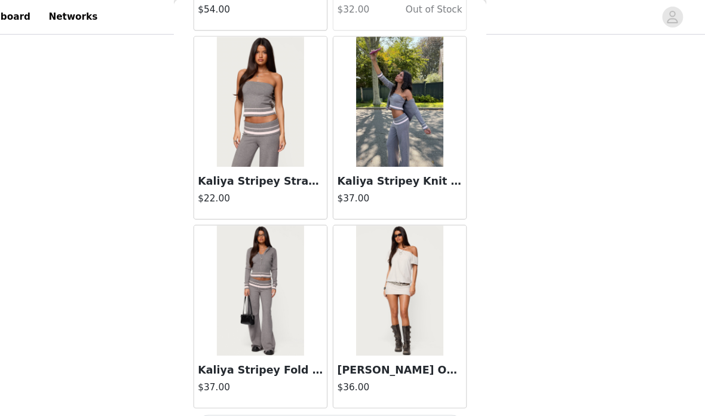
scroll to position [25663, 0]
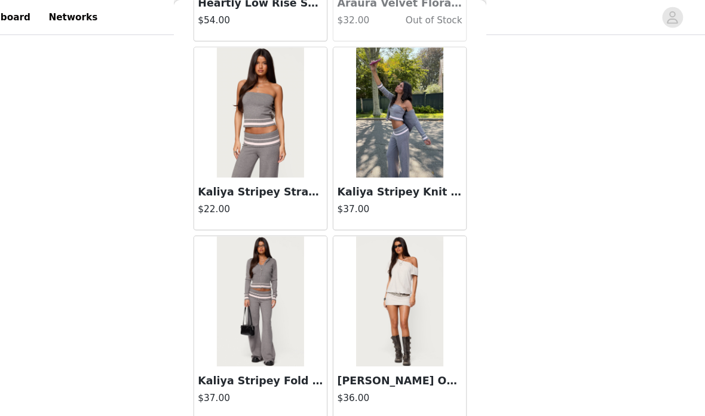
click at [355, 395] on button "Load More" at bounding box center [352, 405] width 251 height 29
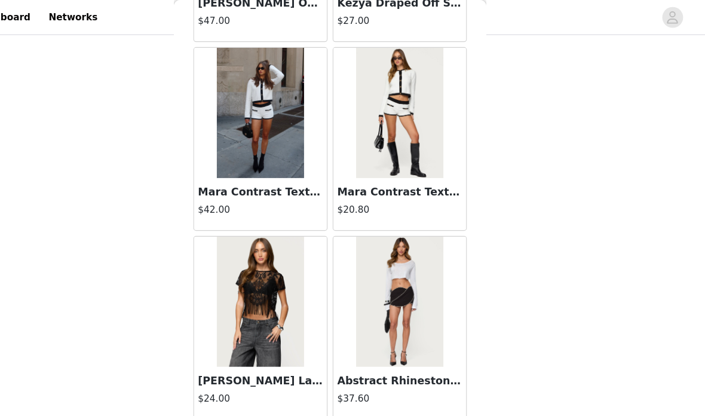
click at [293, 400] on button "Load More" at bounding box center [352, 405] width 251 height 29
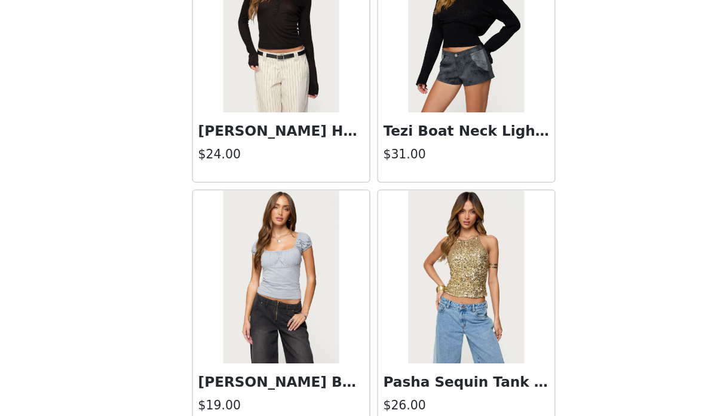
scroll to position [550, 0]
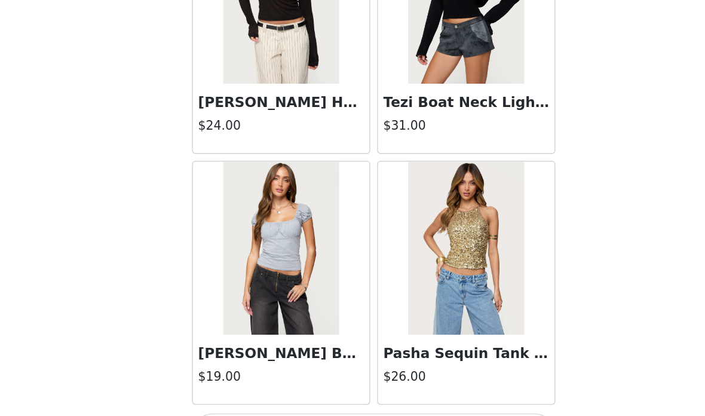
click at [332, 381] on button "Load More" at bounding box center [352, 395] width 251 height 29
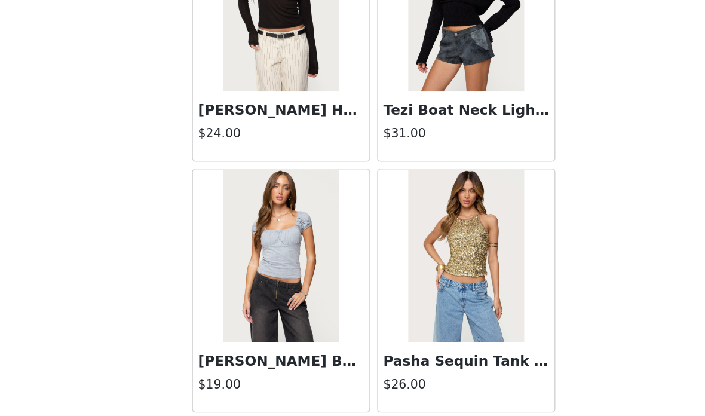
scroll to position [29133, 0]
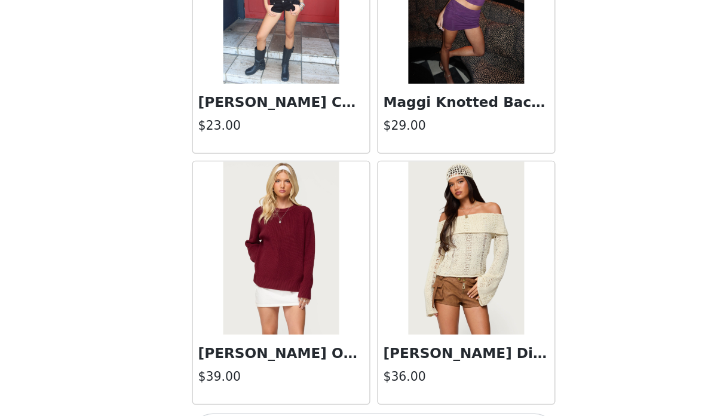
click at [342, 381] on button "Load More" at bounding box center [352, 395] width 251 height 29
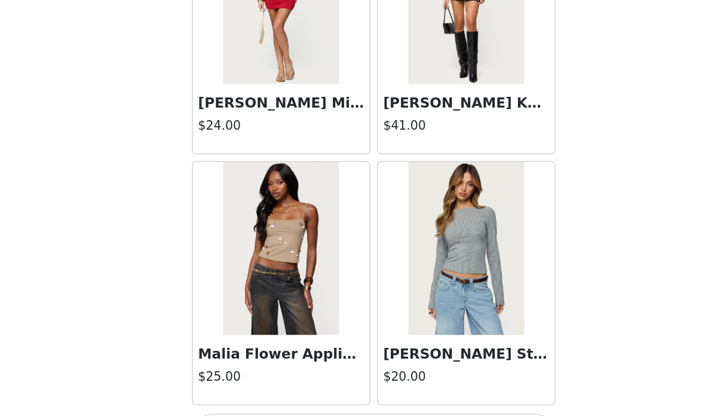
click at [335, 381] on button "Load More" at bounding box center [352, 395] width 251 height 29
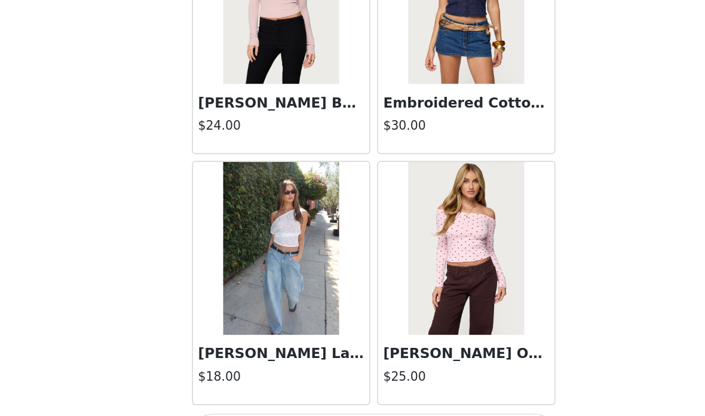
scroll to position [34337, 0]
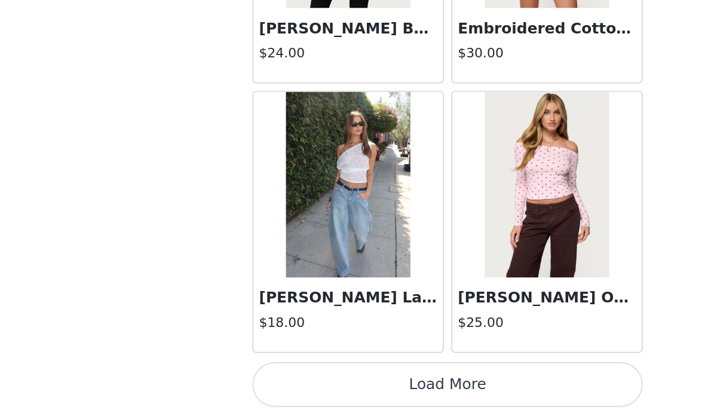
click at [344, 381] on button "Load More" at bounding box center [352, 395] width 251 height 29
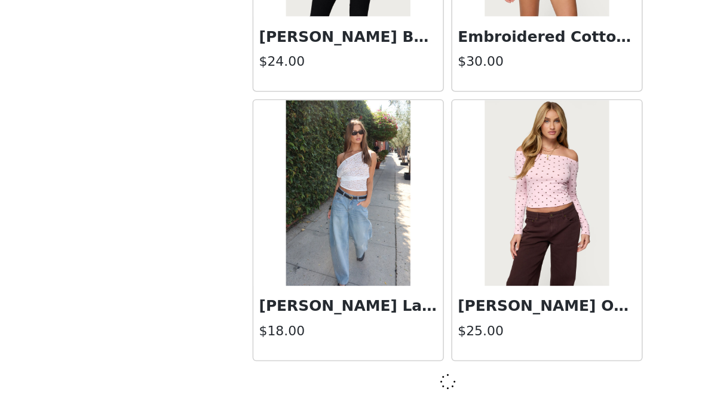
scroll to position [34332, 0]
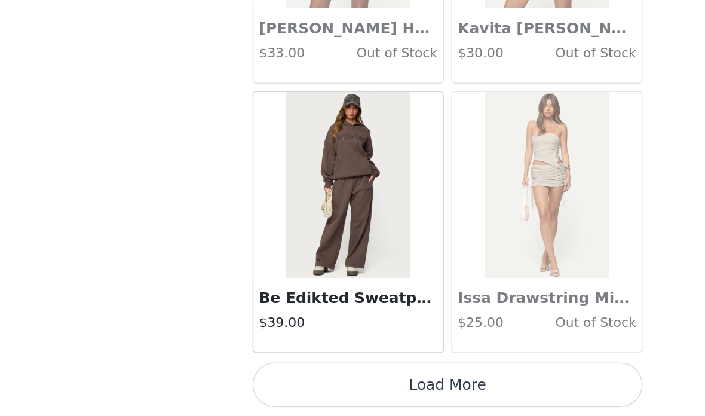
click at [341, 381] on button "Load More" at bounding box center [352, 395] width 251 height 29
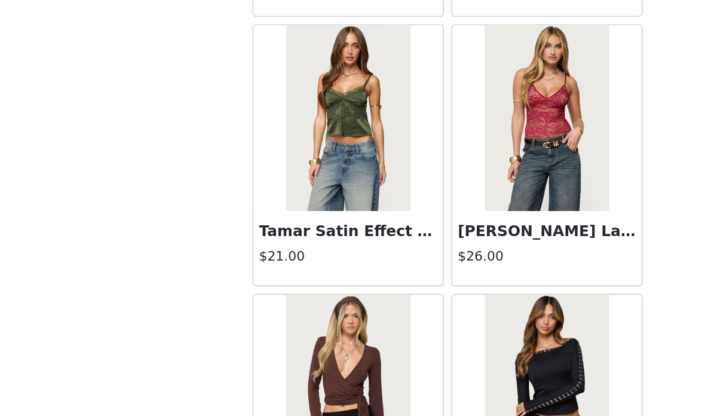
scroll to position [36980, 0]
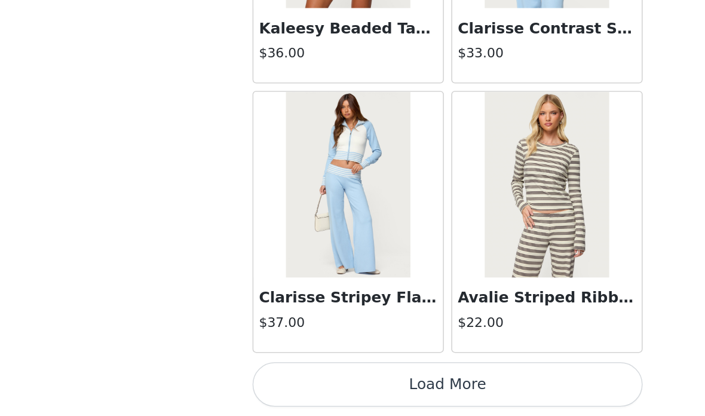
click at [227, 381] on button "Load More" at bounding box center [352, 395] width 251 height 29
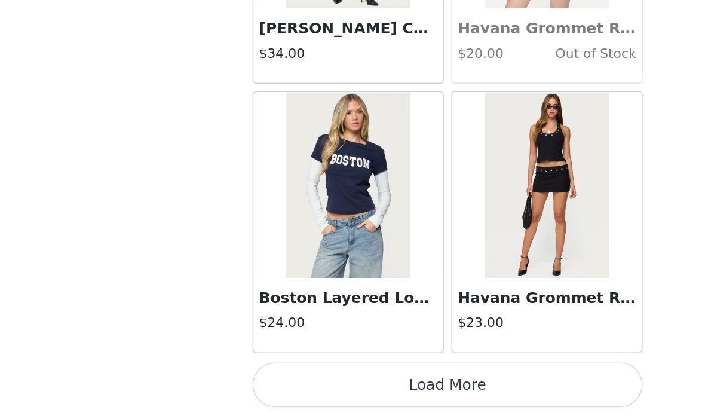
click at [319, 381] on button "Load More" at bounding box center [352, 395] width 251 height 29
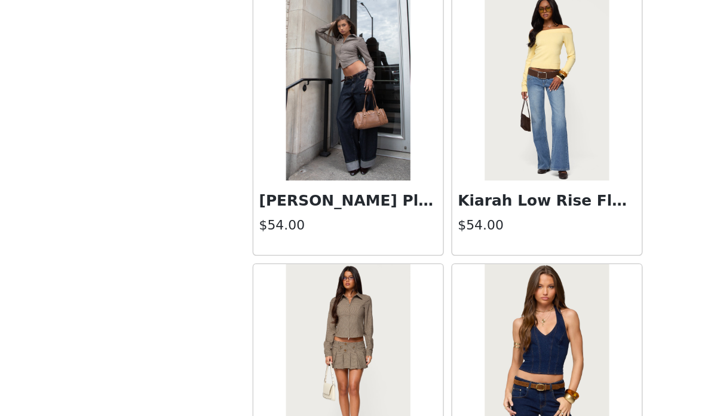
scroll to position [40759, 0]
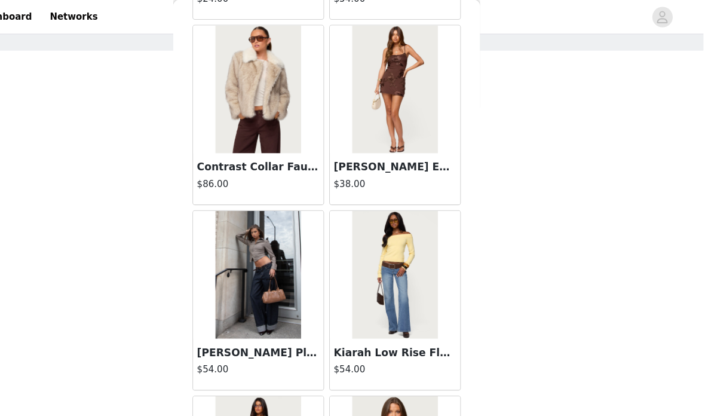
scroll to position [0, 0]
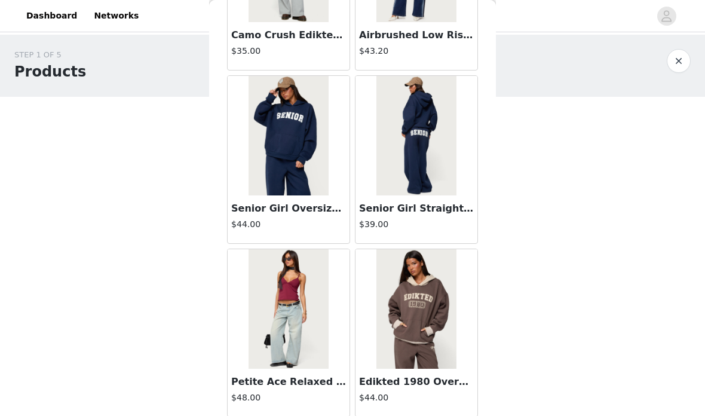
click at [605, 94] on div "STEP 1 OF 5 Products" at bounding box center [352, 66] width 705 height 62
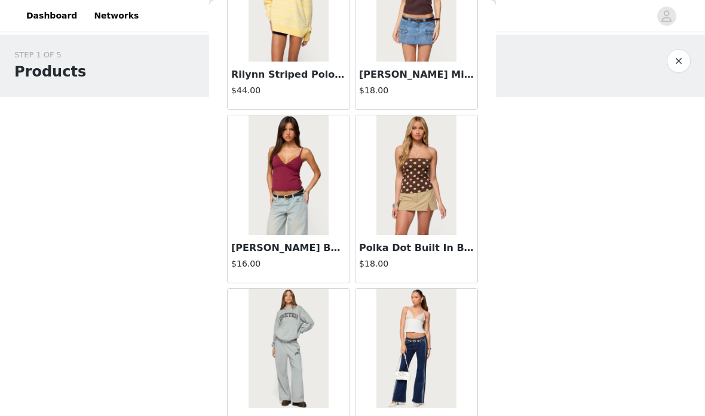
scroll to position [12598, 0]
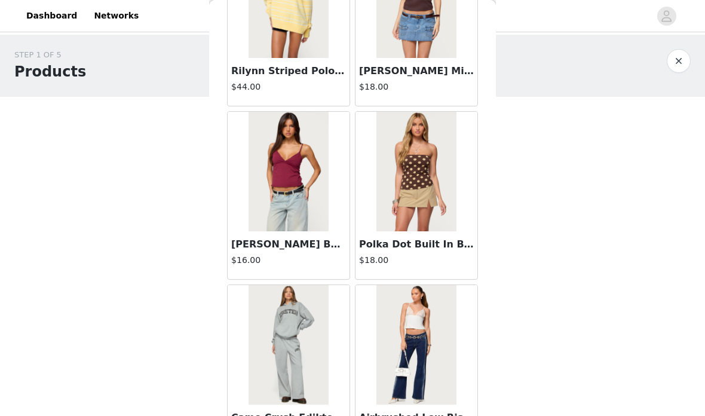
click at [313, 180] on img at bounding box center [288, 172] width 79 height 120
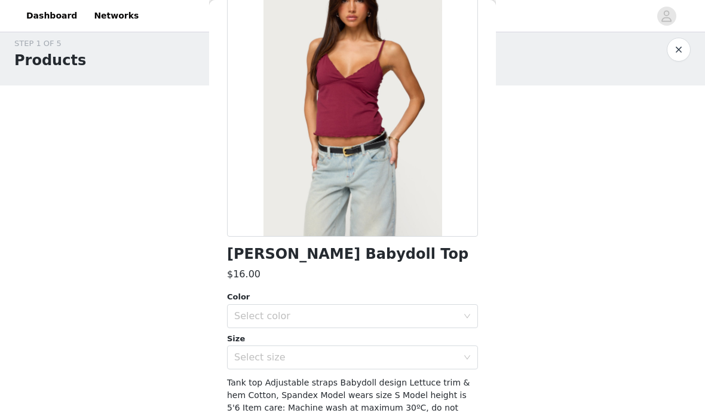
scroll to position [114, 0]
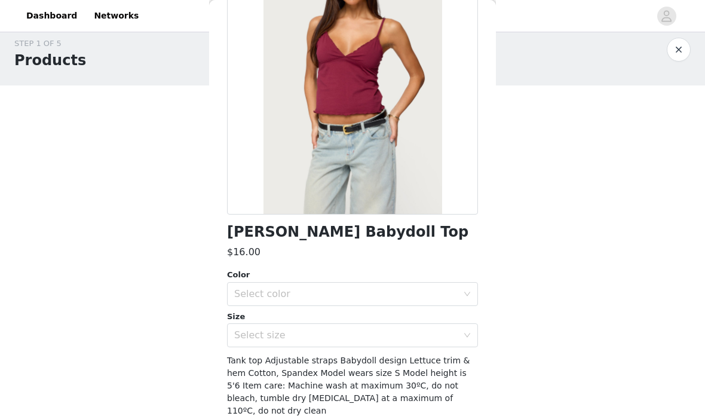
click at [341, 295] on div "Select color" at bounding box center [345, 294] width 223 height 12
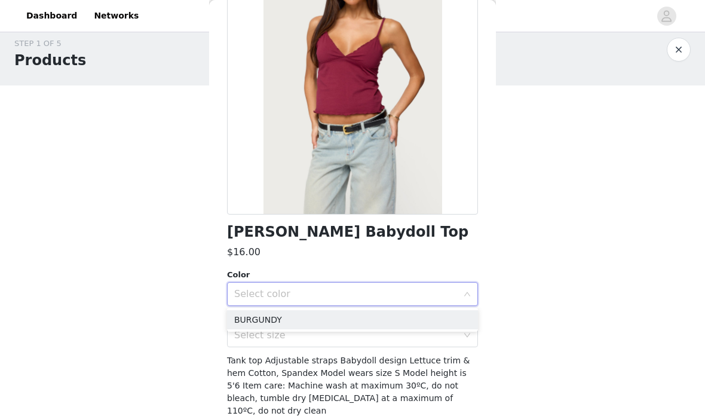
click at [335, 326] on li "BURGUNDY" at bounding box center [352, 319] width 251 height 19
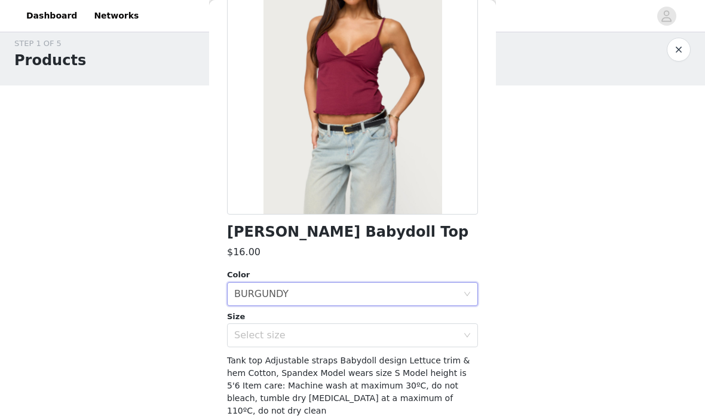
click at [332, 340] on div "Select size" at bounding box center [345, 335] width 223 height 12
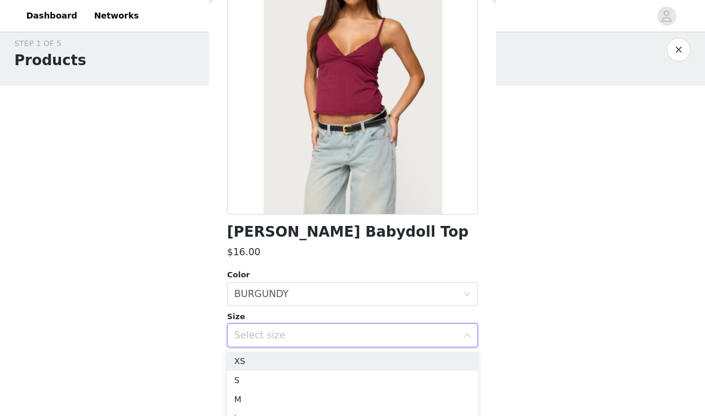
click at [318, 378] on li "S" at bounding box center [352, 379] width 251 height 19
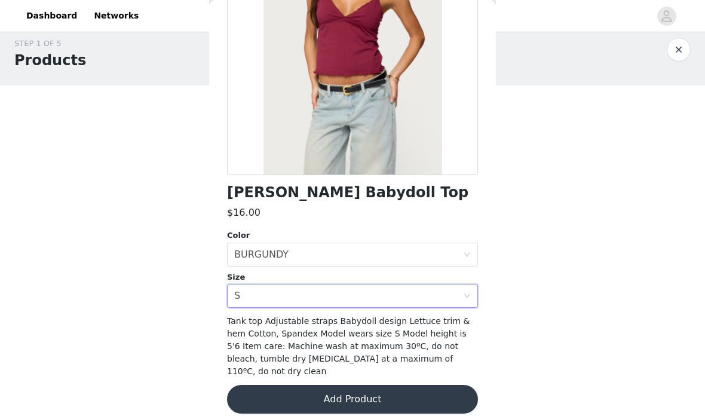
scroll to position [152, 0]
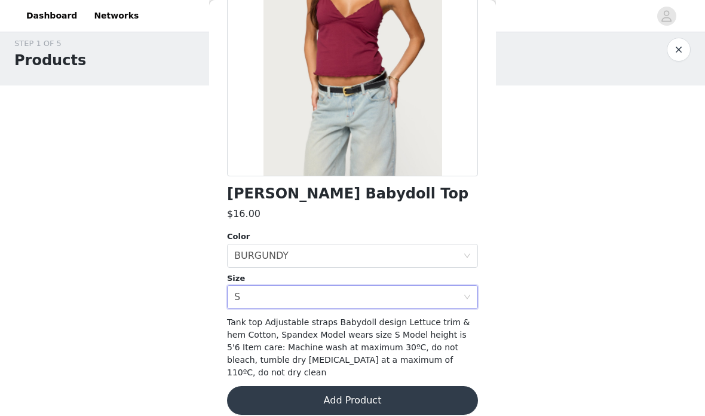
click at [363, 386] on button "Add Product" at bounding box center [352, 400] width 251 height 29
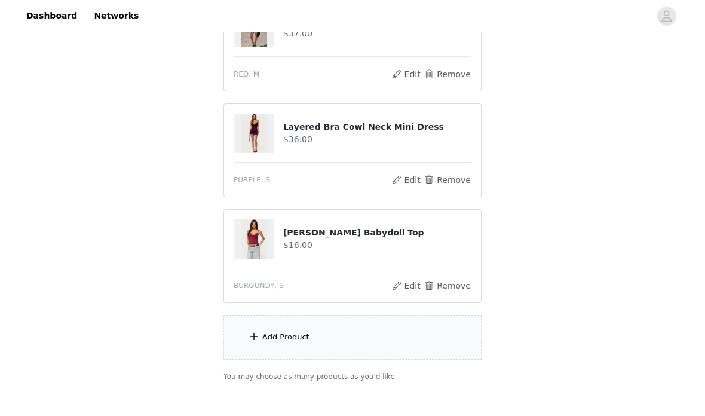
scroll to position [608, 0]
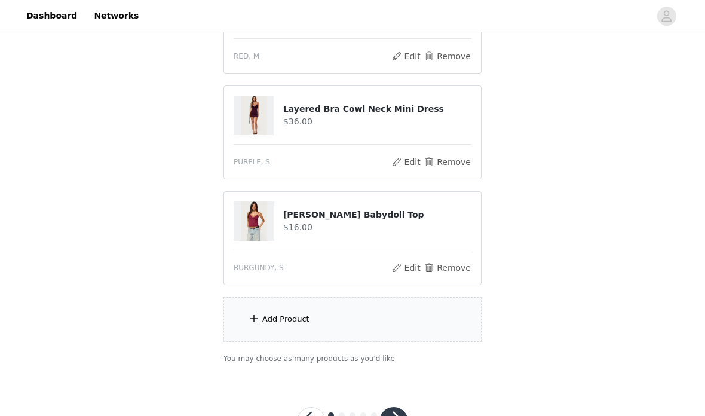
click at [400, 415] on button "button" at bounding box center [393, 421] width 29 height 29
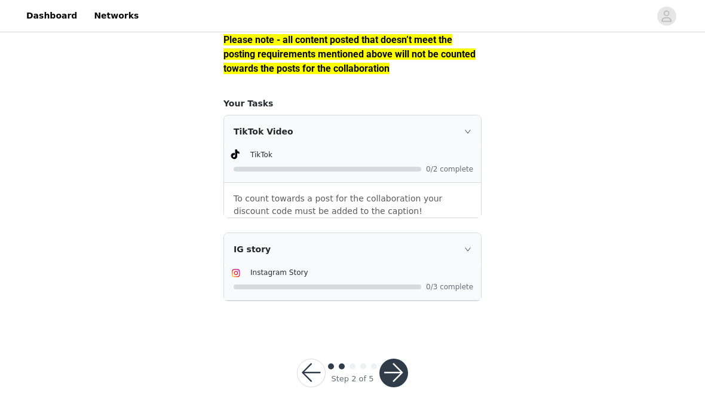
scroll to position [1153, 0]
click at [400, 374] on button "button" at bounding box center [393, 373] width 29 height 29
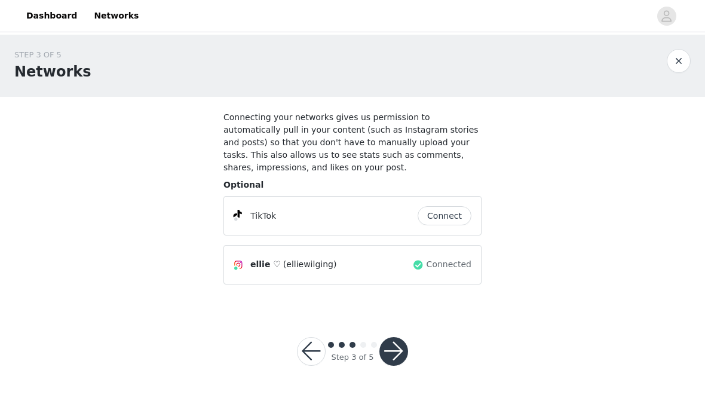
click at [458, 214] on button "Connect" at bounding box center [445, 215] width 54 height 19
click at [407, 350] on button "button" at bounding box center [393, 351] width 29 height 29
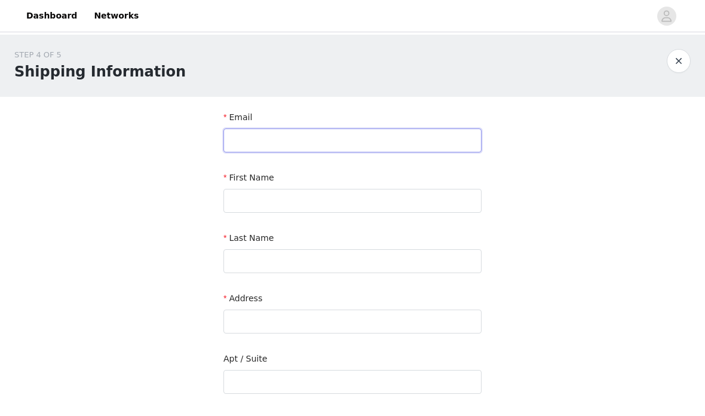
click at [476, 140] on input "text" at bounding box center [352, 140] width 258 height 24
type input "elsanibel05@gmail.com"
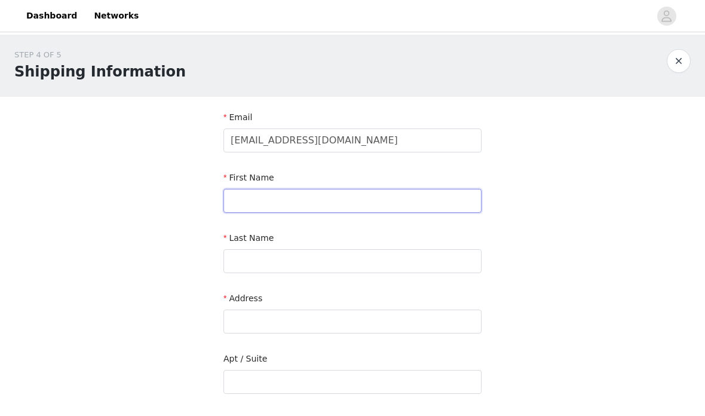
type input "Elanor"
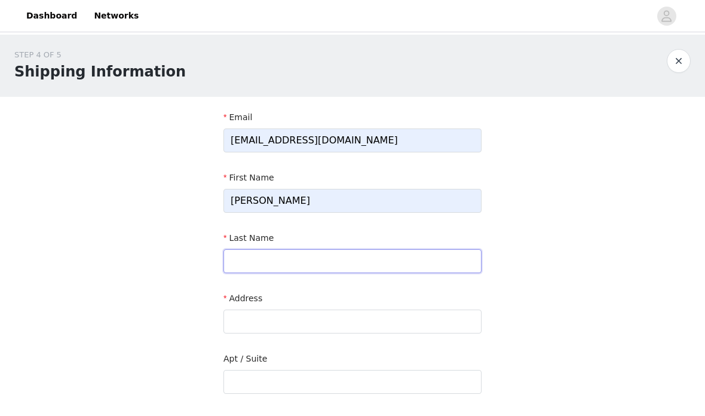
type input "Wilging"
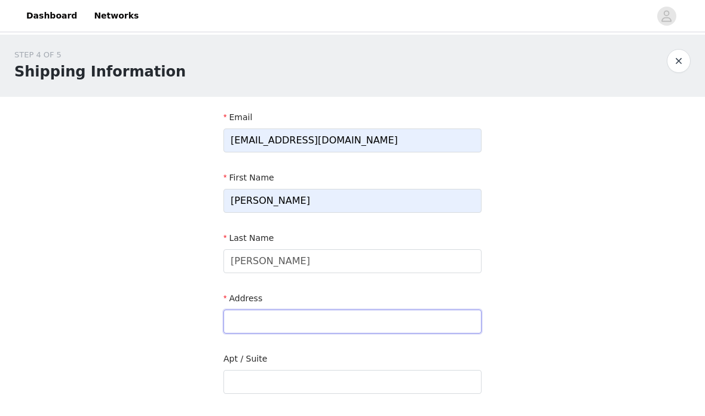
type input "494 Edgewood Road"
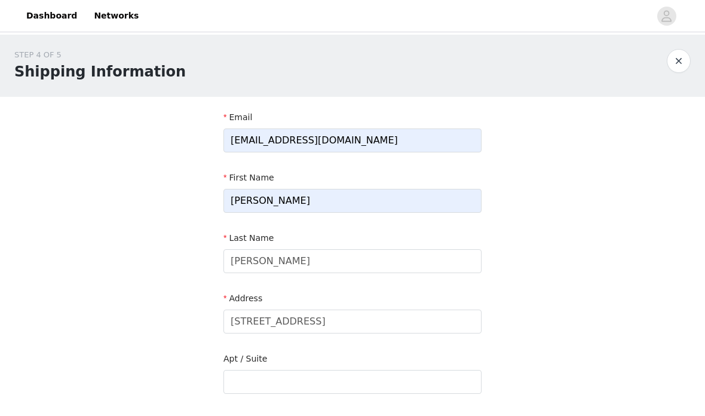
type input "MANSFIELD"
type input "44907-1524"
type input "4196109120"
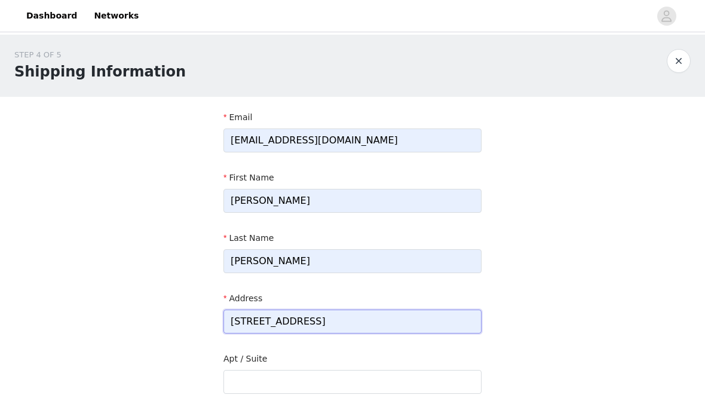
click at [375, 323] on input "494 Edgewood Road" at bounding box center [352, 322] width 258 height 24
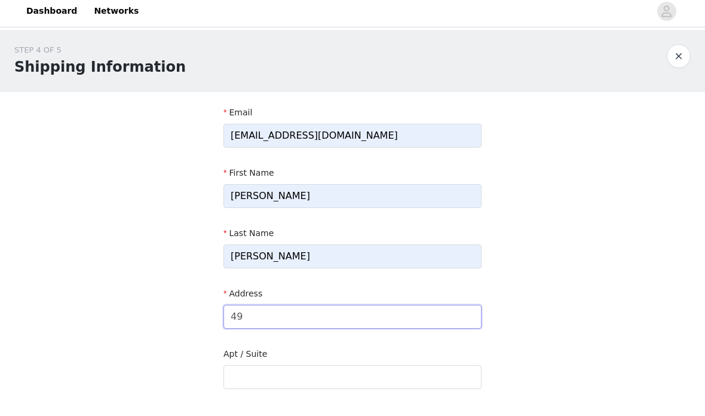
type input "4"
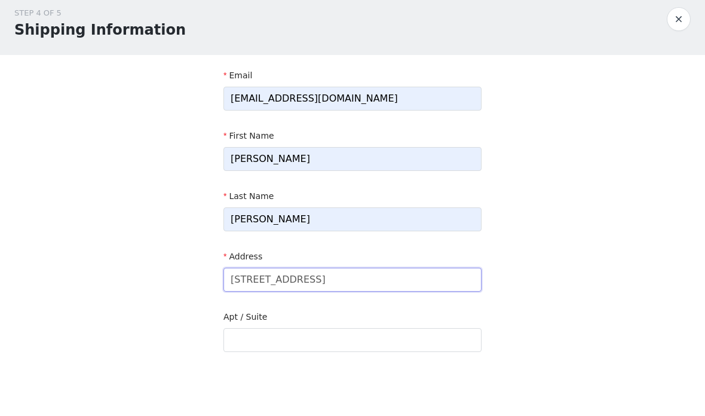
scroll to position [44, 0]
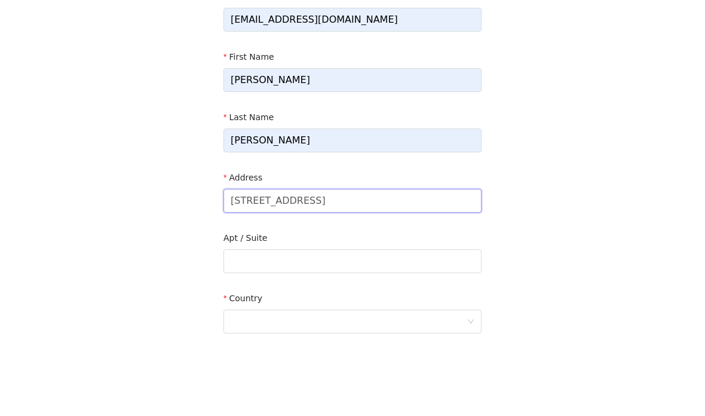
type input "[STREET_ADDRESS]"
click at [385, 326] on input "text" at bounding box center [352, 338] width 258 height 24
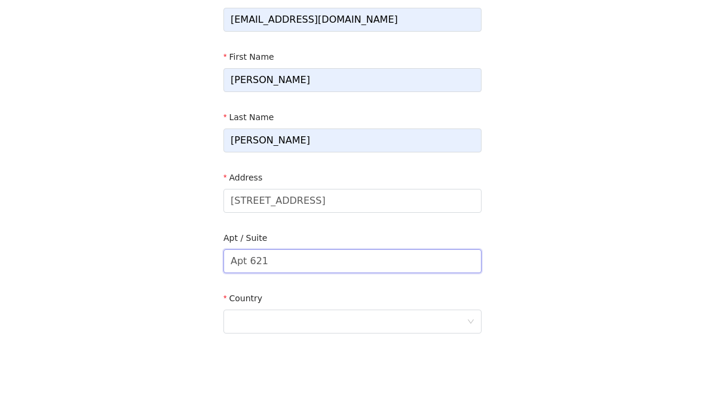
type input "Apt 621"
click at [385, 387] on div at bounding box center [349, 398] width 236 height 23
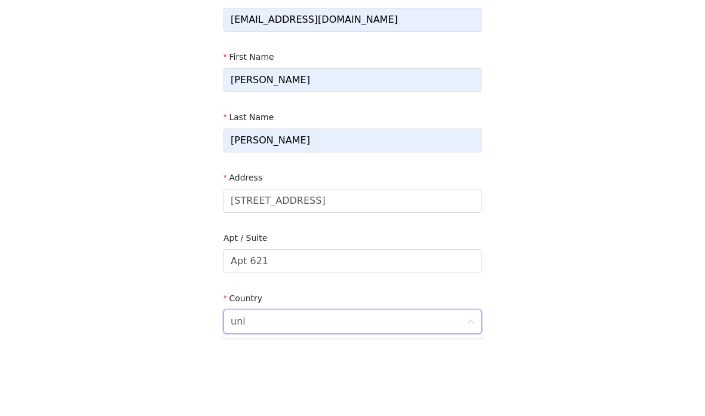
scroll to position [0, 0]
type input "unit"
click at [373, 414] on li "[GEOGRAPHIC_DATA]" at bounding box center [352, 423] width 258 height 19
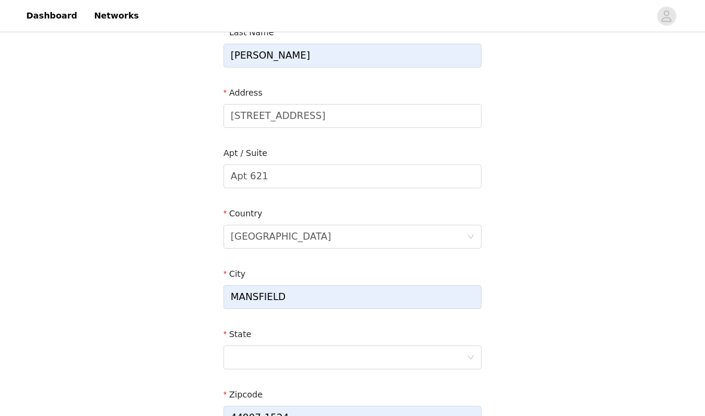
scroll to position [214, 0]
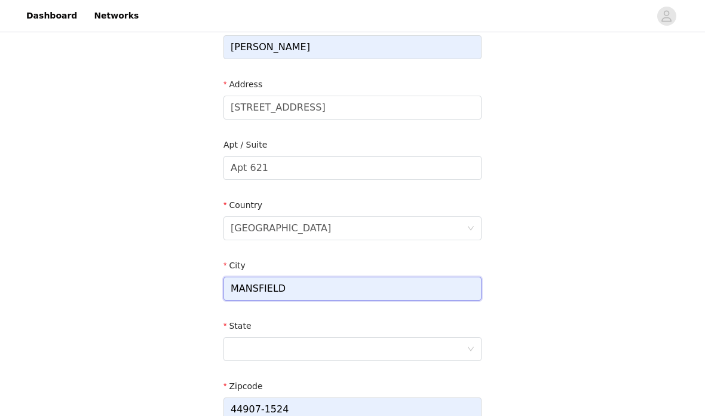
click at [434, 291] on input "MANSFIELD" at bounding box center [352, 289] width 258 height 24
click at [419, 288] on input "MANSFIELD" at bounding box center [352, 289] width 258 height 24
click at [416, 291] on input "MANSFIELD" at bounding box center [352, 289] width 258 height 24
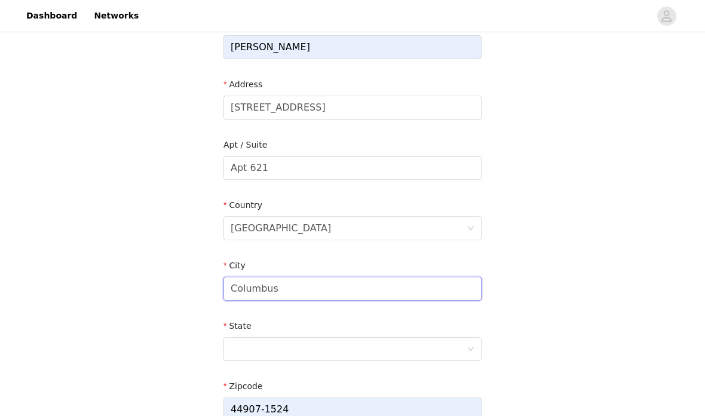
type input "Columbus"
click at [402, 356] on div at bounding box center [349, 349] width 236 height 23
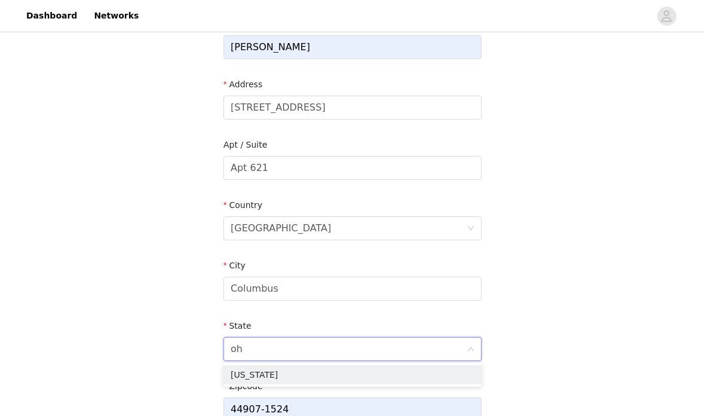
type input "ohi"
click at [385, 375] on li "Ohio" at bounding box center [352, 374] width 258 height 19
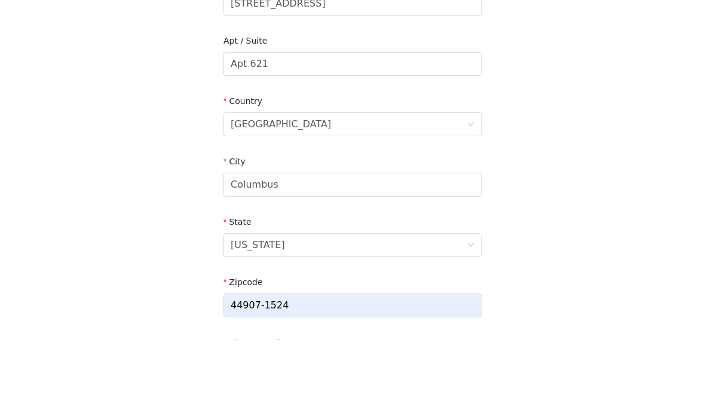
scroll to position [321, 0]
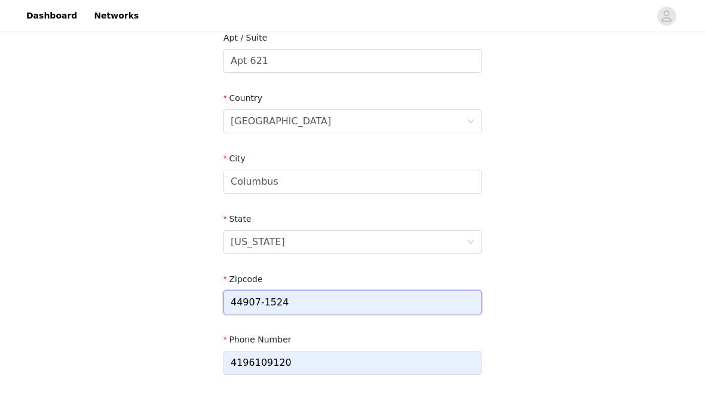
click at [378, 305] on input "44907-1524" at bounding box center [352, 302] width 258 height 24
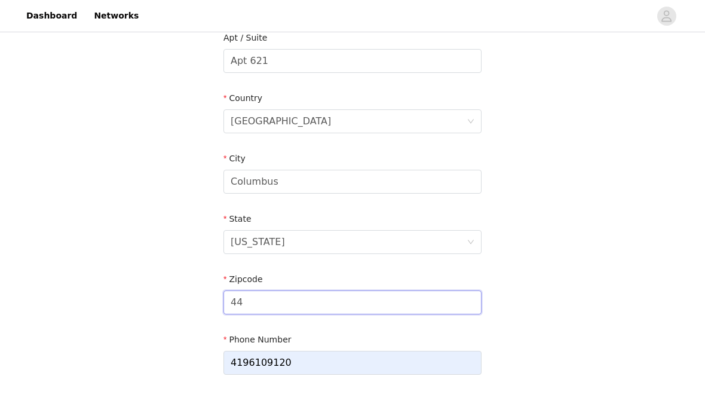
type input "4"
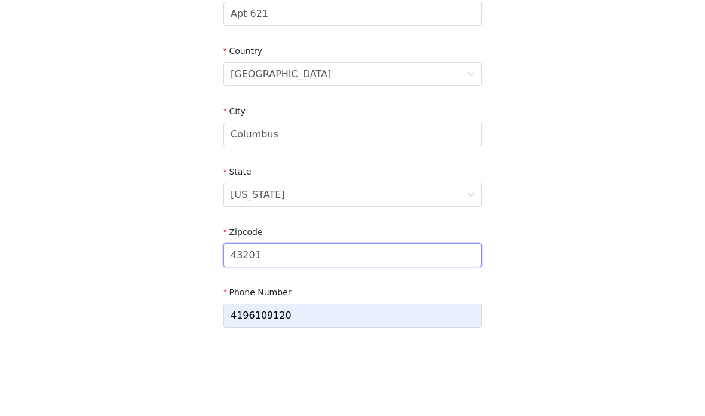
scroll to position [399, 0]
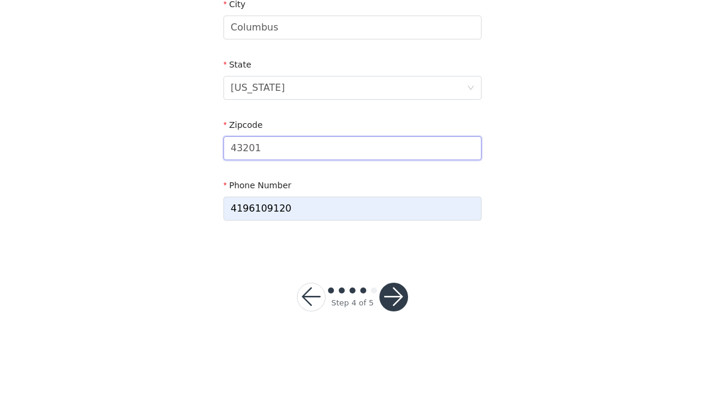
type input "43201"
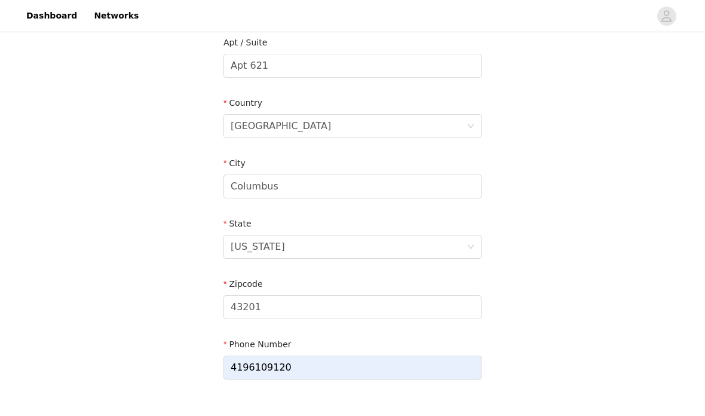
scroll to position [351, 0]
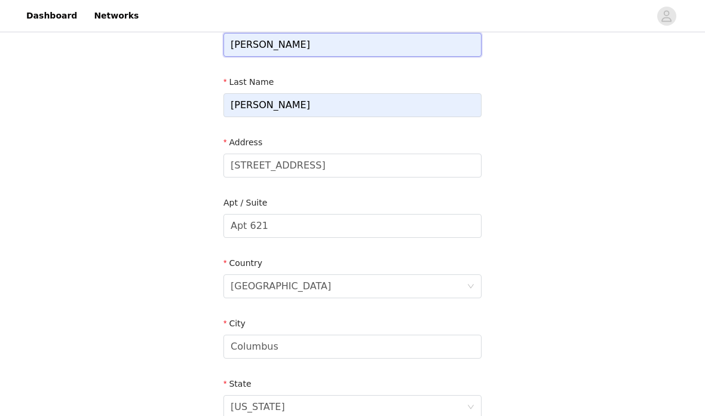
click at [406, 44] on input "Elanor" at bounding box center [352, 45] width 258 height 24
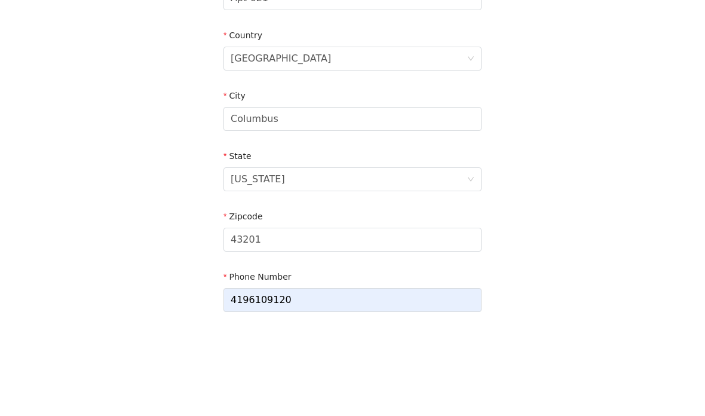
scroll to position [399, 0]
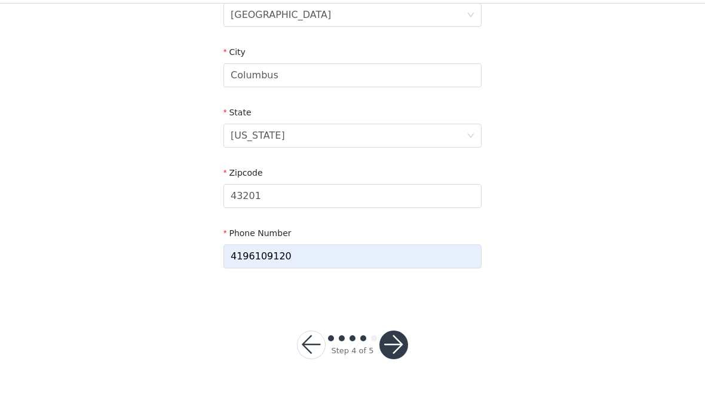
type input "Ellie"
click at [401, 359] on button "button" at bounding box center [393, 373] width 29 height 29
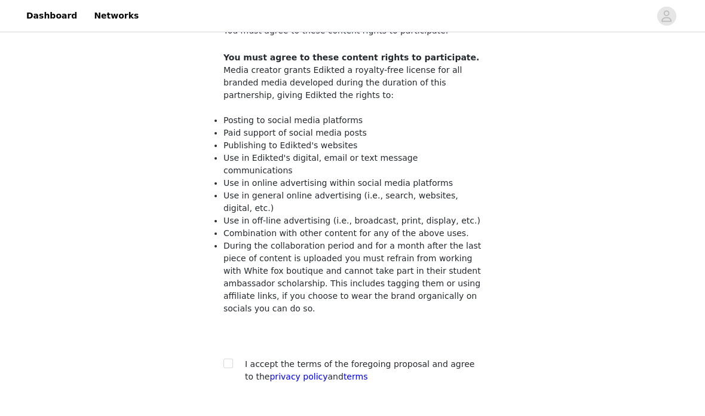
scroll to position [90, 0]
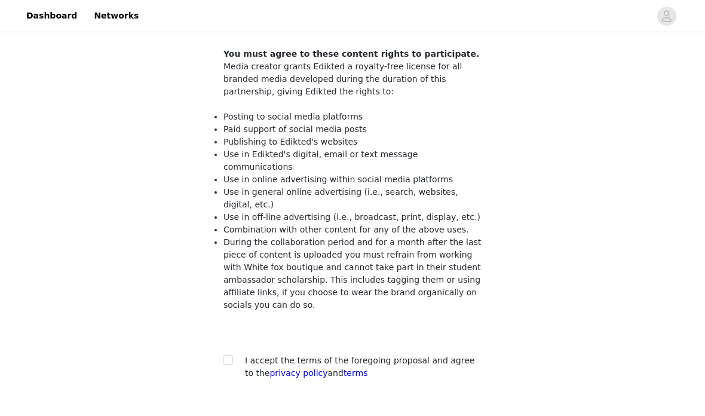
click at [232, 363] on div "I accept the terms of the foregoing proposal and agree to the privacy policy an…" at bounding box center [352, 366] width 258 height 25
click at [232, 355] on span at bounding box center [228, 360] width 10 height 10
click at [232, 355] on input "checkbox" at bounding box center [227, 359] width 8 height 8
checkbox input "true"
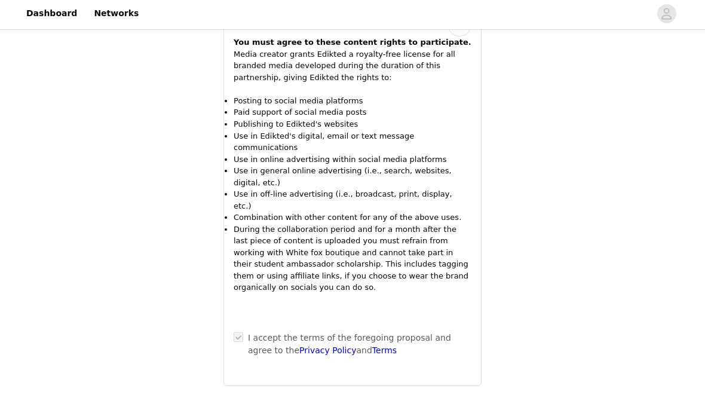
scroll to position [1199, 0]
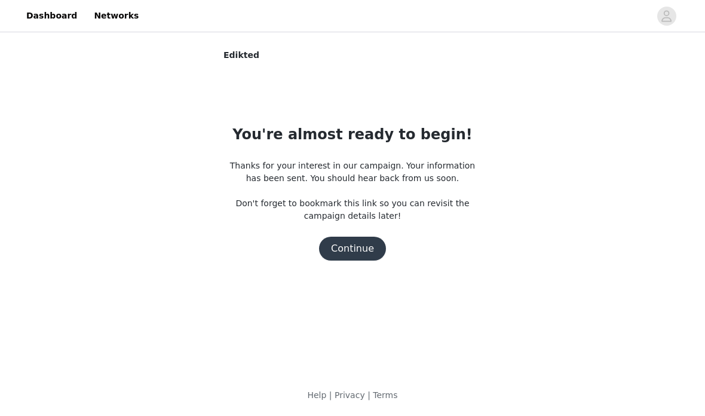
click at [364, 252] on button "Continue" at bounding box center [352, 249] width 67 height 24
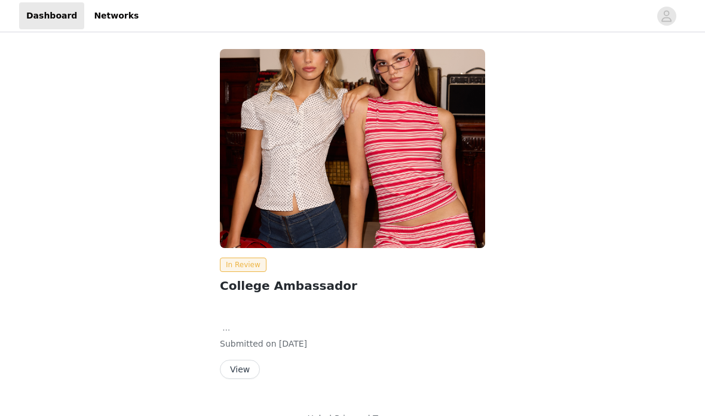
scroll to position [23, 0]
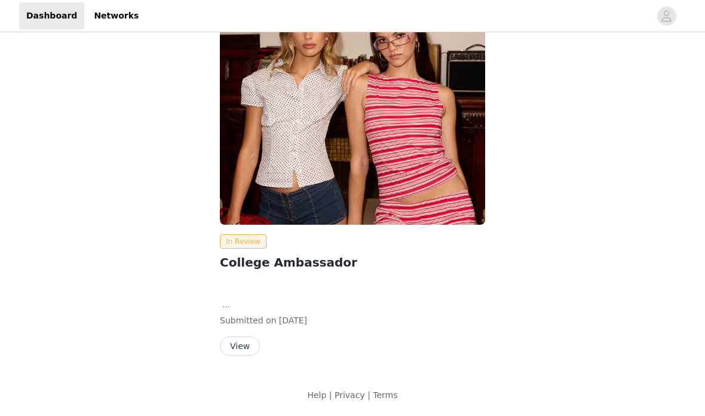
click at [243, 355] on button "View" at bounding box center [240, 345] width 40 height 19
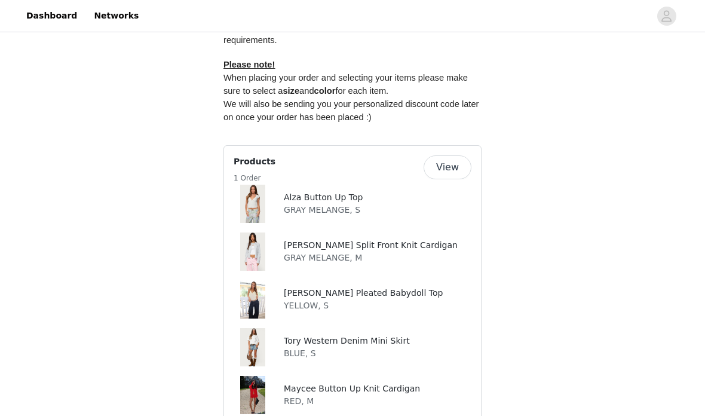
scroll to position [715, 0]
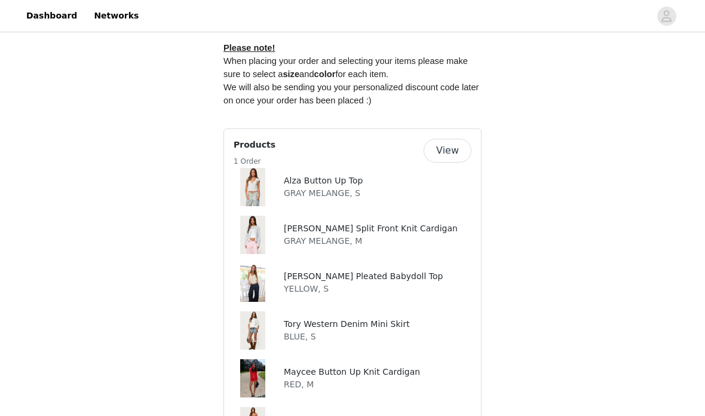
click at [456, 139] on button "View" at bounding box center [448, 151] width 48 height 24
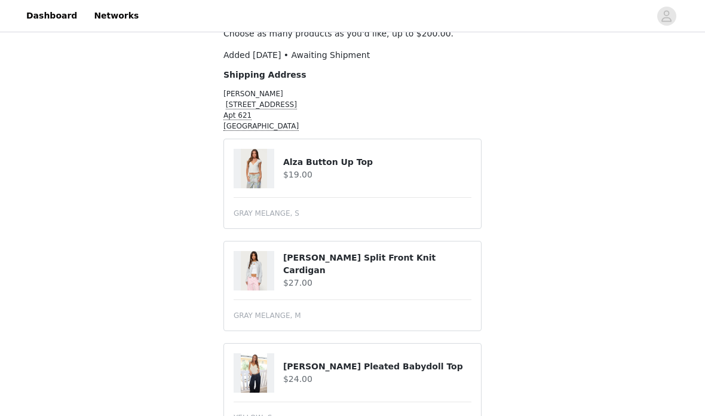
scroll to position [85, 0]
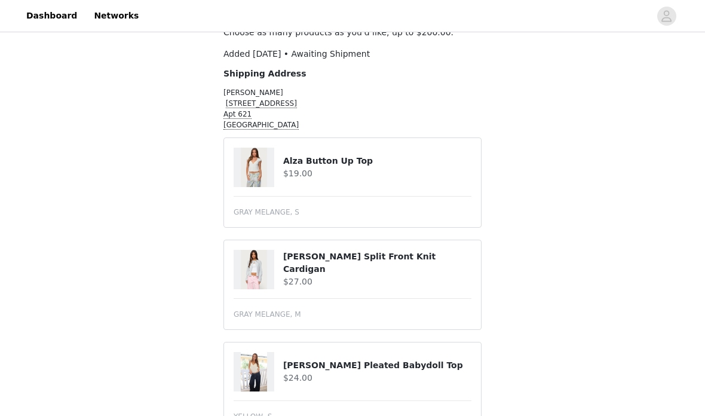
click at [309, 157] on h4 "Alza Button Up Top" at bounding box center [377, 161] width 188 height 13
click at [255, 169] on img at bounding box center [254, 167] width 26 height 39
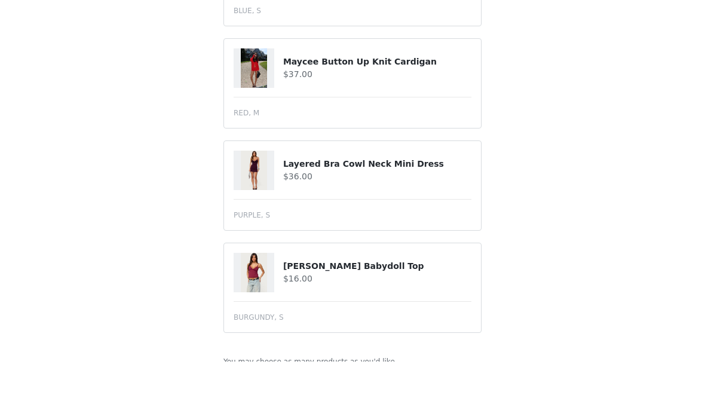
scroll to position [586, 0]
